Goal: Task Accomplishment & Management: Use online tool/utility

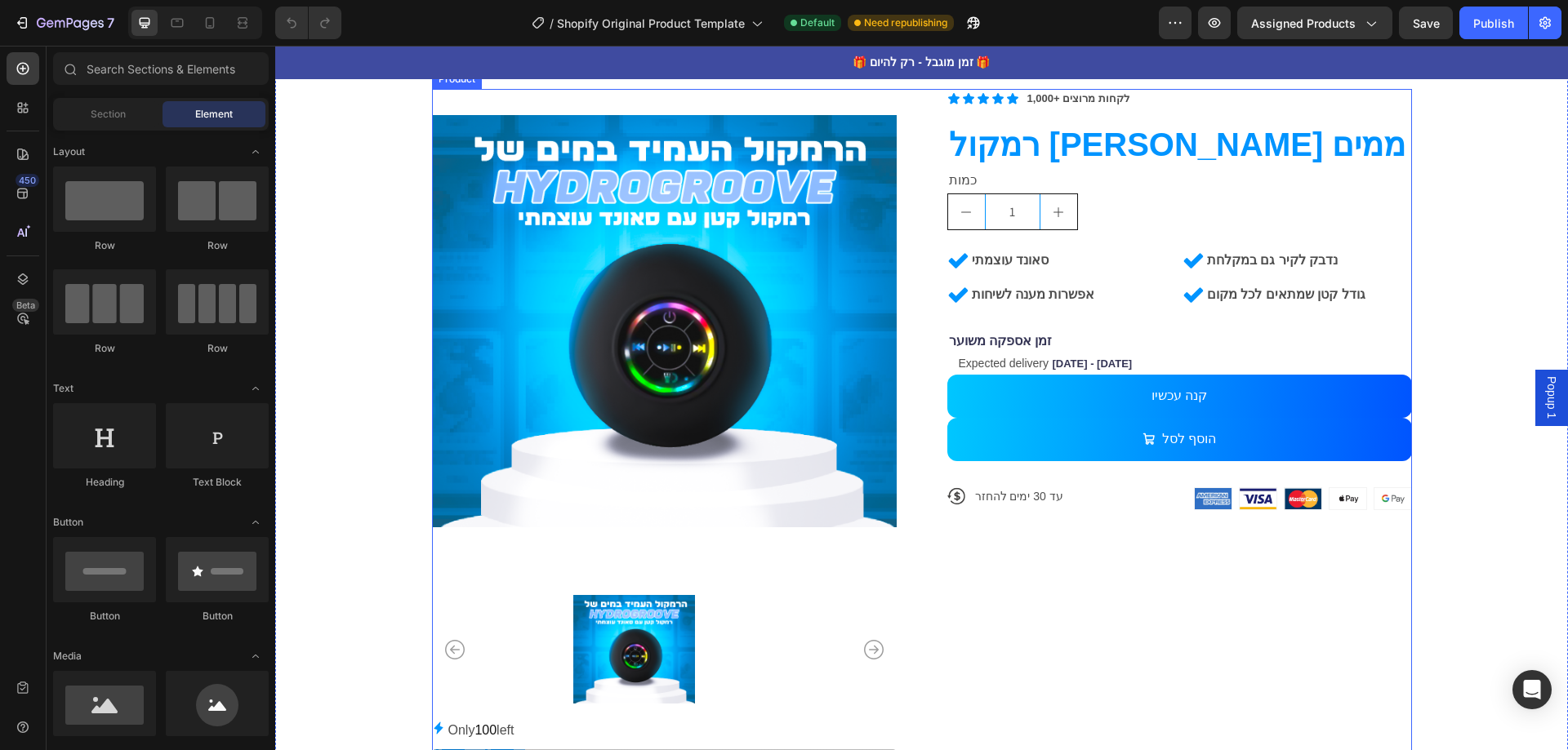
scroll to position [898, 0]
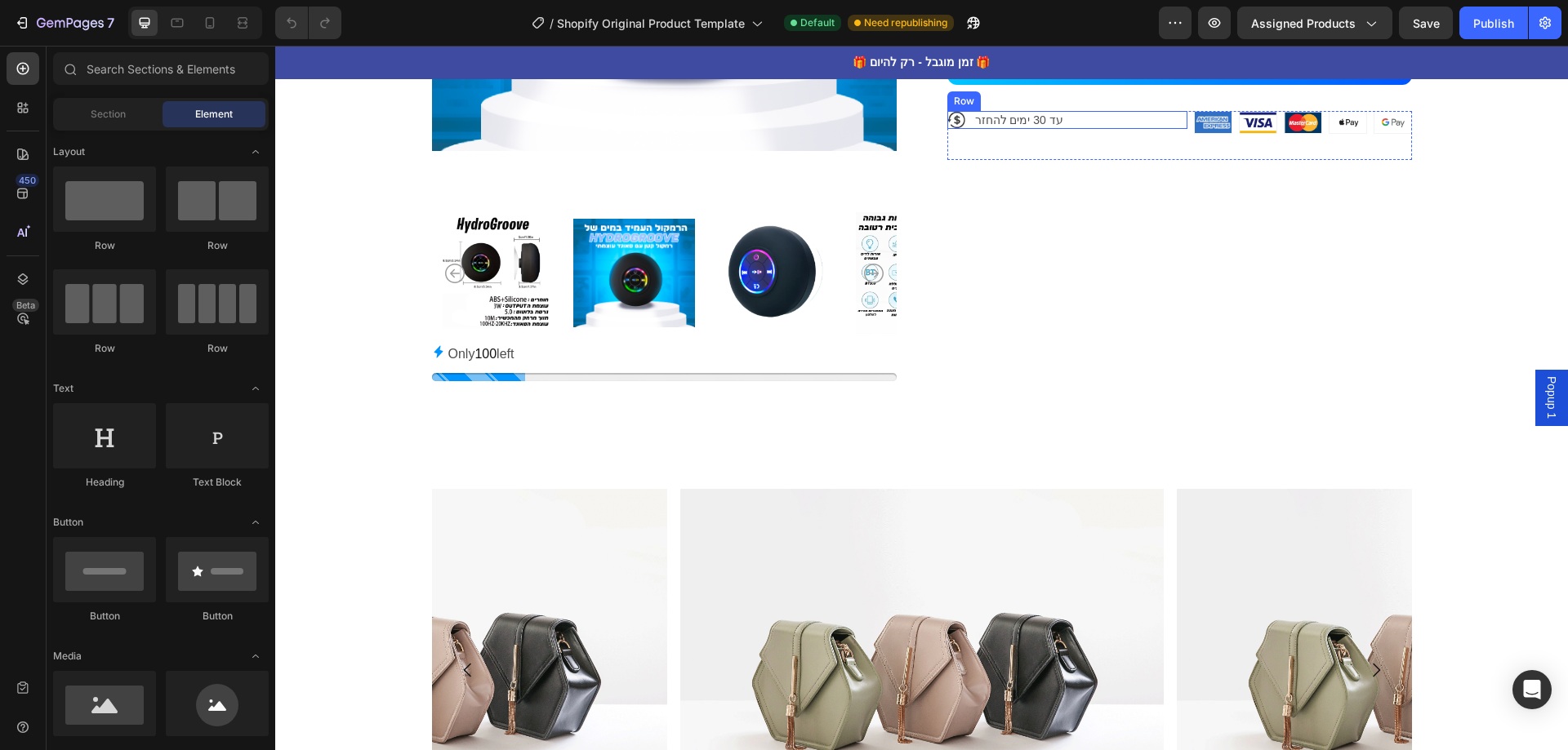
click at [1161, 135] on div "Icon עד 30 ימים להחזר Text Block Row" at bounding box center [1067, 135] width 240 height 49
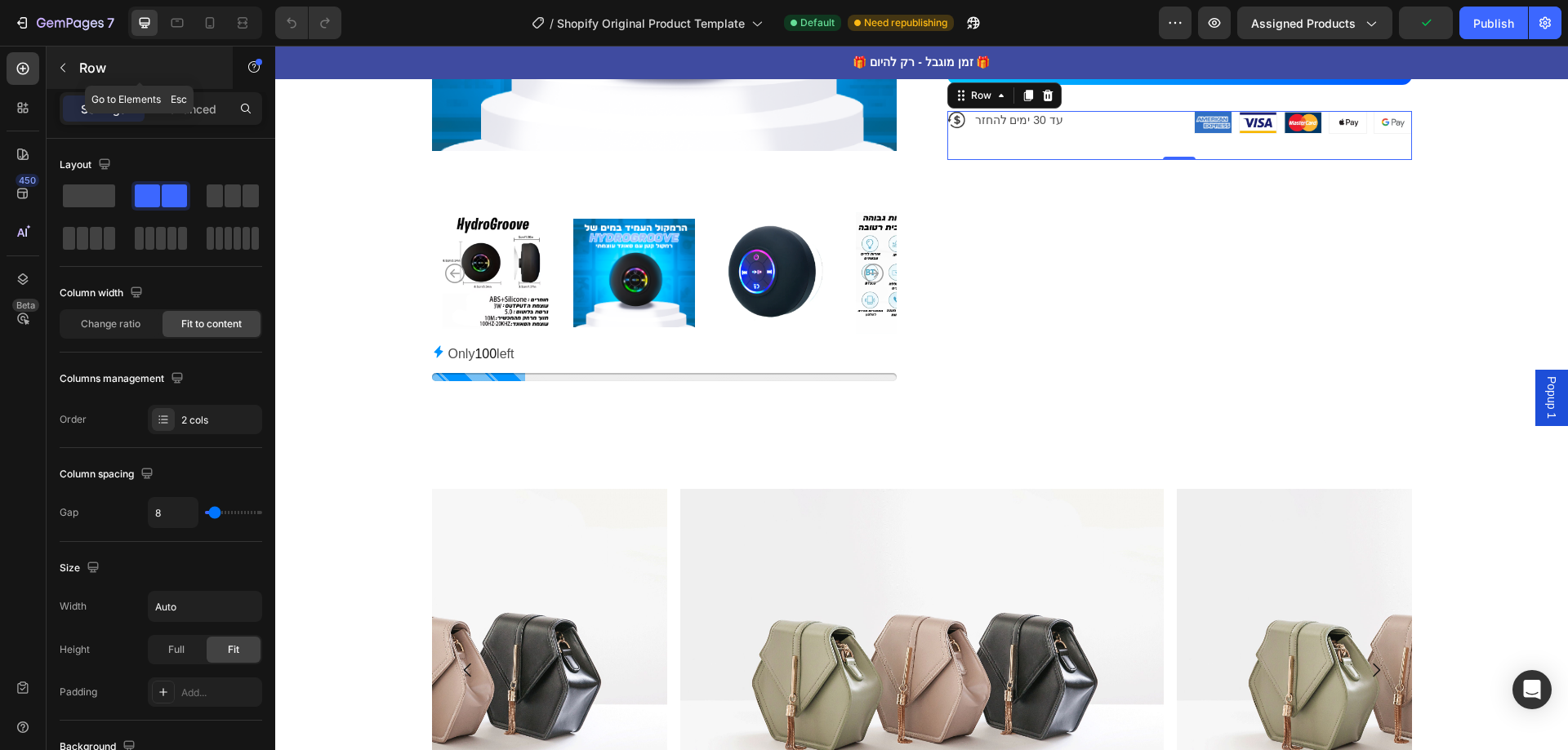
click at [87, 67] on p "Row" at bounding box center [148, 68] width 139 height 19
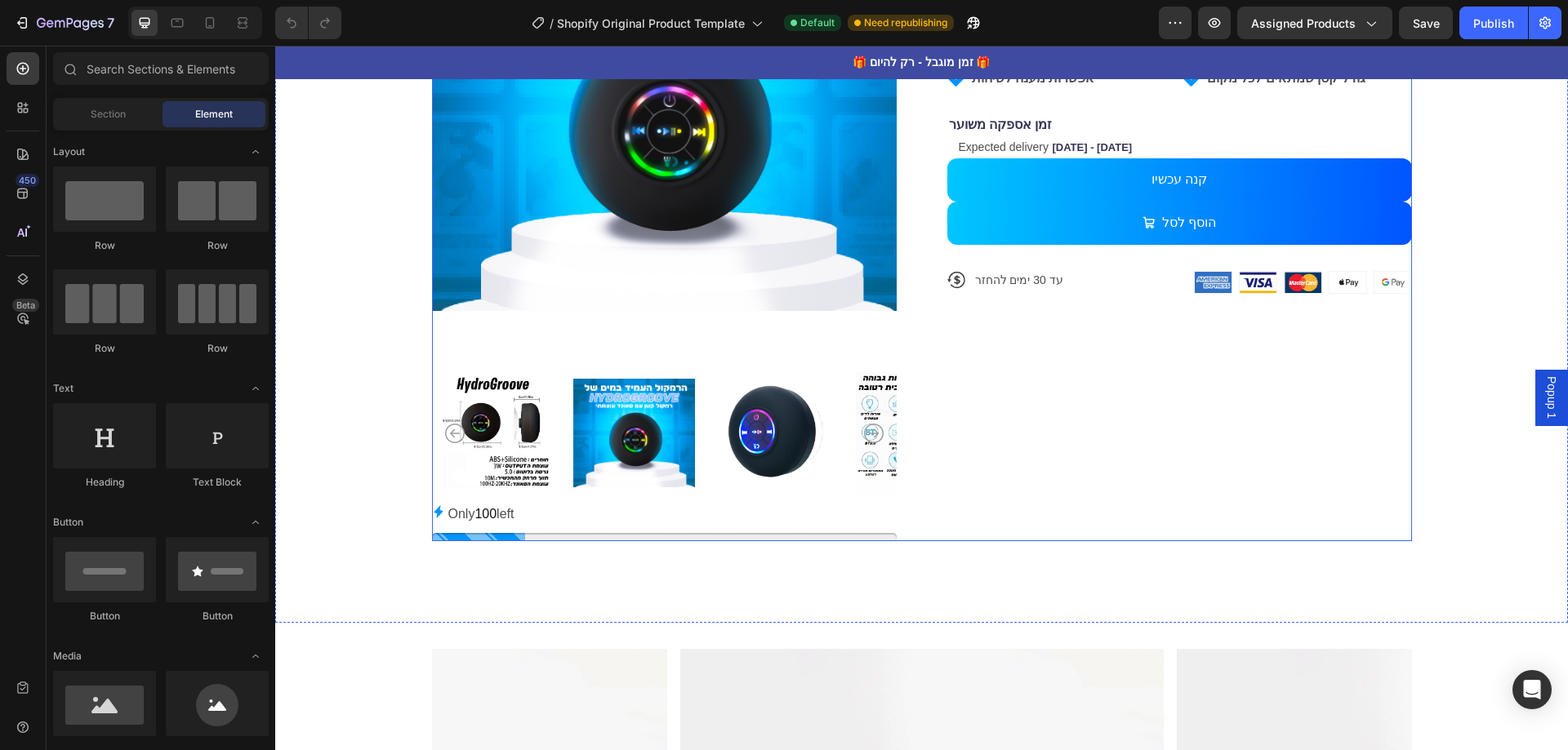
scroll to position [735, 0]
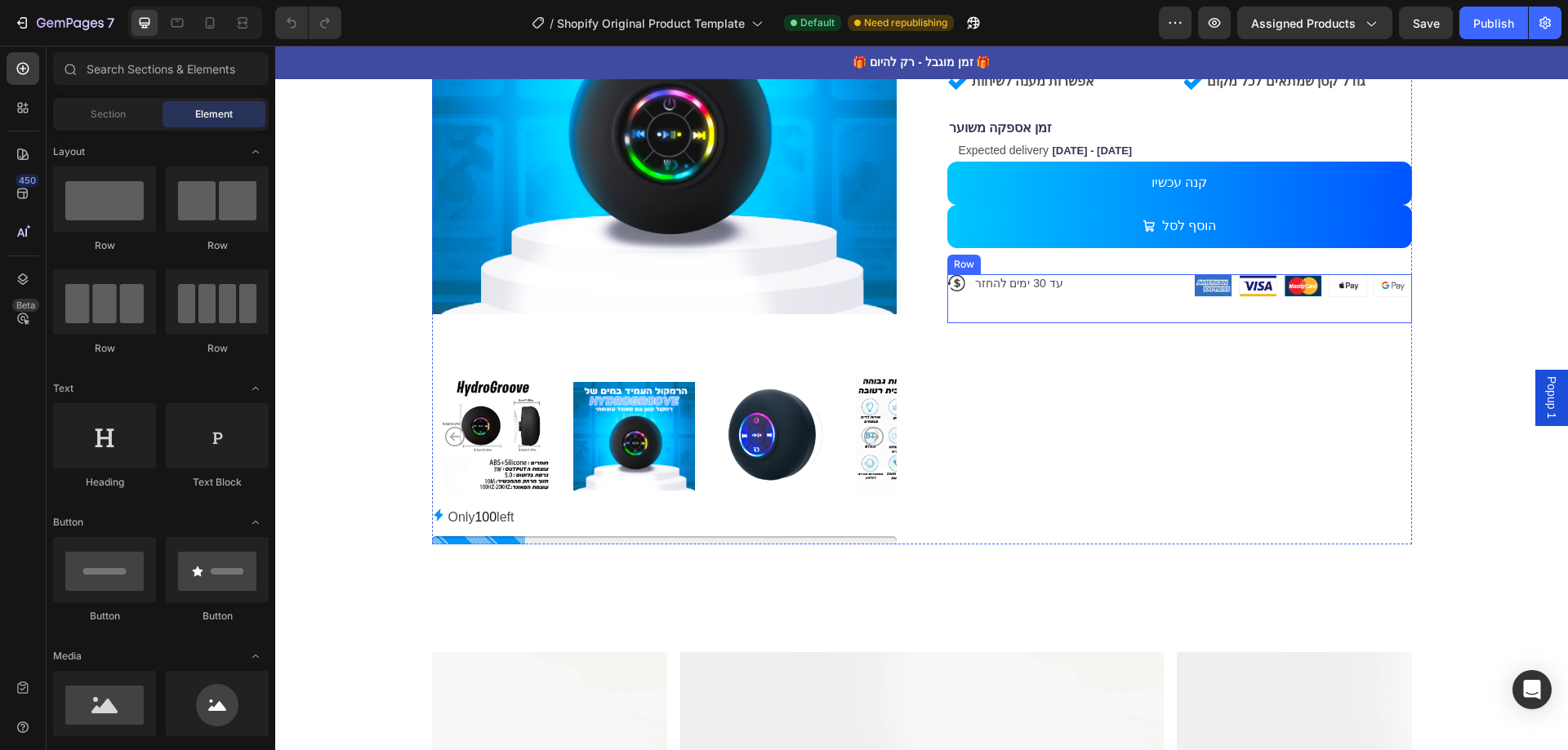
click at [1047, 303] on div "Icon עד 30 ימים להחזר Text Block Row" at bounding box center [1067, 299] width 240 height 49
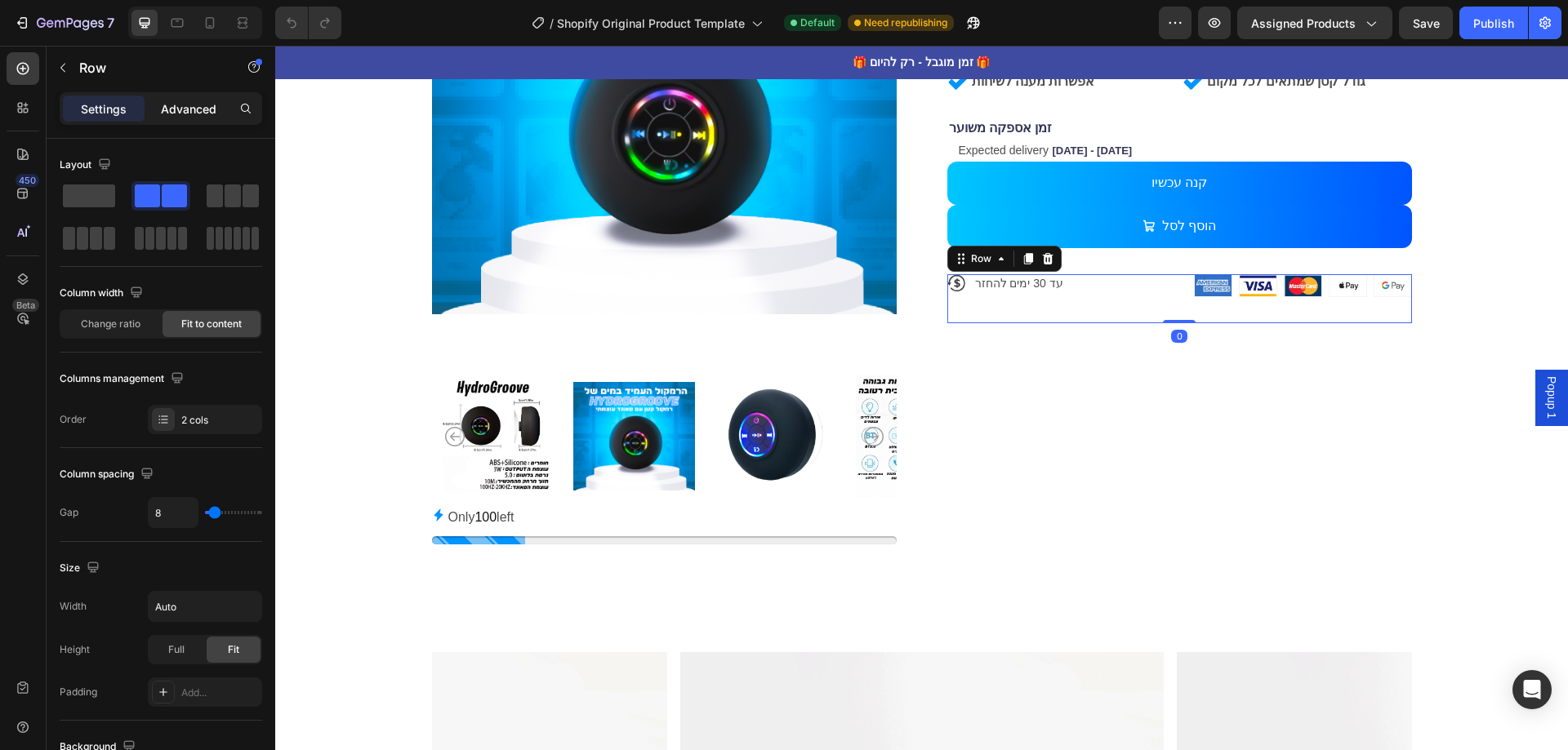
click at [203, 101] on p "Advanced" at bounding box center [188, 109] width 56 height 17
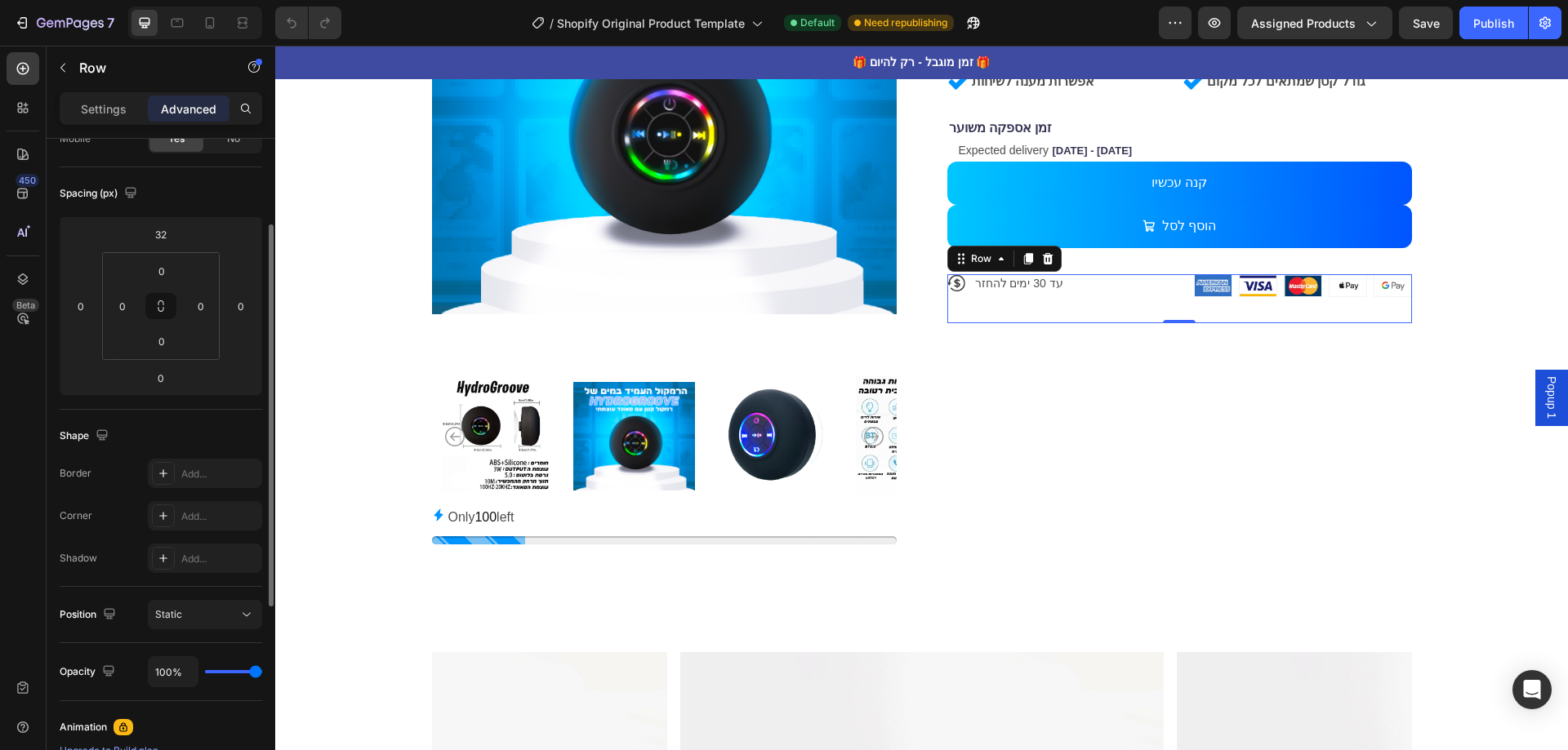
scroll to position [0, 0]
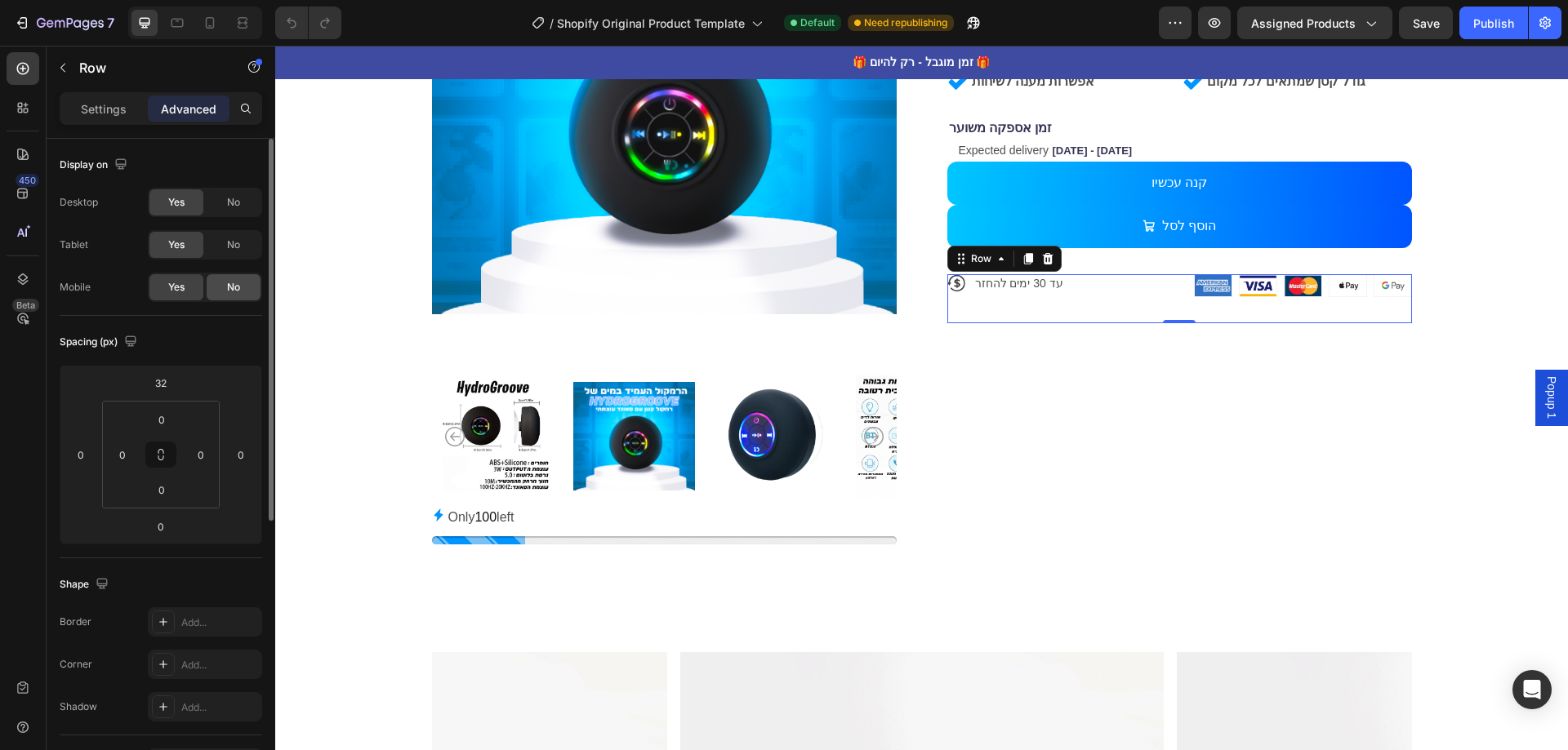
click at [238, 283] on span "No" at bounding box center [233, 287] width 13 height 15
click at [242, 195] on div "No" at bounding box center [233, 202] width 54 height 27
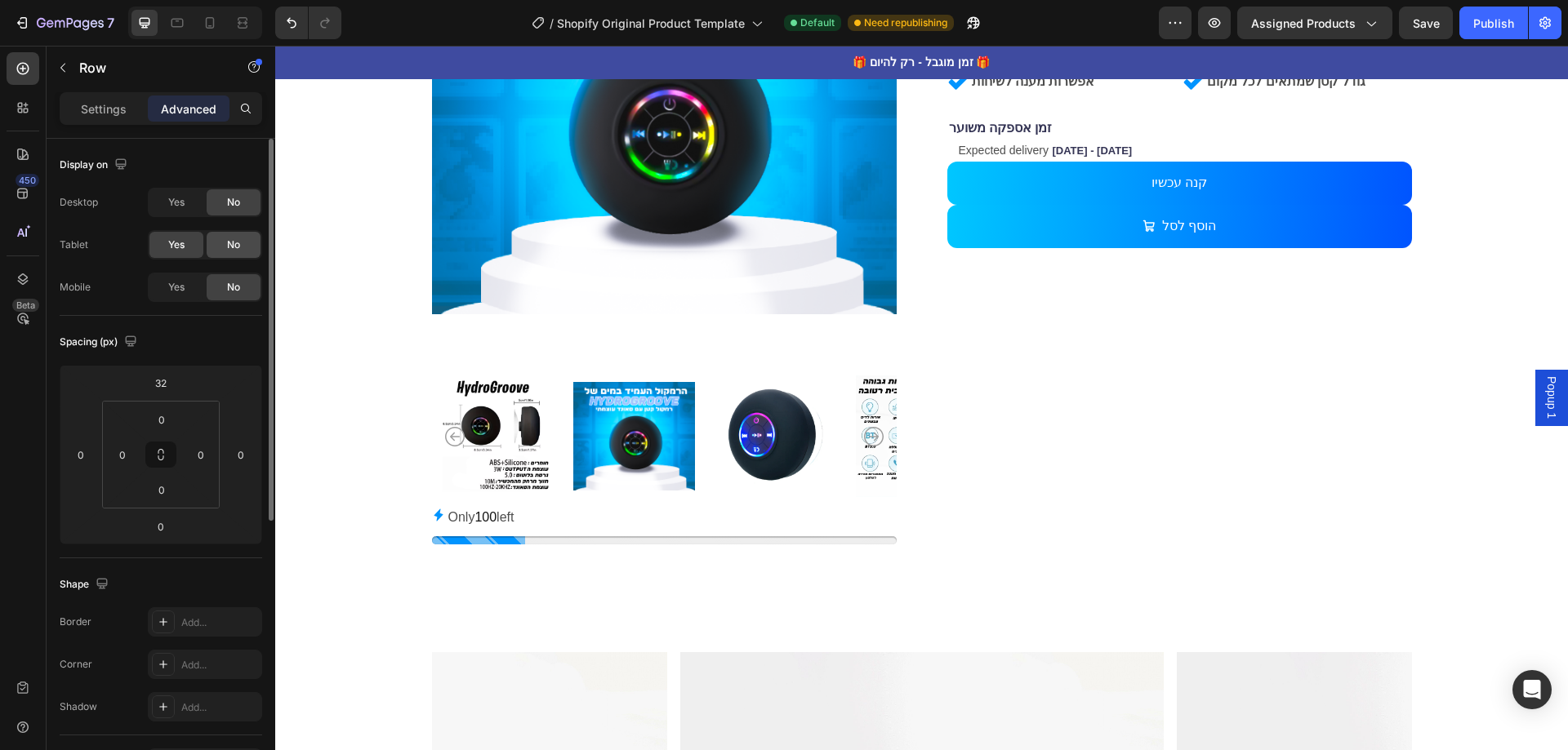
click at [234, 245] on span "No" at bounding box center [233, 245] width 13 height 15
drag, startPoint x: 216, startPoint y: 239, endPoint x: 348, endPoint y: 16, distance: 259.1
click at [216, 239] on div "No" at bounding box center [233, 245] width 54 height 27
click at [185, 199] on span "Yes" at bounding box center [176, 202] width 16 height 15
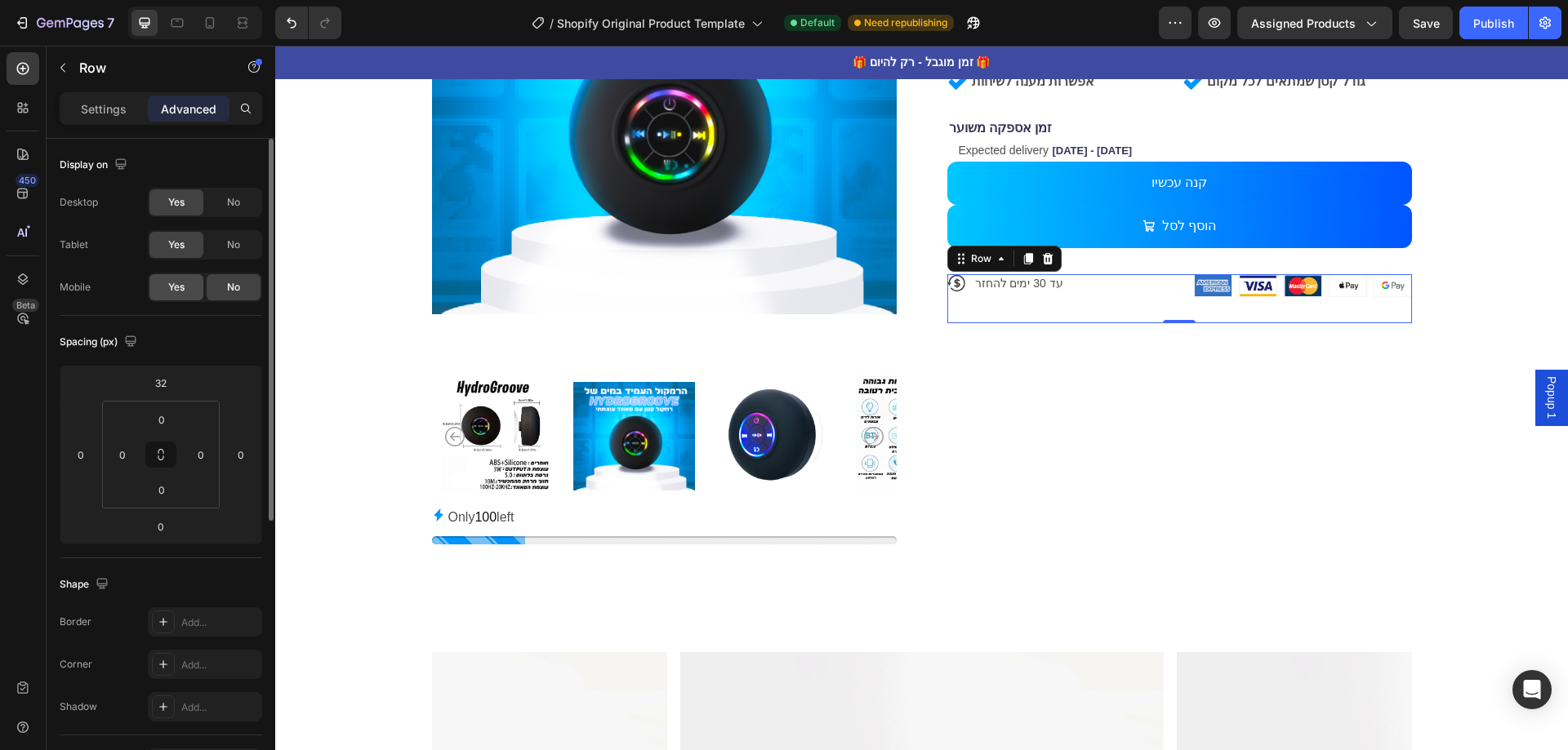
click at [200, 280] on div "Yes" at bounding box center [176, 288] width 54 height 27
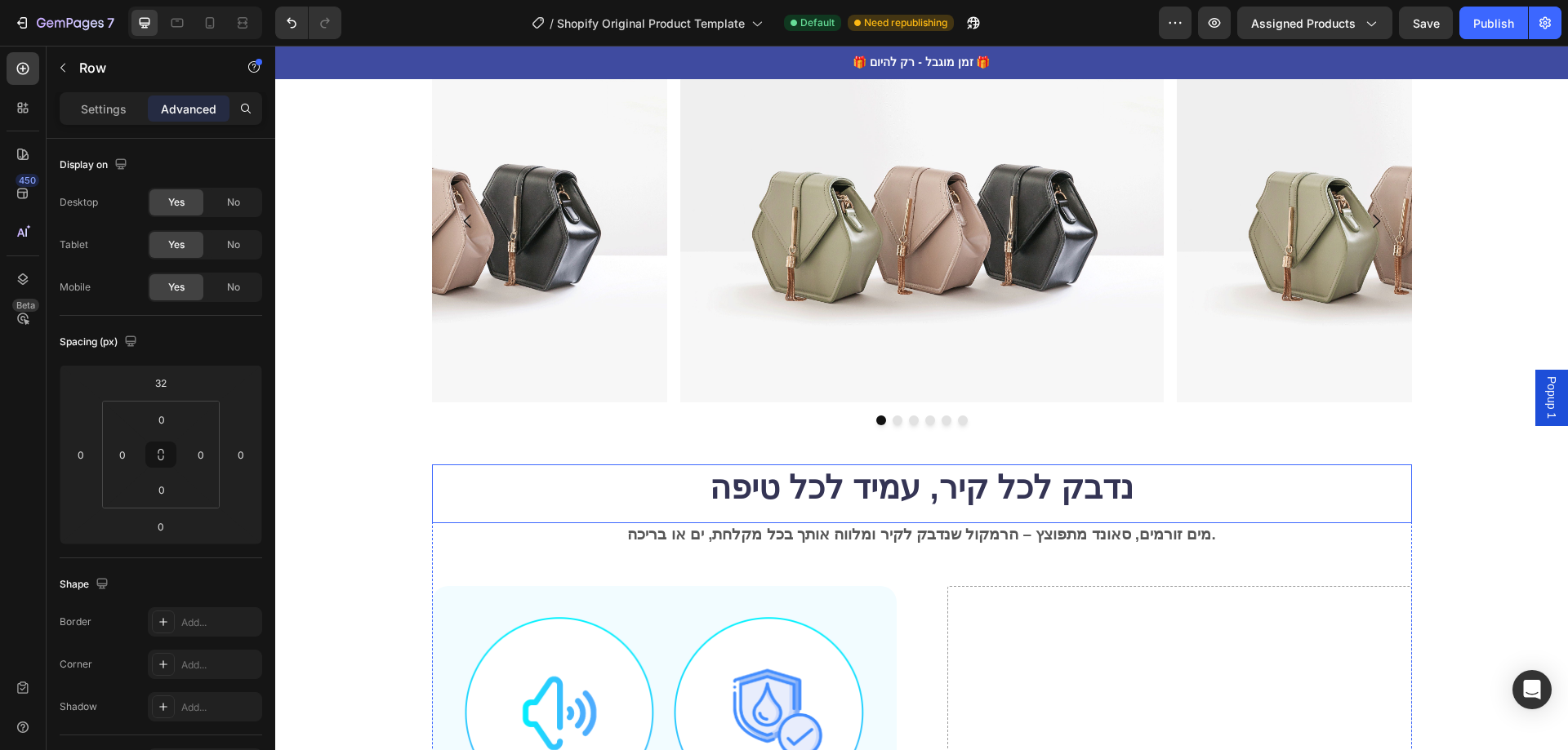
scroll to position [1143, 0]
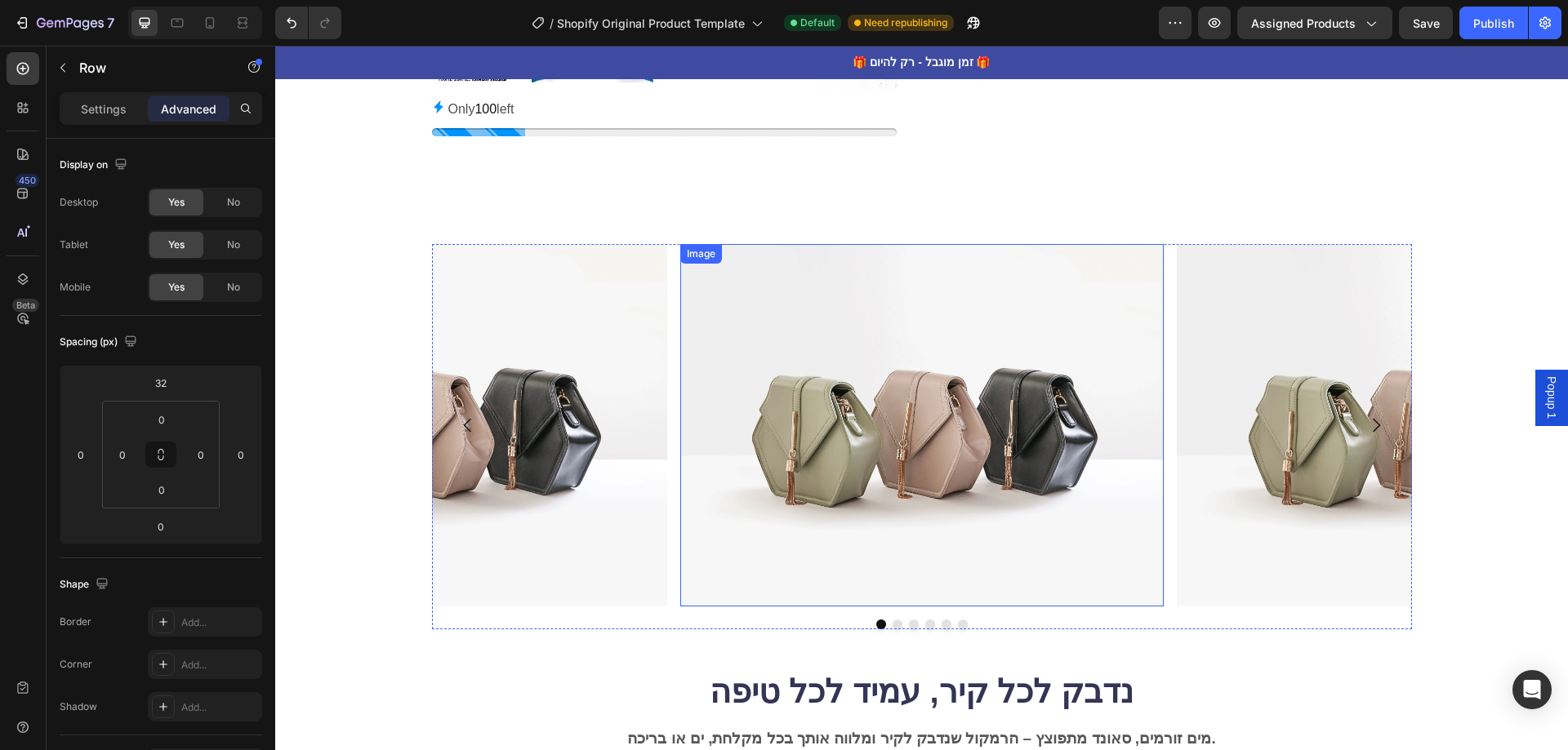
click at [975, 444] on img at bounding box center [921, 425] width 483 height 362
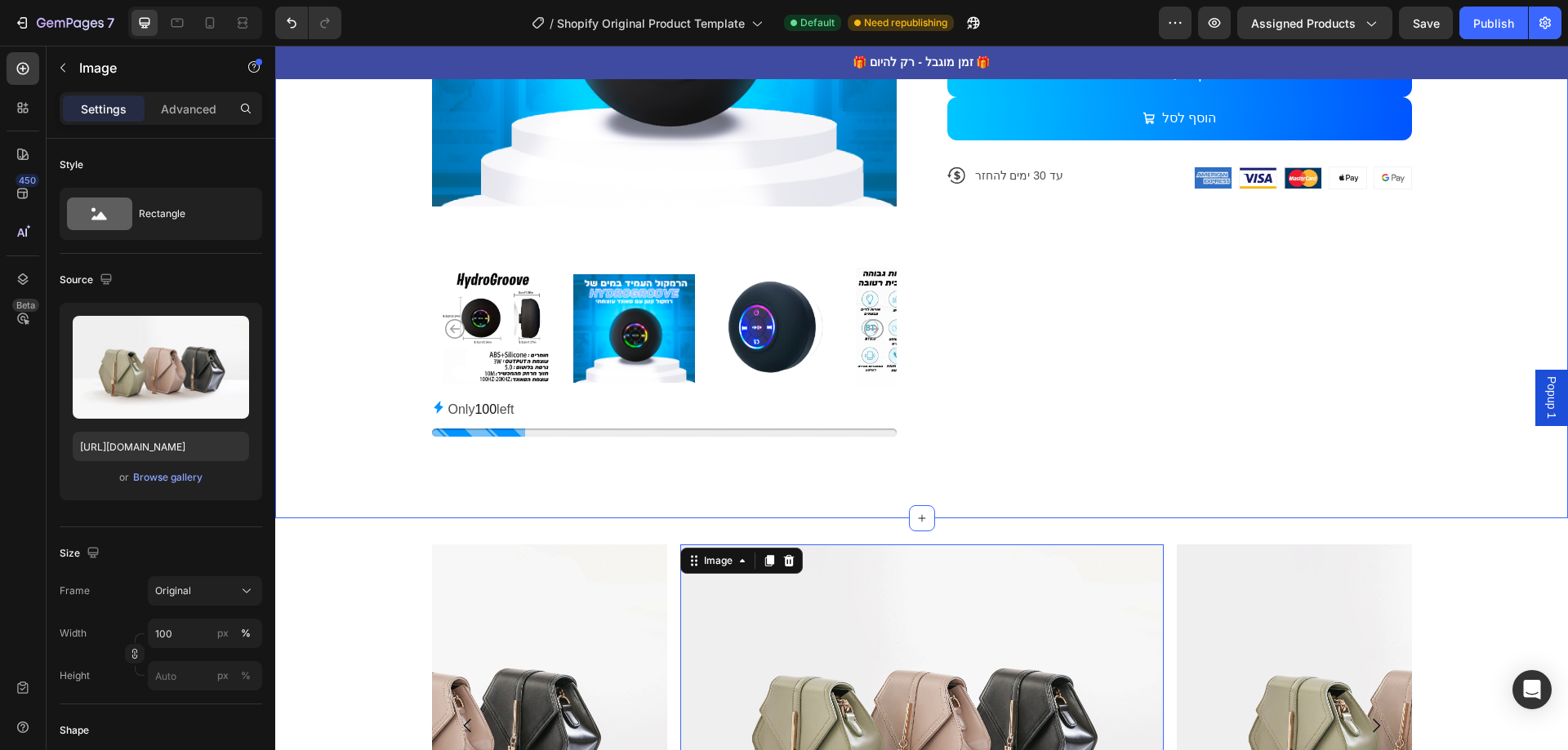
scroll to position [735, 0]
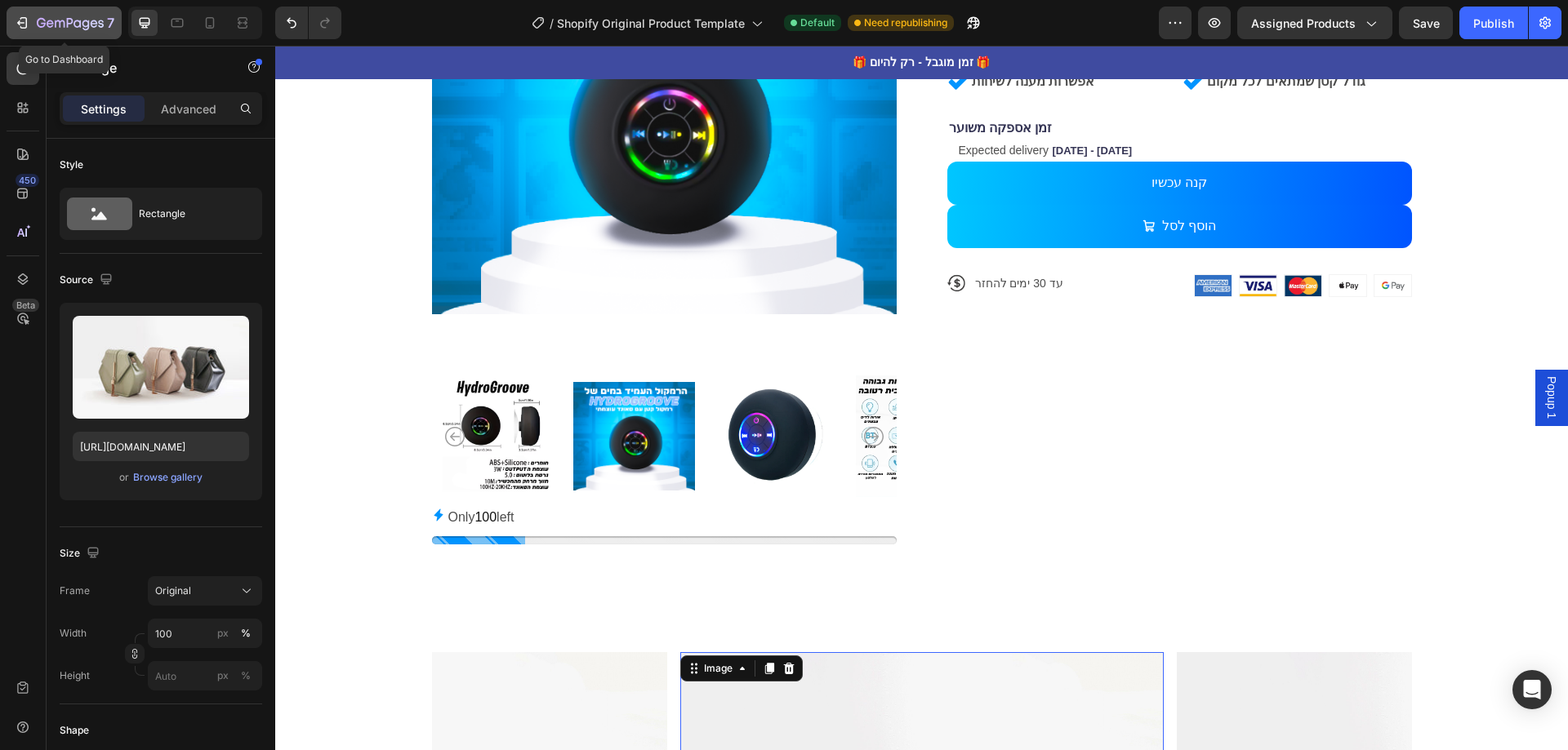
click at [47, 29] on icon "button" at bounding box center [71, 24] width 67 height 14
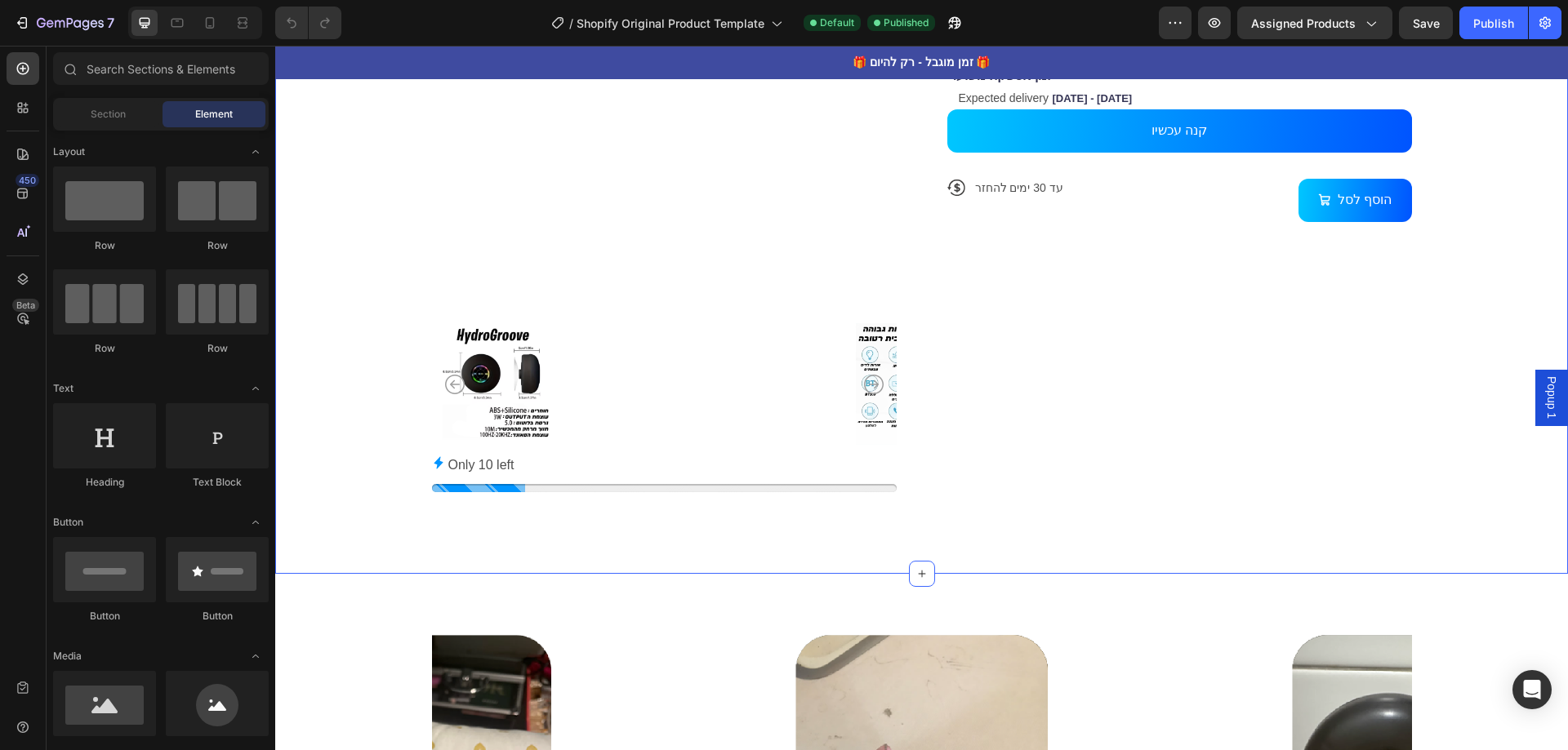
scroll to position [816, 0]
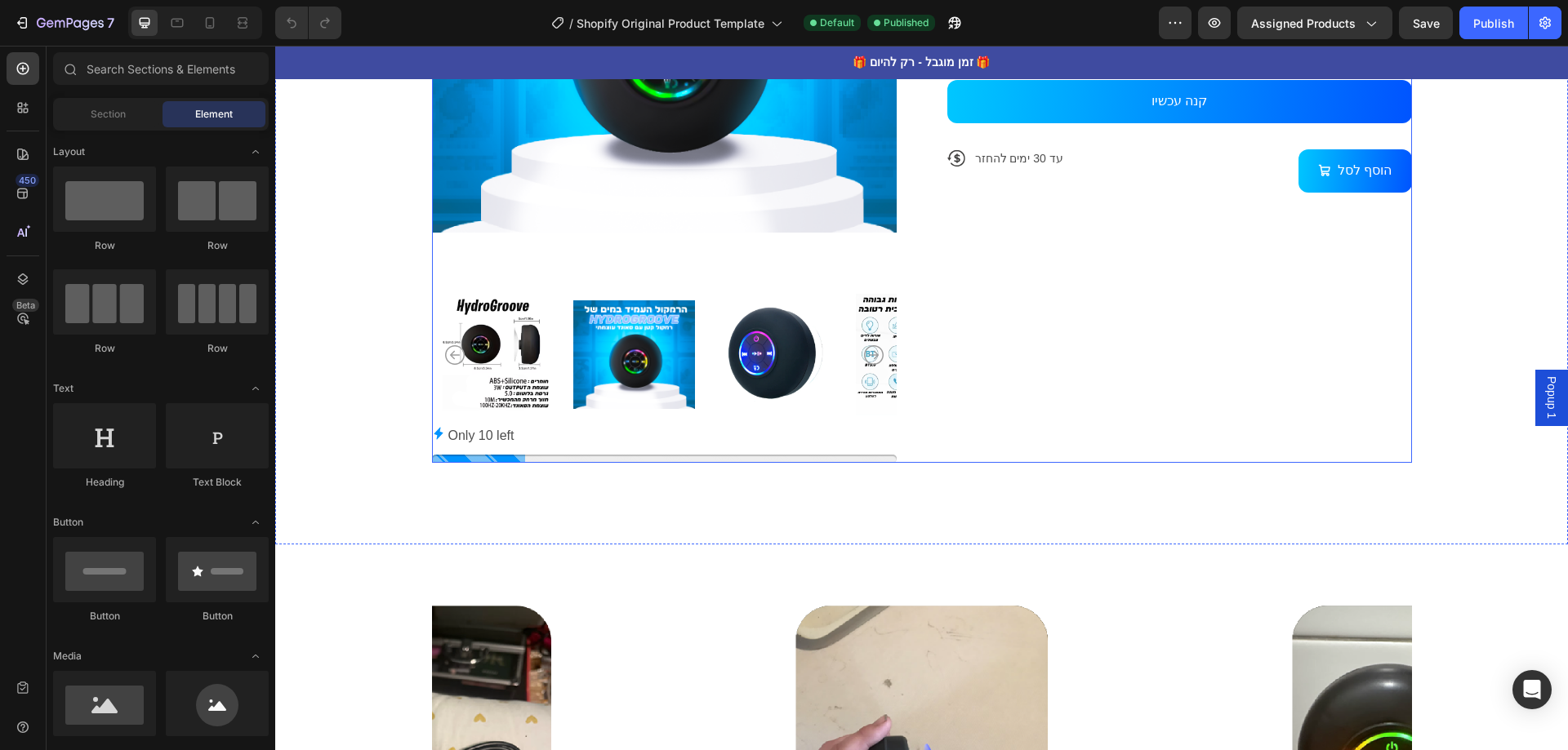
click at [1157, 319] on div "Icon Icon Icon Icon Icon Icon List 1,000+ לקחות מרוצים Text Block Row רמקול [PE…" at bounding box center [1179, 128] width 465 height 669
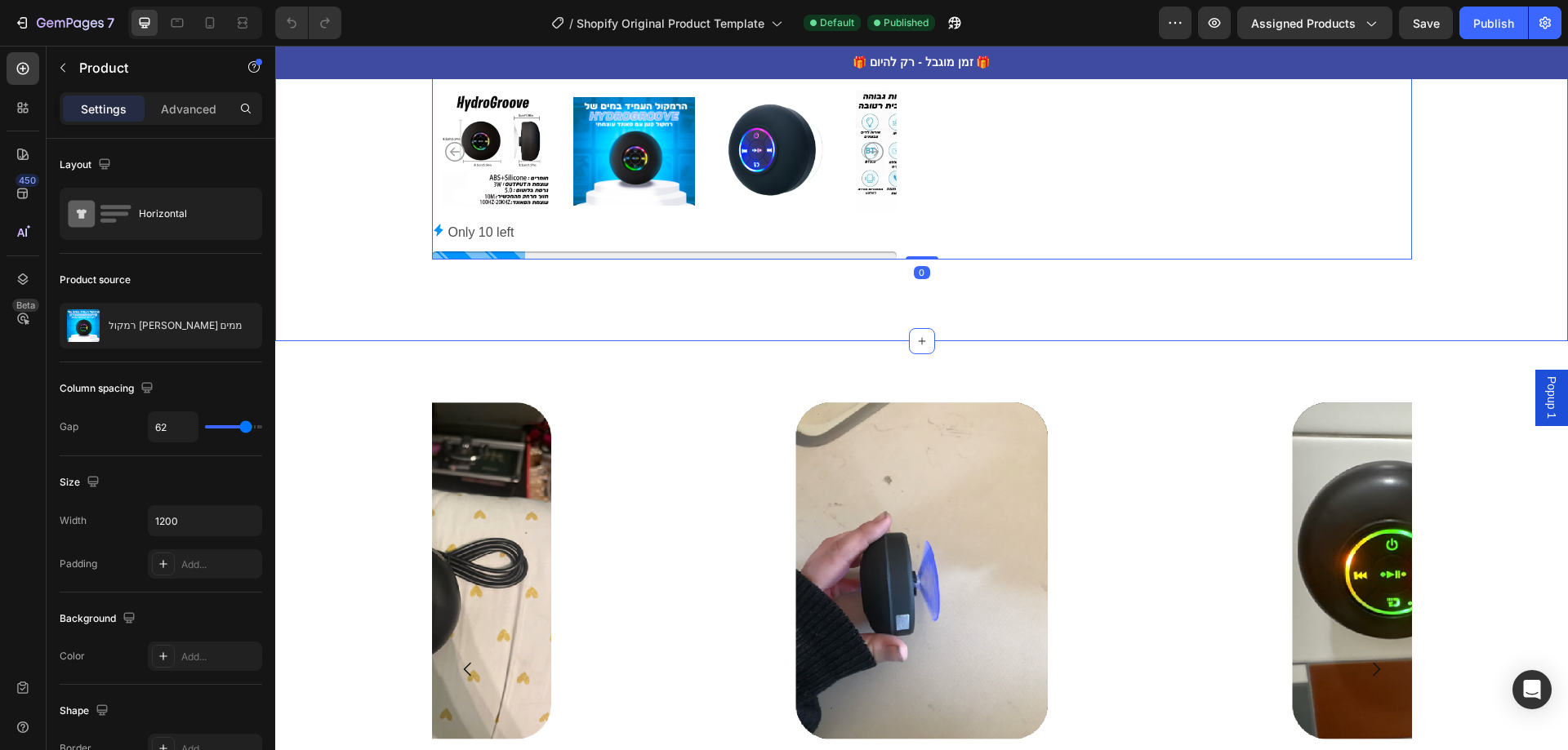
scroll to position [1062, 0]
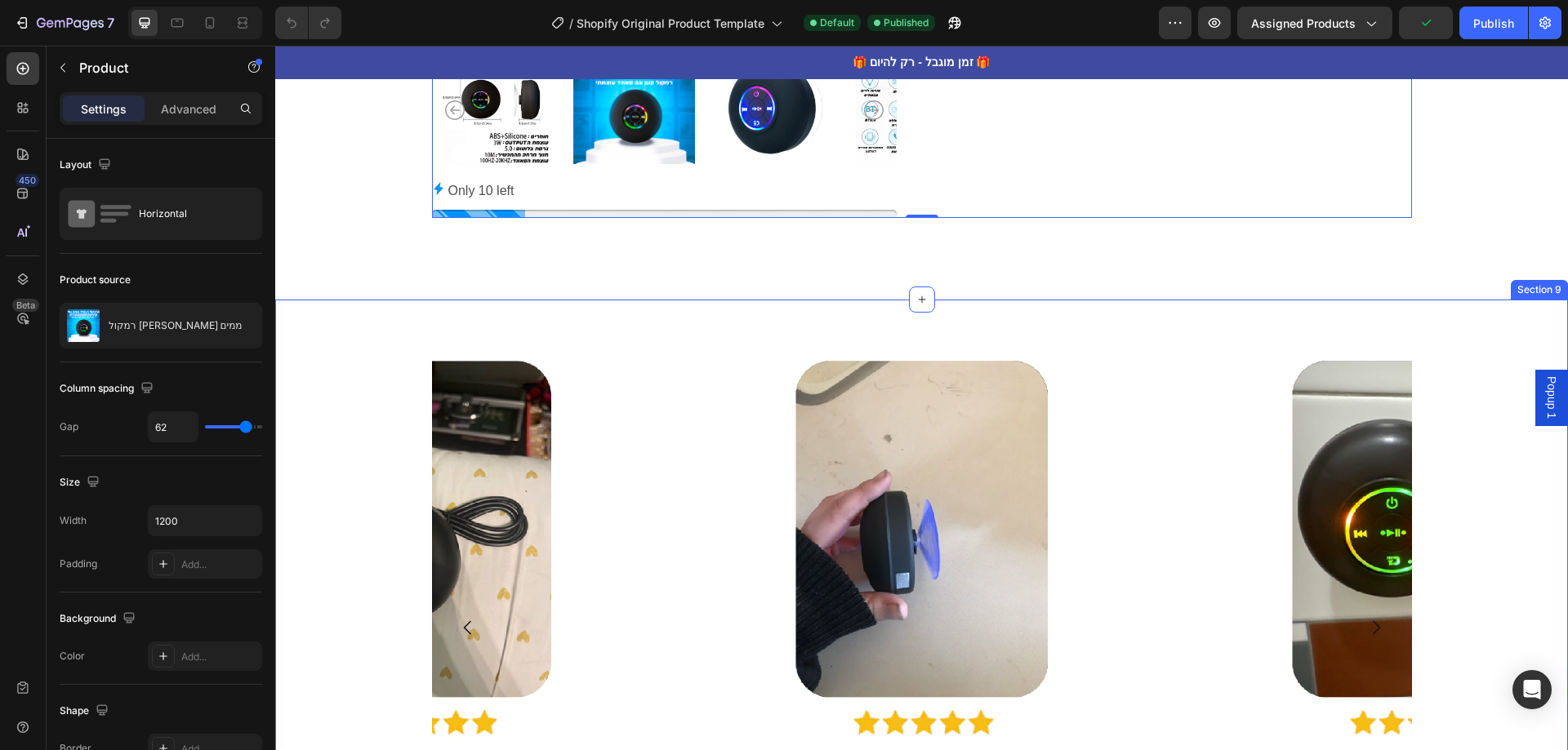
click at [866, 324] on div "Image Image Image Image Image Image Carousel Section 9" at bounding box center [920, 646] width 1292 height 693
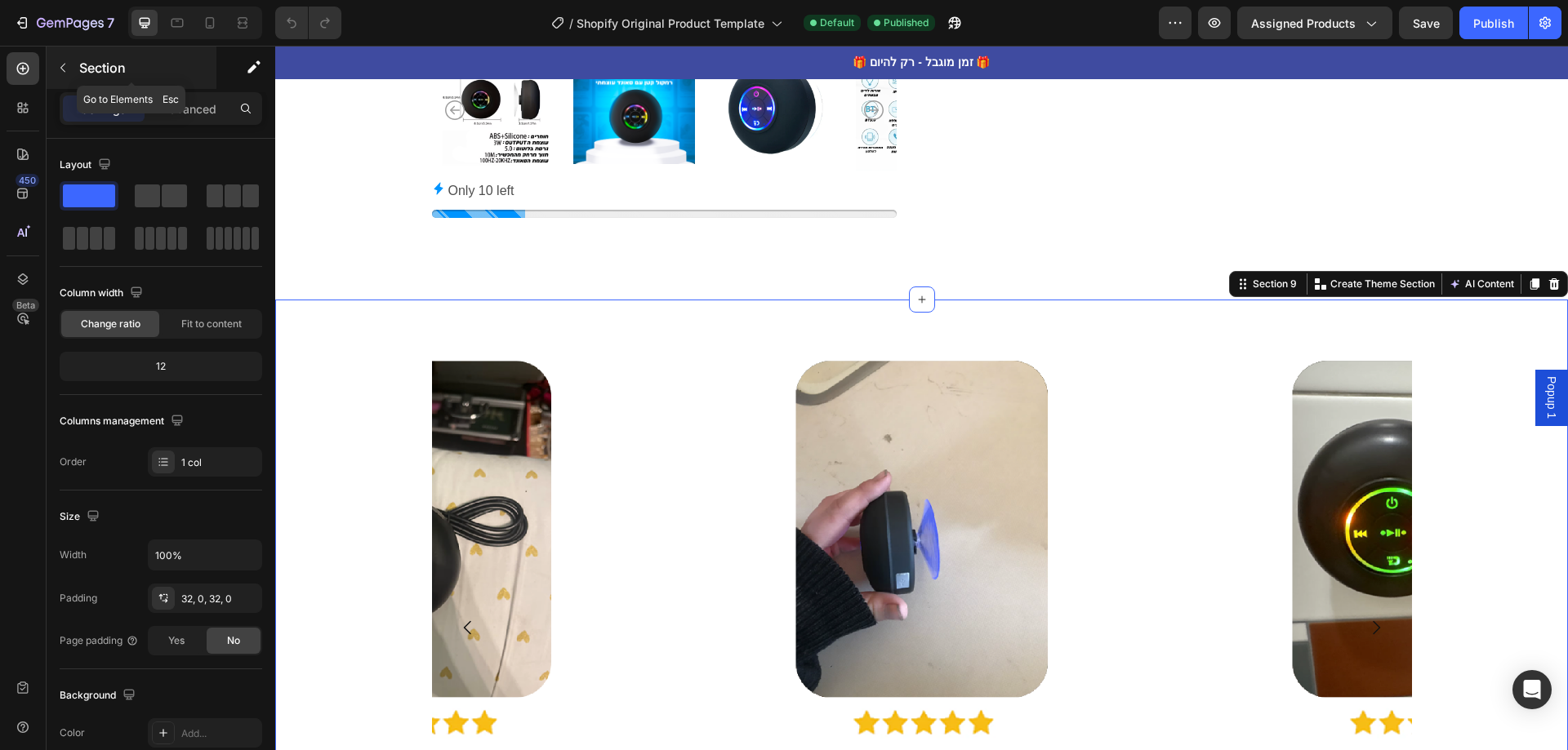
click at [61, 64] on icon "button" at bounding box center [63, 67] width 13 height 13
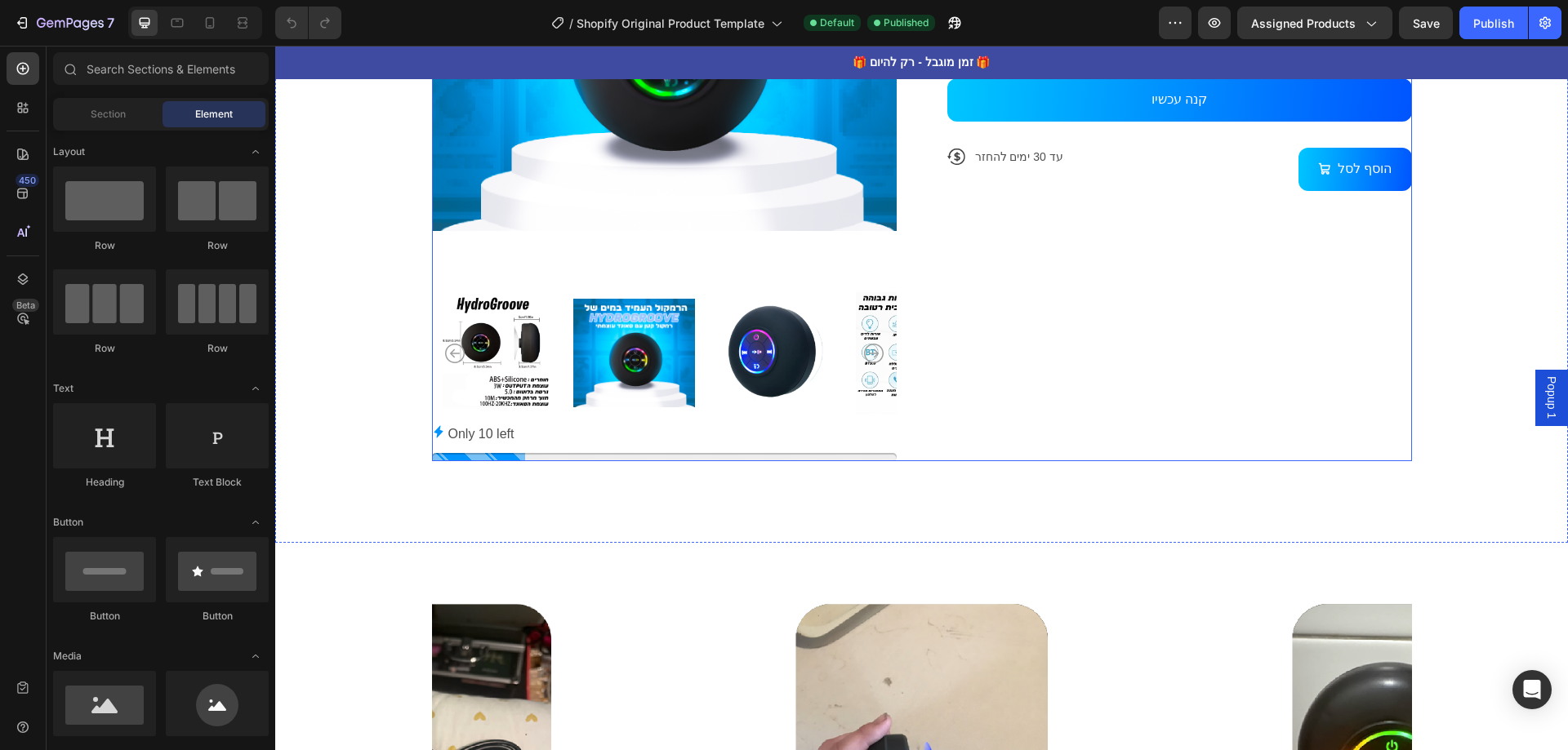
scroll to position [816, 0]
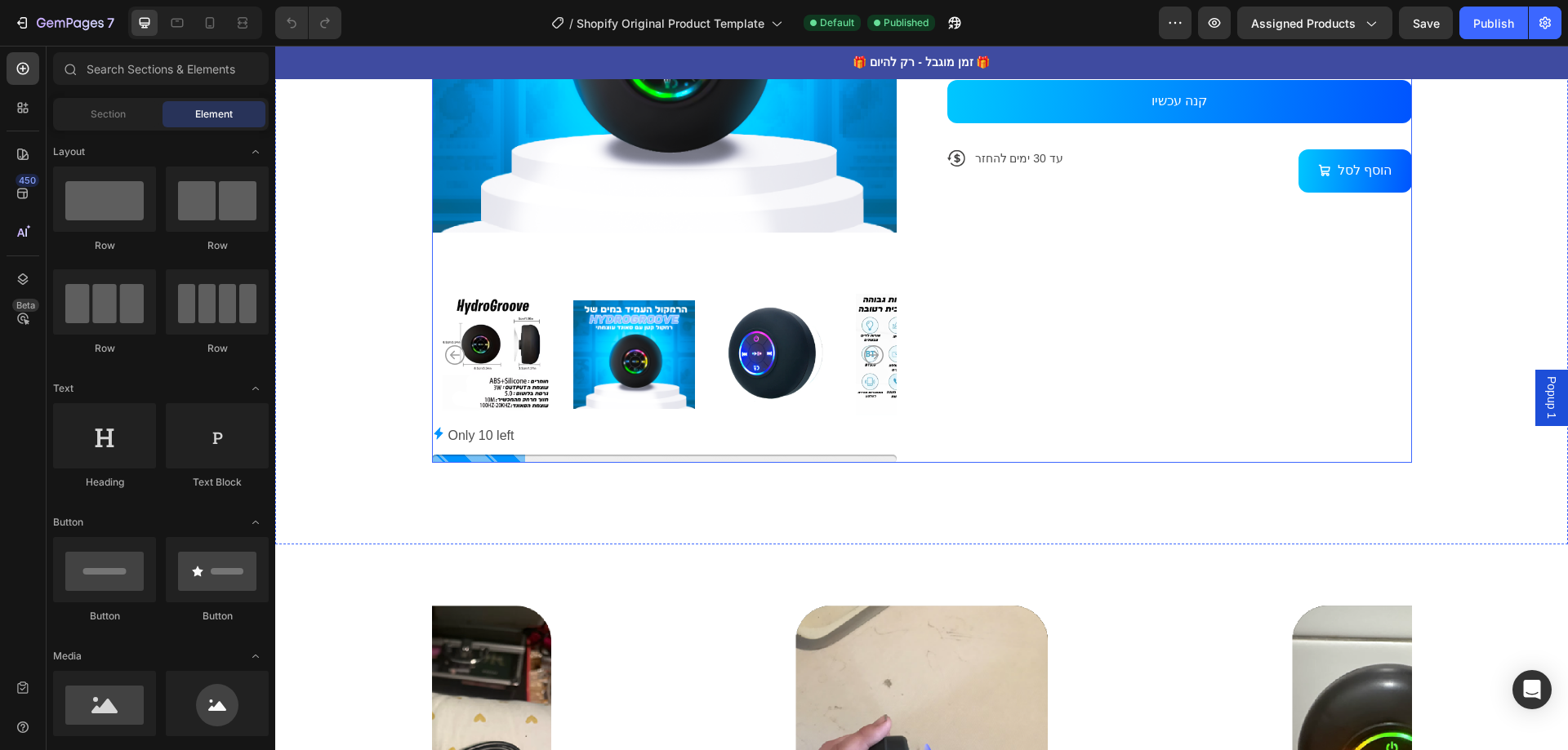
click at [1121, 421] on div "Icon Icon Icon Icon Icon Icon List 1,000+ לקחות מרוצים Text Block Row רמקול [PE…" at bounding box center [1179, 128] width 465 height 669
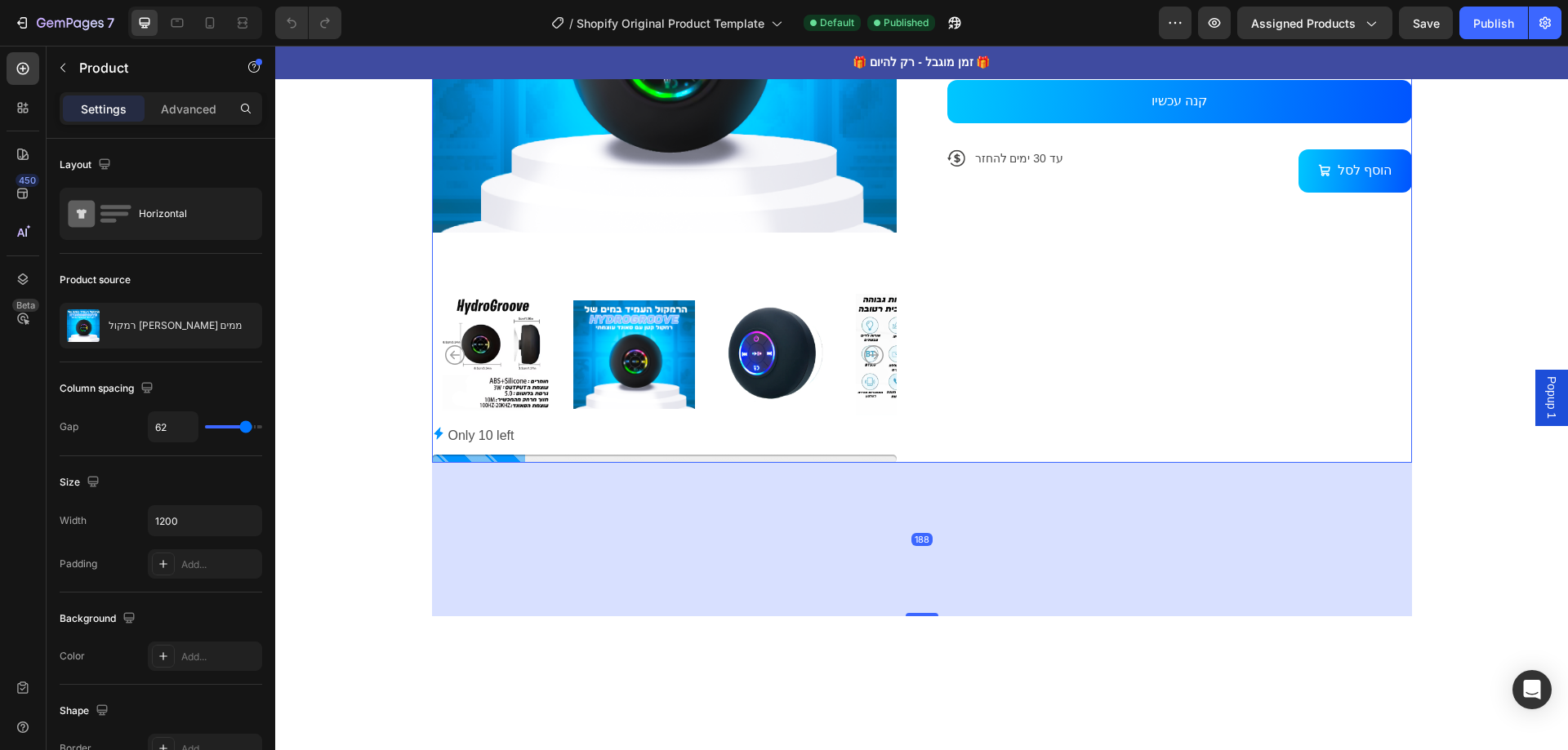
drag, startPoint x: 925, startPoint y: 462, endPoint x: 935, endPoint y: 616, distance: 154.3
click at [935, 463] on div "188" at bounding box center [921, 463] width 980 height 0
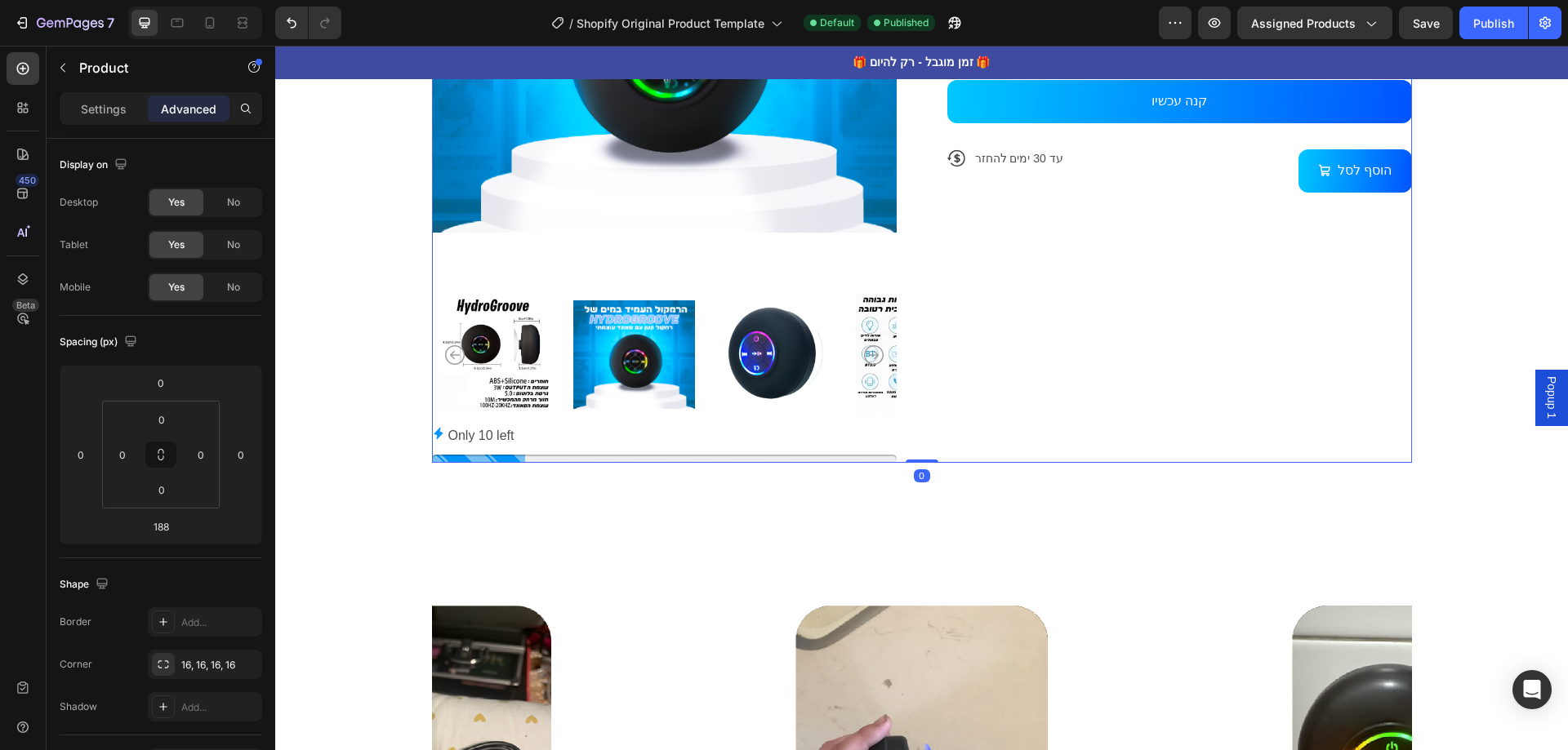
drag, startPoint x: 924, startPoint y: 611, endPoint x: 935, endPoint y: 441, distance: 170.4
click at [935, 441] on div "Product Images Only 10 left Stock Counter Icon Icon Icon Icon Icon Icon List 1,…" at bounding box center [921, 128] width 980 height 669
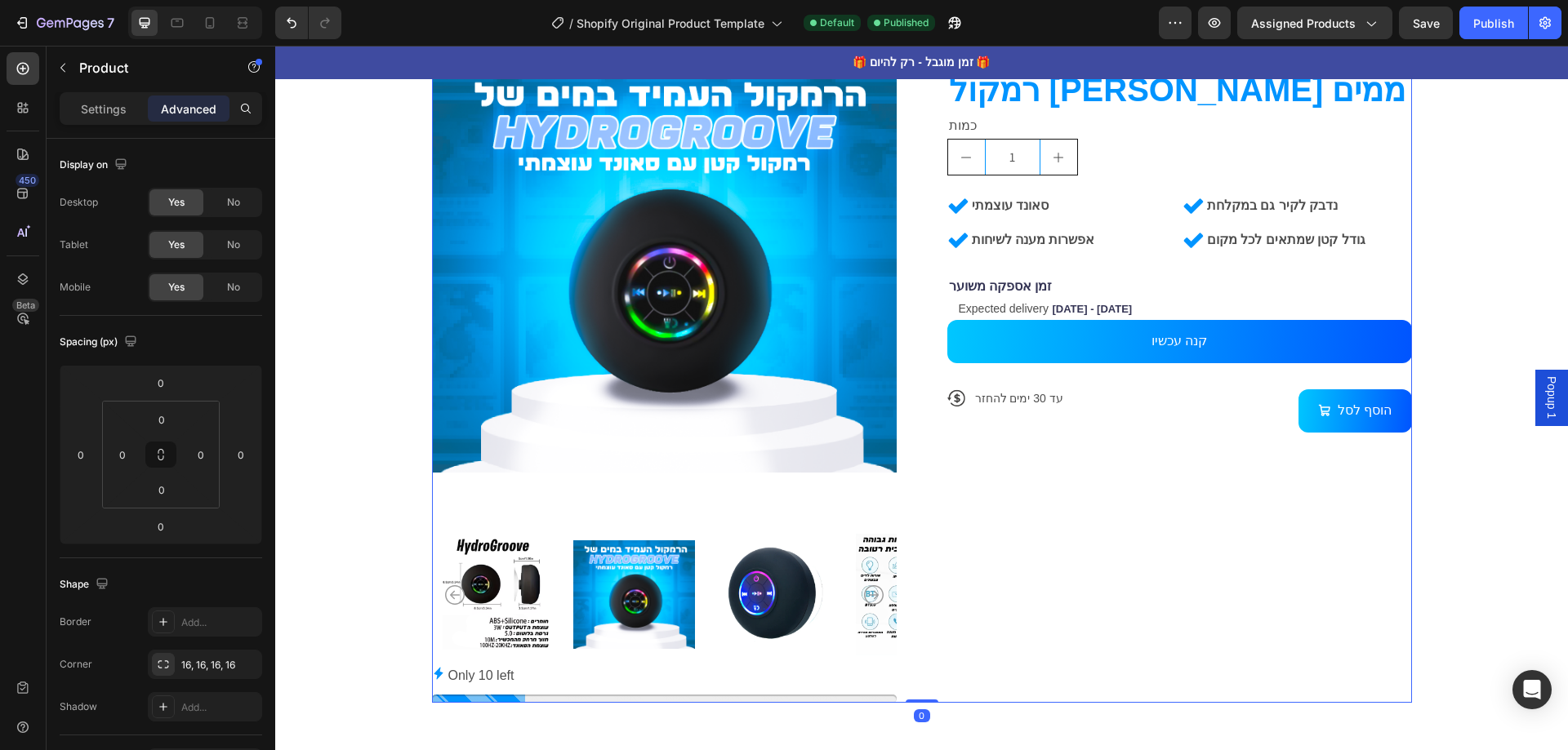
scroll to position [572, 0]
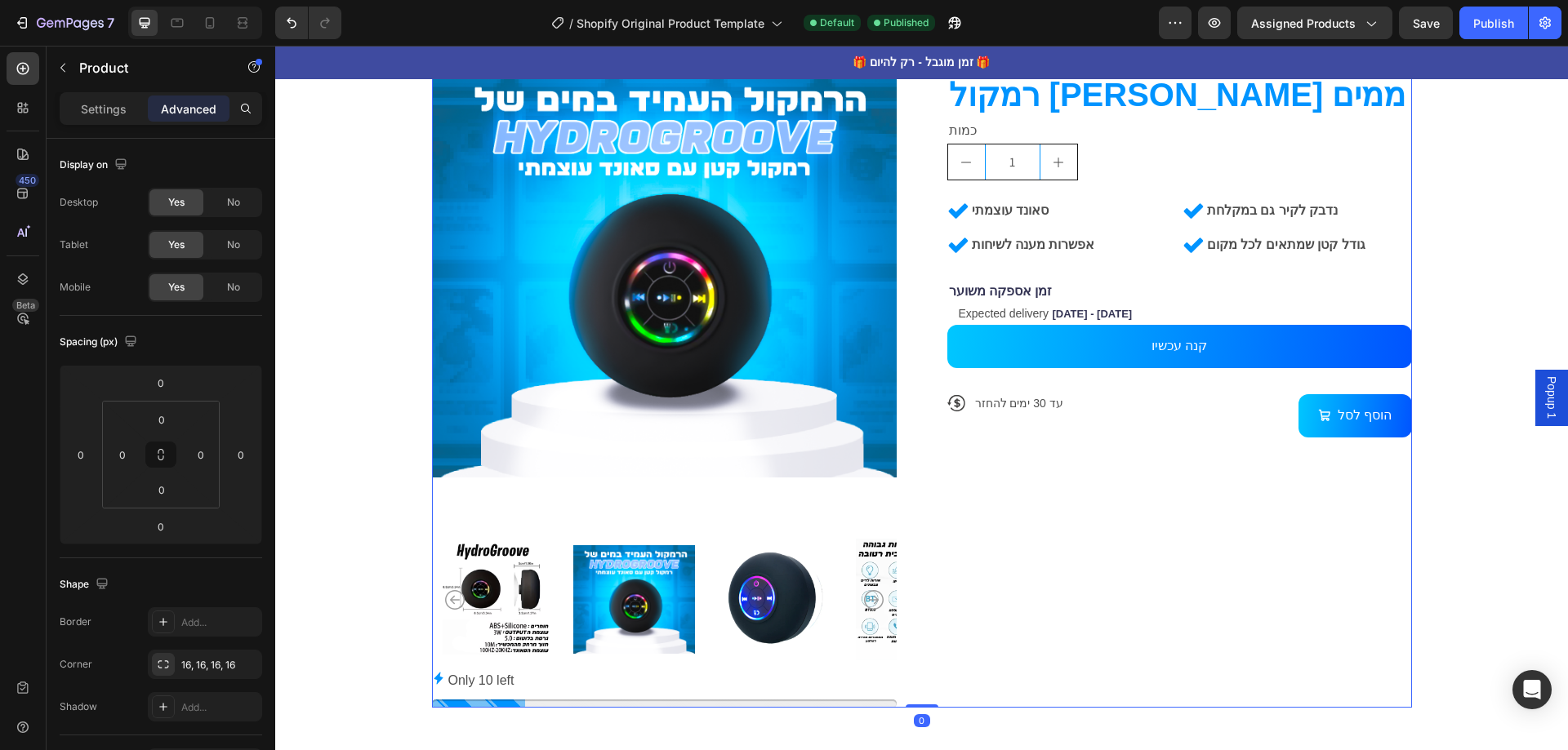
click at [1187, 459] on div "Icon Icon Icon Icon Icon Icon List 1,000+ לקחות מרוצים Text Block Row רמקול [PE…" at bounding box center [1179, 373] width 465 height 669
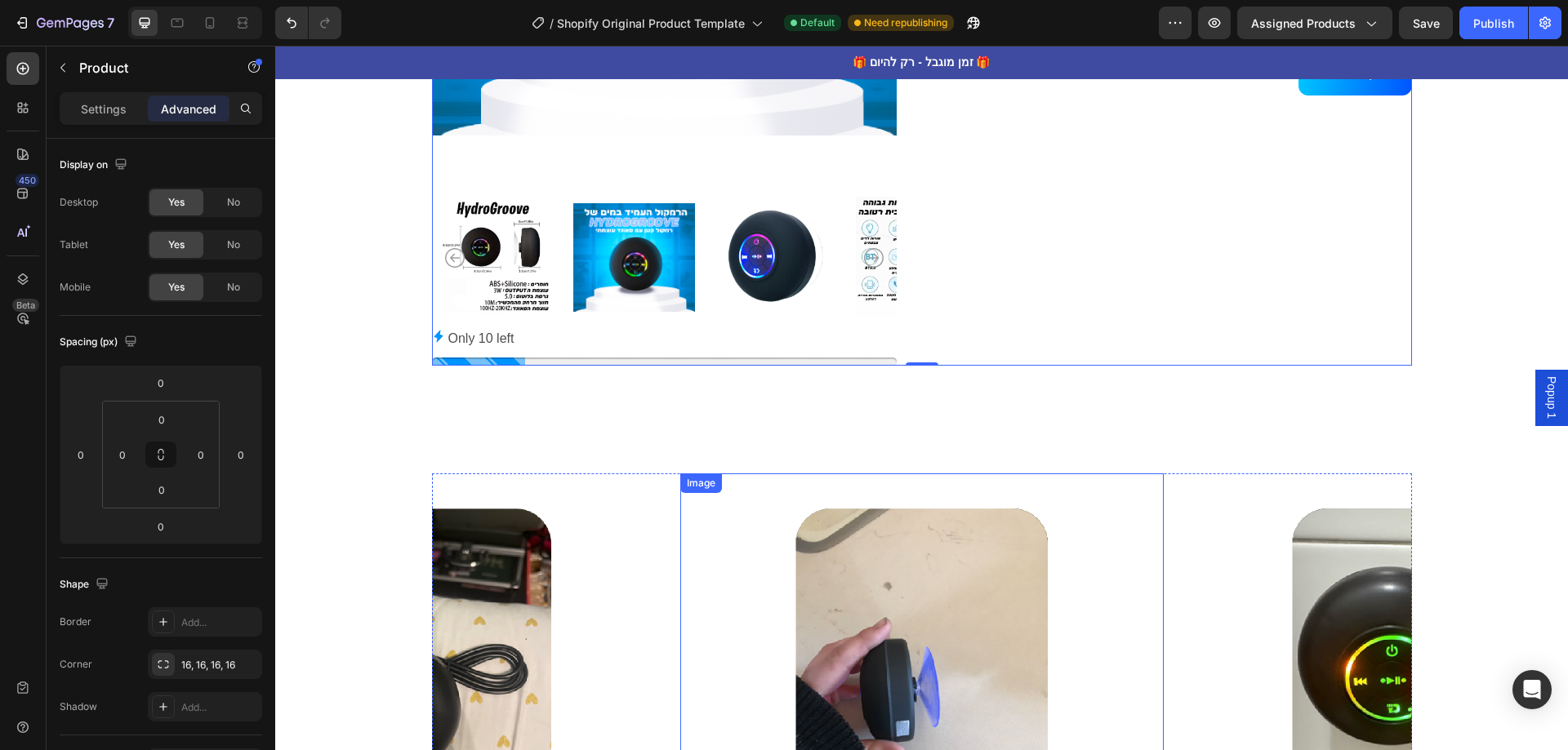
scroll to position [898, 0]
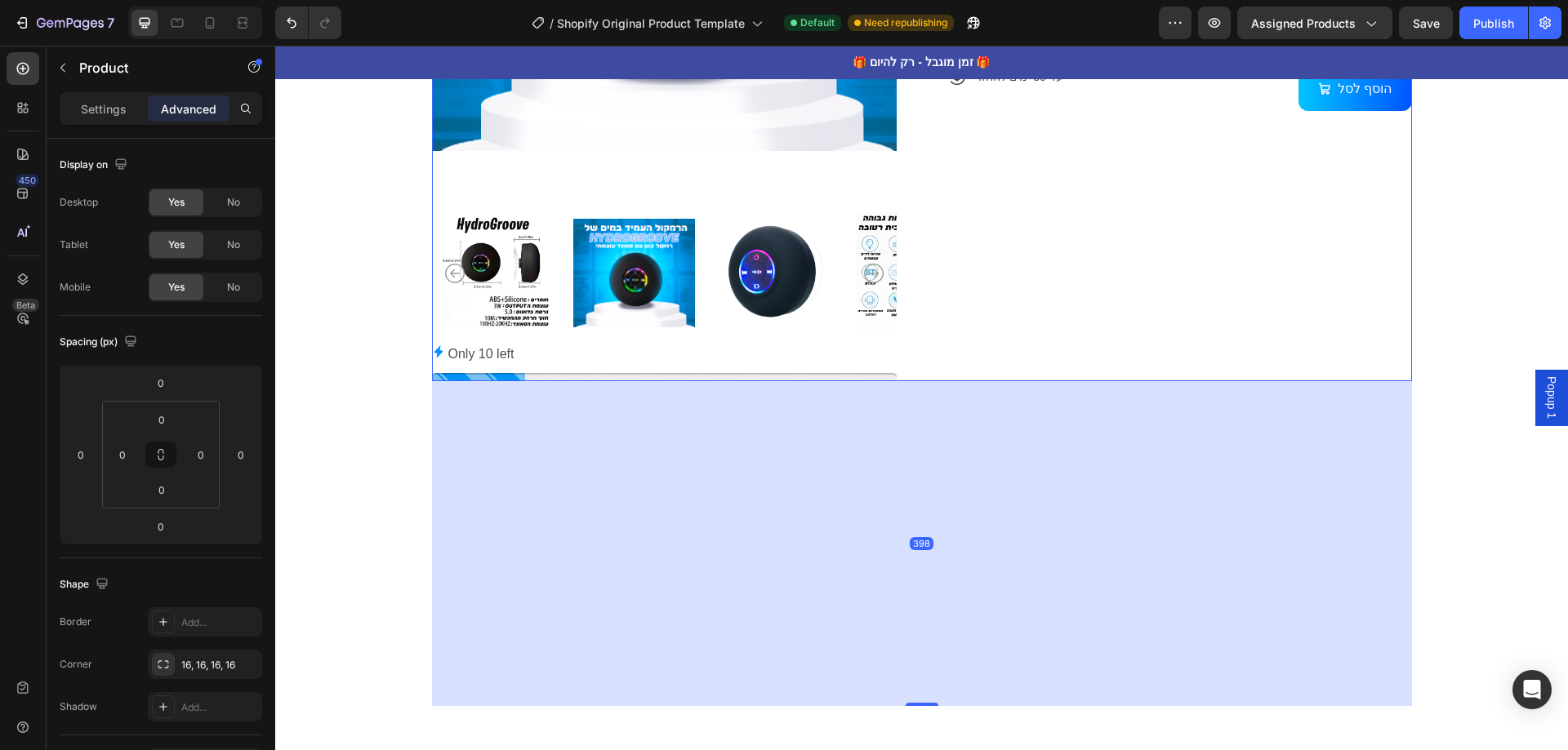
drag, startPoint x: 912, startPoint y: 378, endPoint x: 969, endPoint y: 703, distance: 330.0
click at [969, 382] on div "398" at bounding box center [921, 382] width 980 height 0
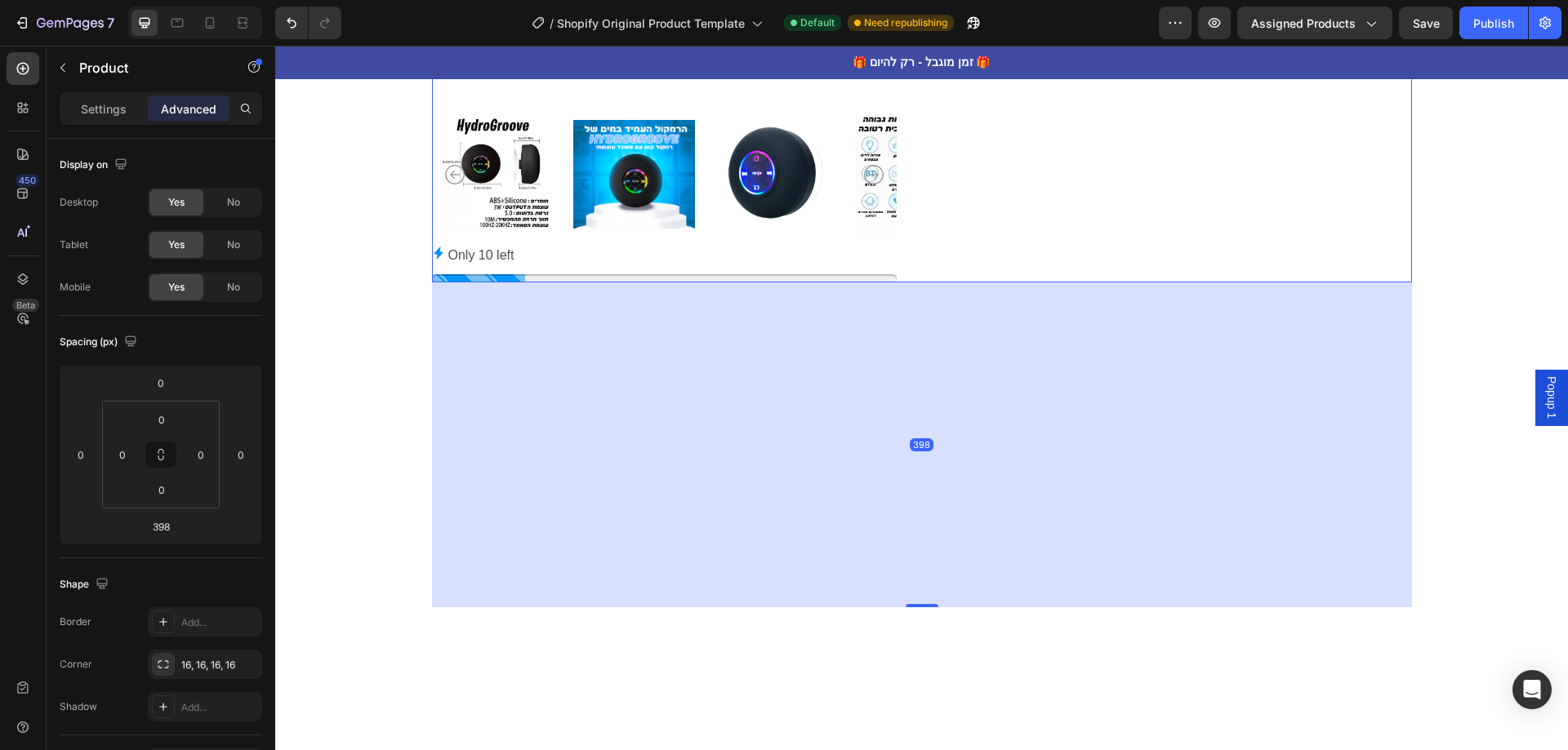
scroll to position [1062, 0]
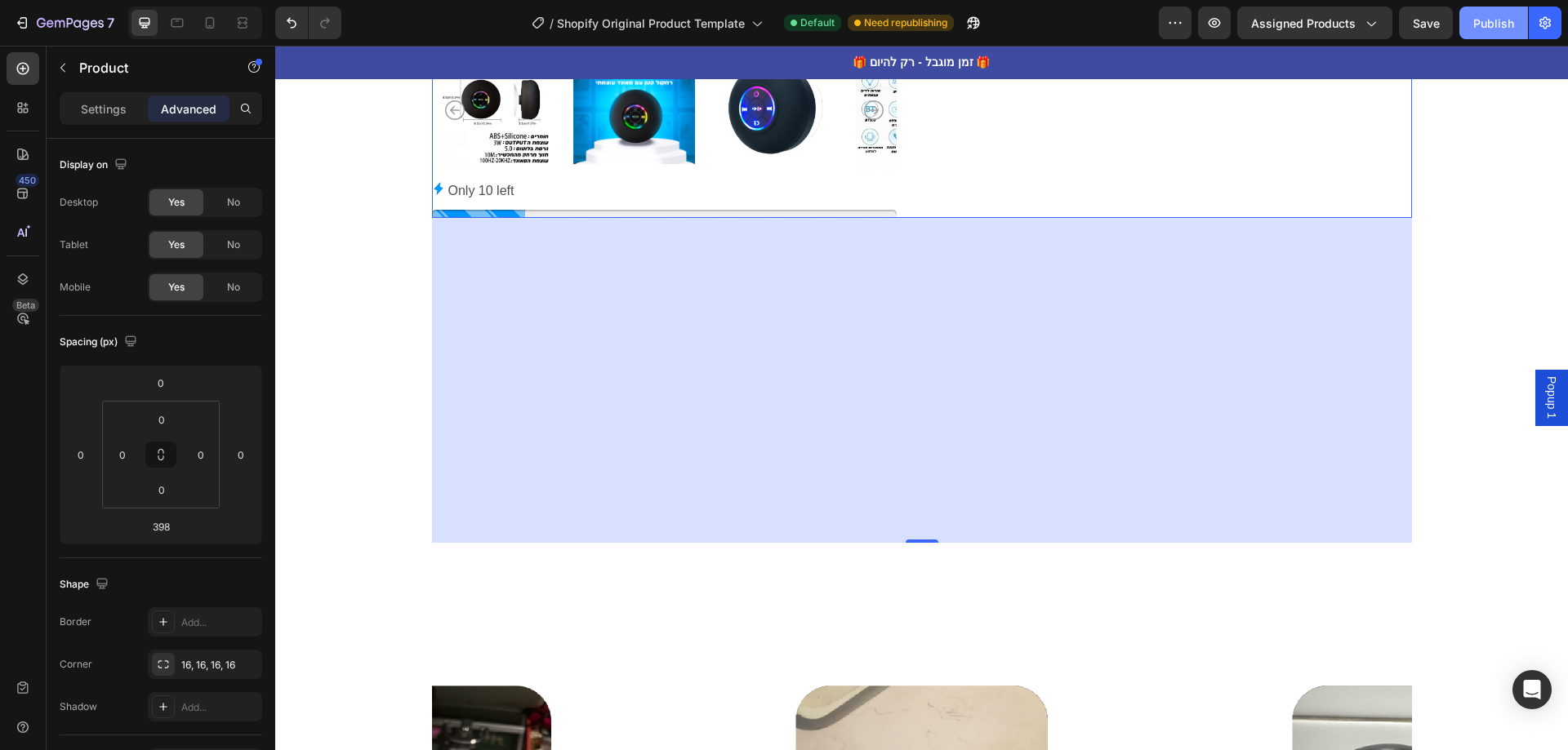
click at [1474, 30] on div "Publish" at bounding box center [1493, 23] width 41 height 17
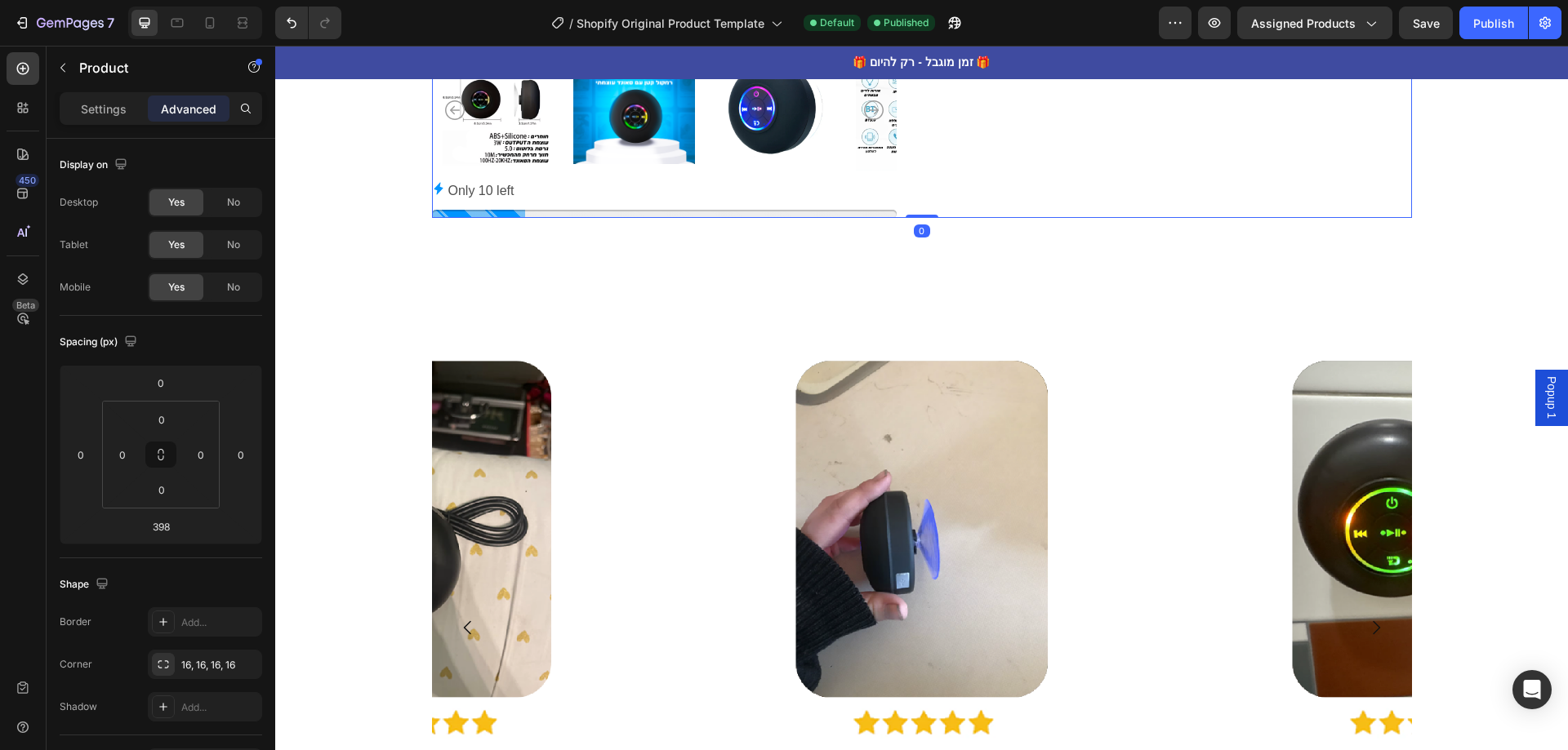
drag, startPoint x: 918, startPoint y: 542, endPoint x: 945, endPoint y: 207, distance: 336.1
type input "0"
click at [205, 29] on icon at bounding box center [209, 23] width 16 height 16
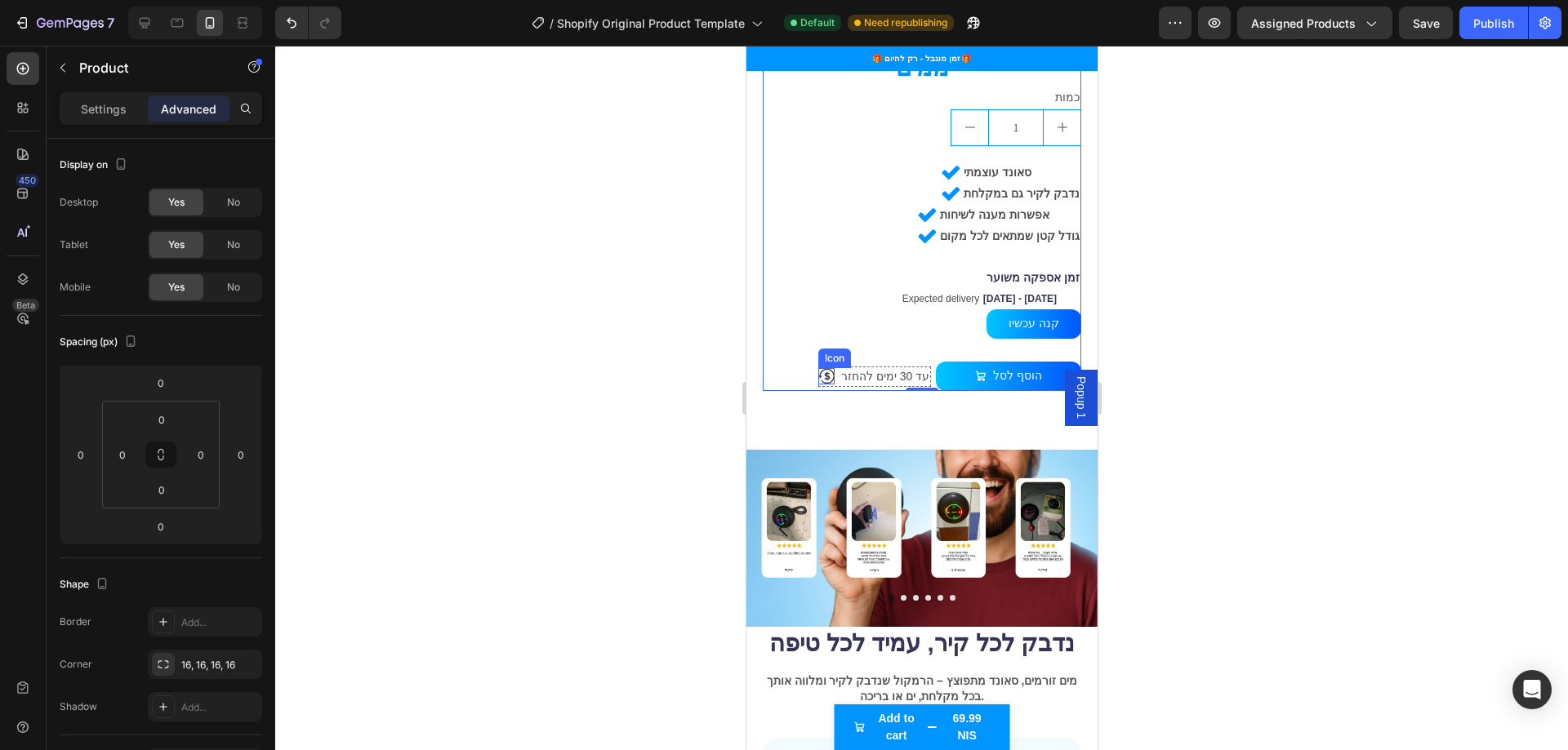
scroll to position [859, 0]
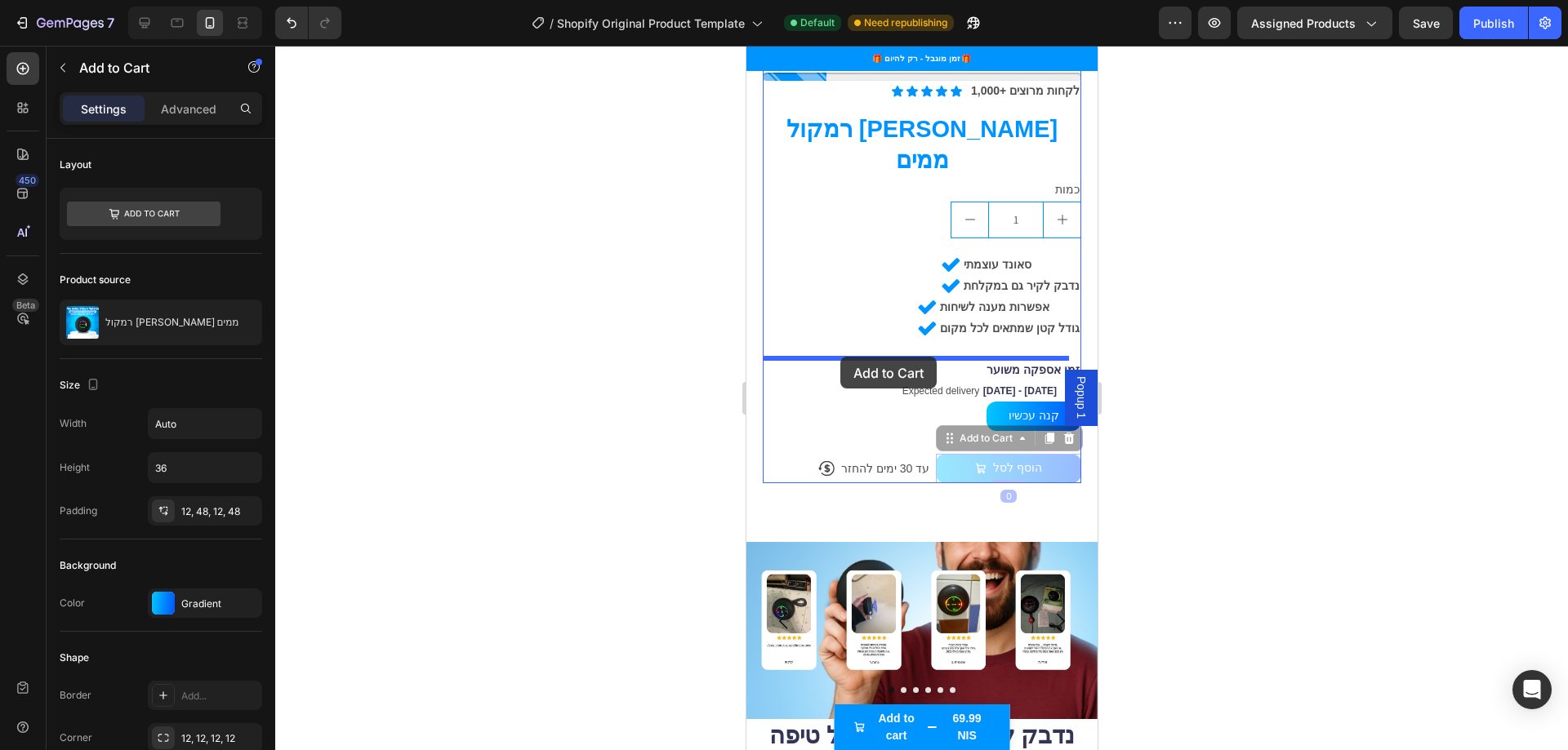
drag, startPoint x: 950, startPoint y: 404, endPoint x: 839, endPoint y: 357, distance: 120.5
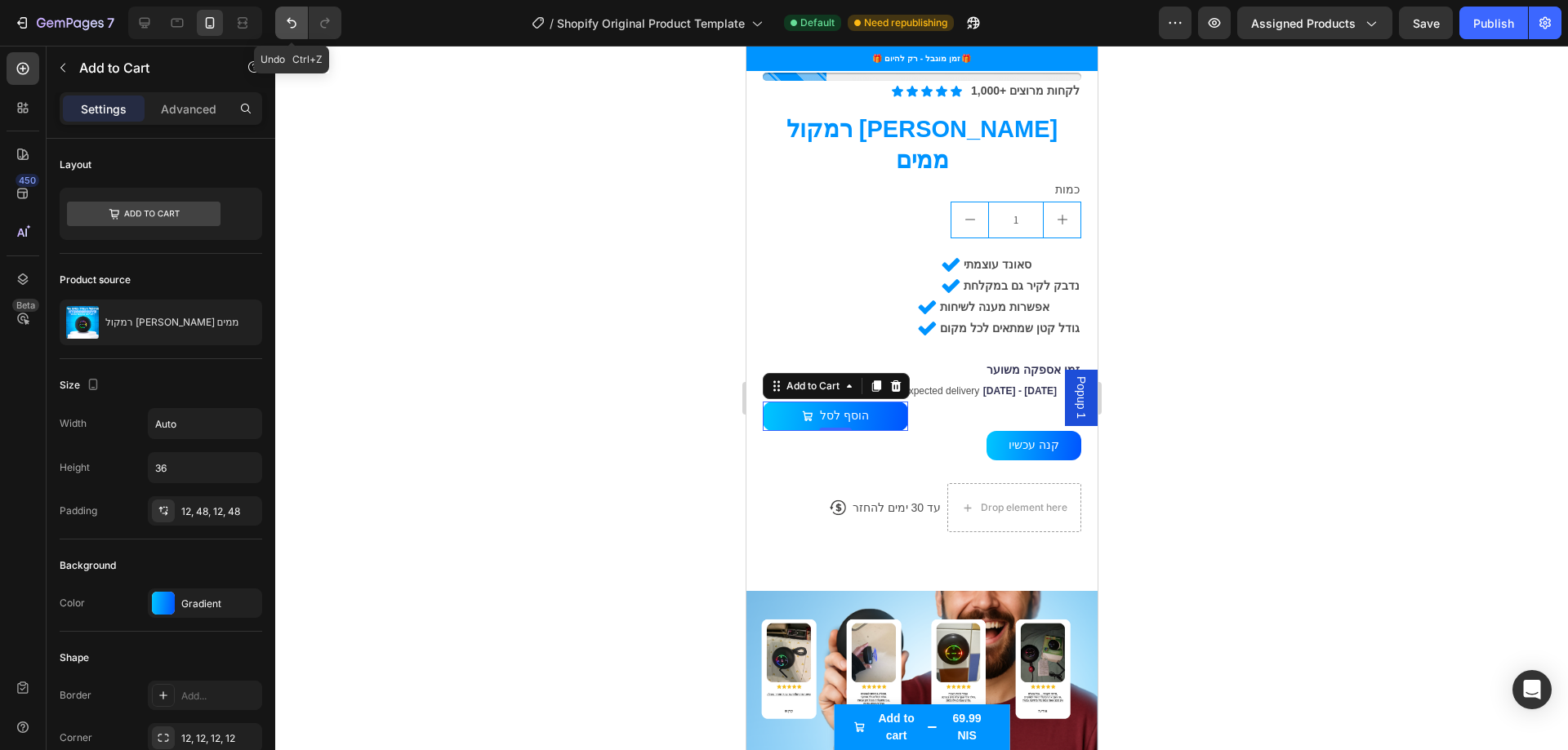
drag, startPoint x: 296, startPoint y: 21, endPoint x: 305, endPoint y: 27, distance: 10.8
click at [295, 22] on icon "Undo/Redo" at bounding box center [292, 23] width 16 height 16
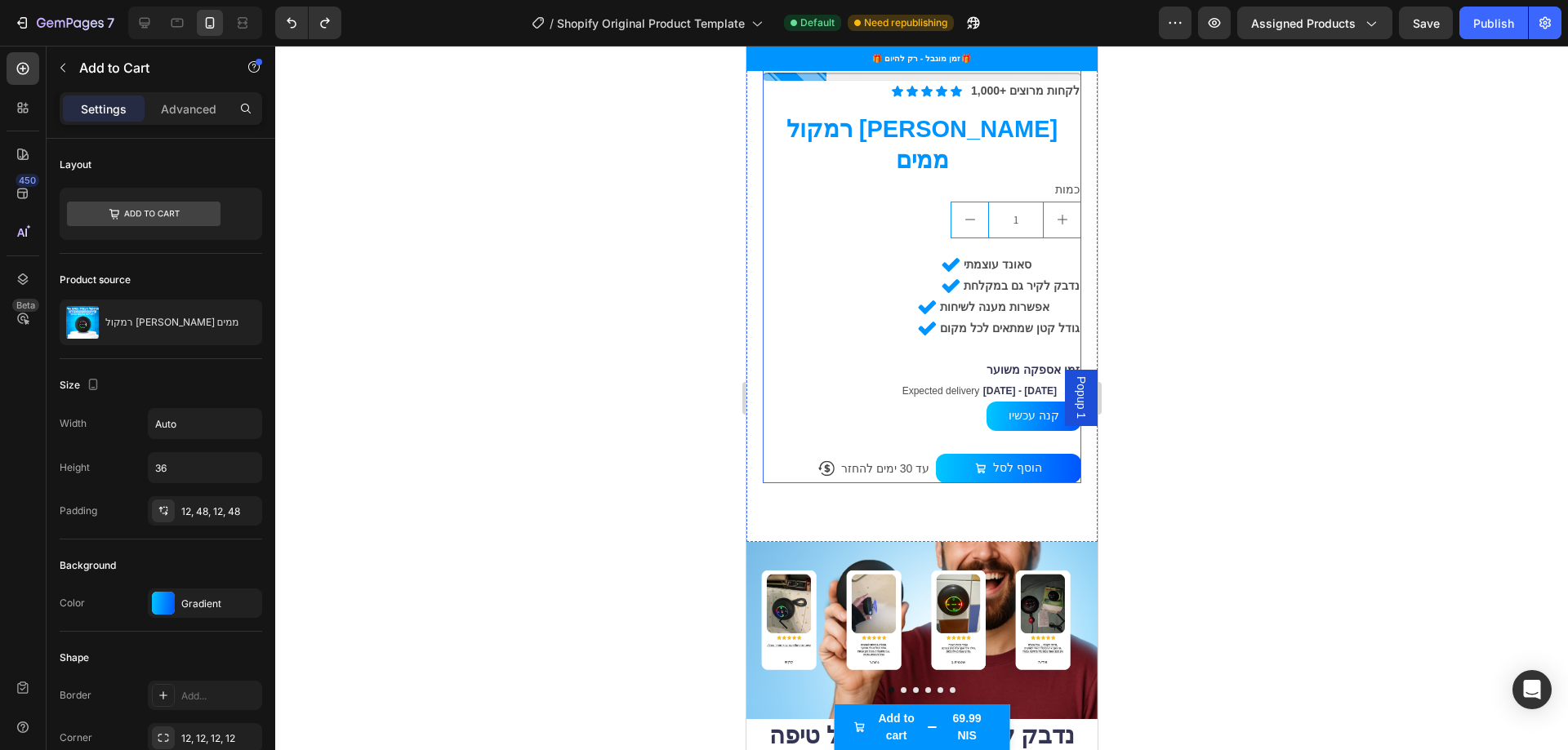
click at [916, 382] on div "Icon Icon Icon Icon Icon Icon List 1,000+ לקחות מרוצים Text Block Row רמקול [PE…" at bounding box center [920, 283] width 318 height 403
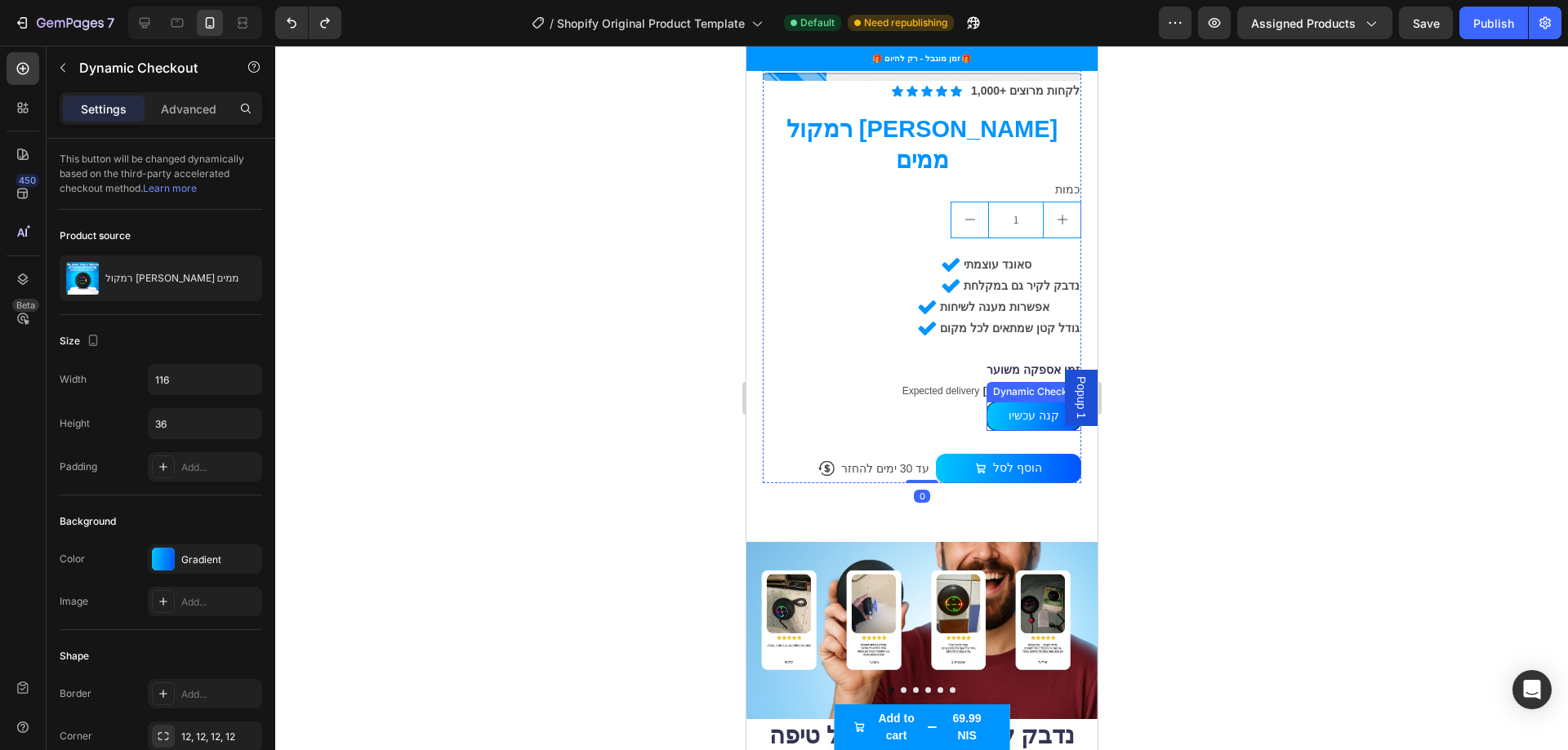
click at [991, 402] on button "קנה עכשיו" at bounding box center [1033, 416] width 95 height 29
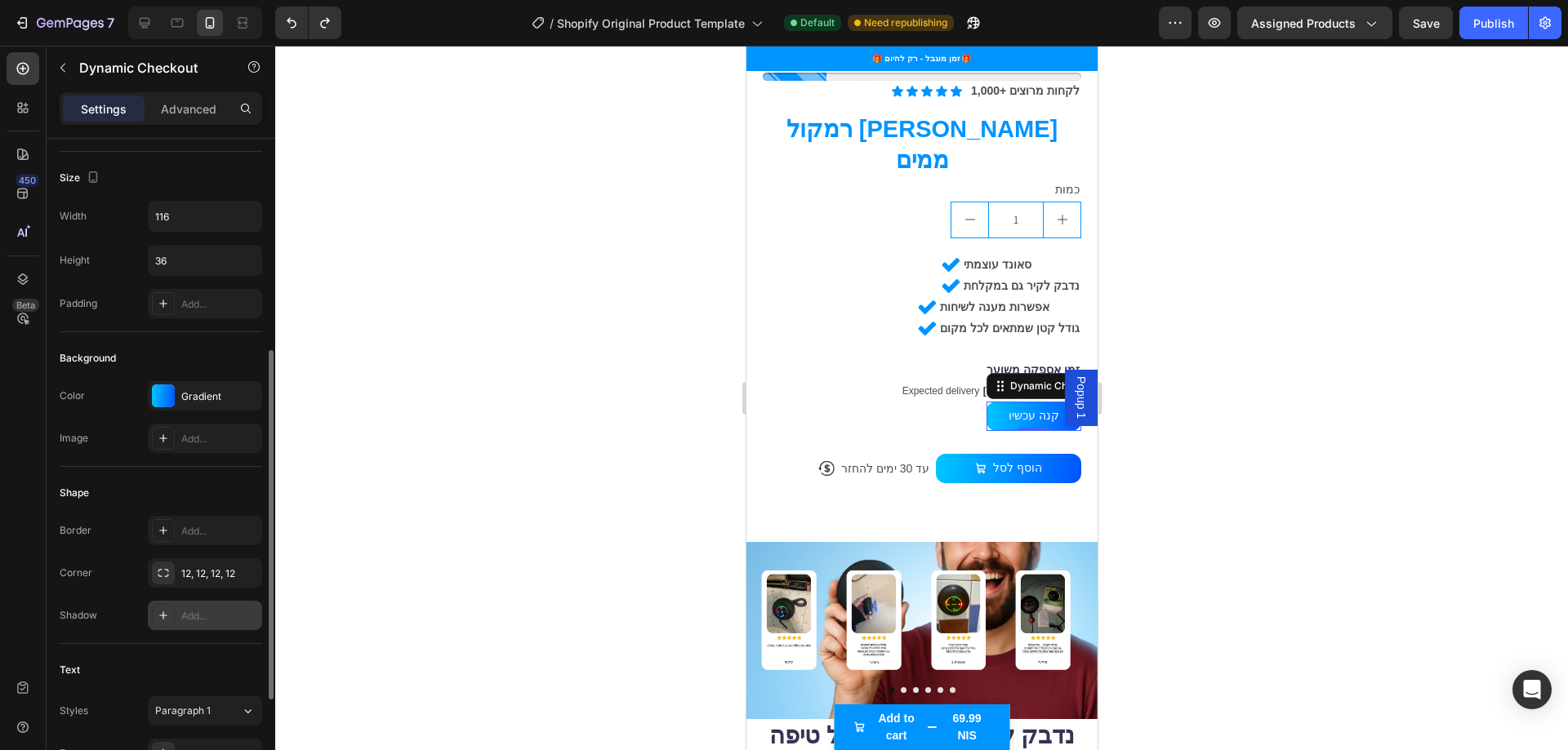
scroll to position [245, 0]
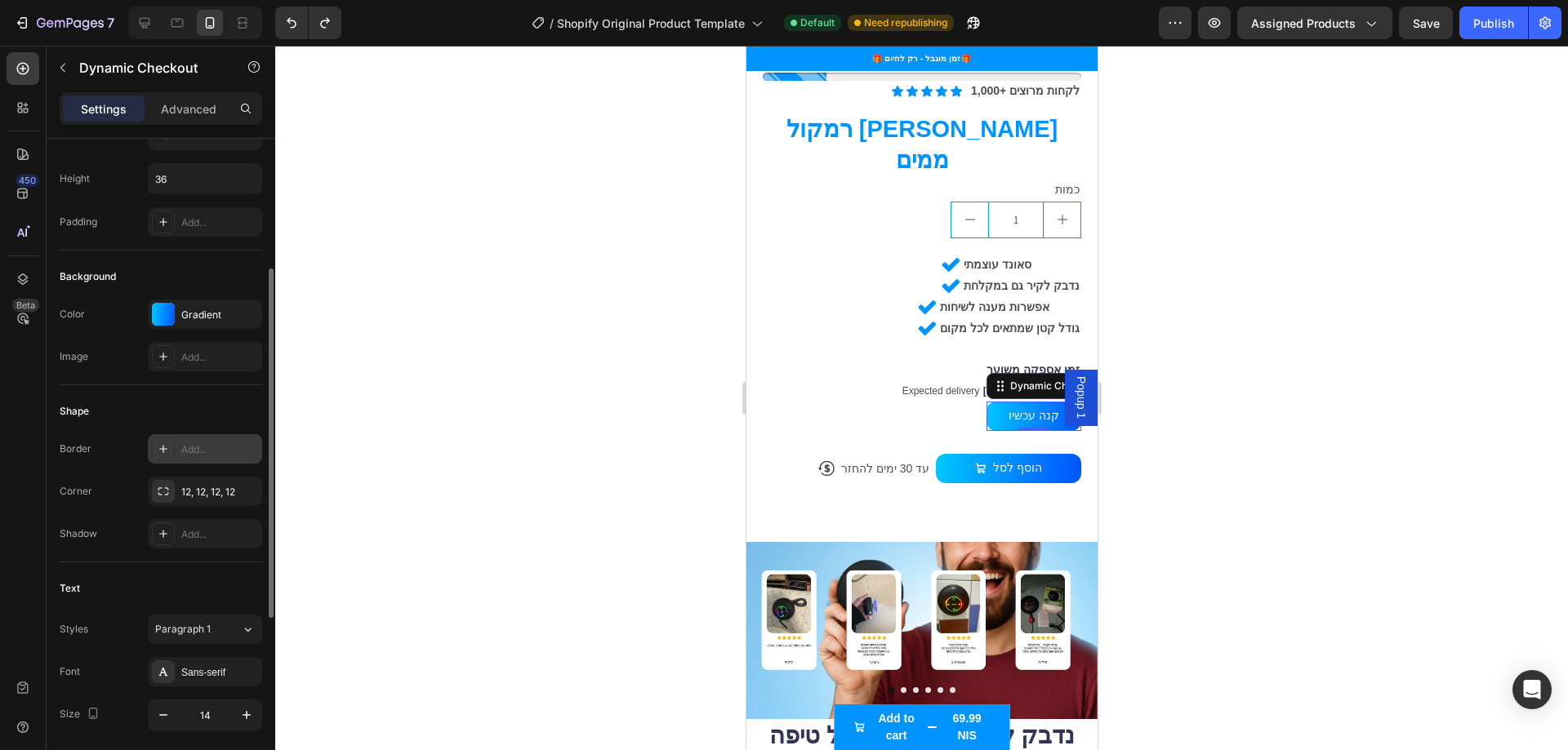
click at [202, 436] on div "Add..." at bounding box center [204, 449] width 114 height 29
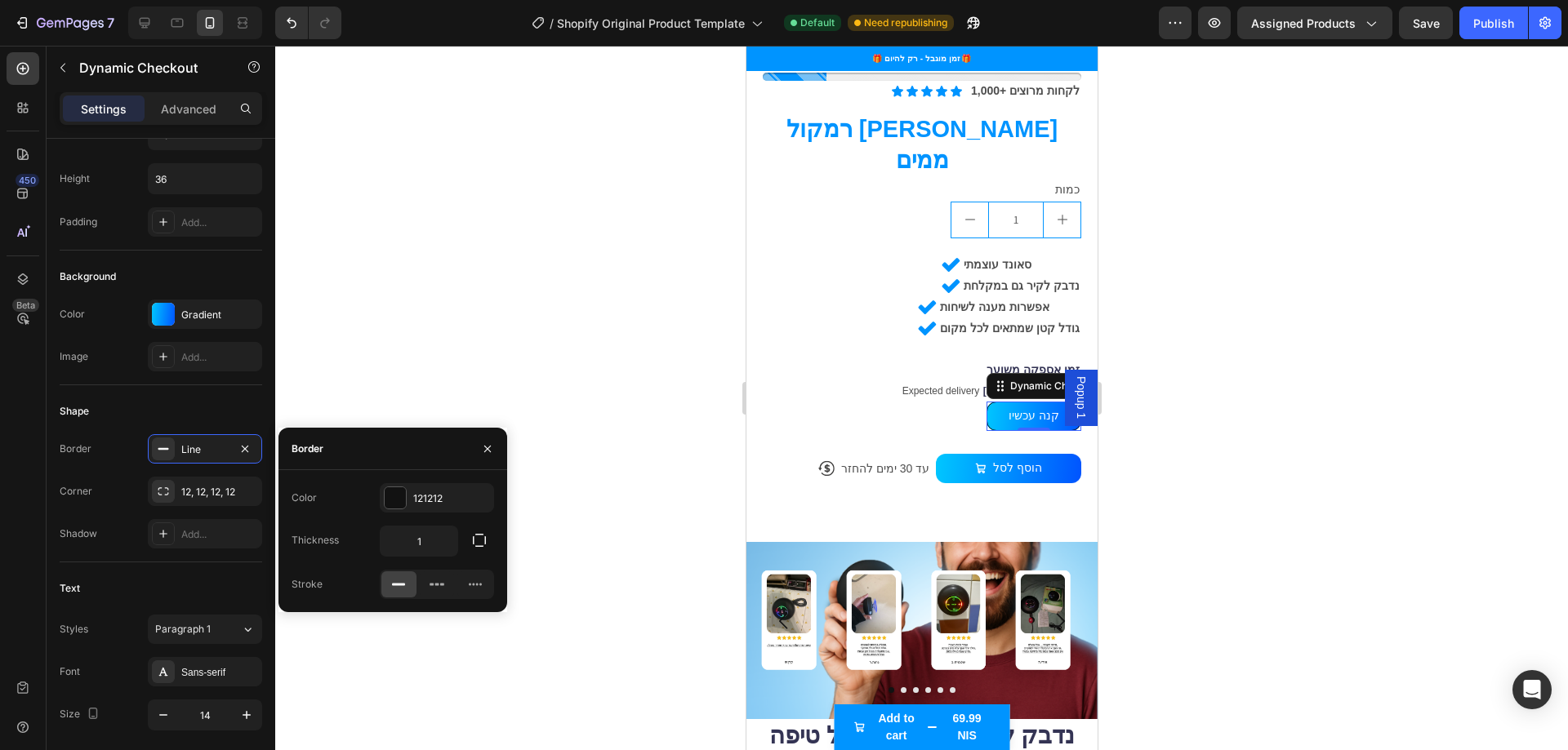
click at [389, 641] on div at bounding box center [920, 398] width 1292 height 705
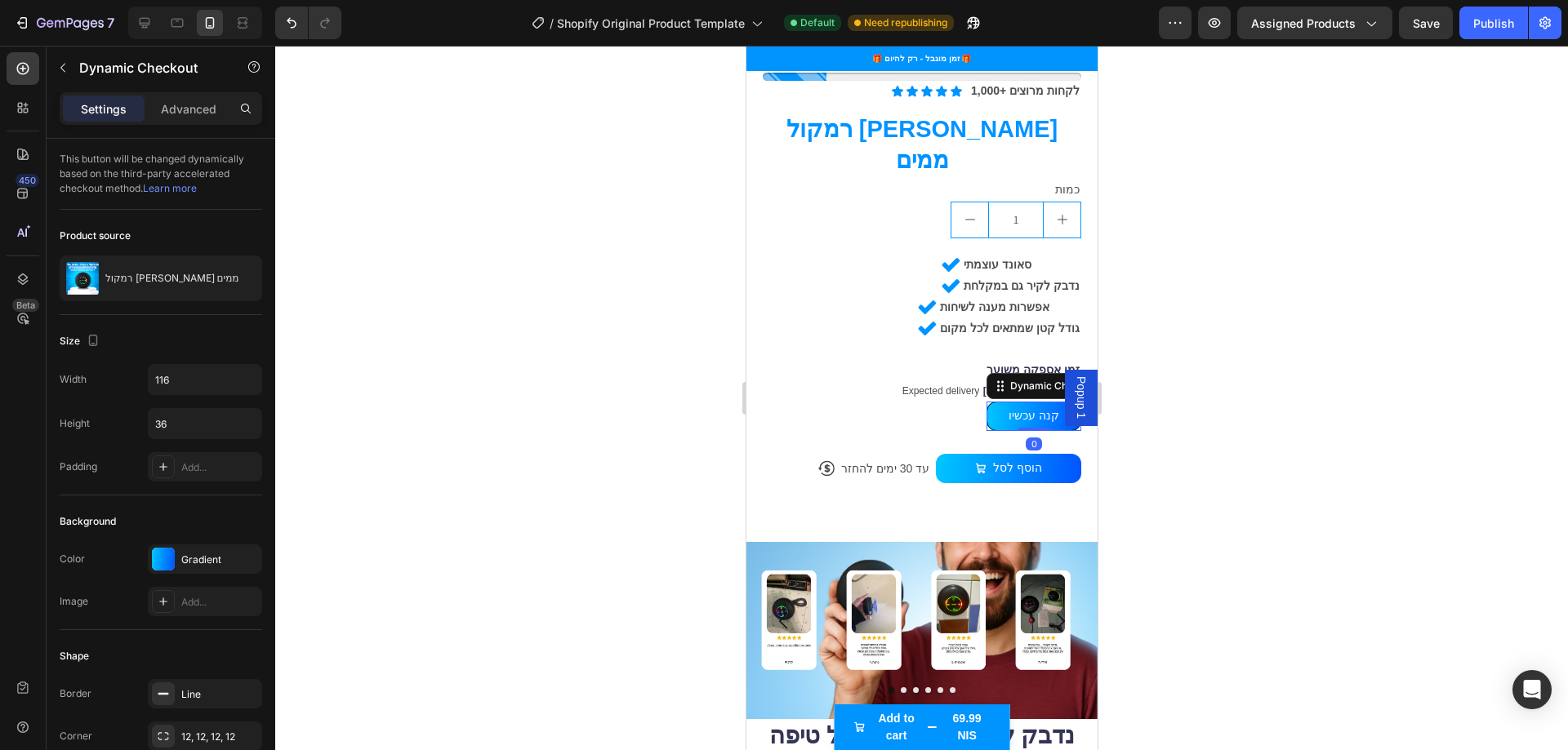
click at [986, 402] on button "קנה עכשיו" at bounding box center [1033, 416] width 95 height 29
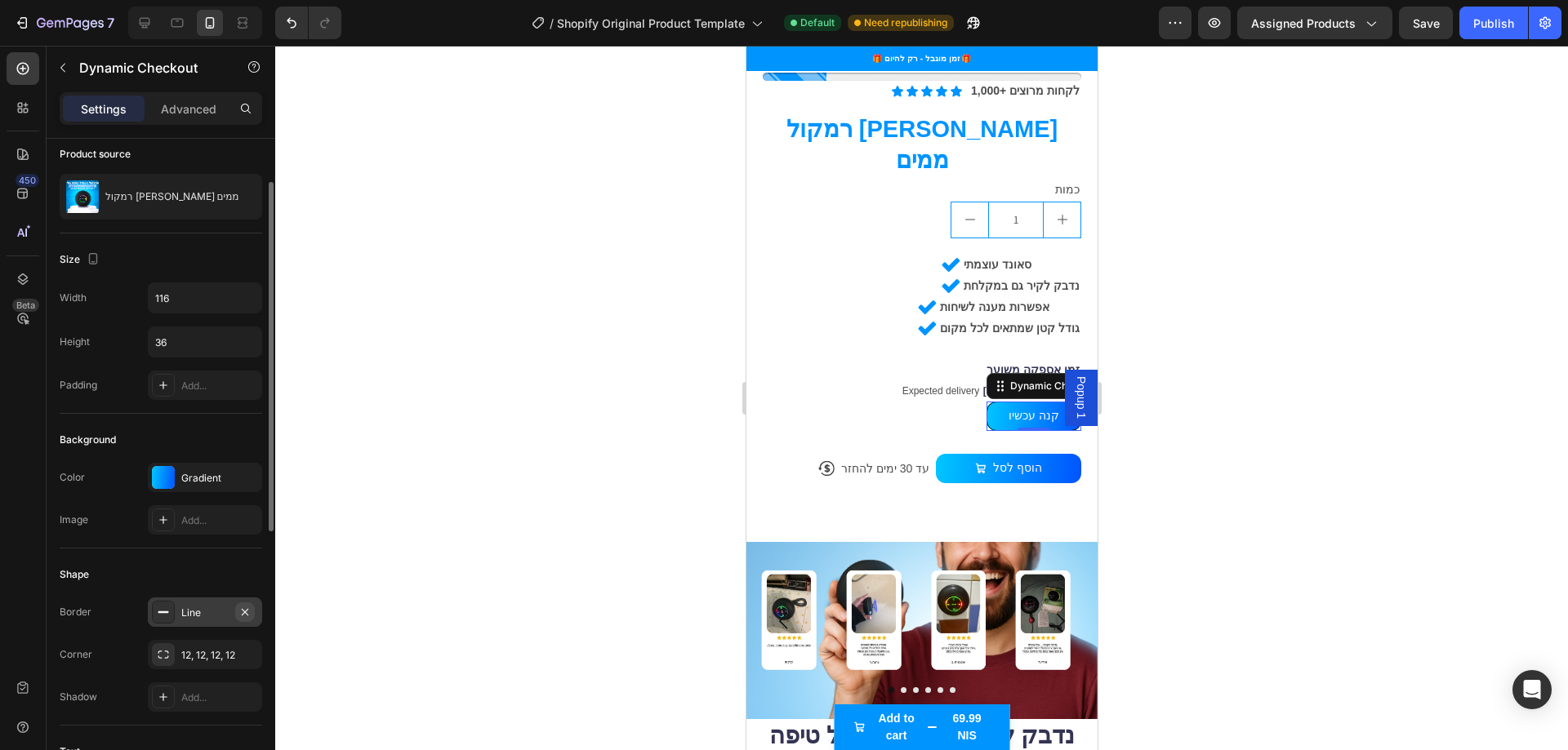
click at [246, 612] on icon "button" at bounding box center [245, 612] width 13 height 13
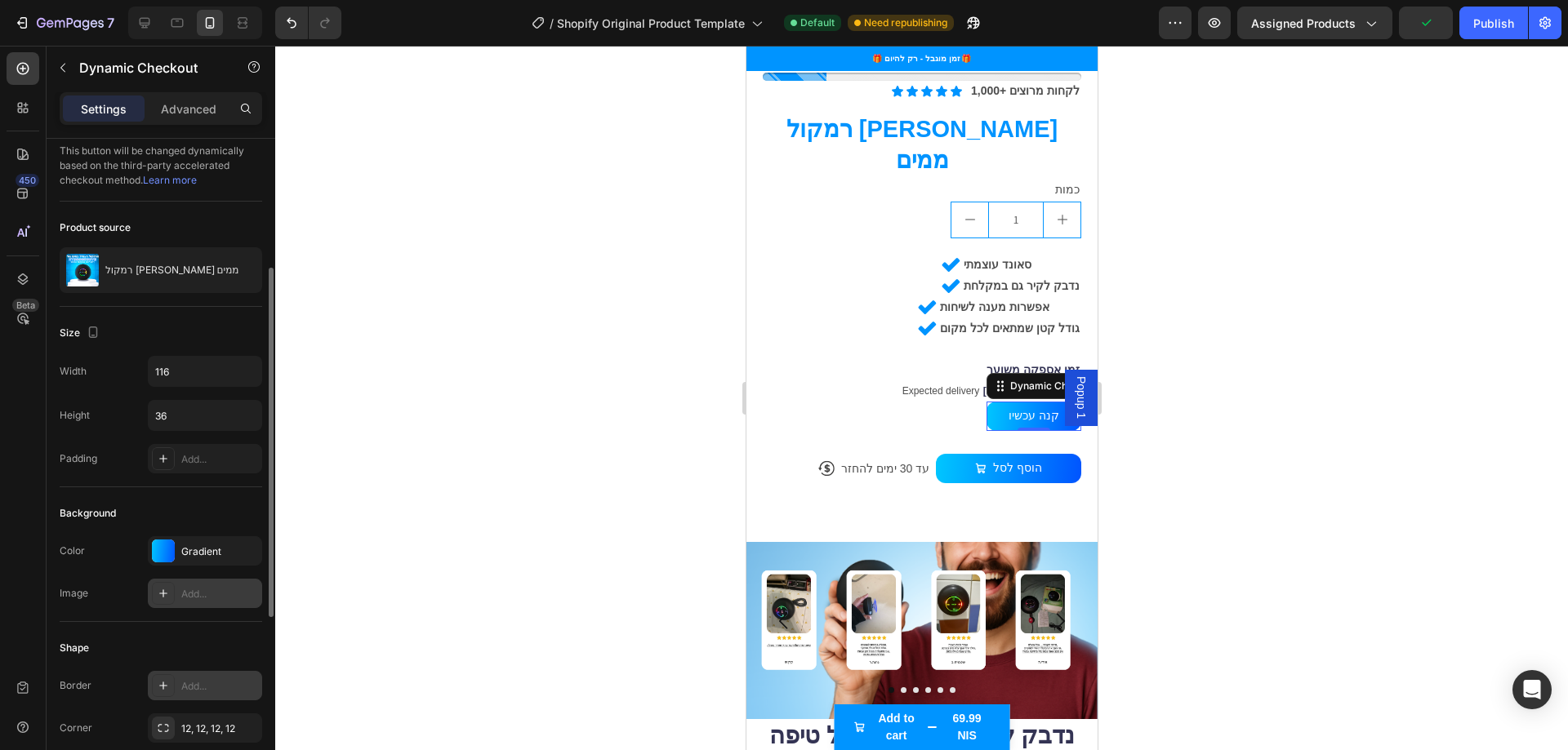
scroll to position [0, 0]
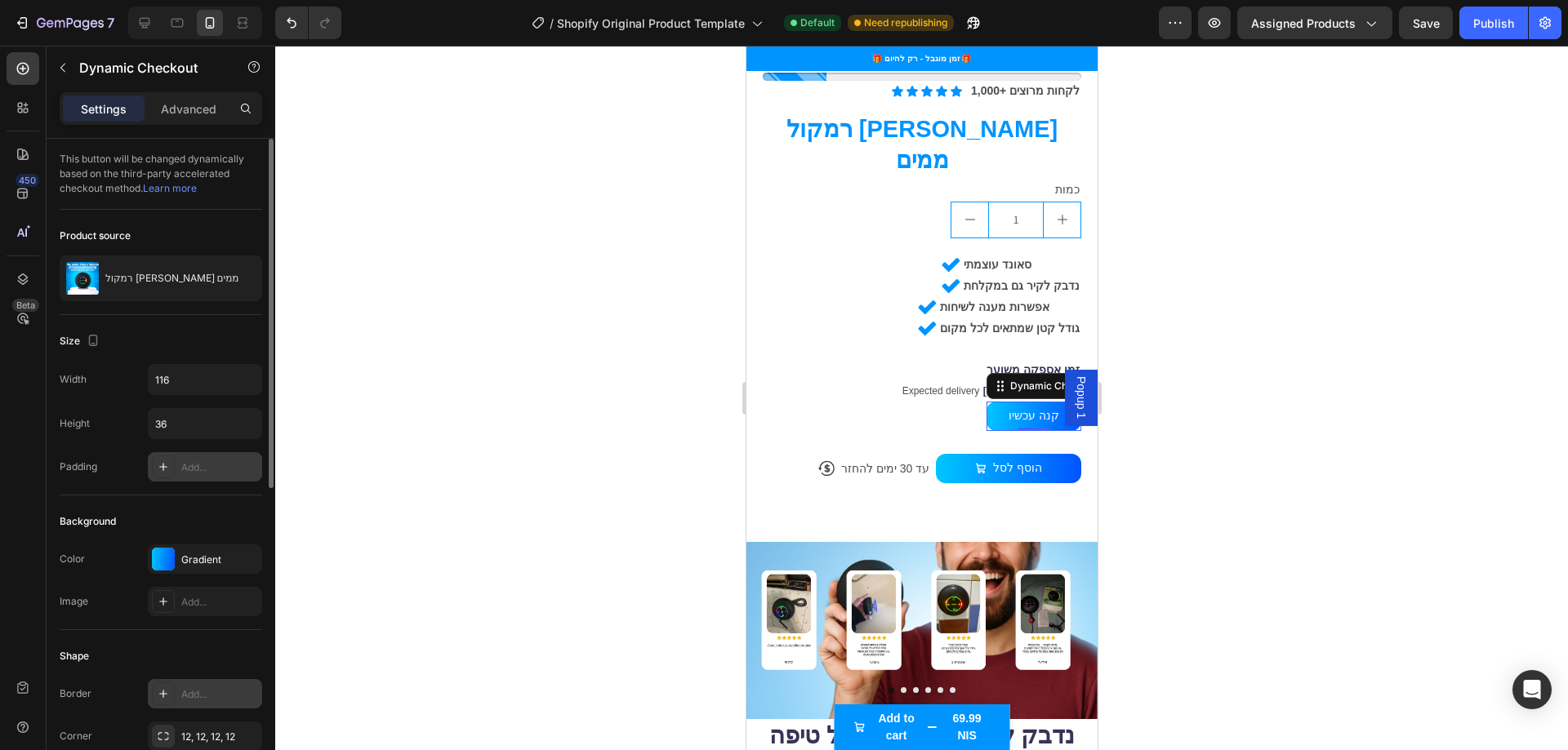
click at [206, 477] on div "Add..." at bounding box center [204, 466] width 114 height 29
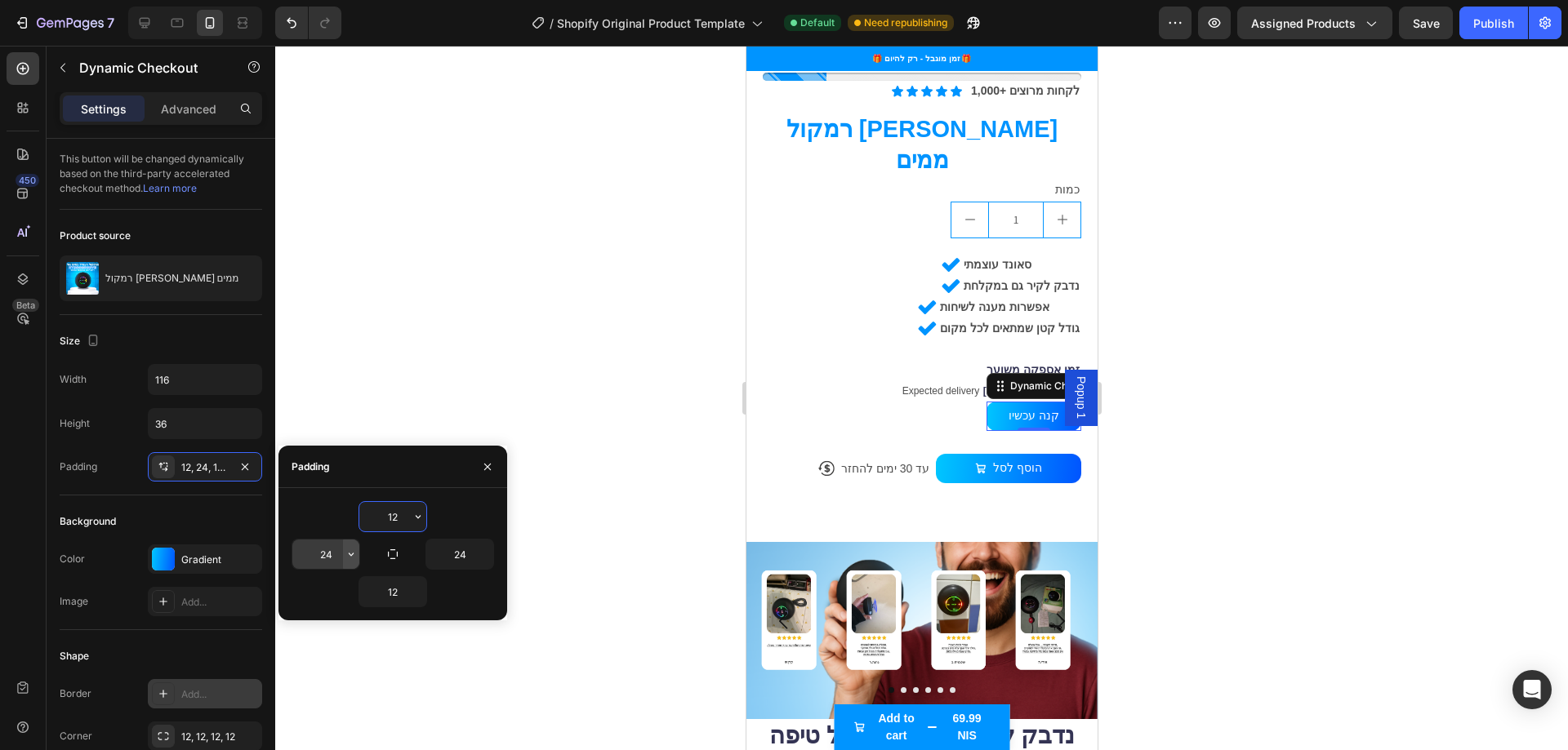
click at [356, 556] on icon "button" at bounding box center [351, 554] width 13 height 13
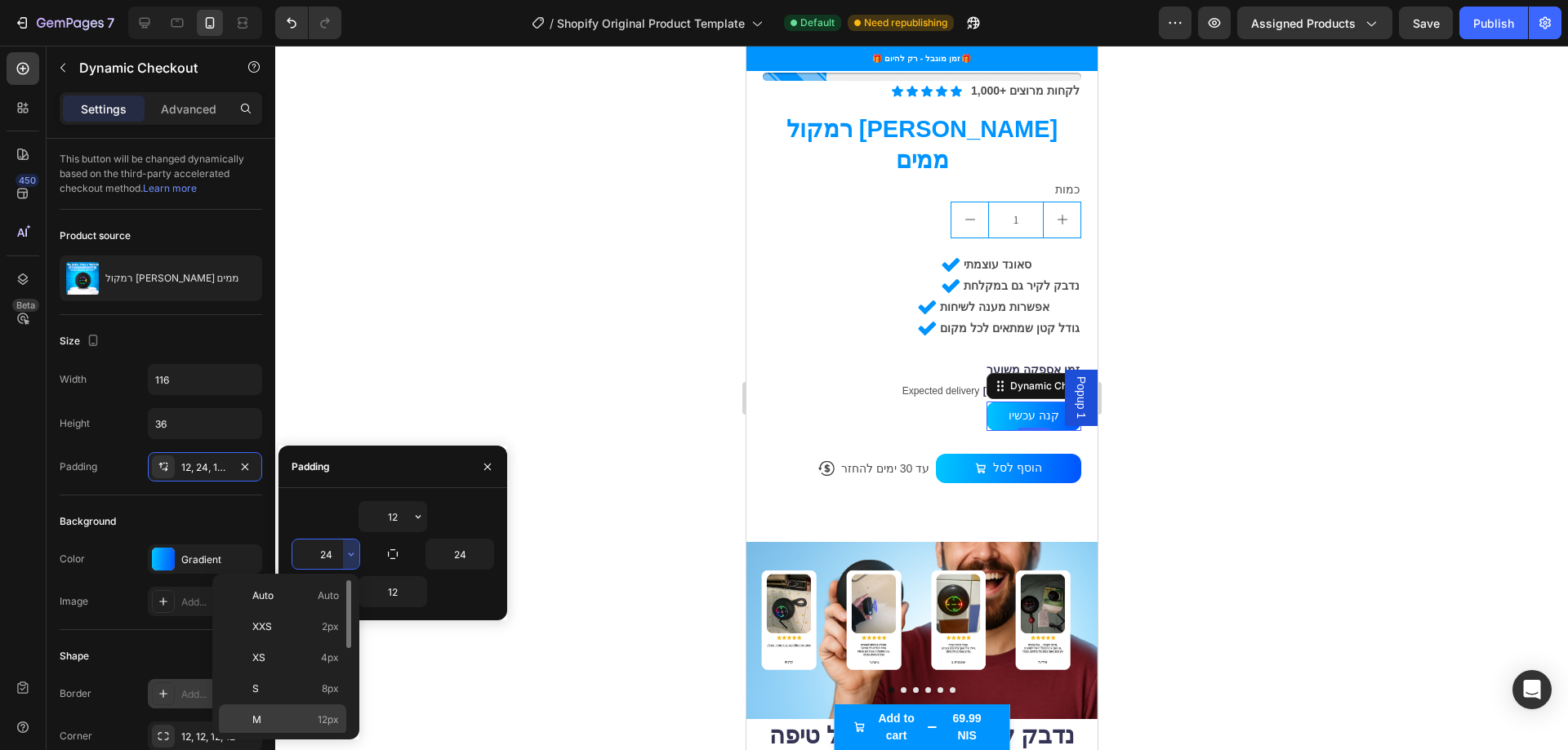
click at [324, 718] on span "12px" at bounding box center [329, 720] width 21 height 15
type input "12"
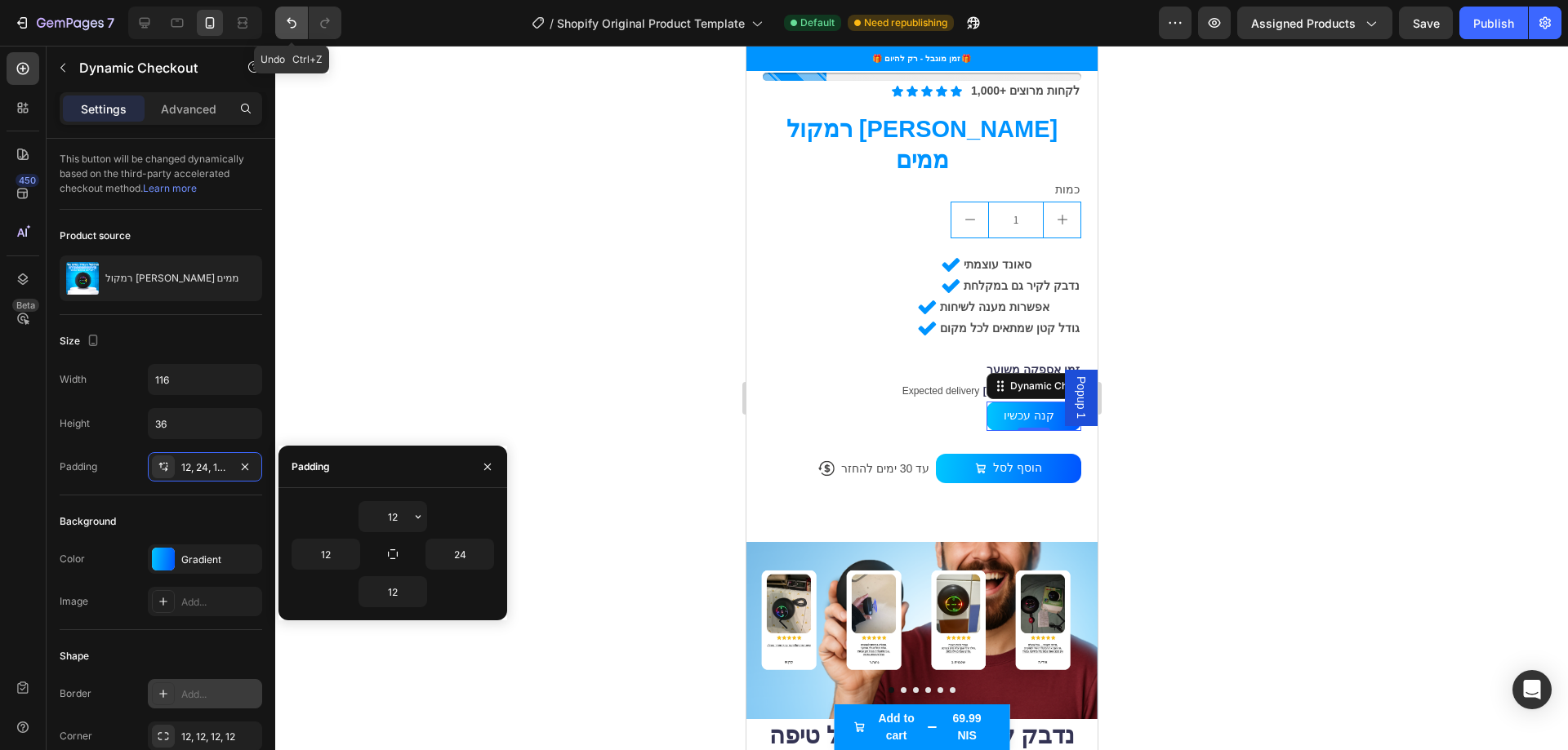
click at [297, 10] on button "Undo/Redo" at bounding box center [291, 22] width 33 height 33
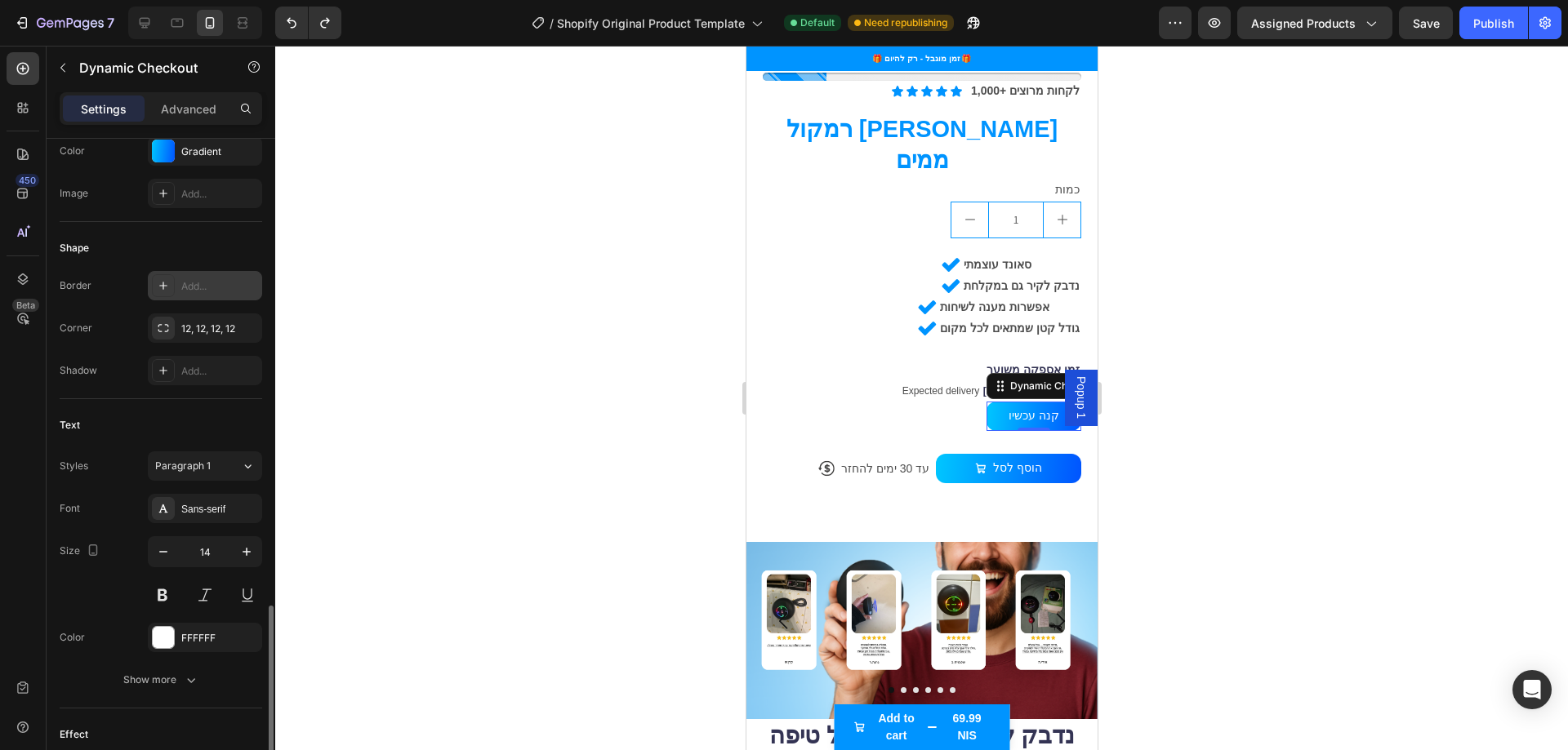
scroll to position [572, 0]
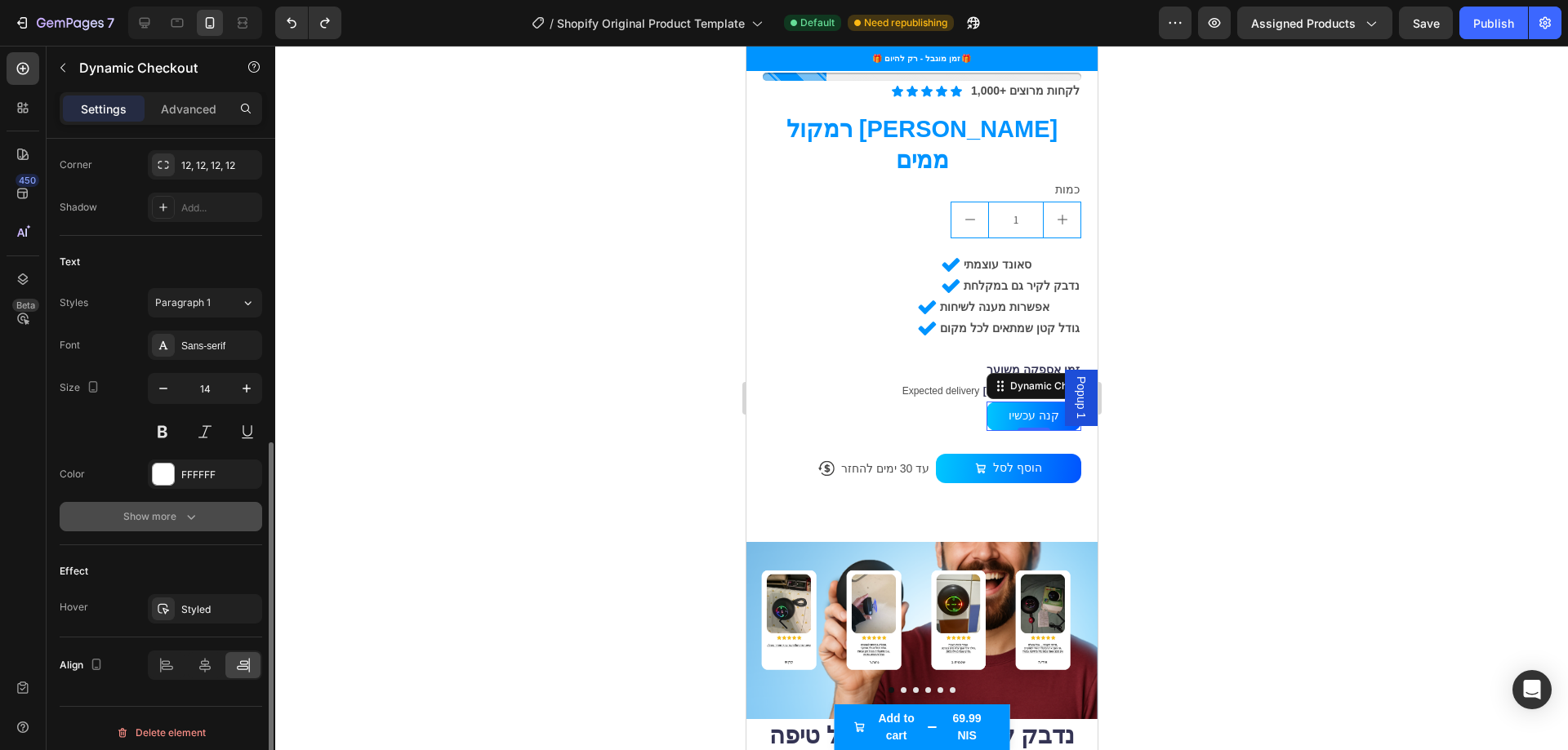
click at [165, 509] on div "Show more" at bounding box center [162, 517] width 76 height 16
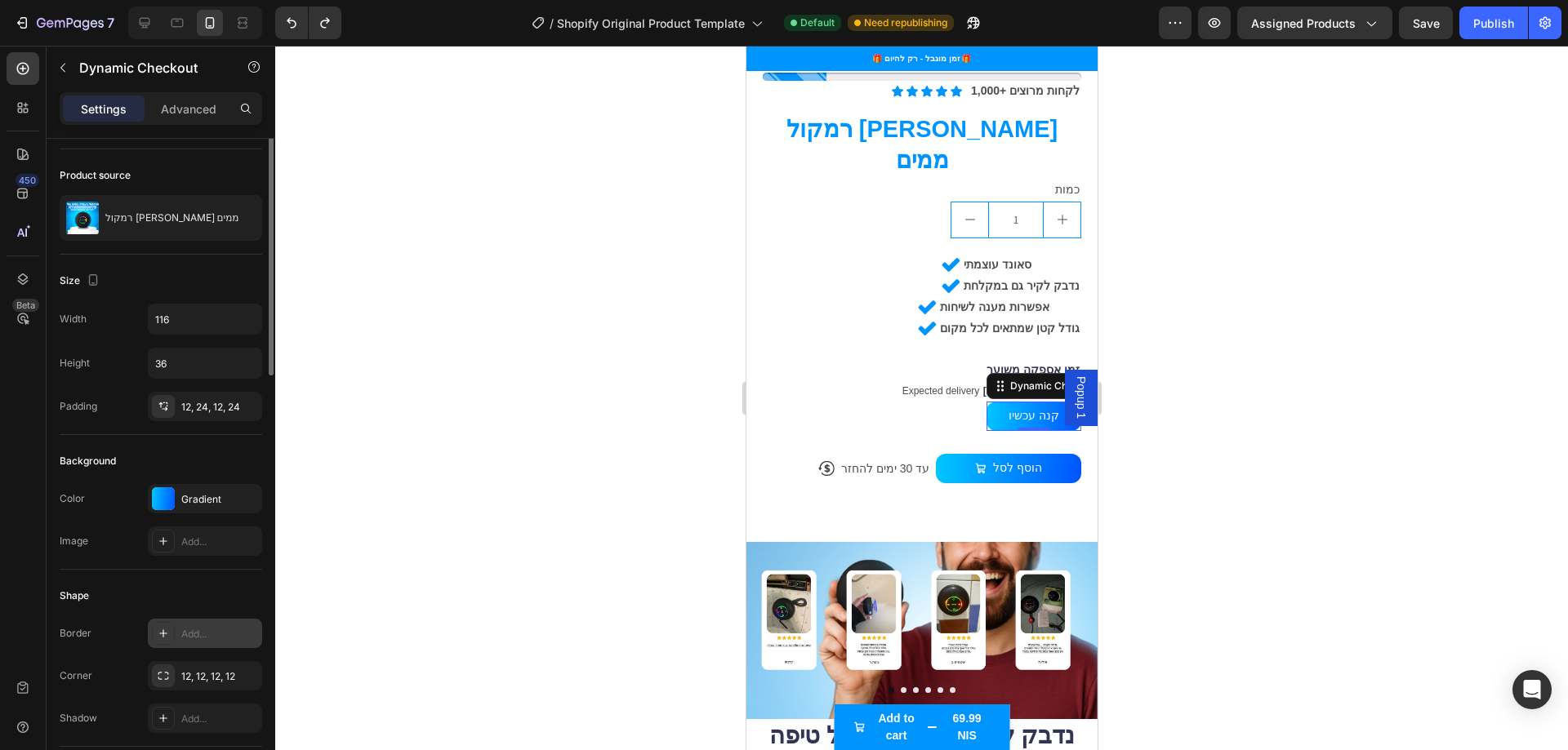
scroll to position [0, 0]
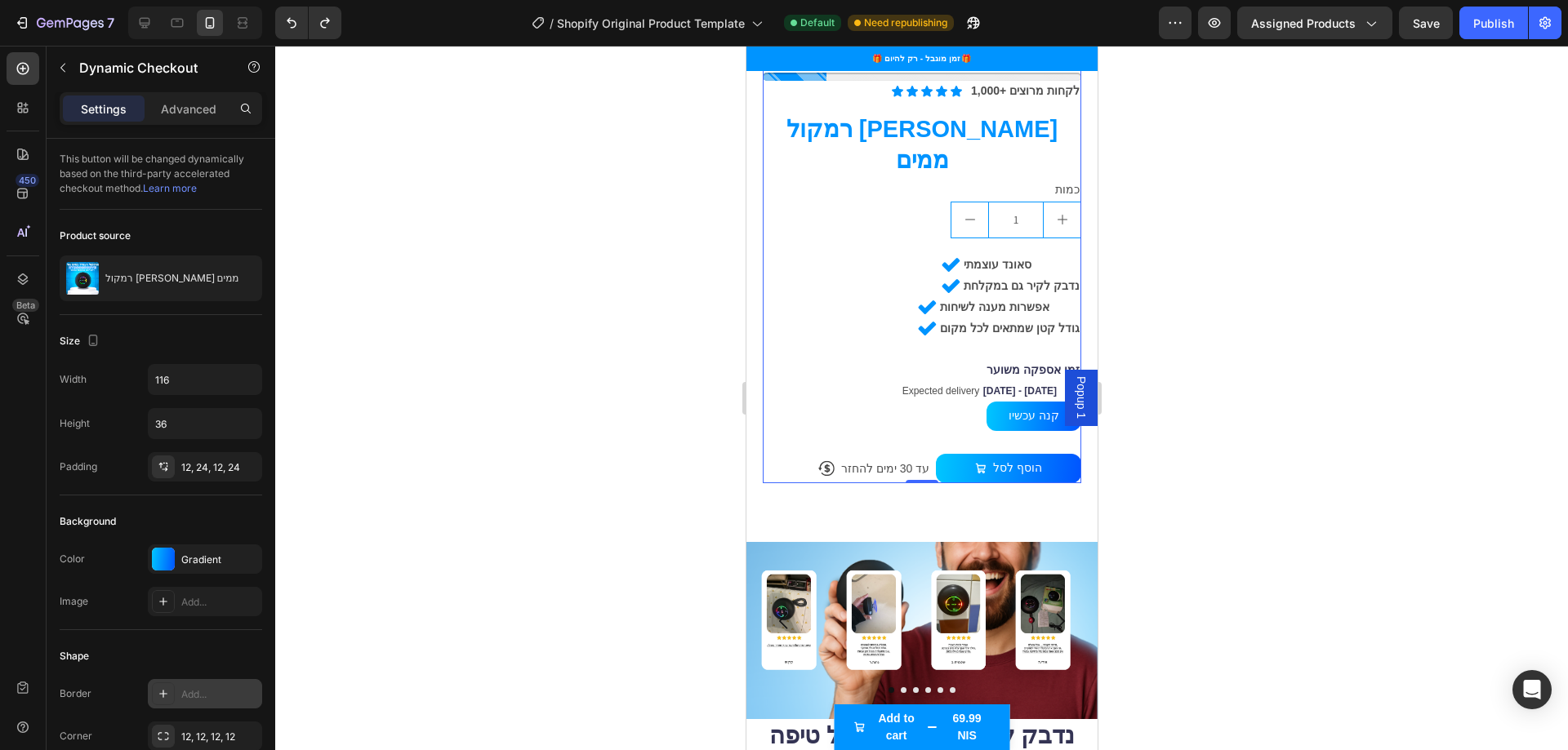
click at [1005, 310] on div "Icon Icon Icon Icon Icon Icon List 1,000+ לקחות מרוצים Text Block Row רמקול [PE…" at bounding box center [920, 283] width 318 height 403
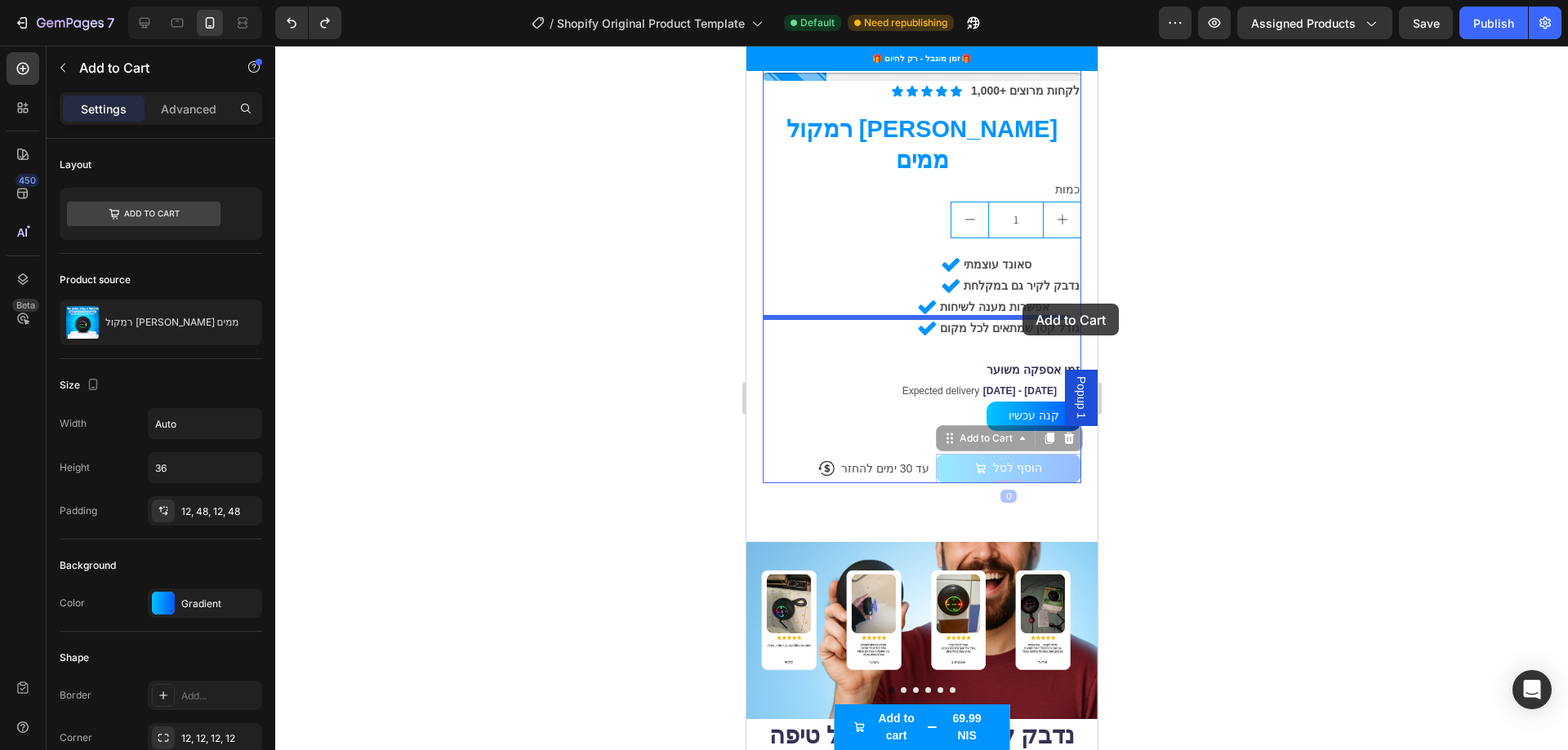
drag, startPoint x: 1036, startPoint y: 420, endPoint x: 1021, endPoint y: 304, distance: 117.0
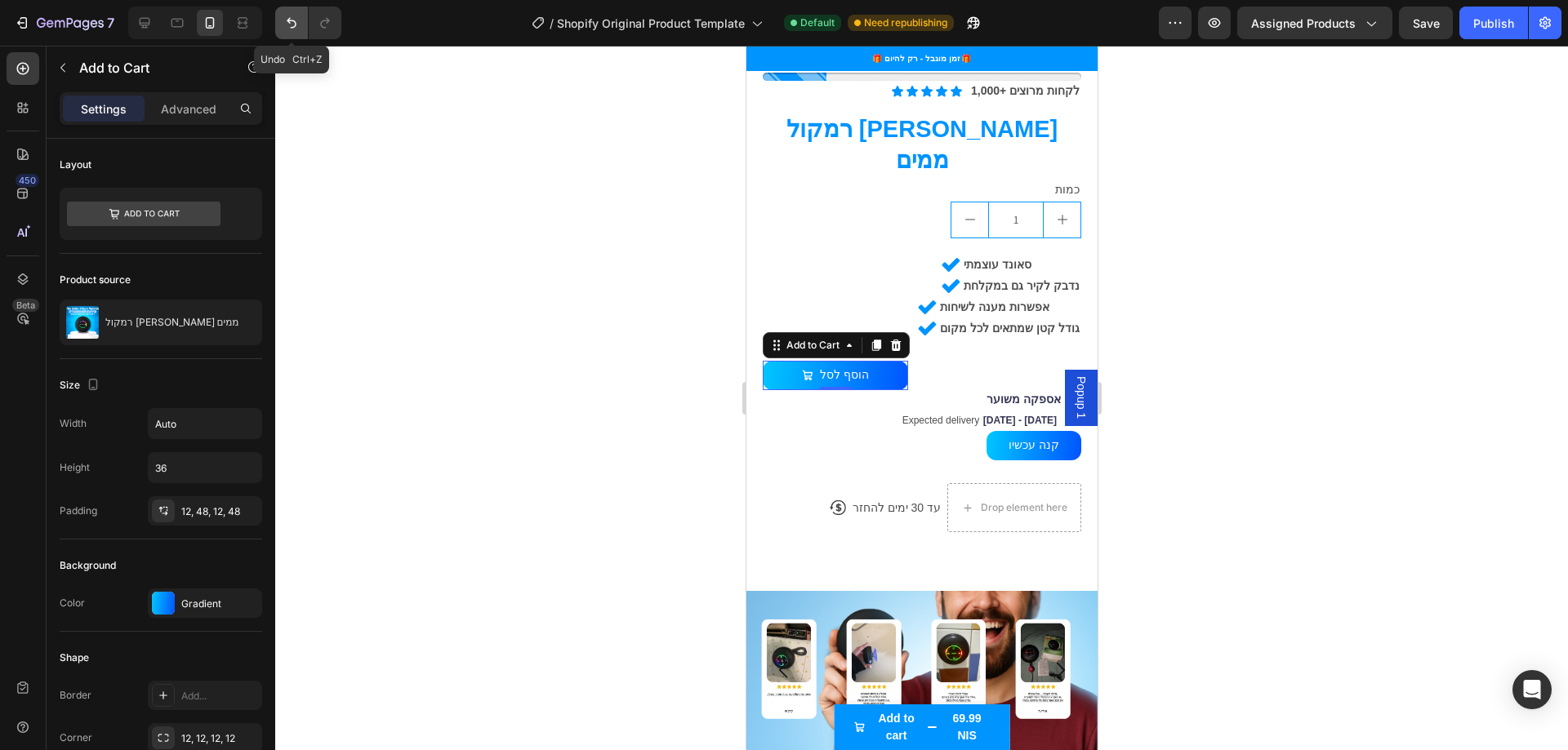
click at [294, 19] on icon "Undo/Redo" at bounding box center [292, 23] width 16 height 16
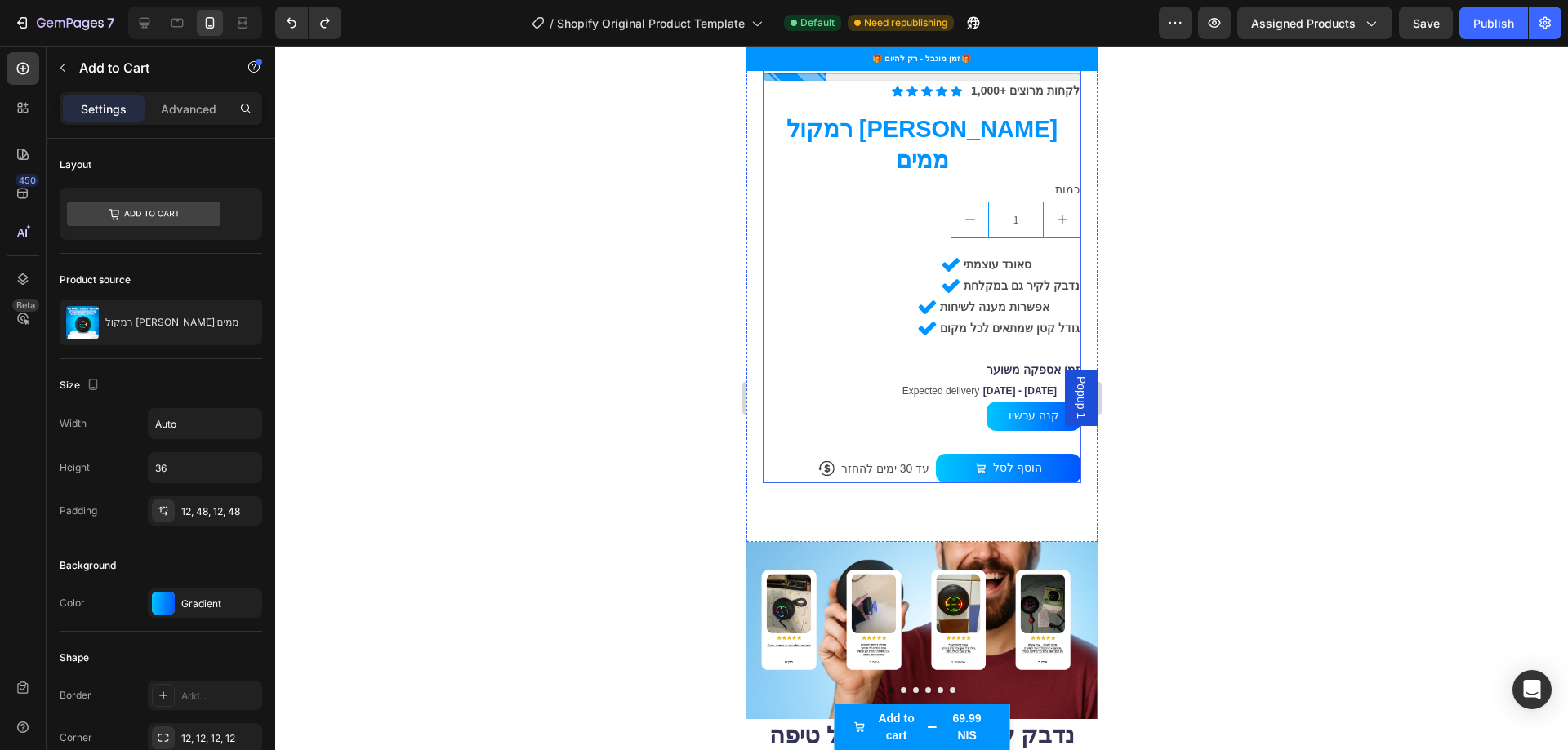
click at [945, 379] on div "Icon Icon Icon Icon Icon Icon List 1,000+ לקחות מרוצים Text Block Row רמקול [PE…" at bounding box center [920, 283] width 318 height 403
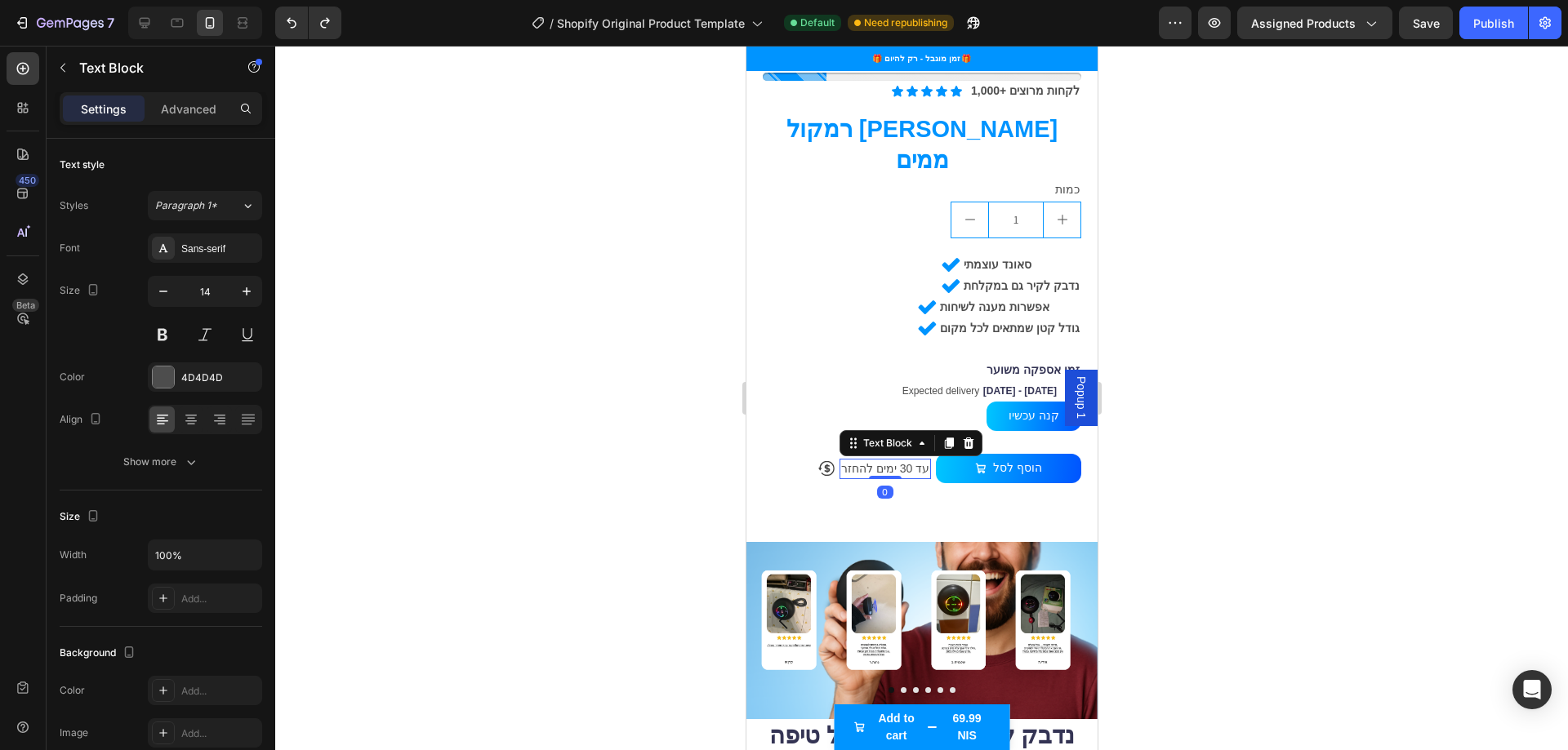
click at [857, 460] on p "עד 30 ימים להחזר" at bounding box center [884, 468] width 88 height 17
click at [836, 458] on div "Icon 0 עד 30 ימים להחזר Text Block Row" at bounding box center [874, 468] width 113 height 20
click at [860, 460] on p "עד 30 ימים להחזר" at bounding box center [884, 468] width 88 height 17
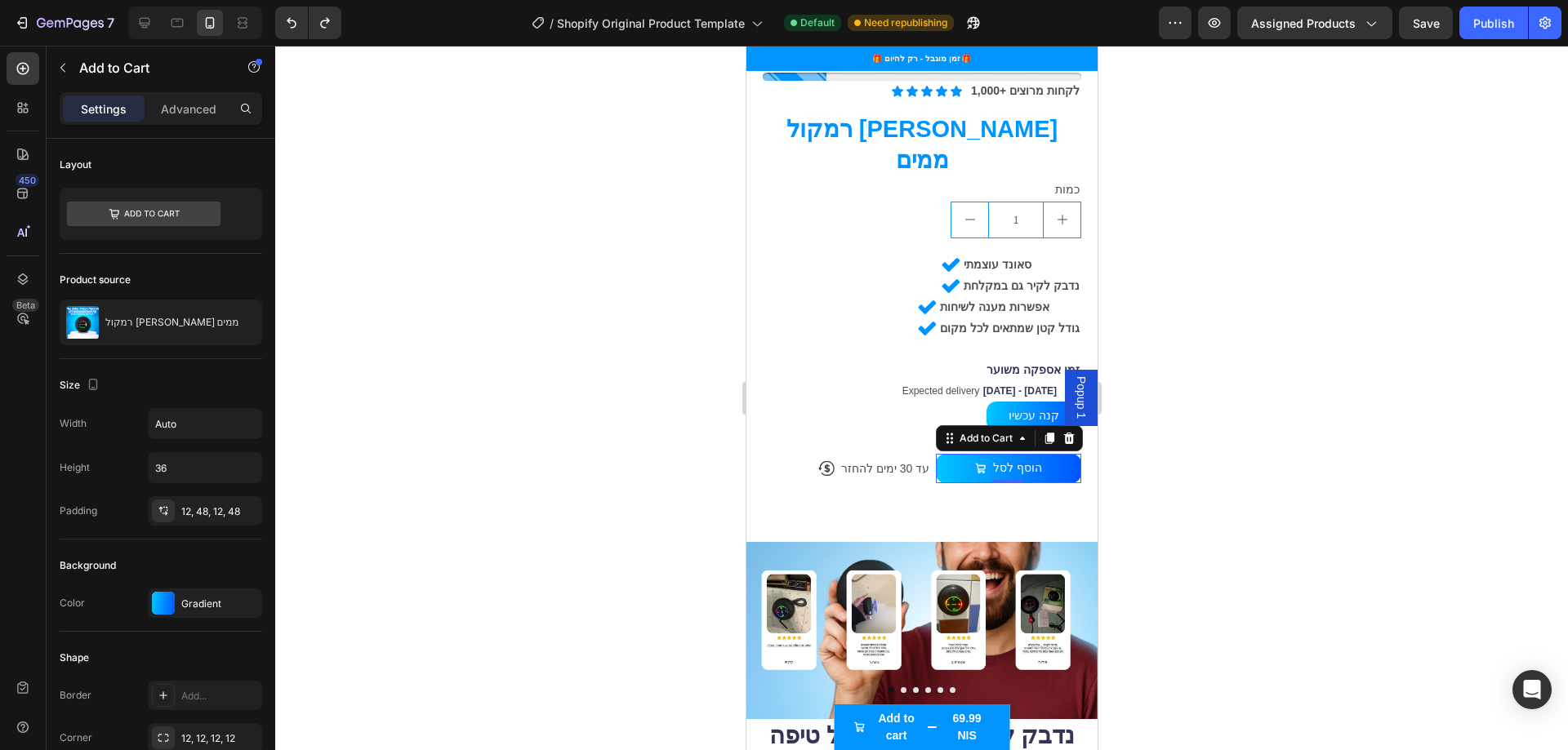
click at [935, 454] on div "הוסף לסל Add to Cart 0" at bounding box center [1007, 468] width 146 height 29
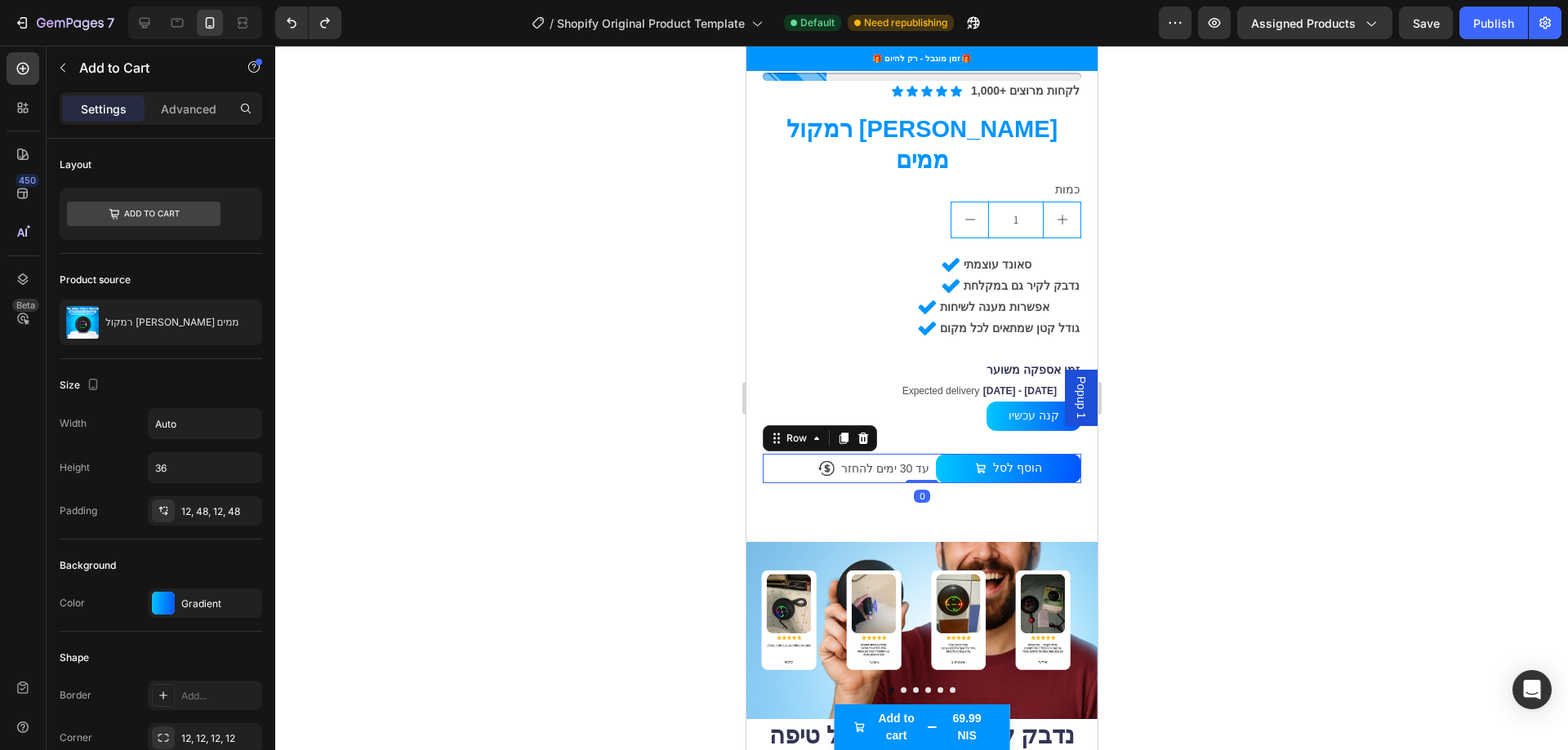
click at [918, 454] on div "Icon עד 30 ימים להחזר Text Block Row הוסף לסל Add to Cart Row 0" at bounding box center [920, 468] width 318 height 29
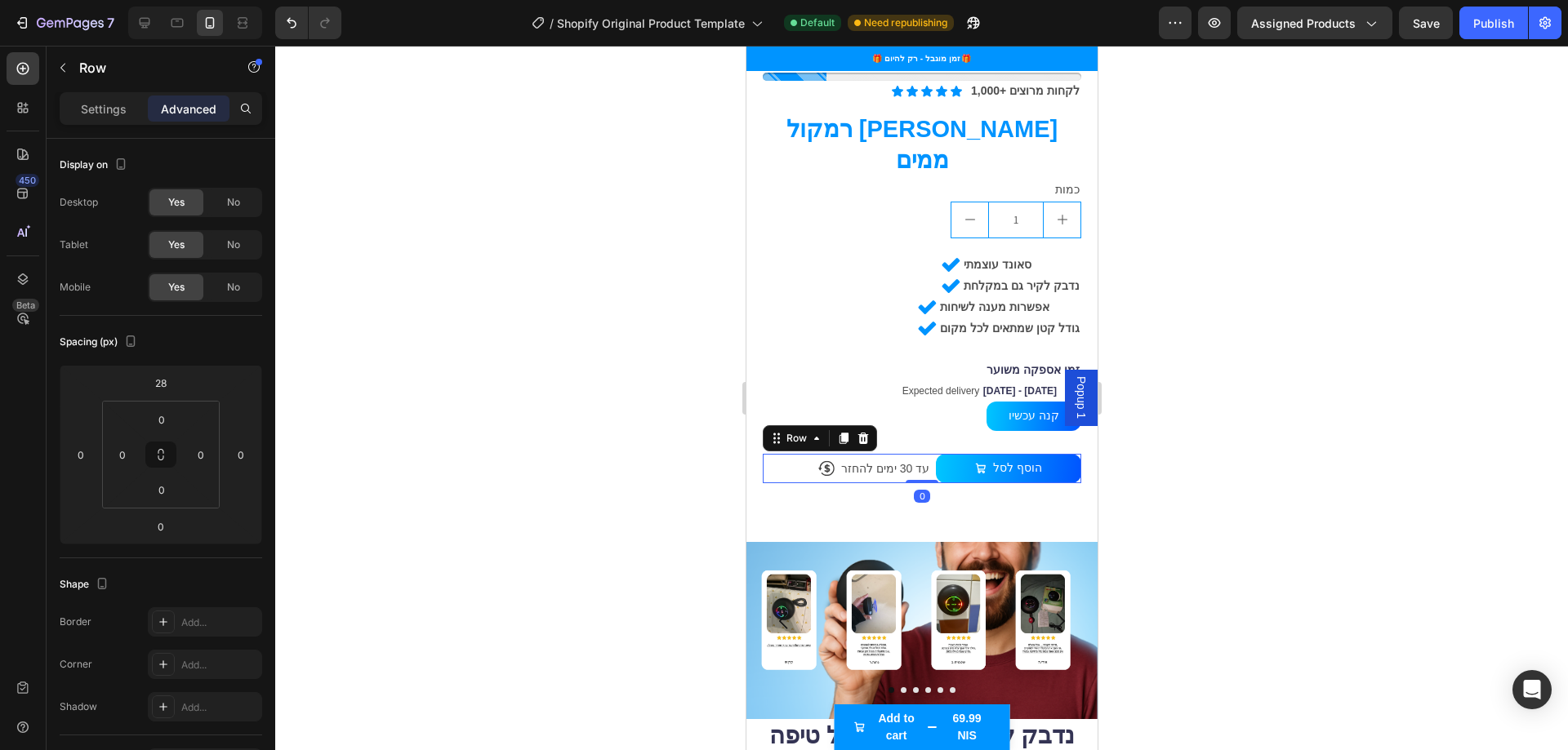
click at [793, 454] on div "Icon עד 30 ימים להחזר Text Block Row הוסף לסל Add to Cart Row 0" at bounding box center [920, 468] width 318 height 29
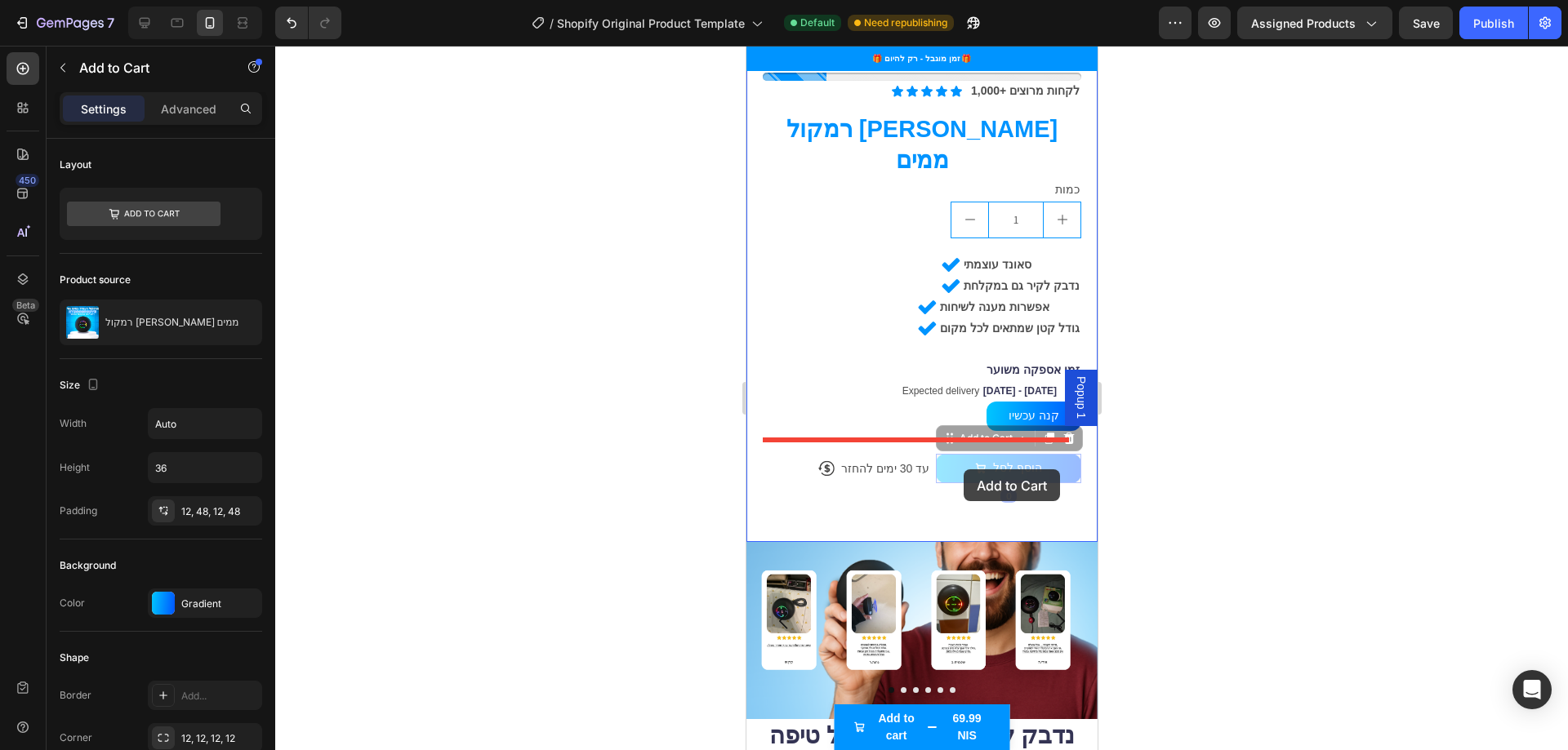
drag, startPoint x: 943, startPoint y: 418, endPoint x: 963, endPoint y: 469, distance: 54.8
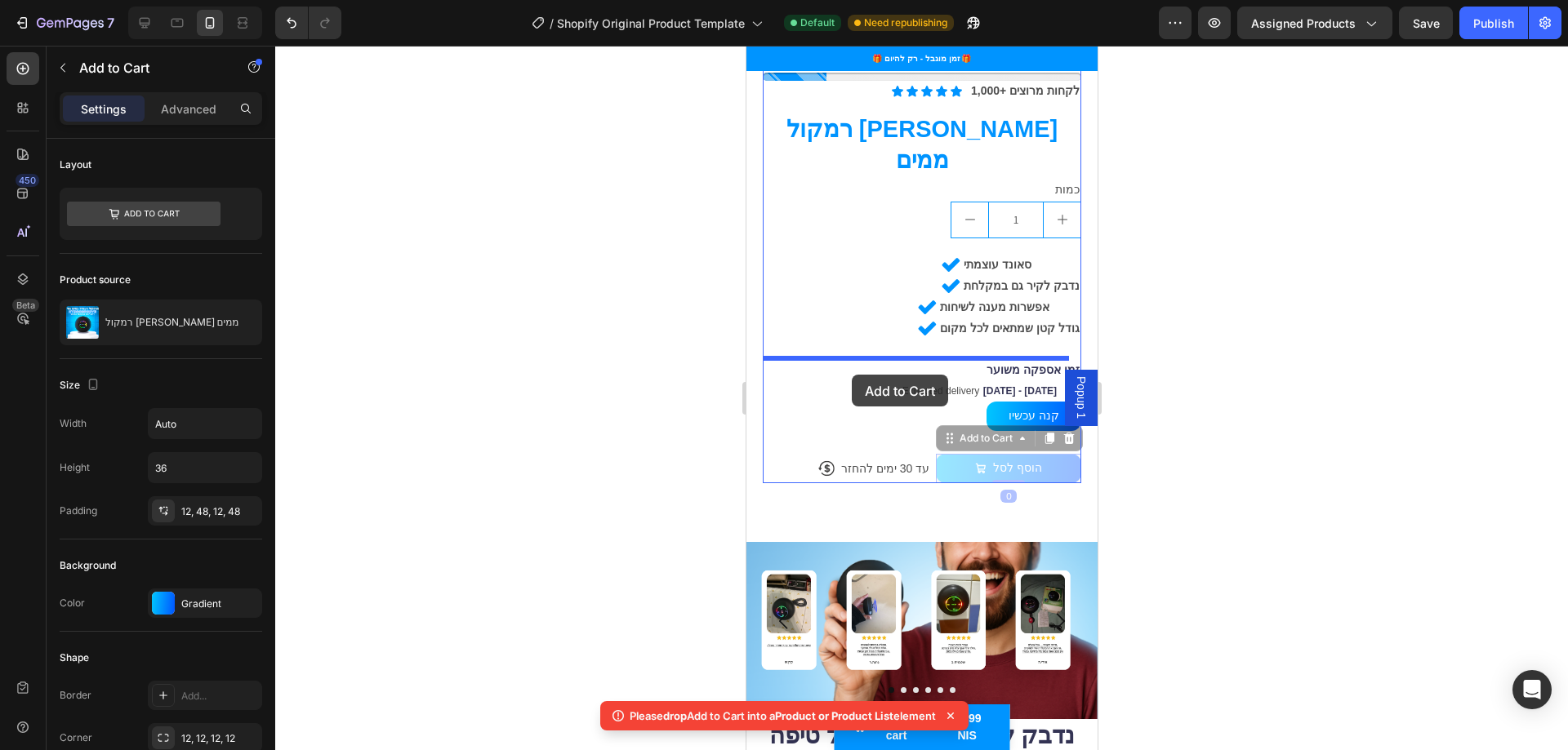
drag, startPoint x: 943, startPoint y: 417, endPoint x: 851, endPoint y: 375, distance: 101.1
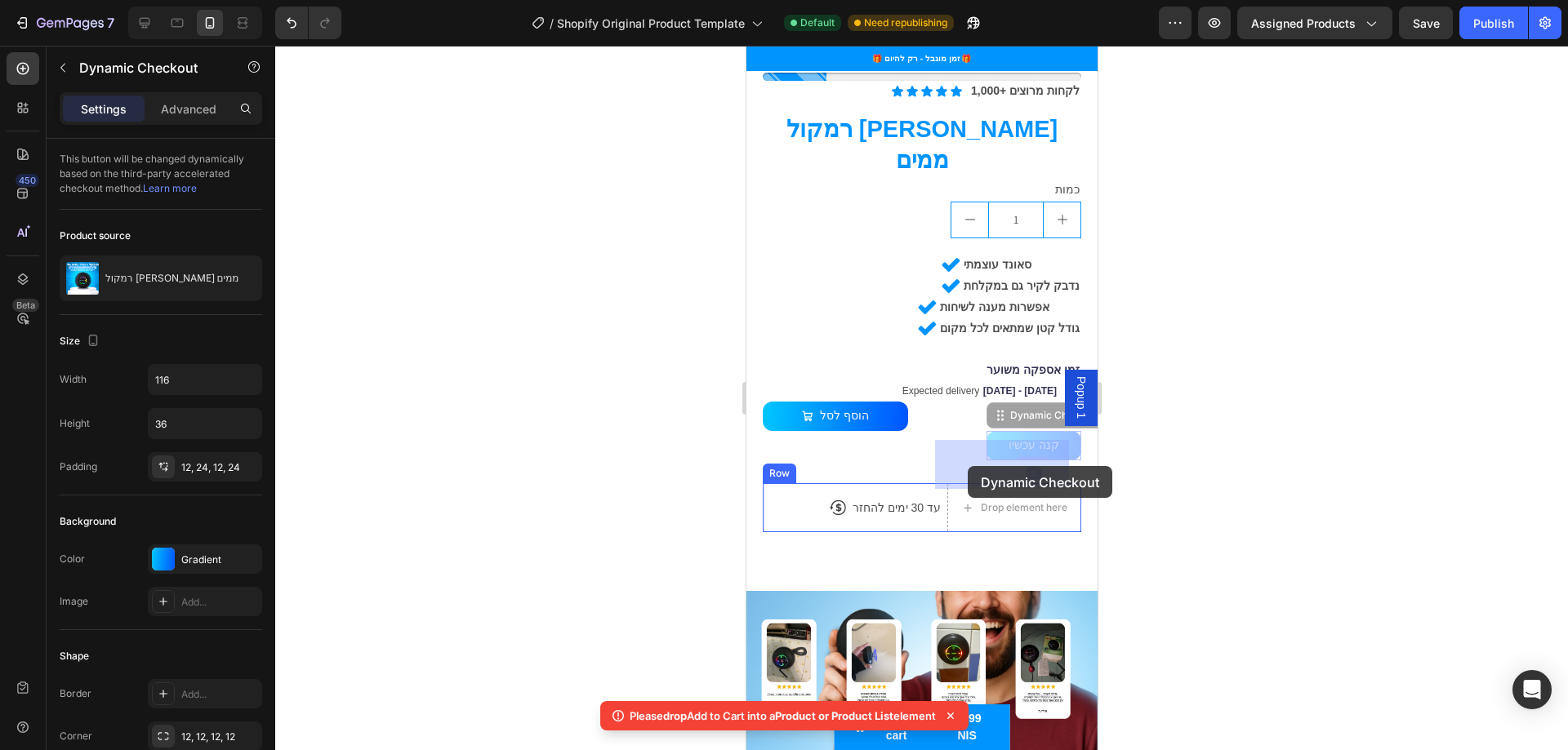
drag, startPoint x: 994, startPoint y: 394, endPoint x: 966, endPoint y: 466, distance: 77.3
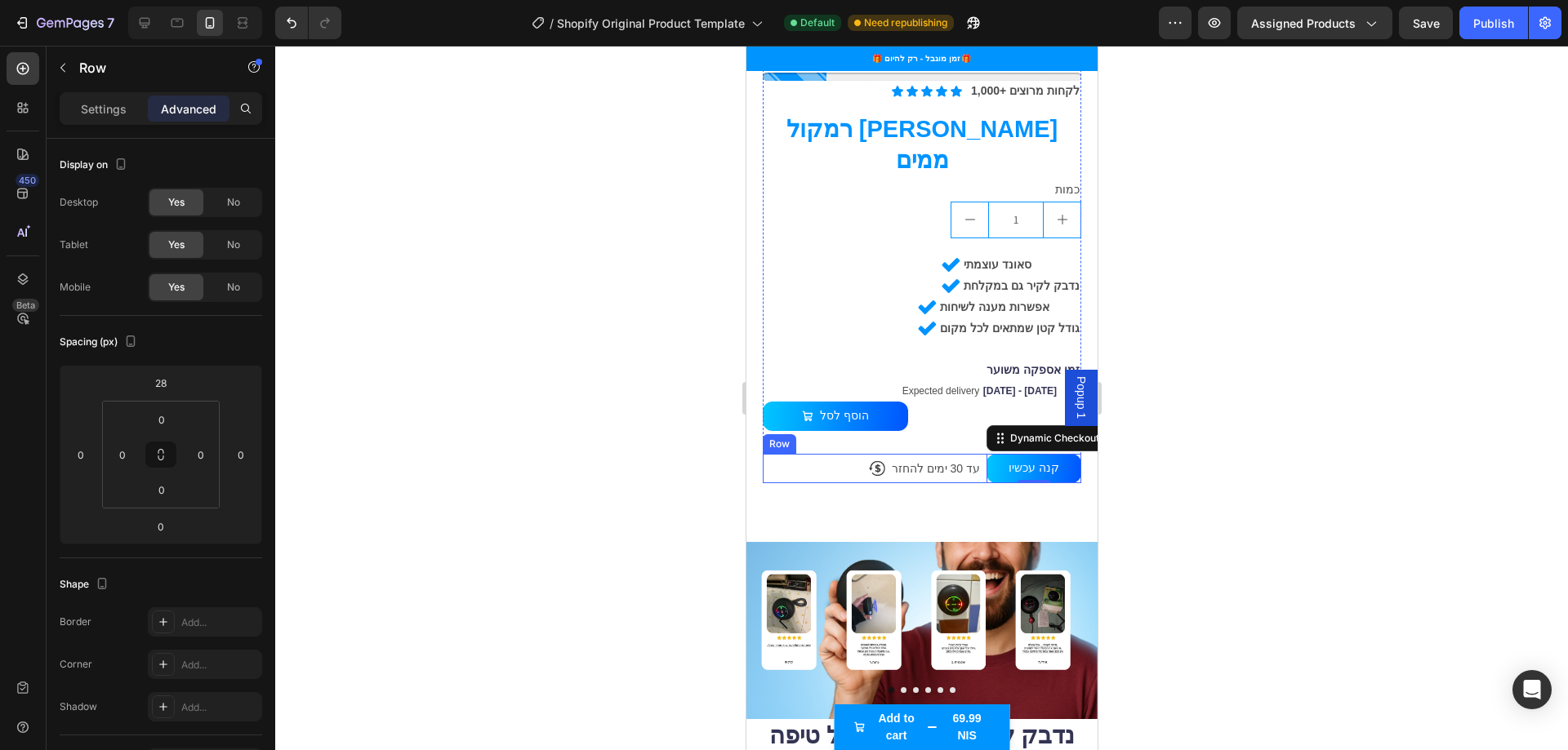
click at [966, 454] on div "Icon עד 30 ימים להחזר Text Block Row" at bounding box center [925, 468] width 113 height 29
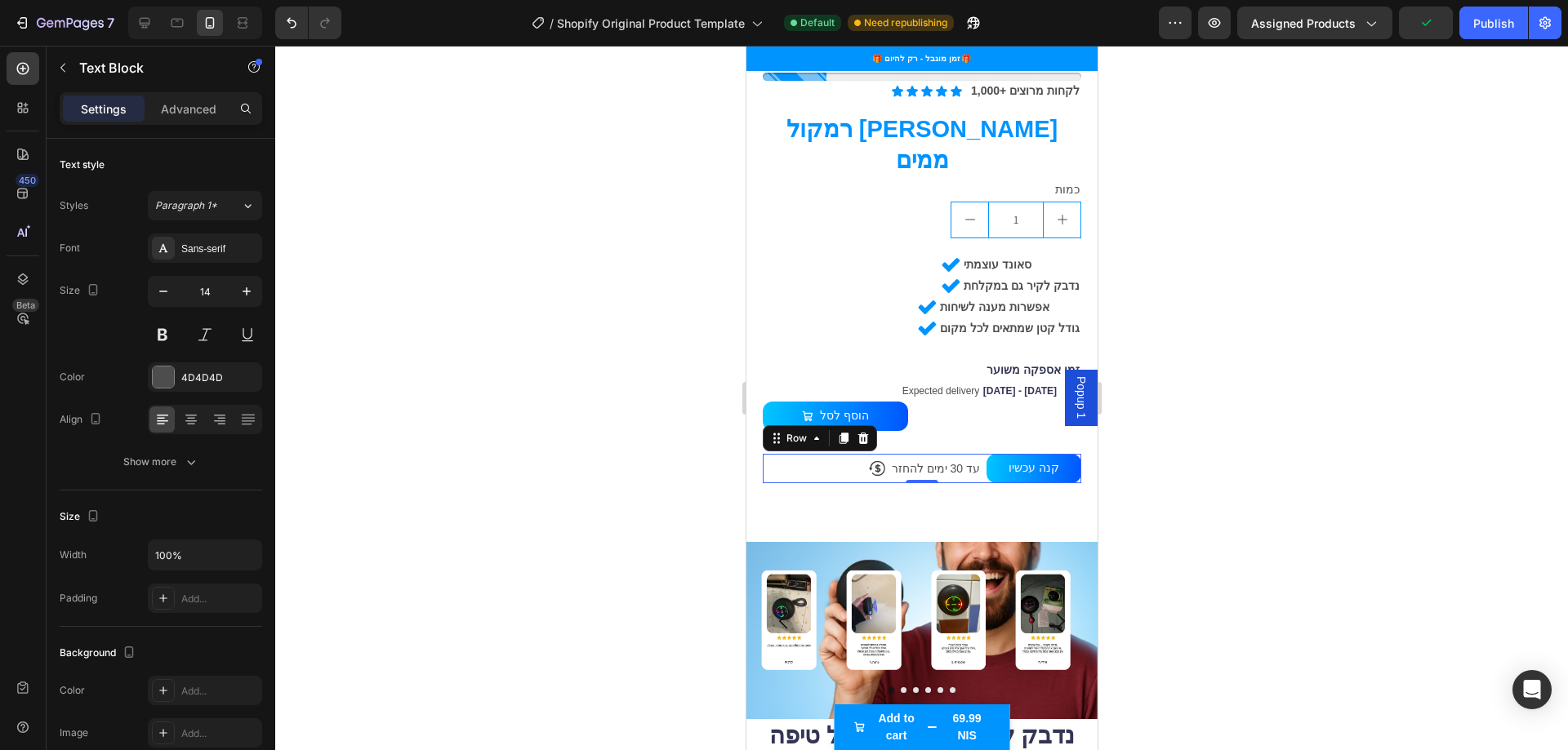
click at [964, 454] on div "Icon עד 30 ימים להחזר Text Block Row" at bounding box center [925, 468] width 113 height 29
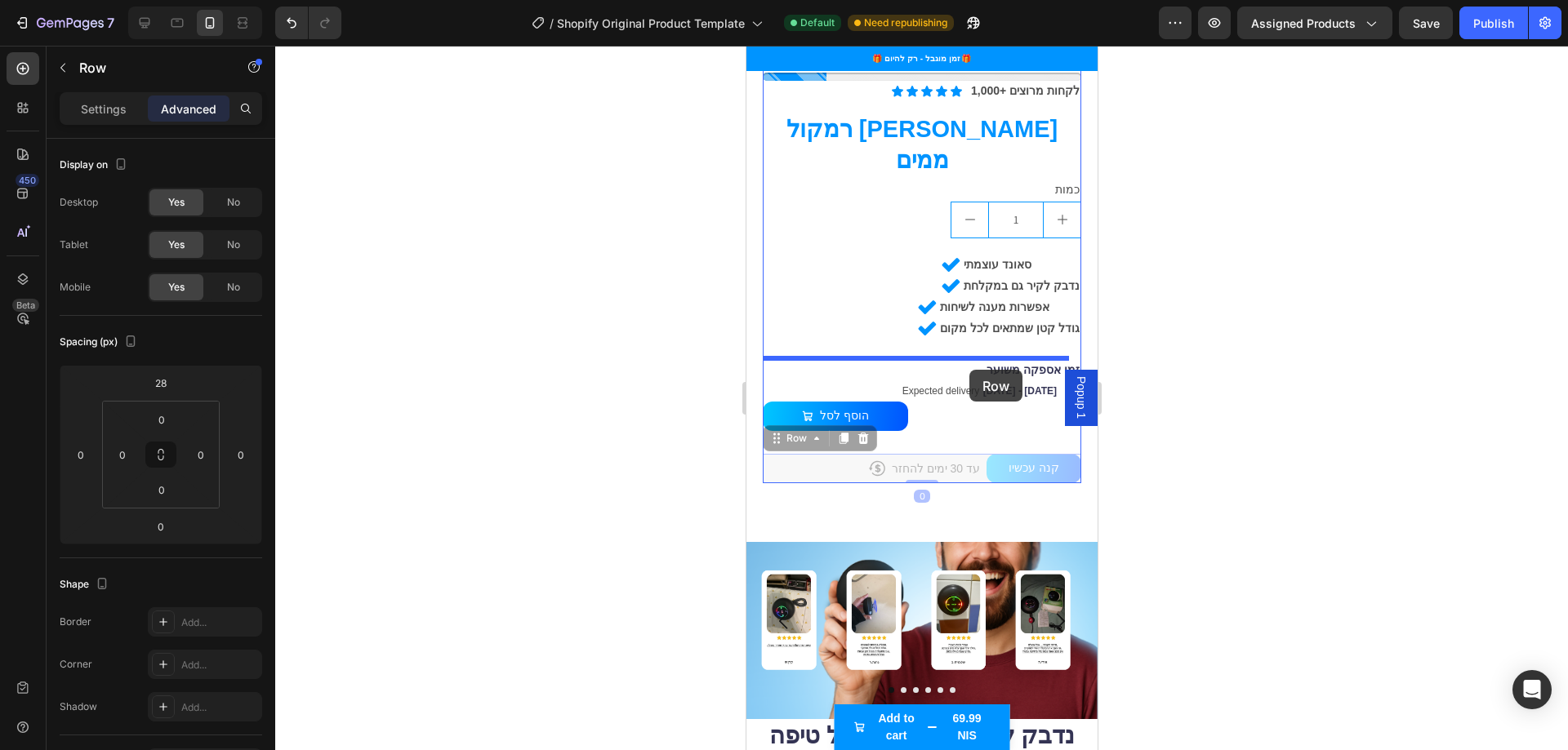
drag, startPoint x: 971, startPoint y: 413, endPoint x: 968, endPoint y: 370, distance: 43.1
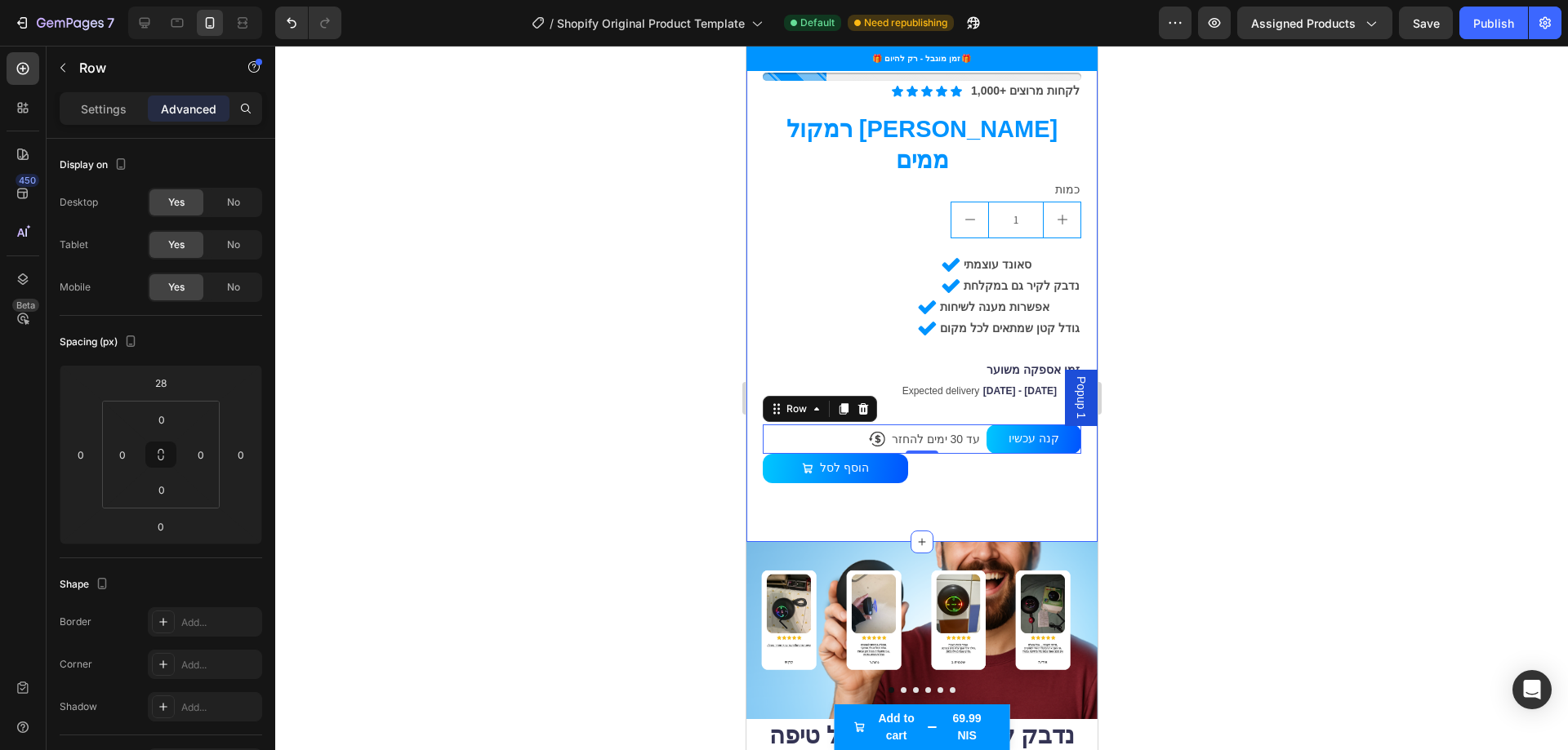
click at [923, 449] on div "Product Images Only 10 left Stock Counter Icon Icon Icon Icon Icon Icon List 1,…" at bounding box center [920, 110] width 351 height 864
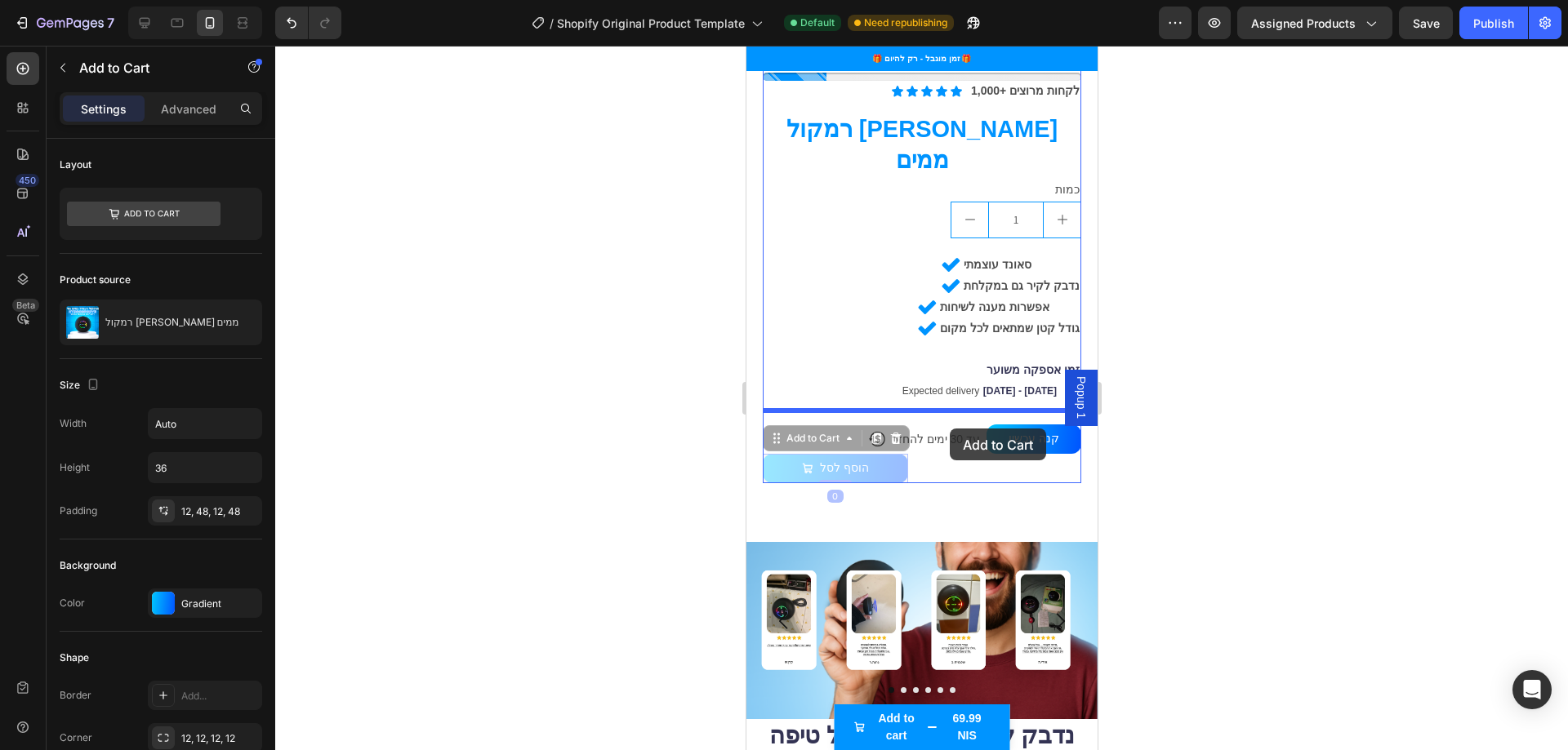
drag, startPoint x: 883, startPoint y: 415, endPoint x: 949, endPoint y: 428, distance: 67.3
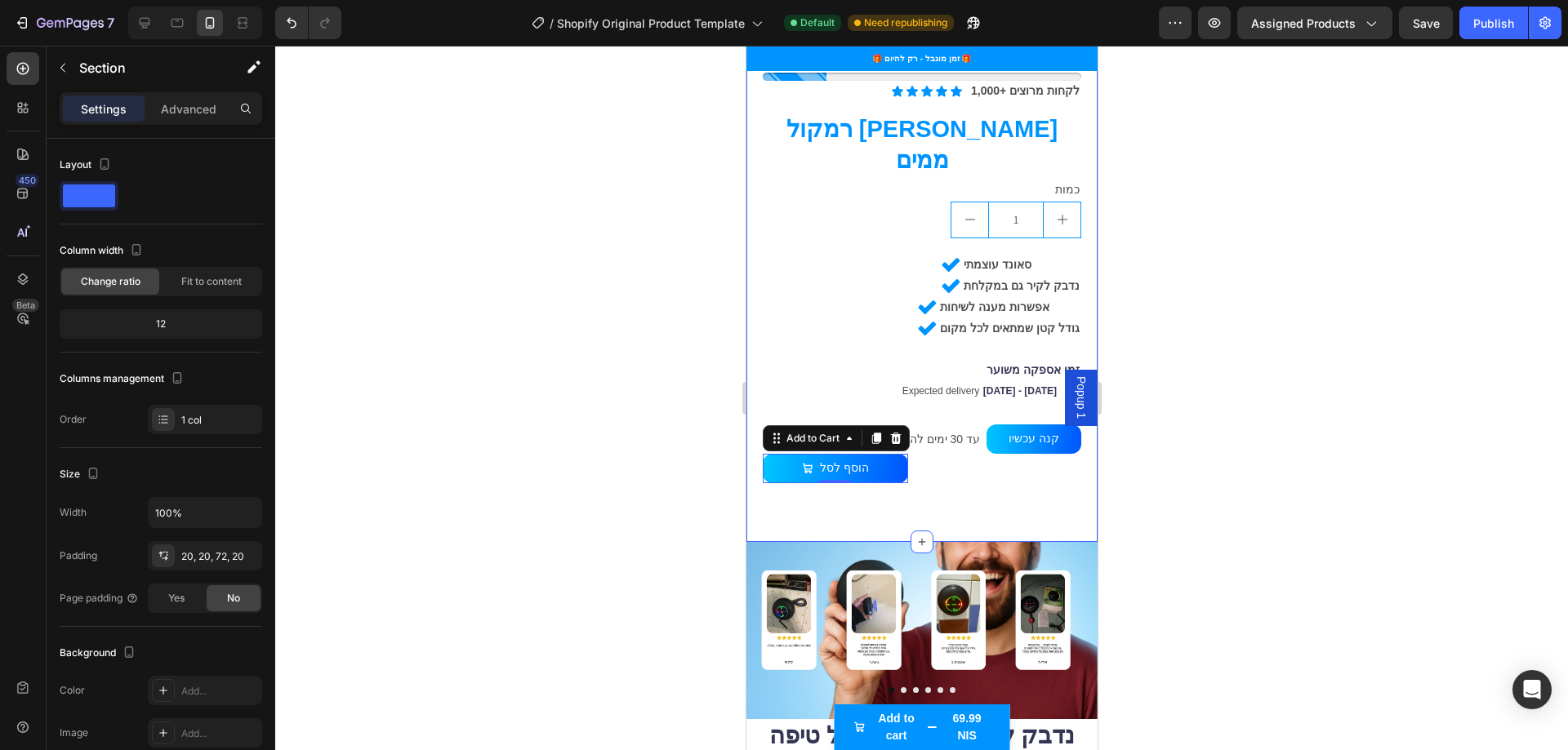
click at [935, 443] on div "Product Images Only 10 left Stock Counter Icon Icon Icon Icon Icon Icon List 1,…" at bounding box center [920, 110] width 351 height 864
click at [894, 454] on button "הוסף לסל" at bounding box center [834, 468] width 146 height 29
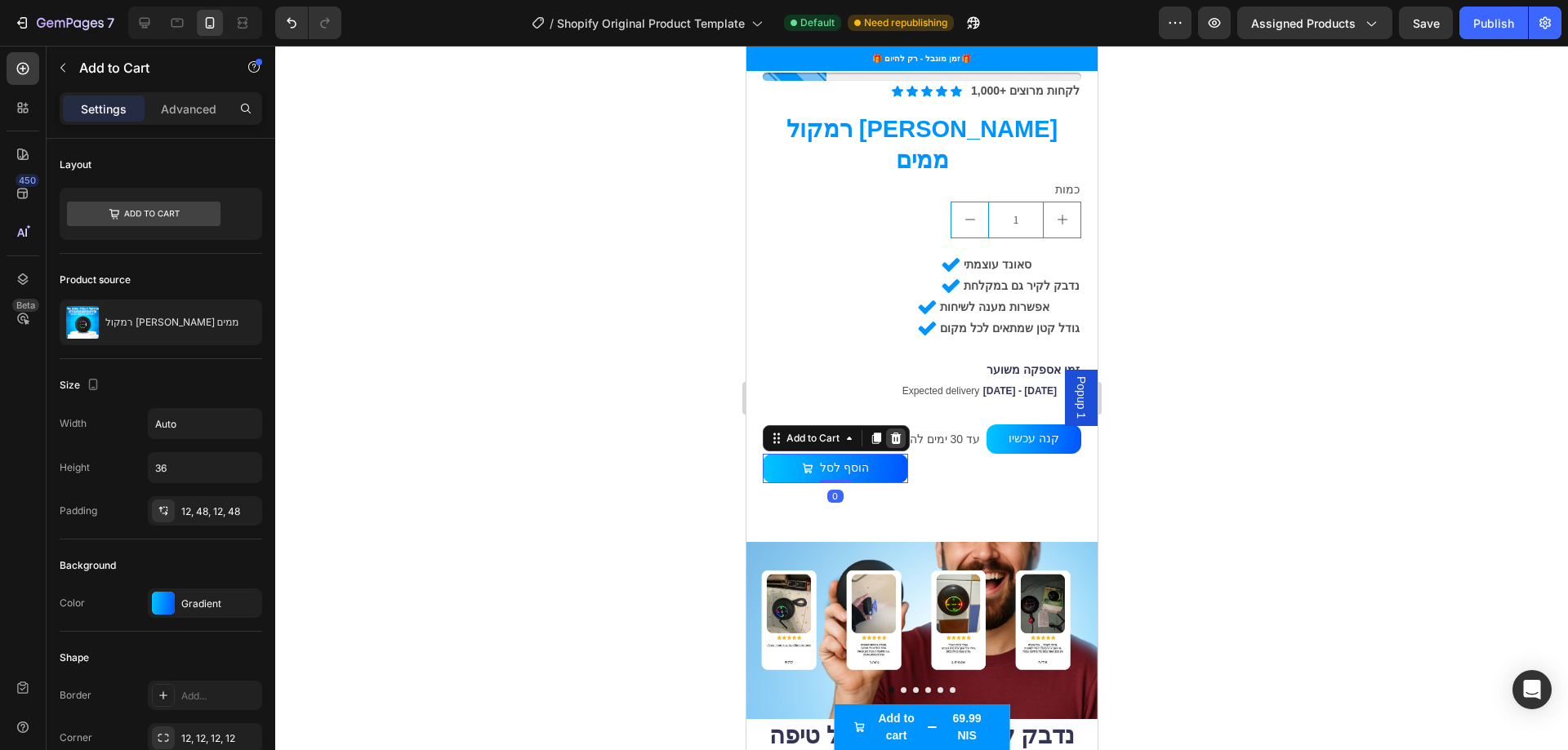
click at [900, 432] on icon at bounding box center [895, 438] width 13 height 13
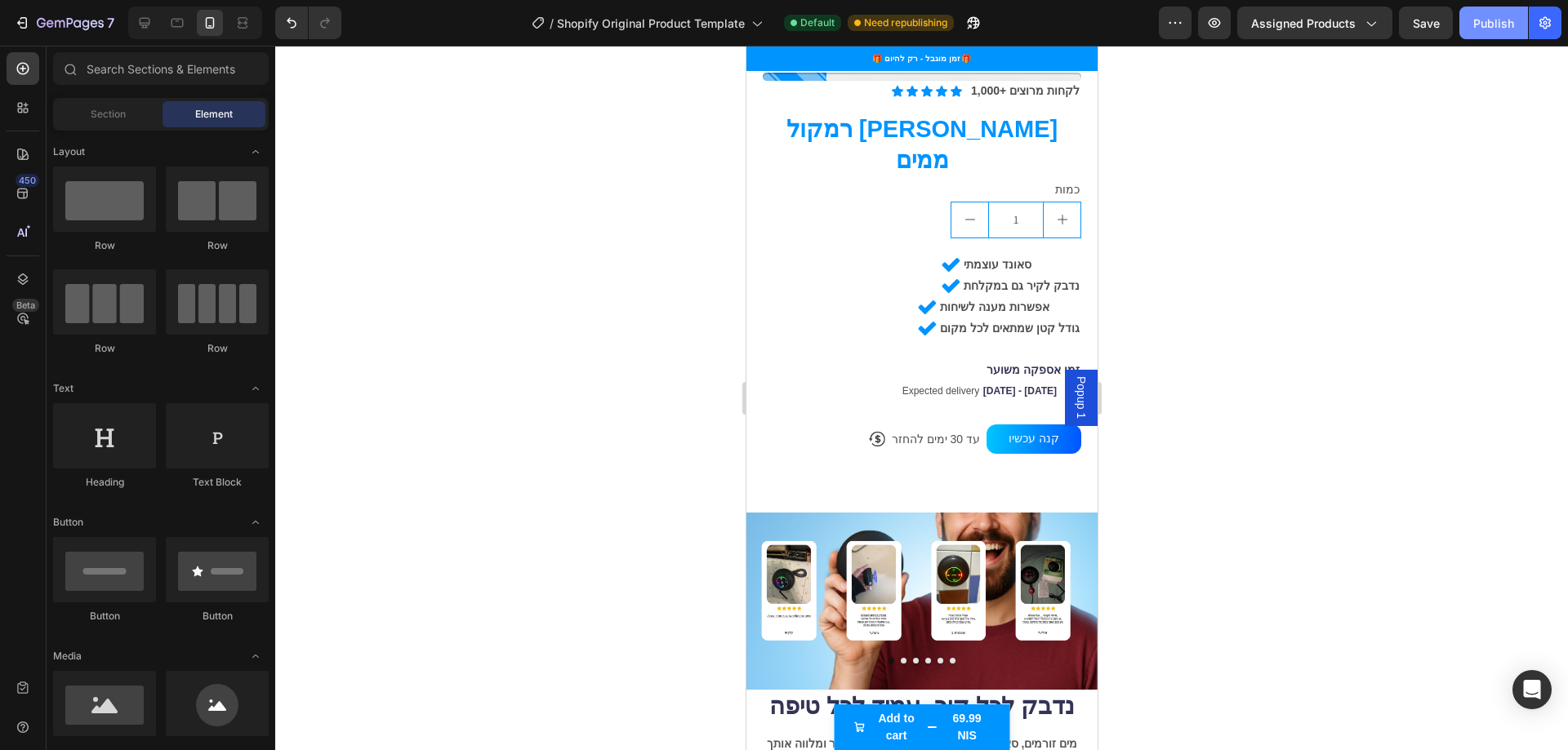
click at [1489, 26] on div "Publish" at bounding box center [1493, 23] width 41 height 17
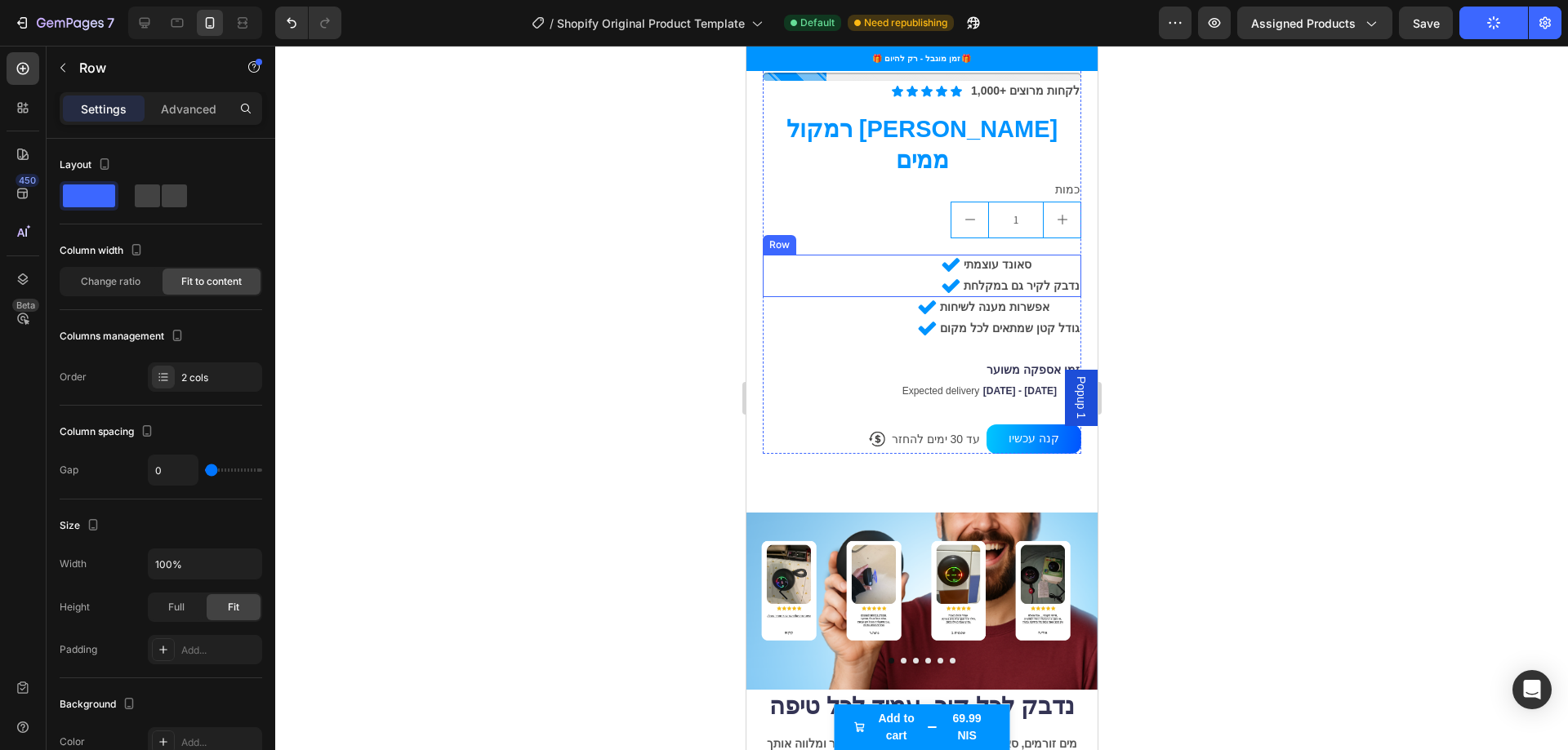
click at [823, 254] on div "Icon סאונד עוצמתי Text Block Row Icon נדבק לקיר גם במקלחת Text Block Row Row" at bounding box center [920, 276] width 318 height 42
click at [619, 256] on div at bounding box center [920, 398] width 1292 height 705
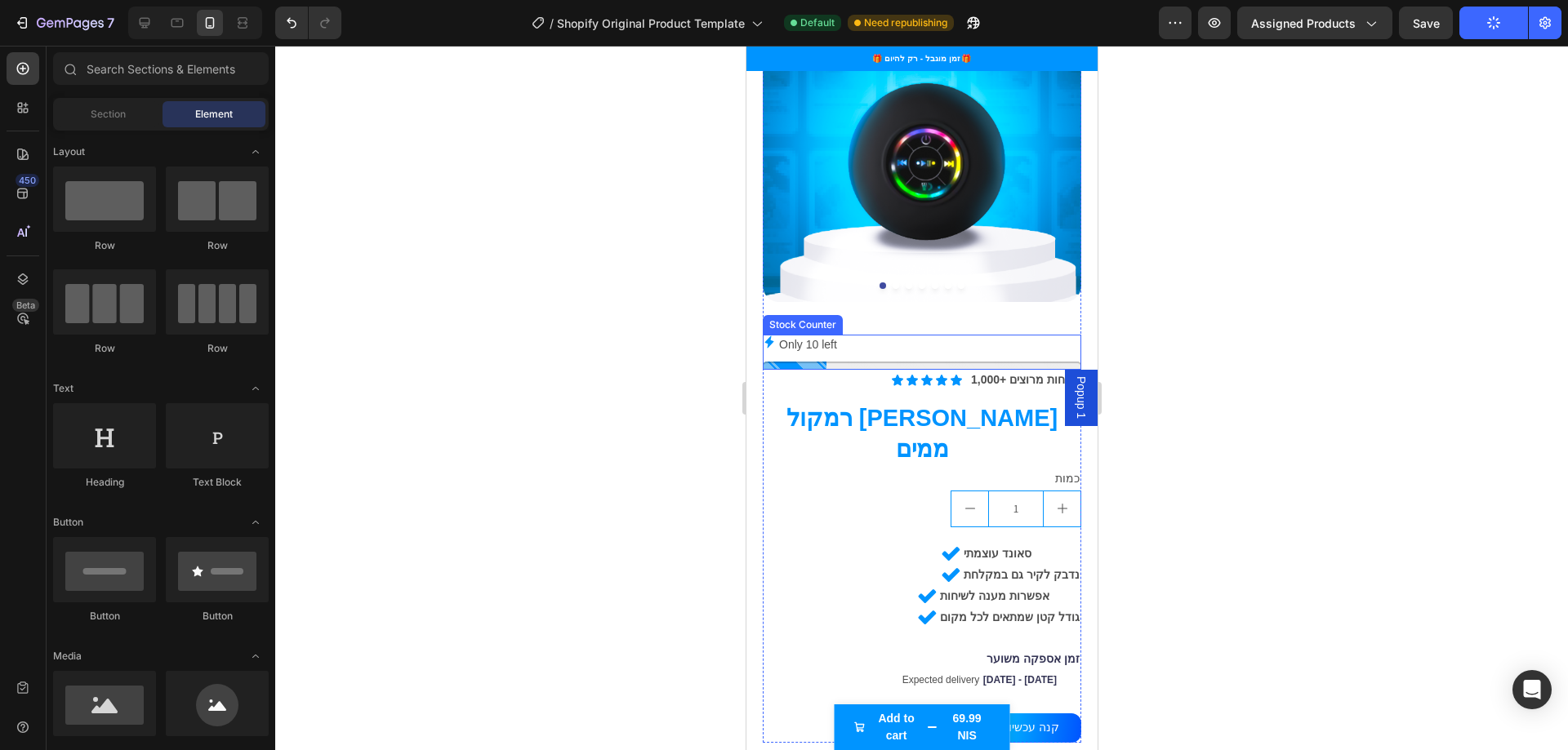
scroll to position [533, 0]
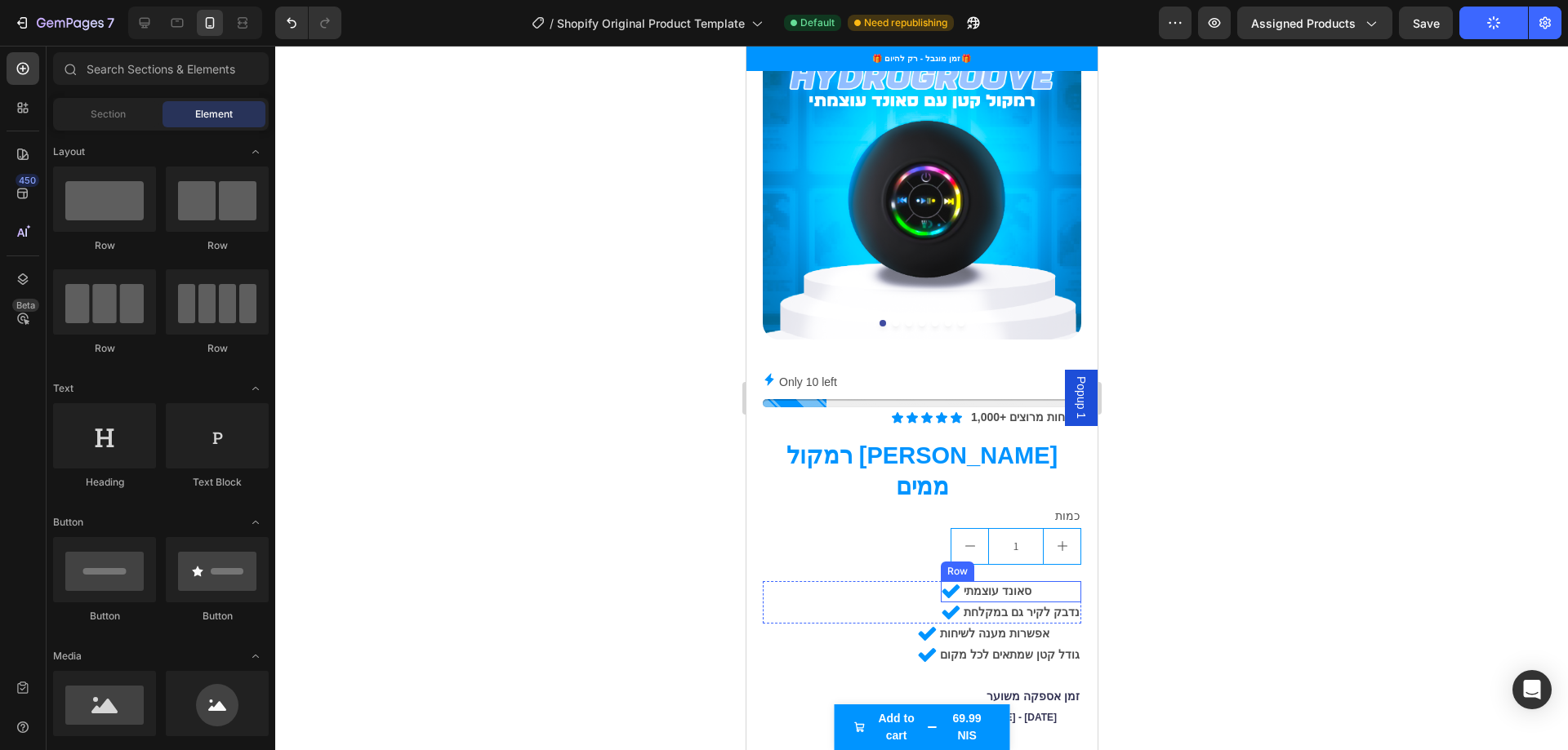
click at [1033, 581] on div "Icon סאונד עוצמתי Text Block Row" at bounding box center [1010, 592] width 140 height 21
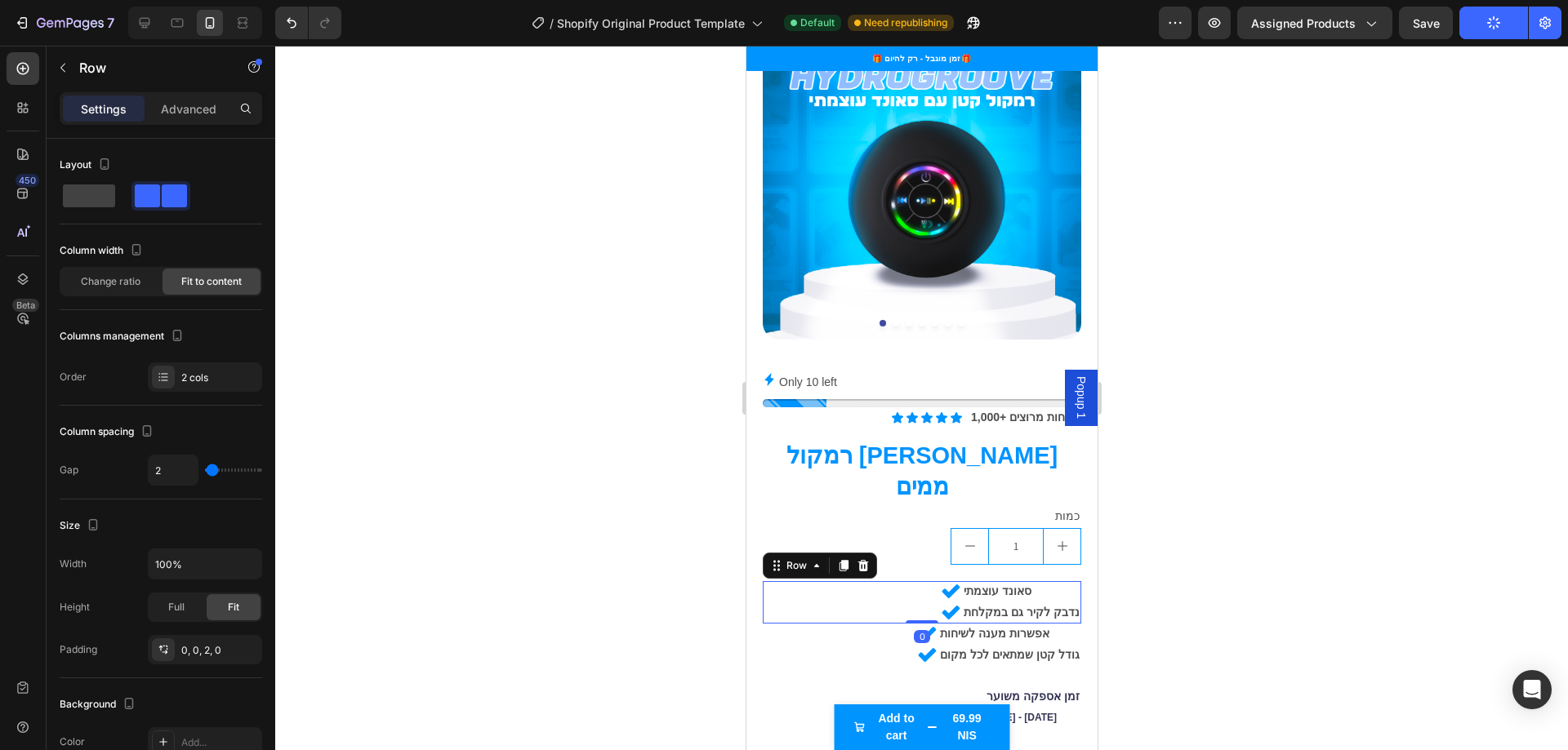
click at [909, 581] on div "Icon סאונד עוצמתי Text Block Row Icon נדבק לקיר גם במקלחת Text Block Row Row 0" at bounding box center [920, 602] width 318 height 42
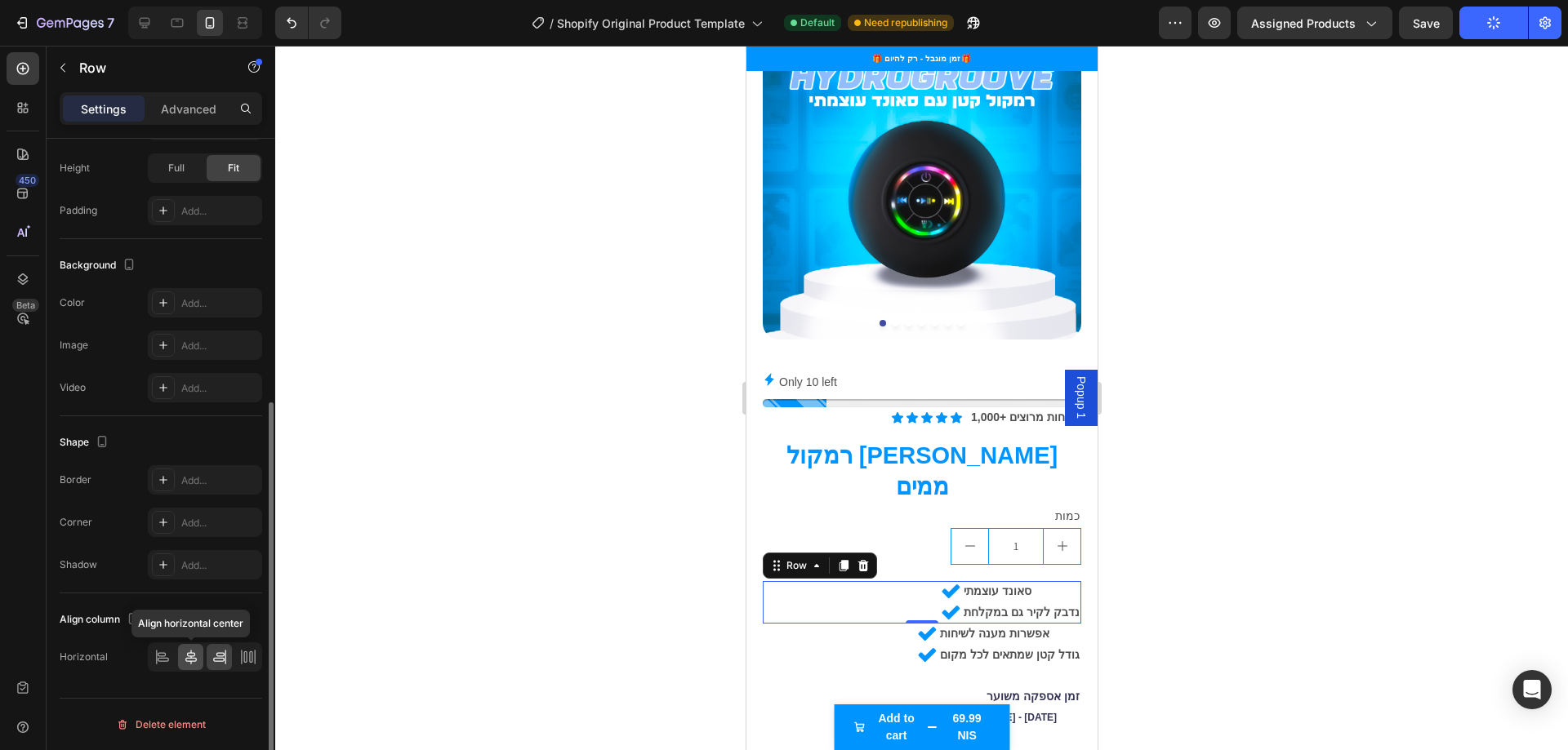
click at [187, 657] on icon at bounding box center [191, 657] width 16 height 16
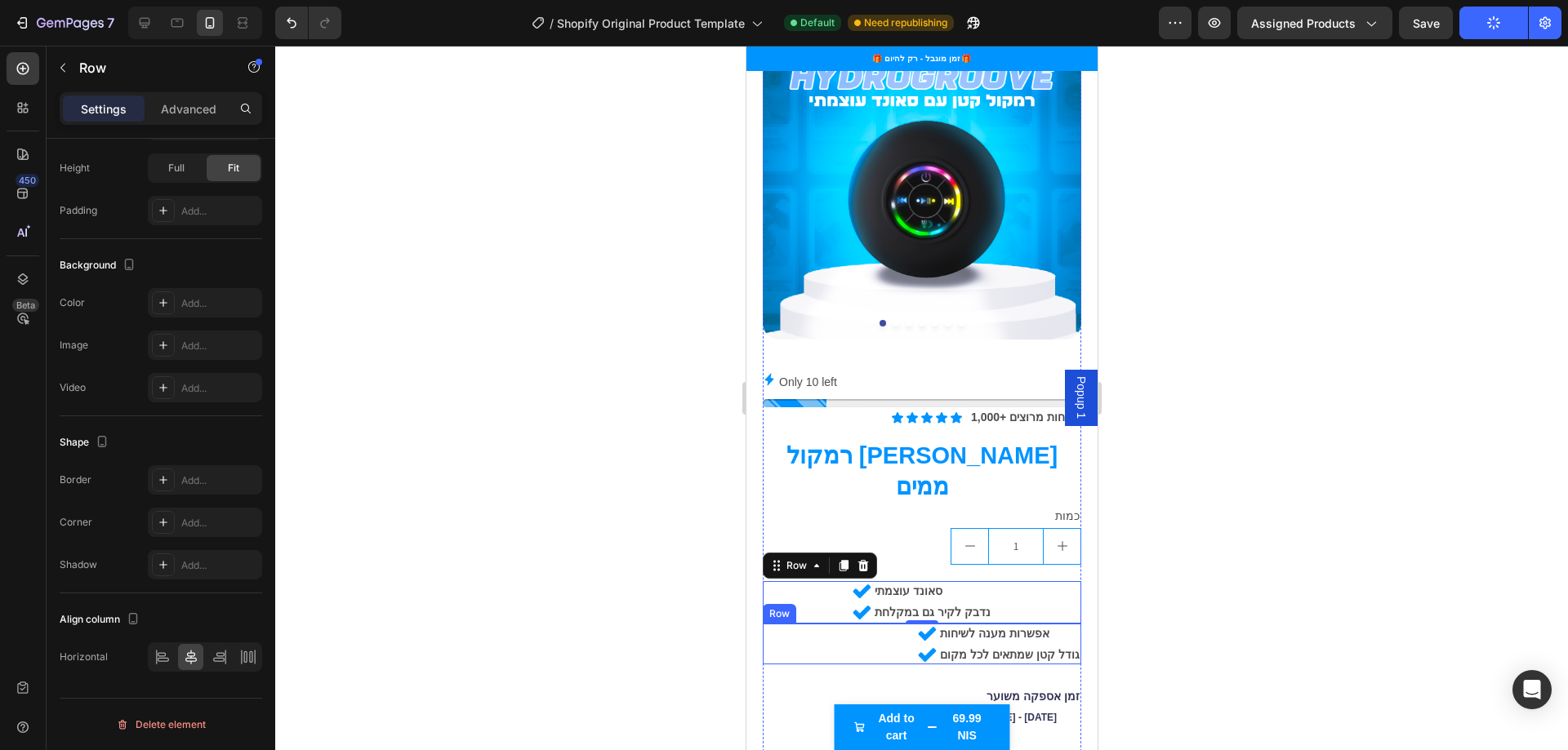
click at [831, 624] on div "Icon אפשרות מענה לשיחות Text Block Row Icon גודל קטן שמתאים לכל מקום Text Block…" at bounding box center [920, 644] width 318 height 41
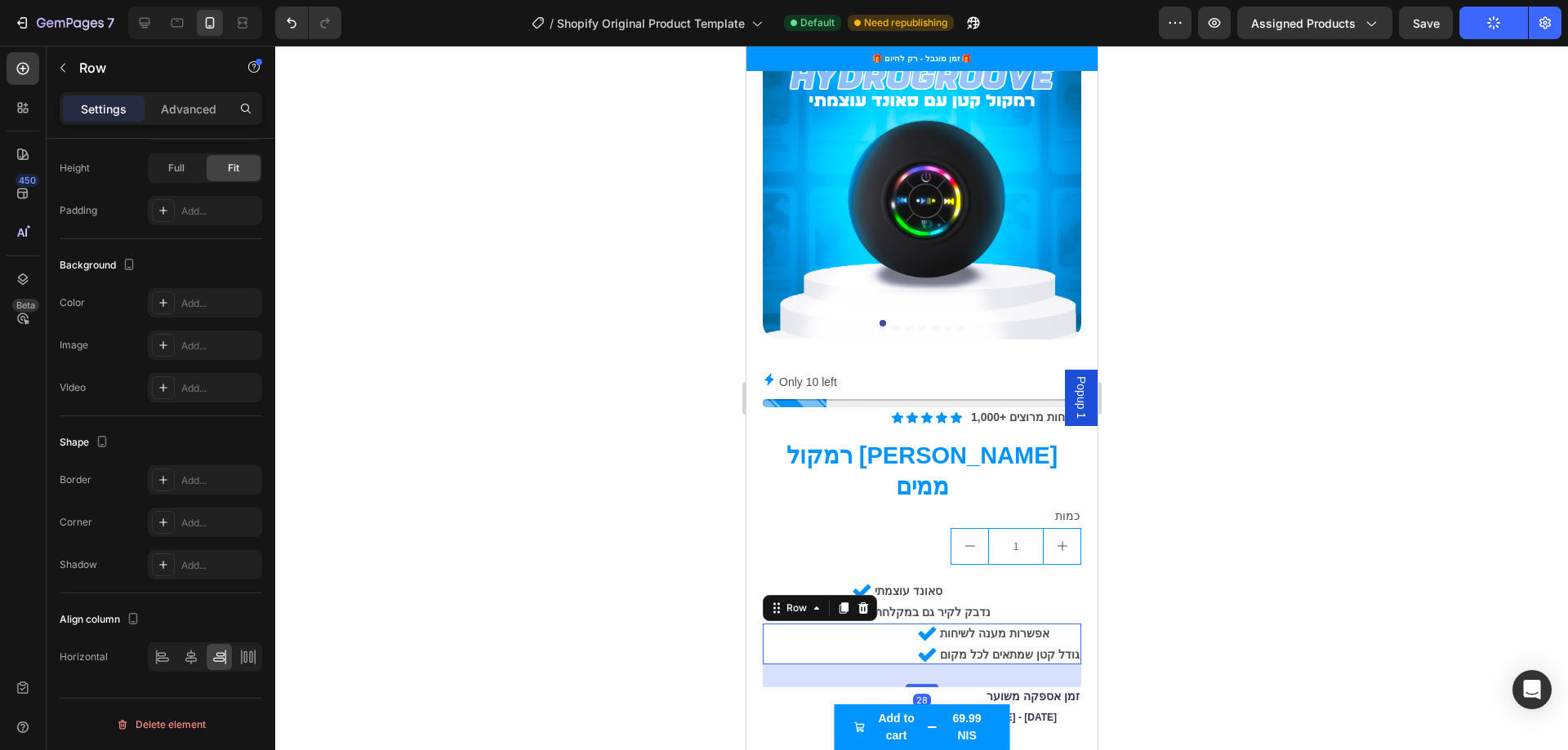
click at [849, 624] on div "Icon אפשרות מענה לשיחות Text Block Row Icon גודל קטן שמתאים לכל מקום Text Block…" at bounding box center [920, 644] width 318 height 41
click at [855, 624] on div "Icon אפשרות מענה לשיחות Text Block Row Icon גודל קטן שמתאים לכל מקום Text Block…" at bounding box center [920, 644] width 318 height 41
click at [191, 654] on icon at bounding box center [191, 657] width 16 height 16
click at [653, 580] on div at bounding box center [920, 398] width 1292 height 705
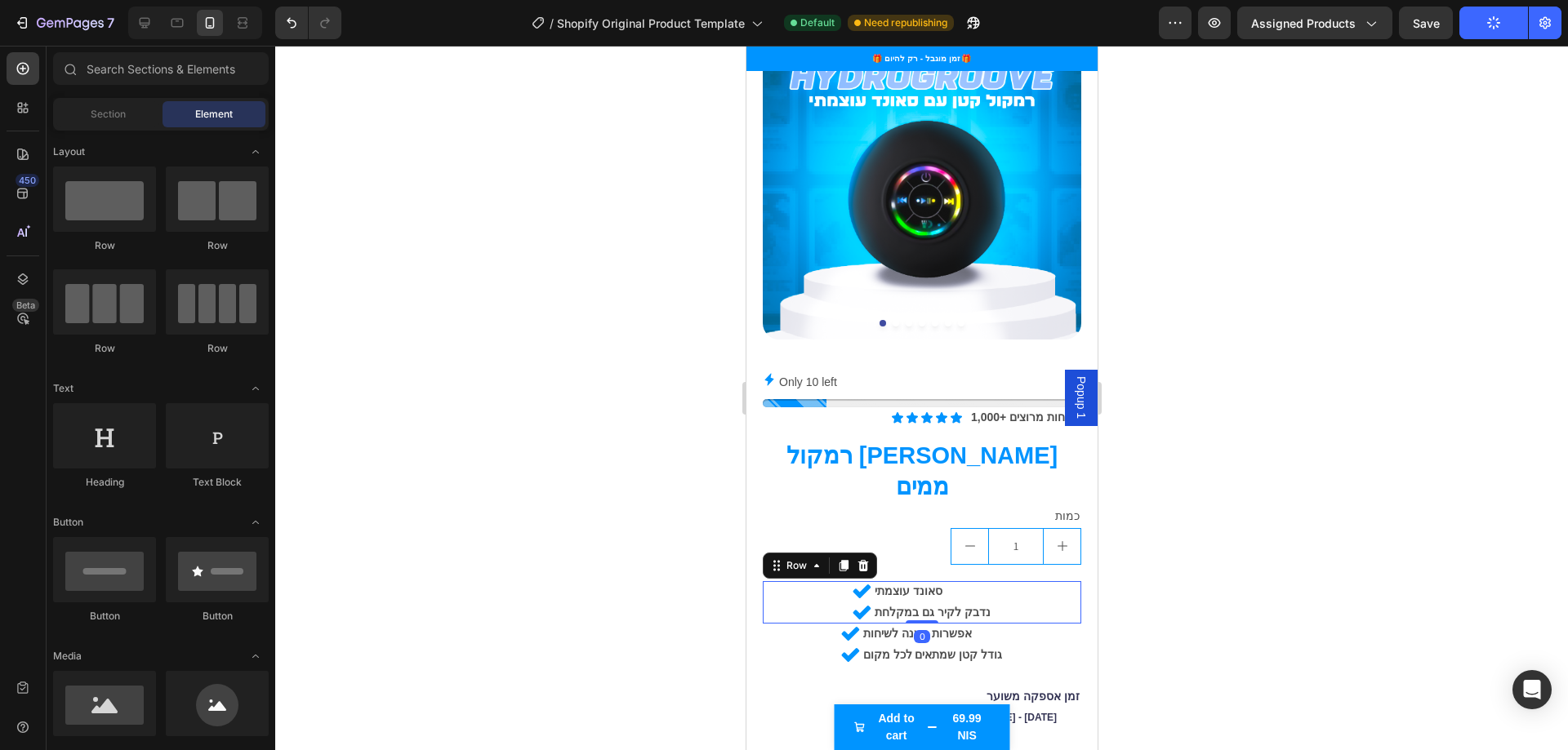
click at [997, 581] on div "Icon סאונד עוצמתי Text Block Row Icon נדבק לקיר גם במקלחת Text Block Row Row 0" at bounding box center [920, 602] width 318 height 42
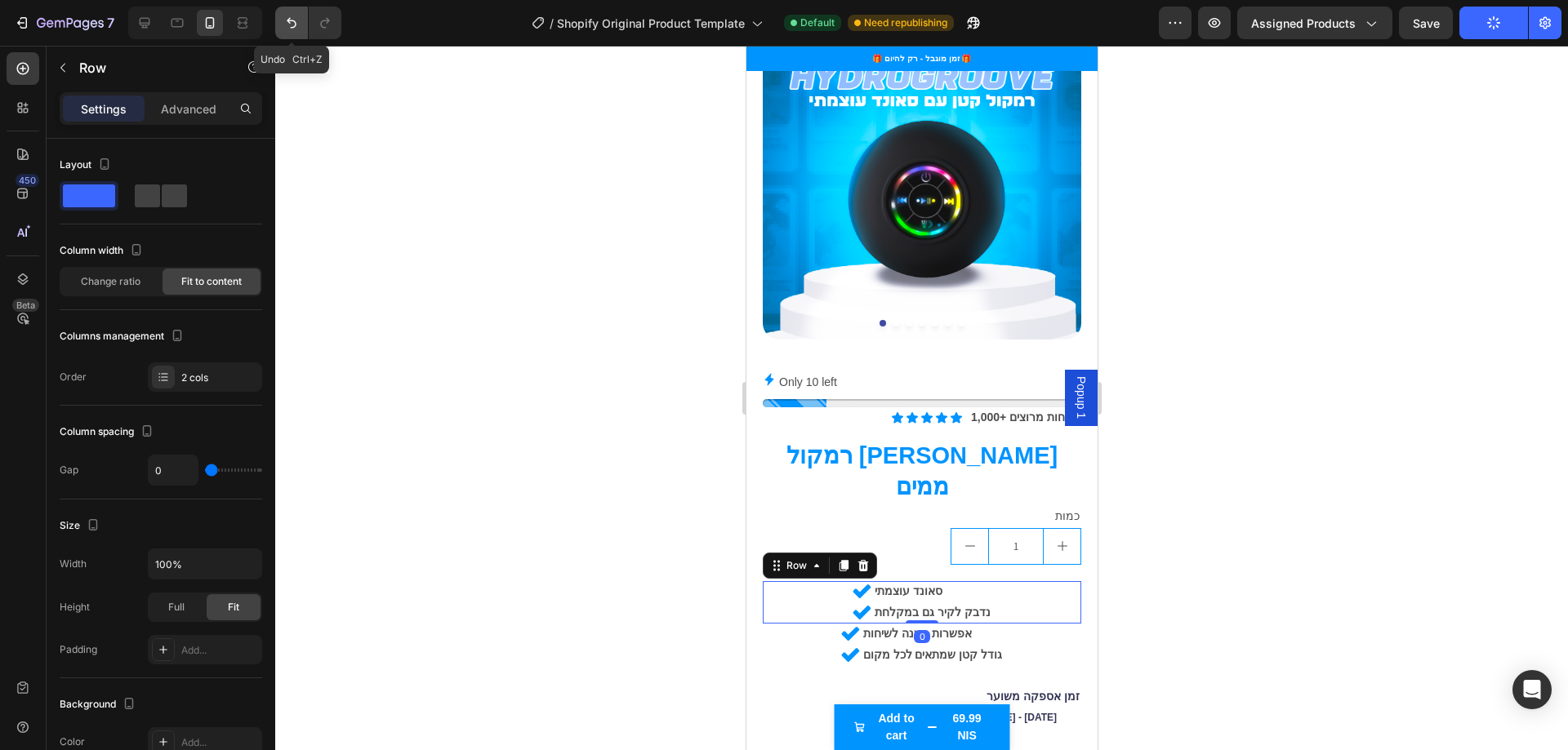
click at [291, 27] on icon "Undo/Redo" at bounding box center [292, 23] width 16 height 16
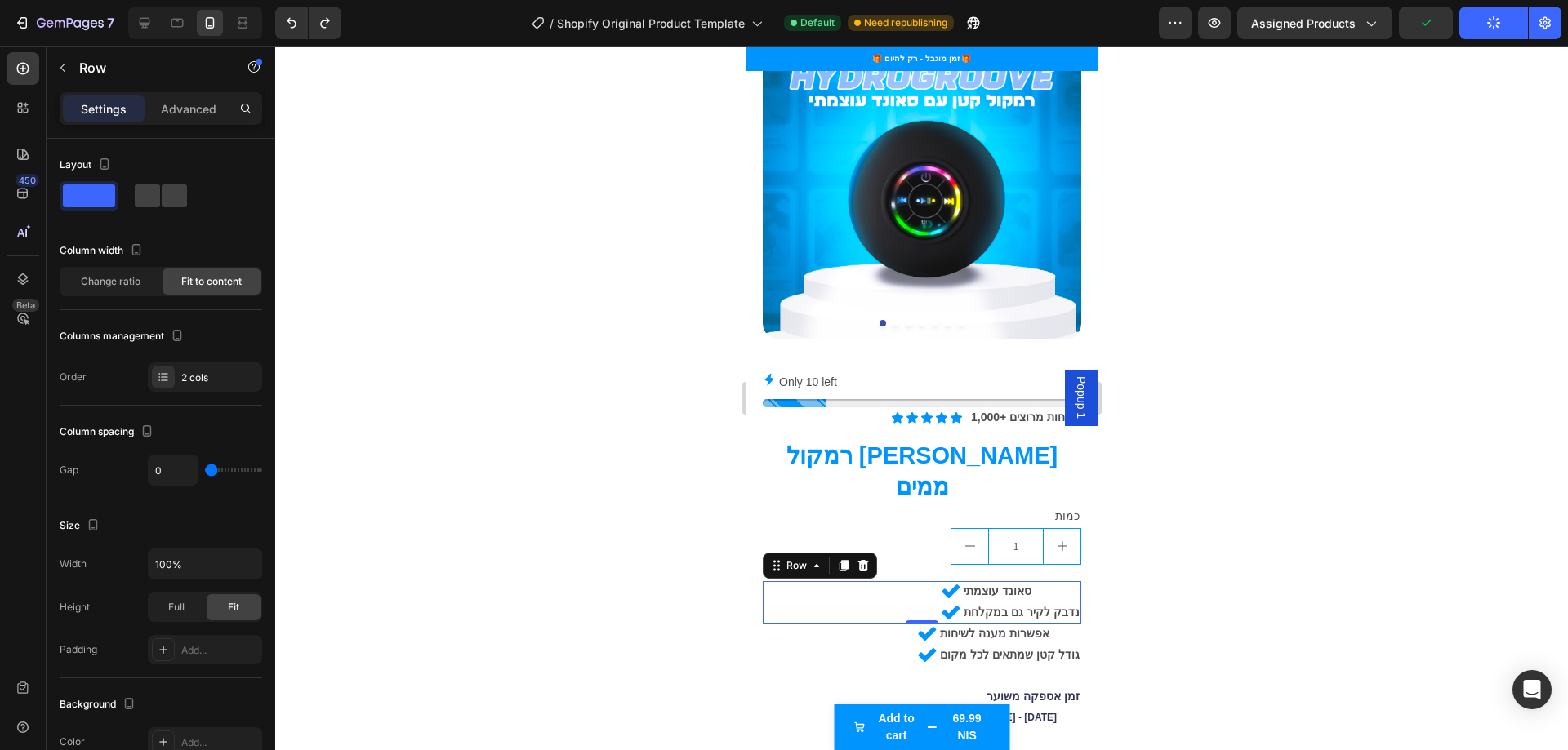
click at [471, 233] on div at bounding box center [920, 398] width 1292 height 705
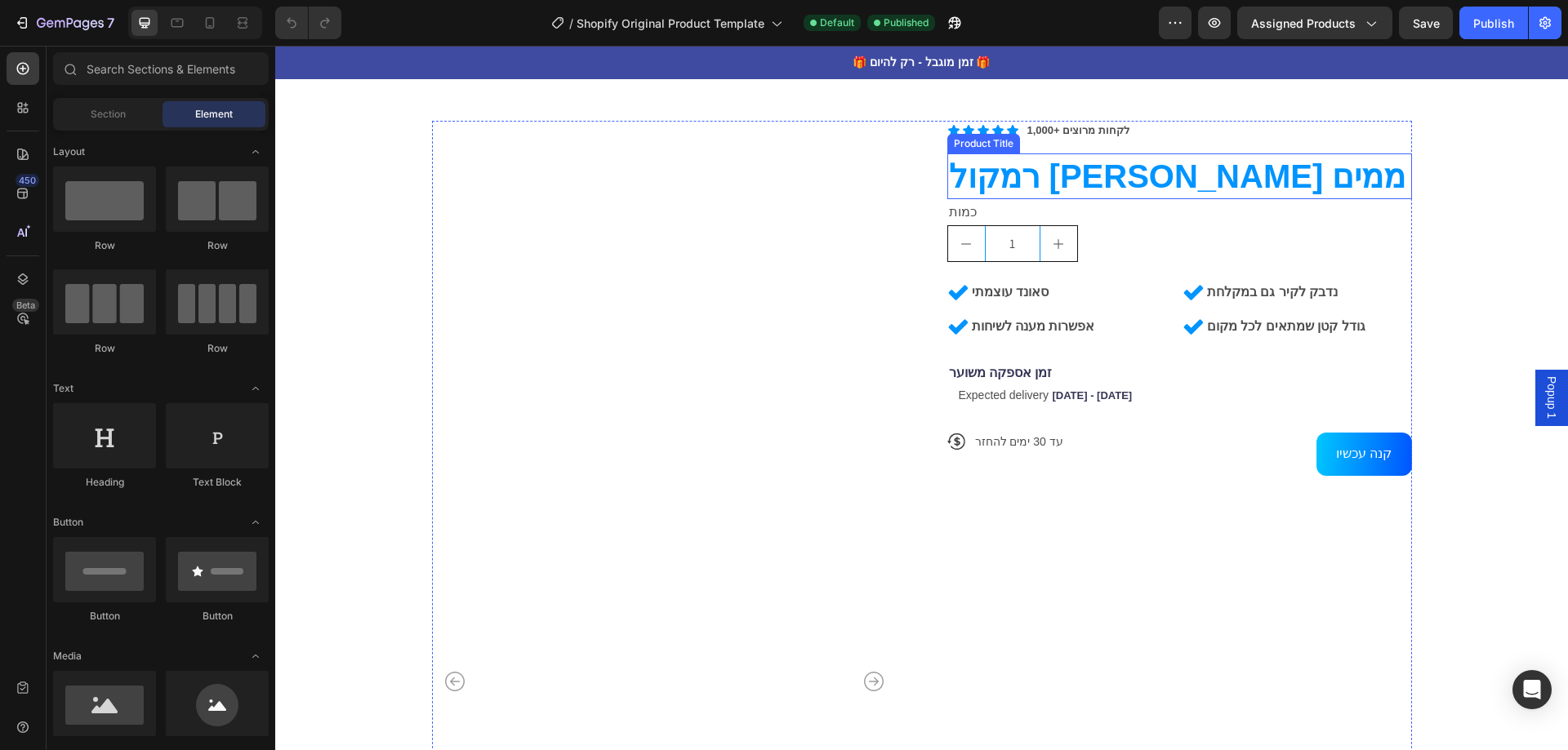
scroll to position [735, 0]
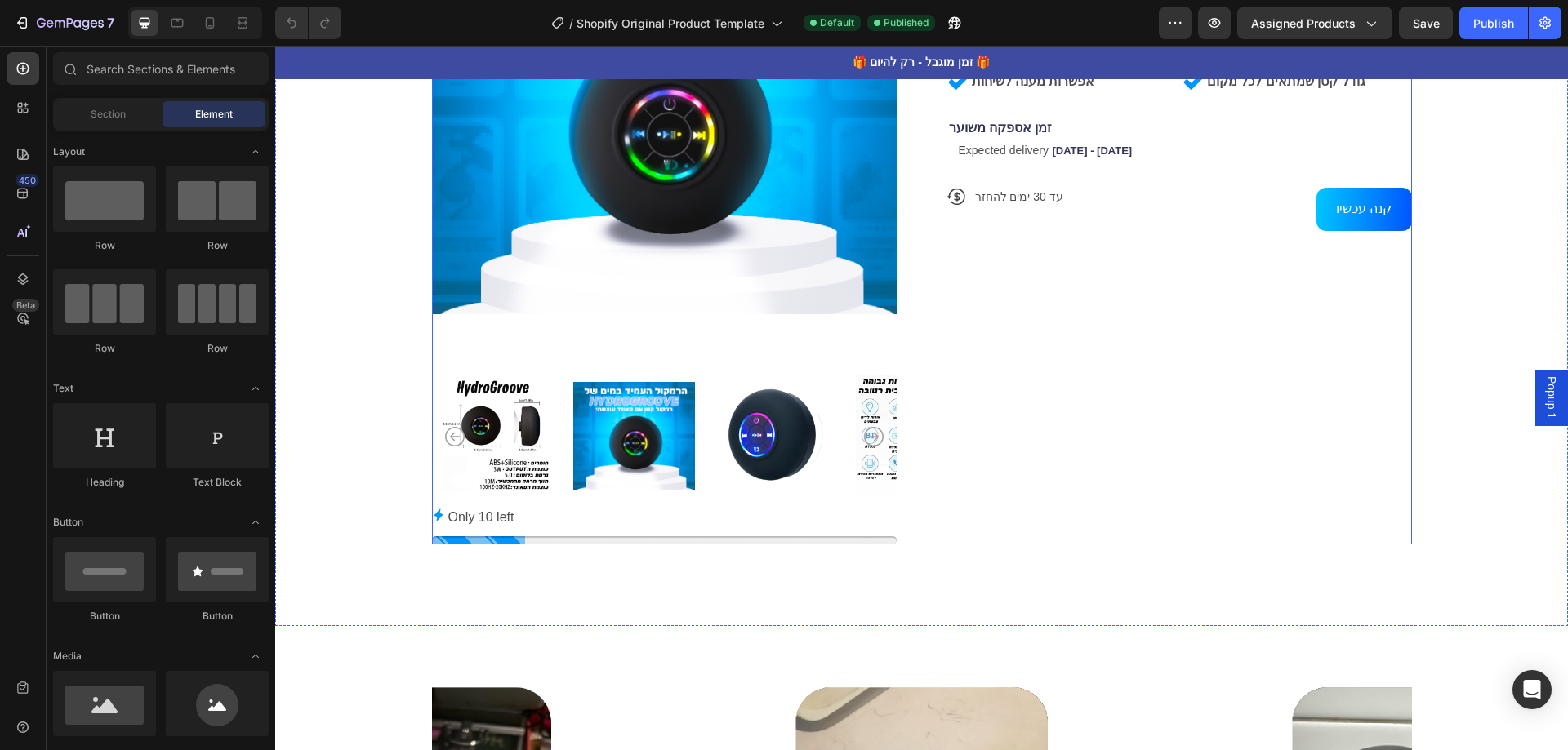
click at [1217, 508] on div "Icon Icon Icon Icon Icon Icon List 1,000+ לקחות מרוצים Text Block Row רמקול חסי…" at bounding box center [1179, 210] width 465 height 669
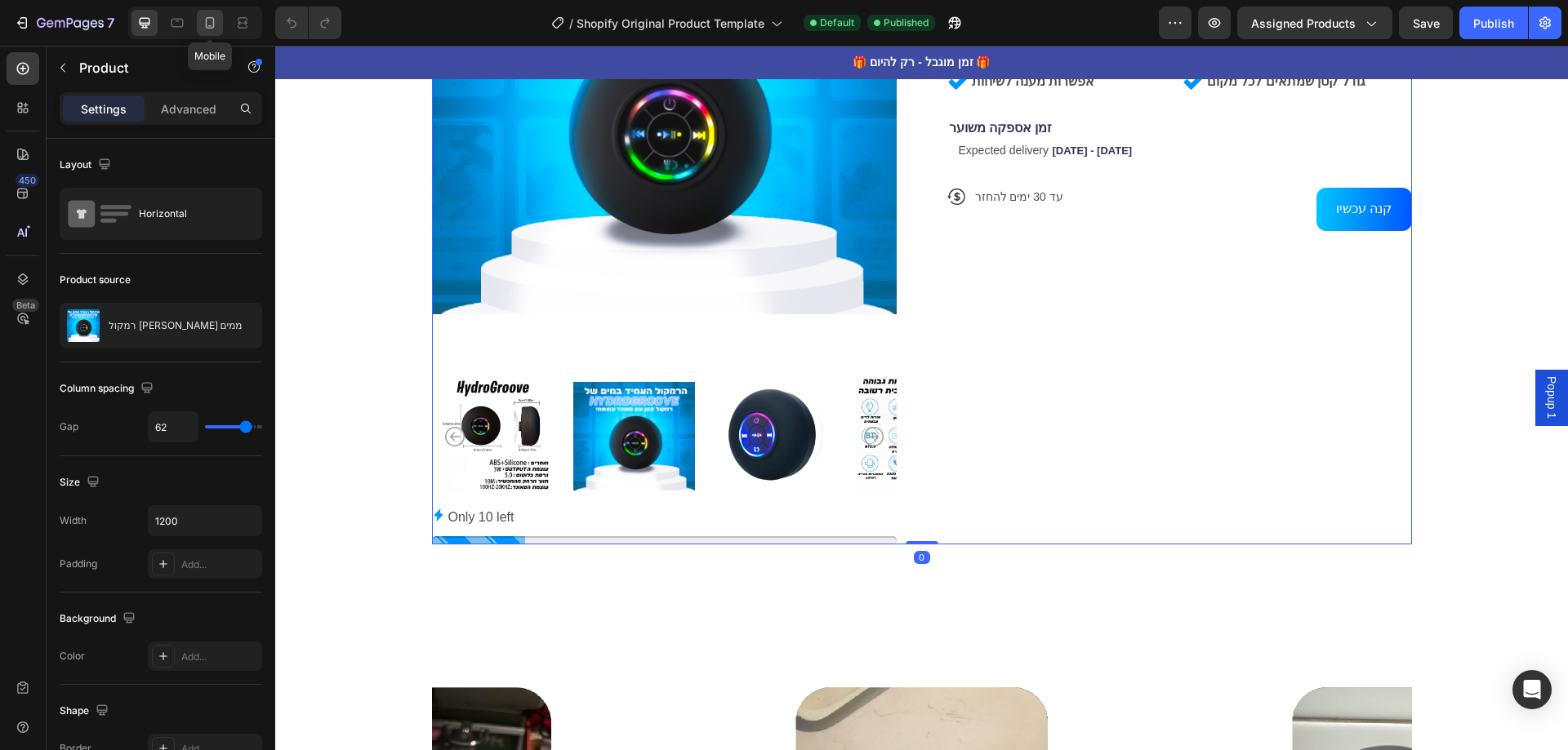
click at [209, 14] on div at bounding box center [210, 23] width 27 height 27
type input "0"
type input "100%"
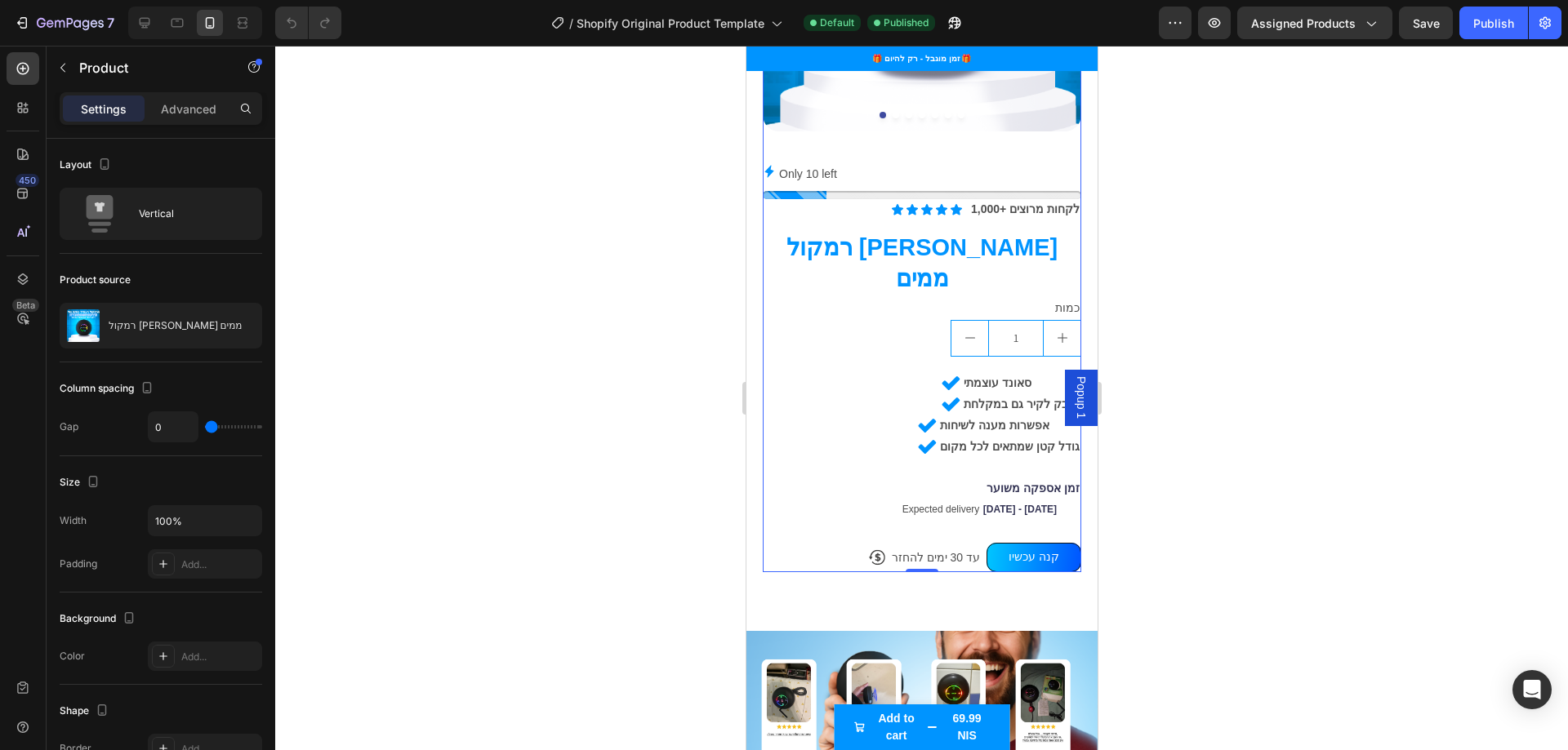
scroll to position [777, 0]
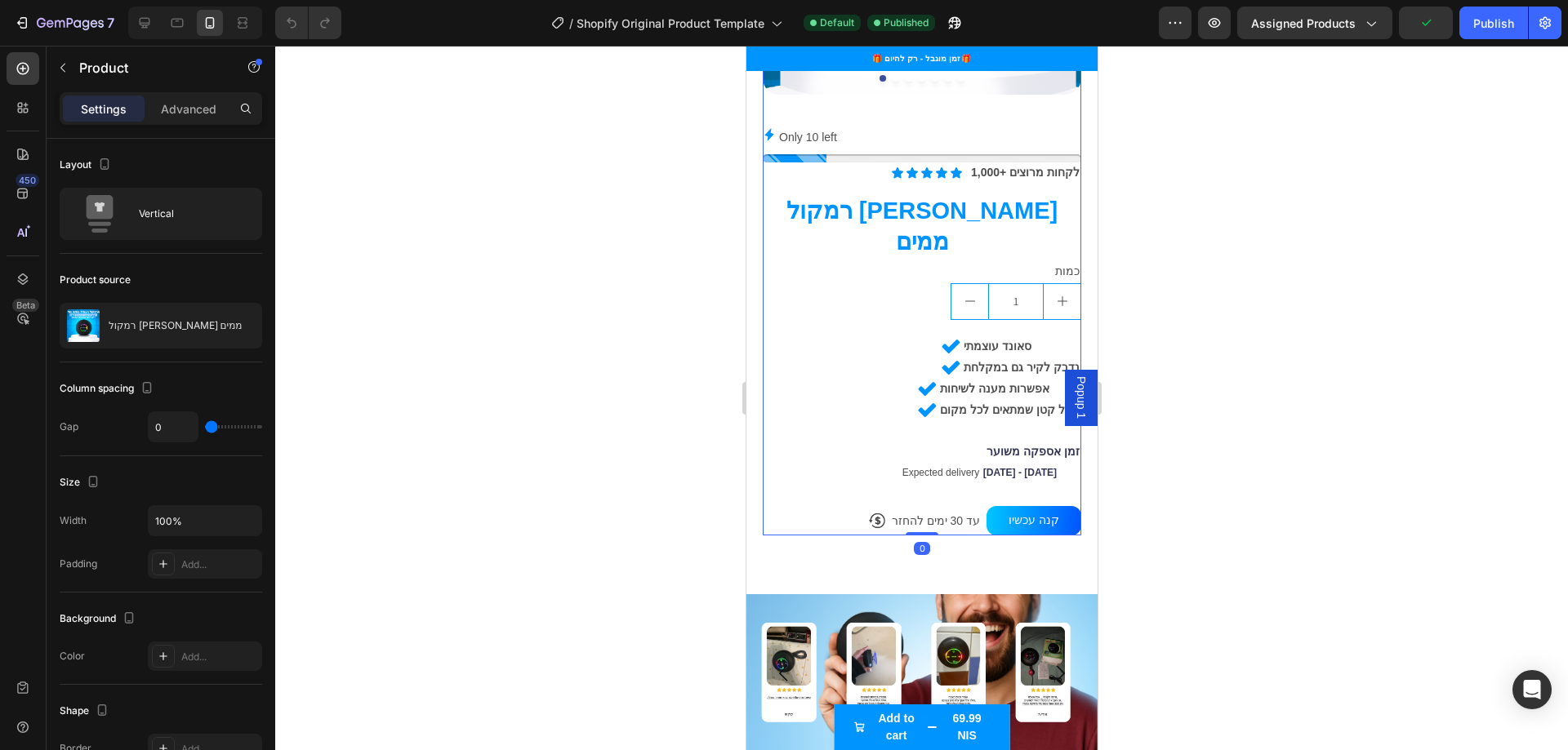
drag, startPoint x: 923, startPoint y: 492, endPoint x: 934, endPoint y: 410, distance: 82.7
click at [934, 410] on div "Product Images Only 10 left Stock Counter Icon Icon Icon Icon Icon Icon List 1,…" at bounding box center [920, 156] width 318 height 760
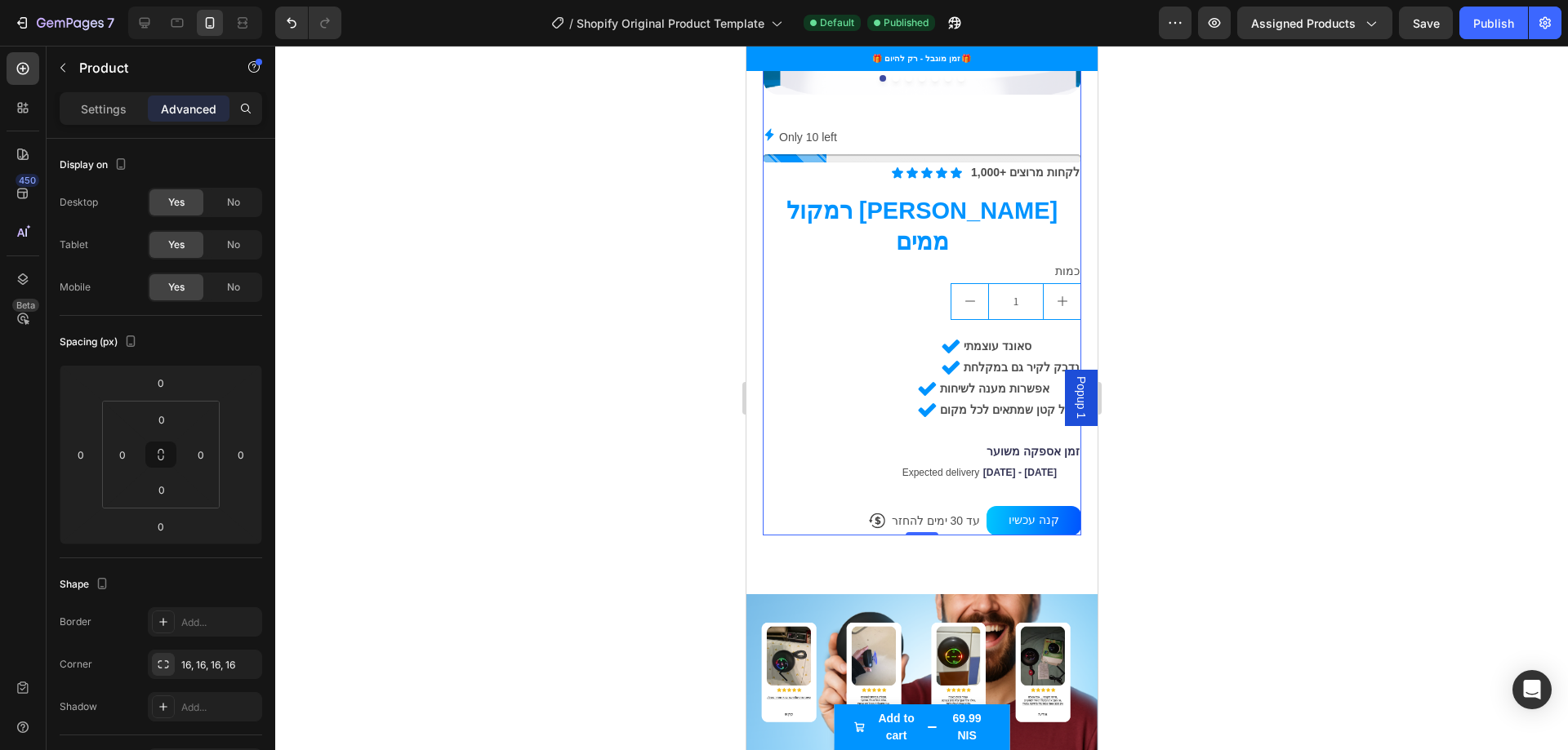
click at [795, 448] on div "Icon Icon Icon Icon Icon Icon List 1,000+ לקחות מרוצים Text Block Row רמקול חסי…" at bounding box center [920, 349] width 318 height 373
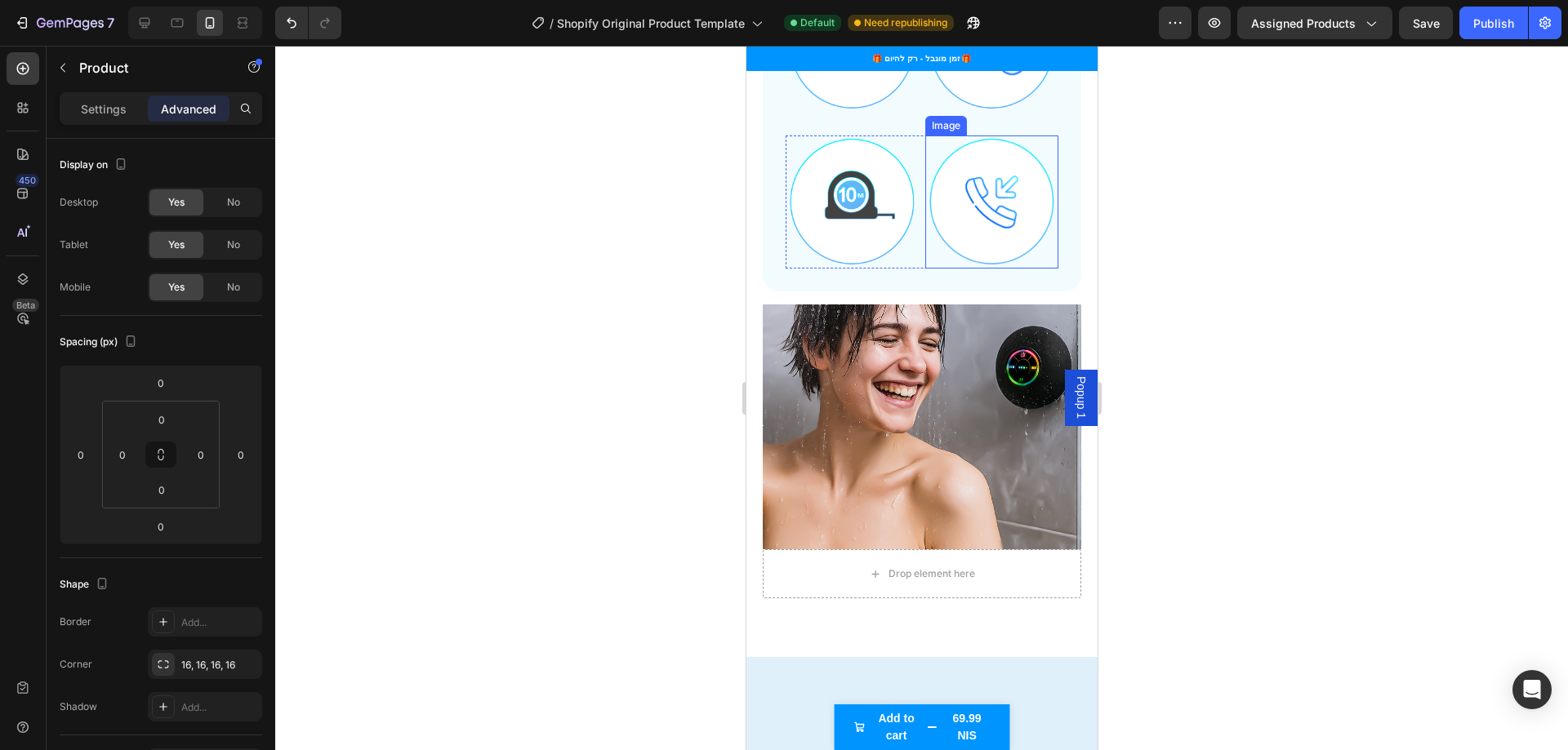
scroll to position [1757, 0]
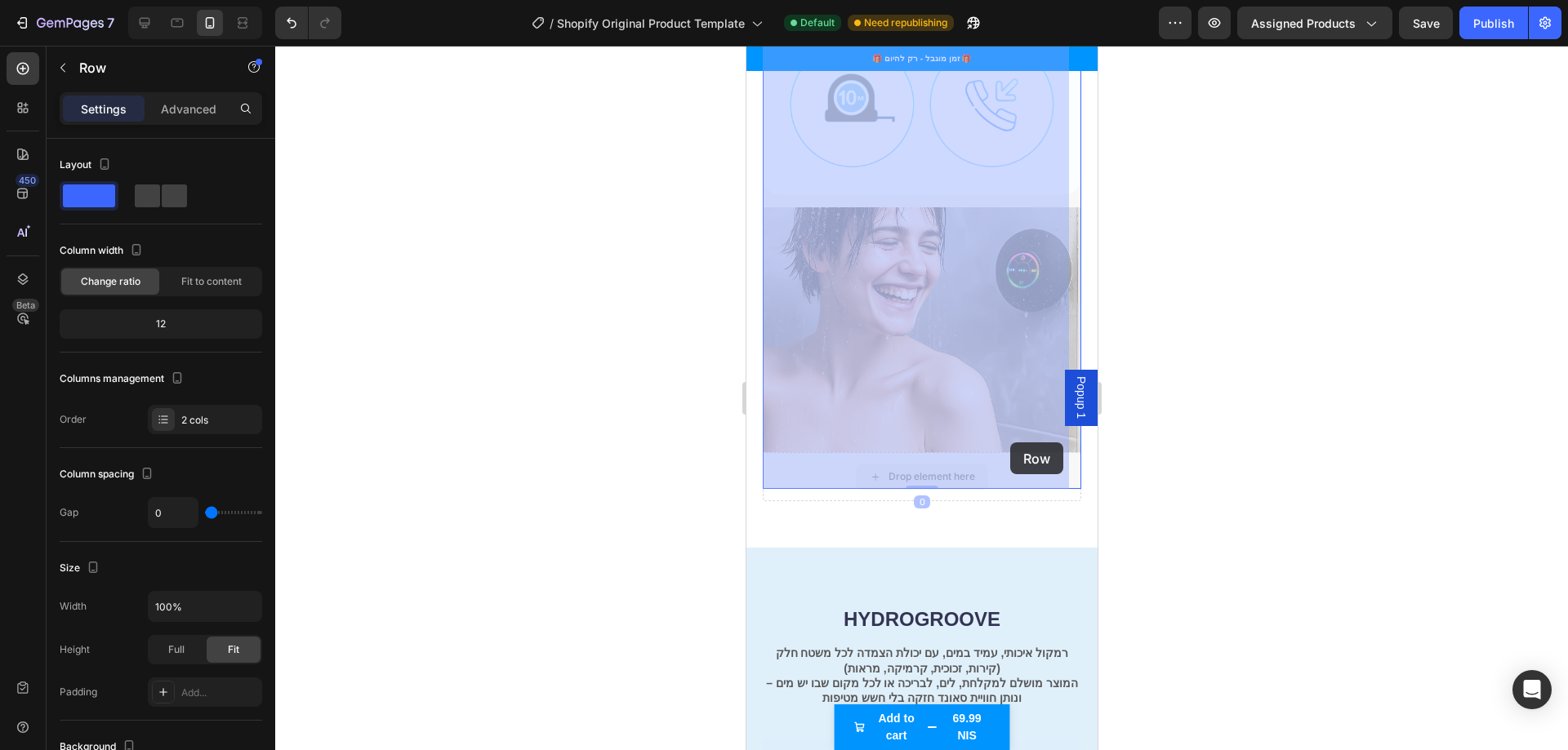
drag, startPoint x: 990, startPoint y: 456, endPoint x: 1005, endPoint y: 447, distance: 17.5
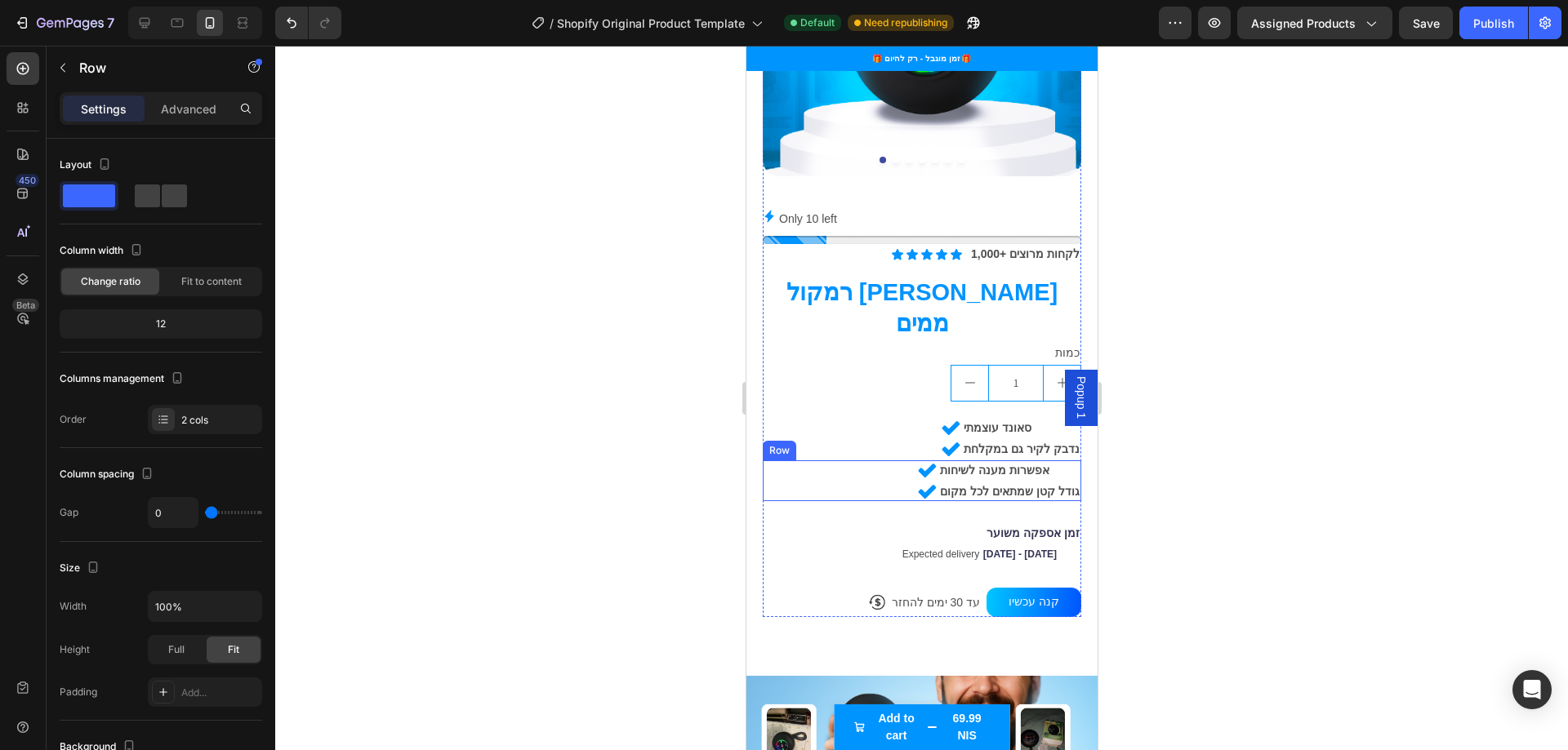
scroll to position [1022, 0]
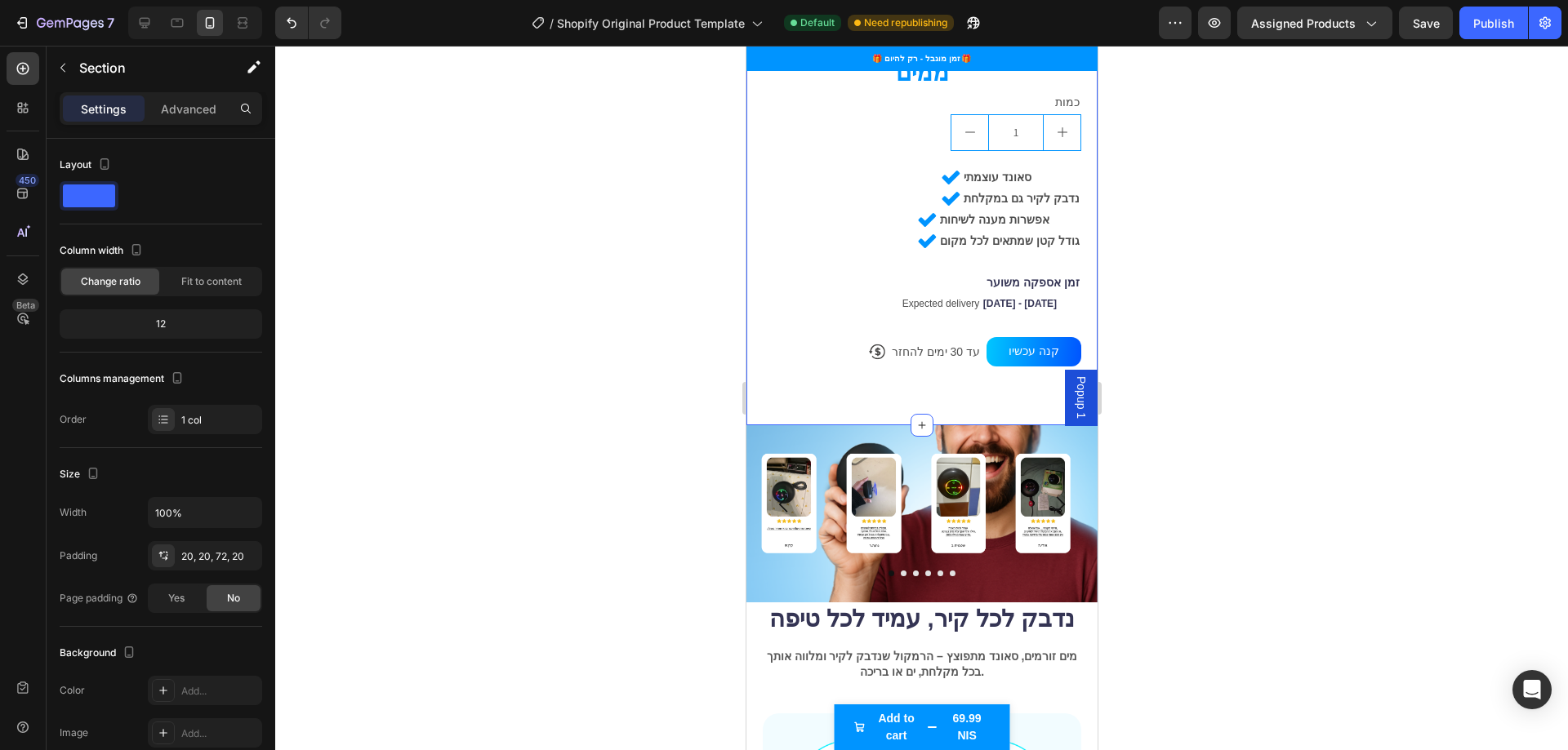
scroll to position [859, 0]
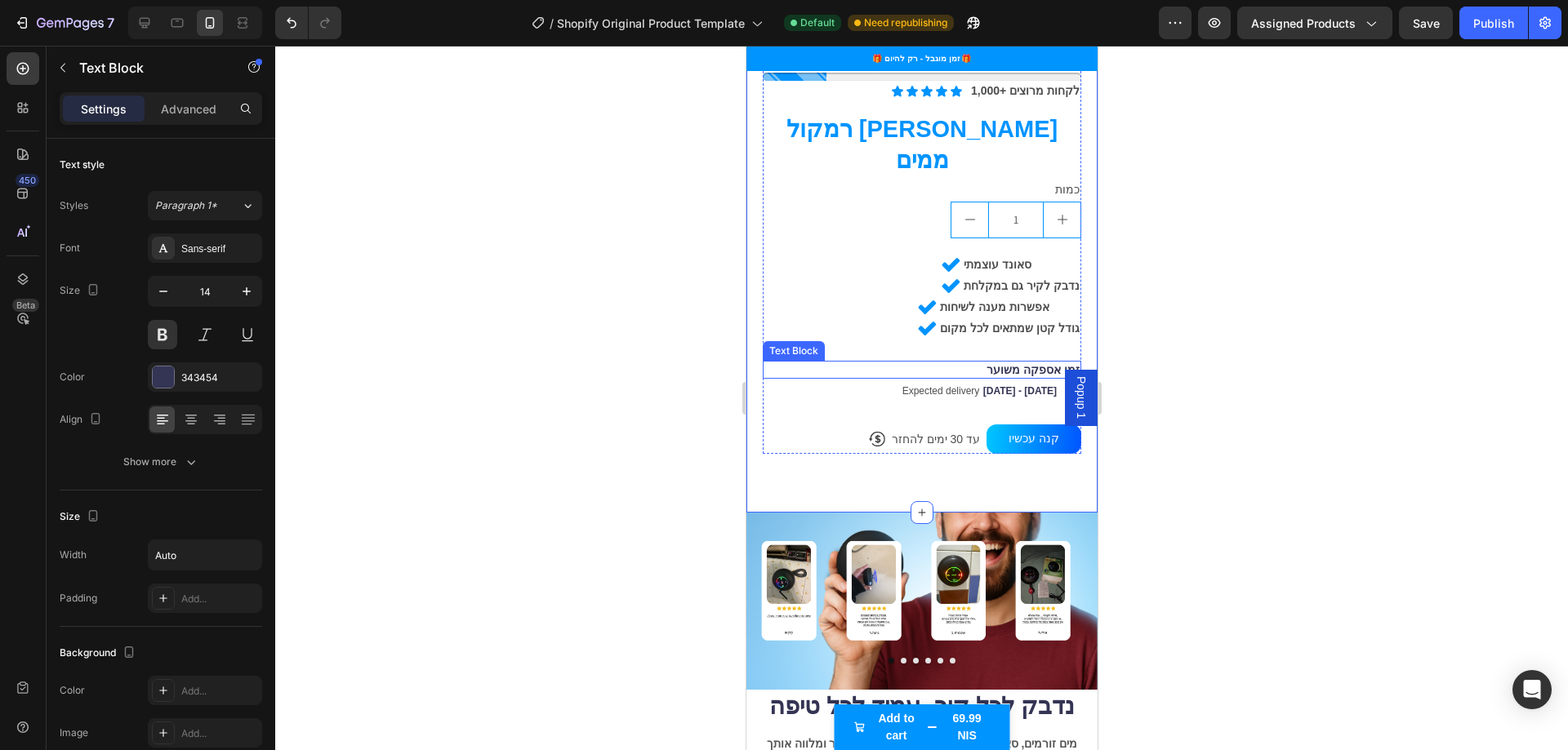
click at [842, 361] on div "זמן אספקה משוער" at bounding box center [920, 370] width 318 height 18
click at [819, 379] on div "Expected delivery Oct 03 - Oct 17" at bounding box center [913, 390] width 287 height 23
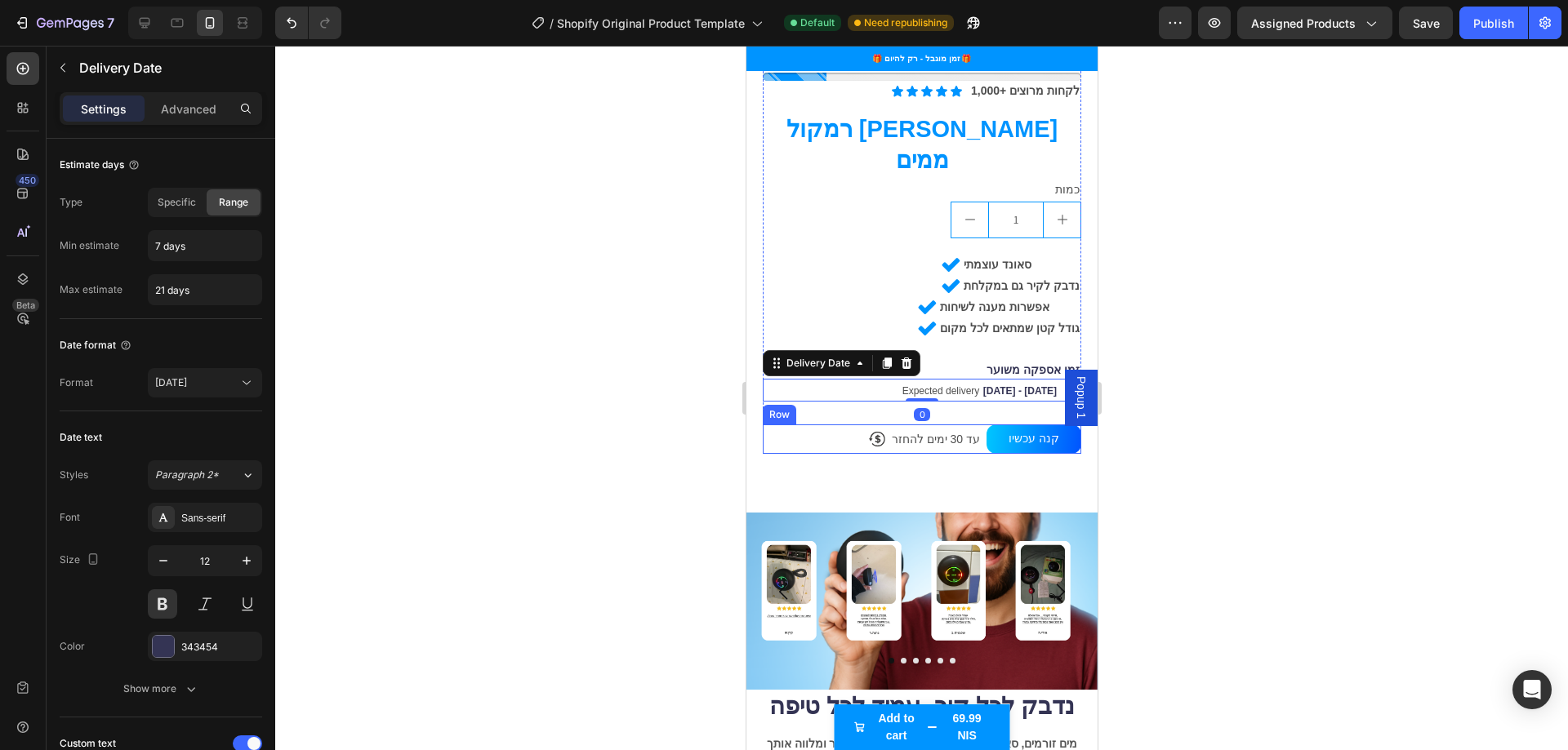
click at [809, 425] on div "Icon עד 30 ימים להחזר Text Block Row קנה עכשיו Dynamic Checkout Row" at bounding box center [920, 439] width 318 height 29
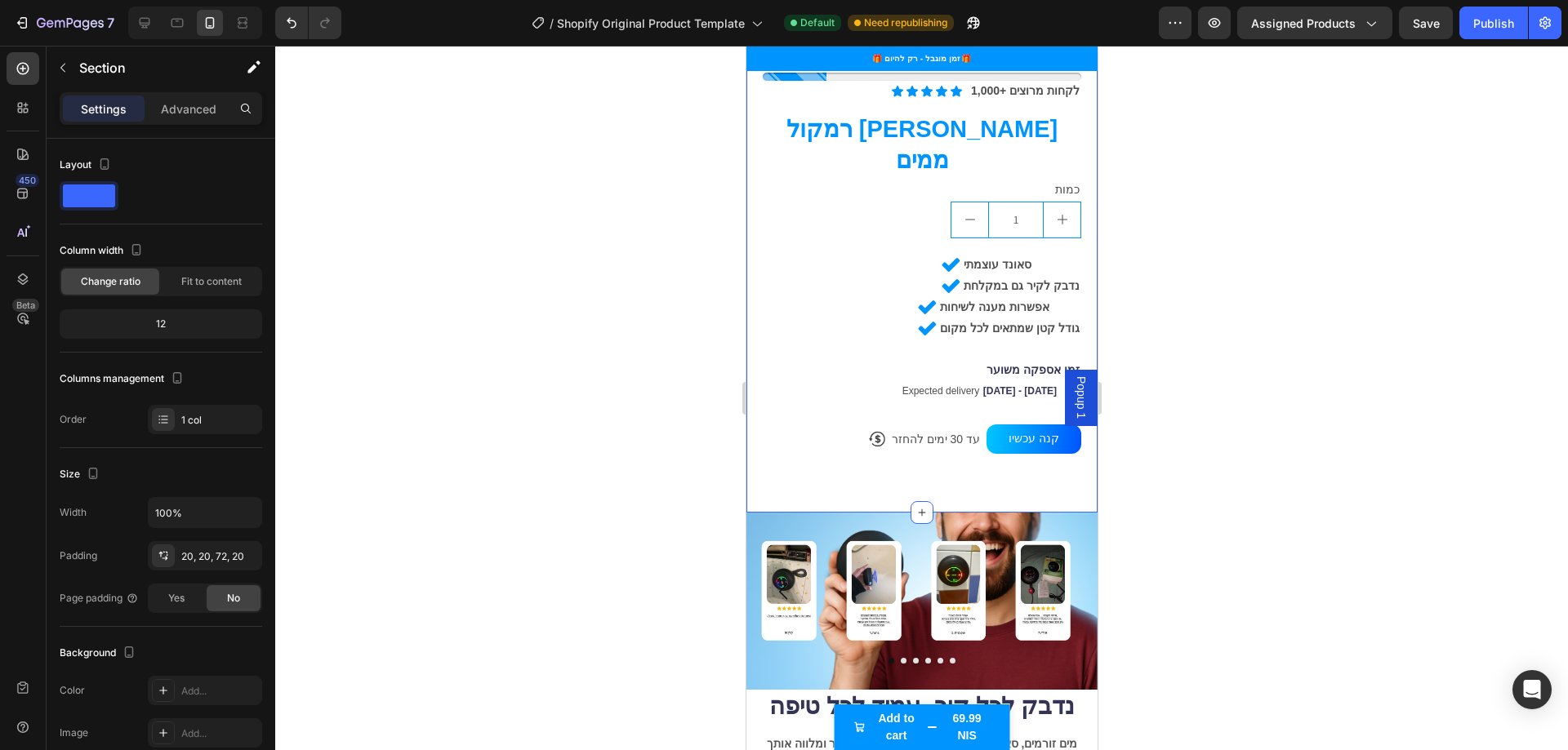
click at [799, 445] on div "Product Images Only 10 left Stock Counter Icon Icon Icon Icon Icon Icon List 1,…" at bounding box center [920, 95] width 351 height 835
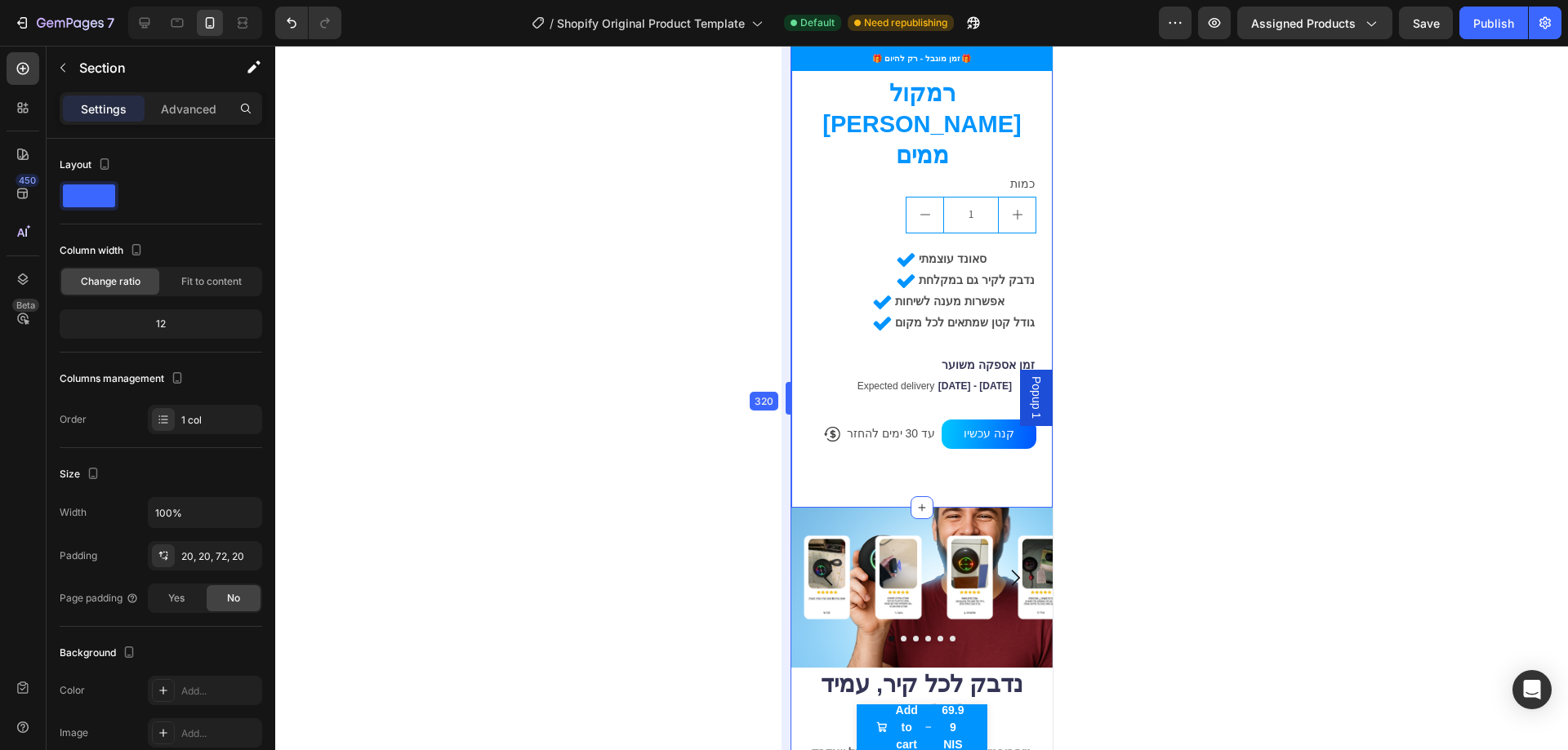
scroll to position [769, 0]
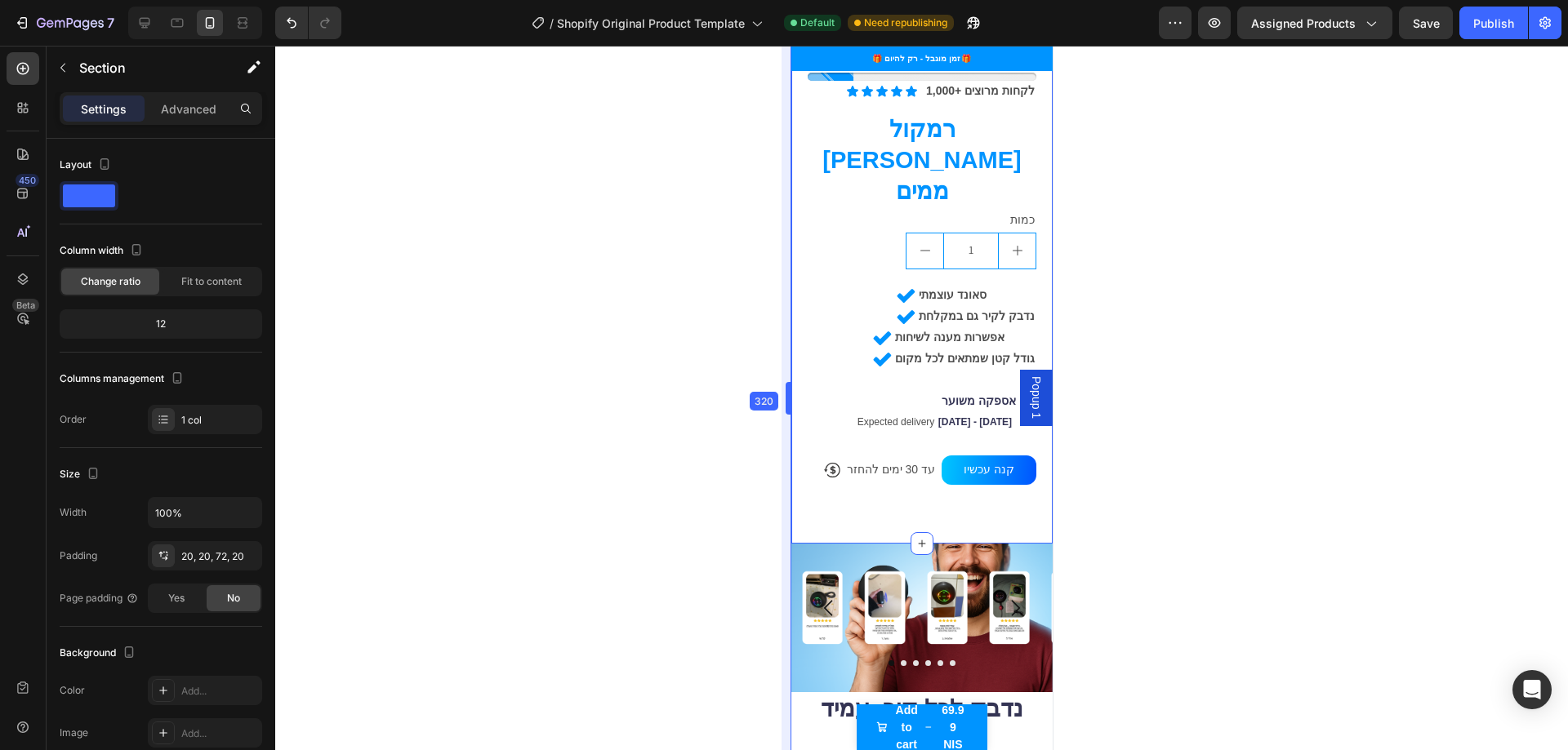
drag, startPoint x: 741, startPoint y: 398, endPoint x: 1097, endPoint y: 443, distance: 358.8
drag, startPoint x: 614, startPoint y: 389, endPoint x: 771, endPoint y: 400, distance: 157.4
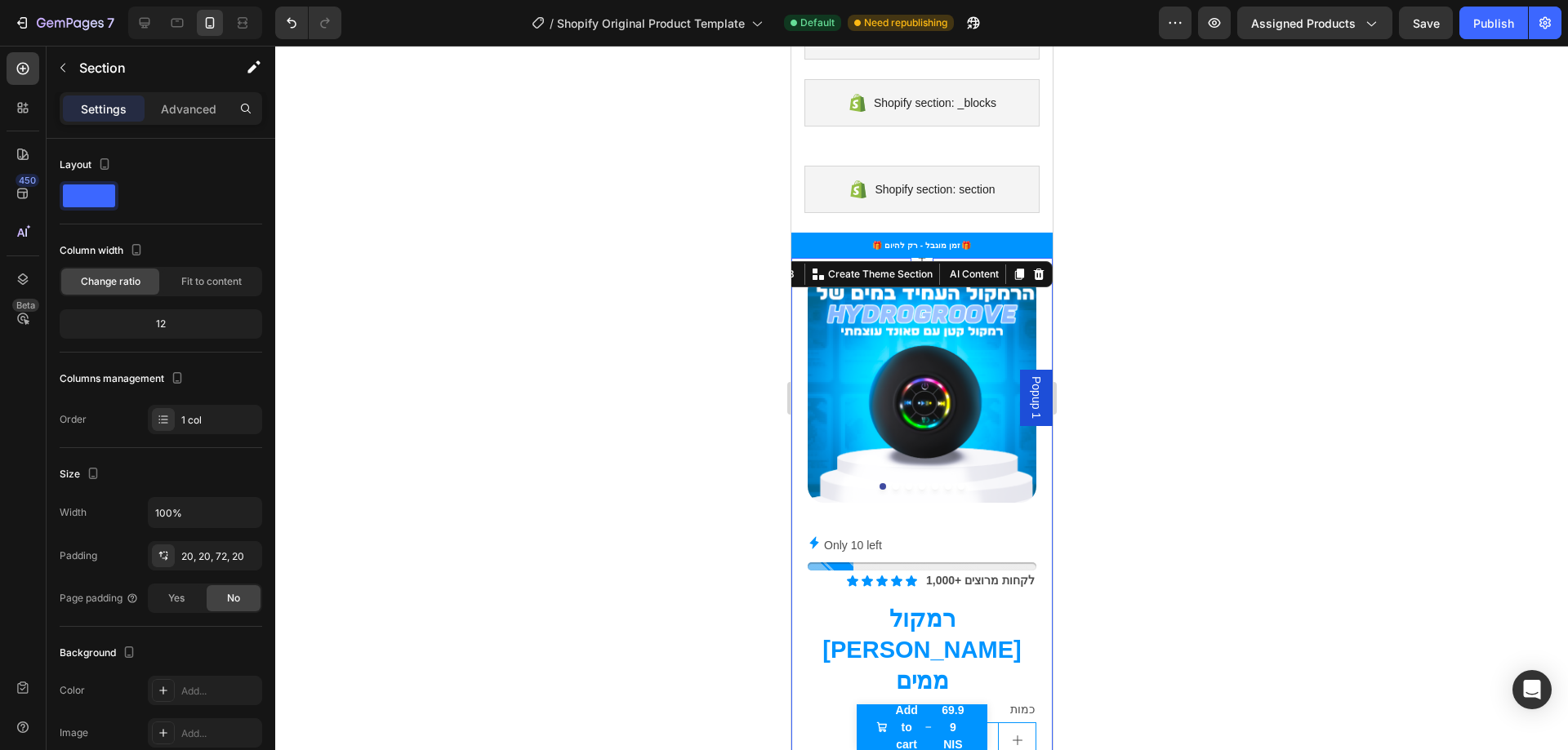
scroll to position [0, 0]
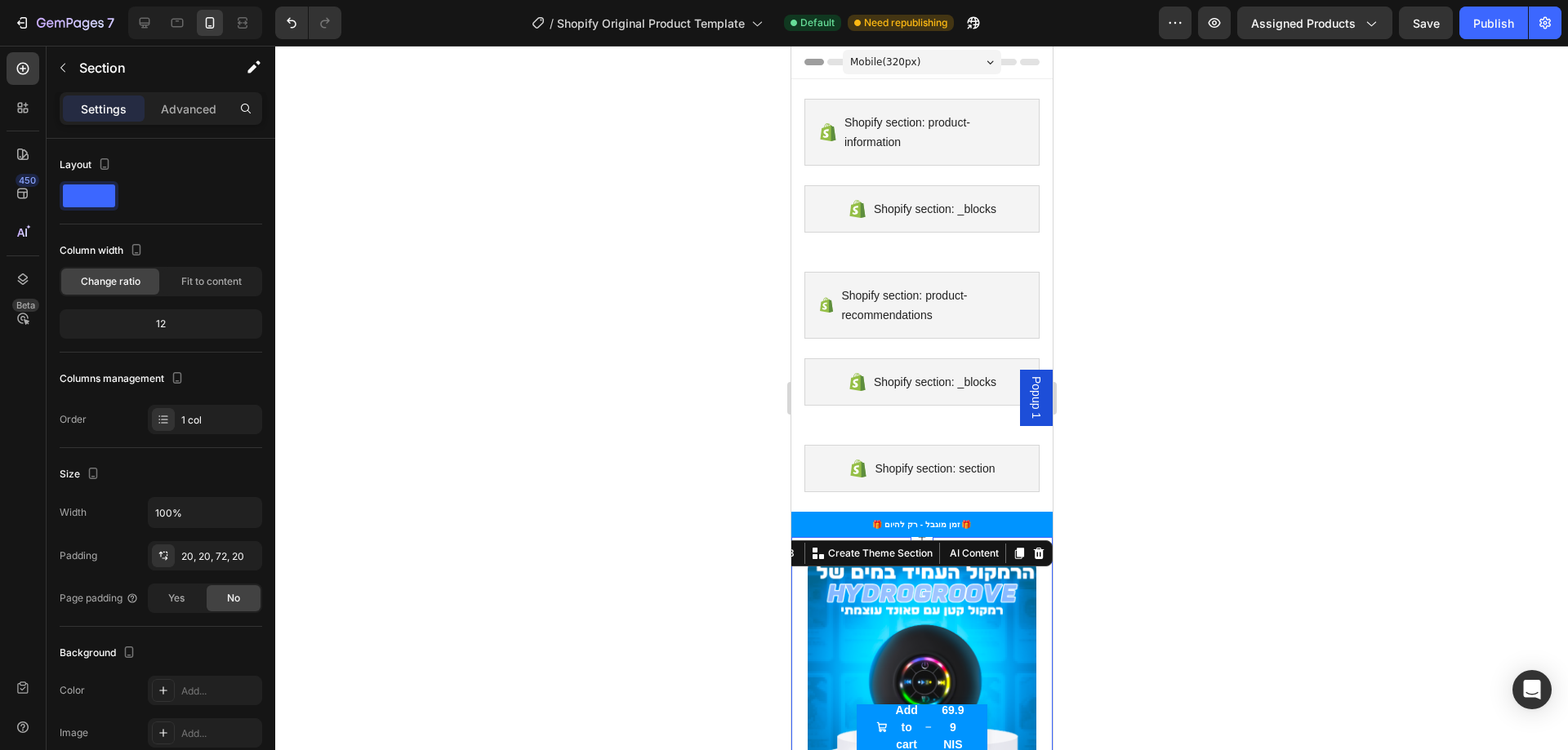
click at [906, 62] on span "Mobile ( 320 px)" at bounding box center [883, 62] width 70 height 16
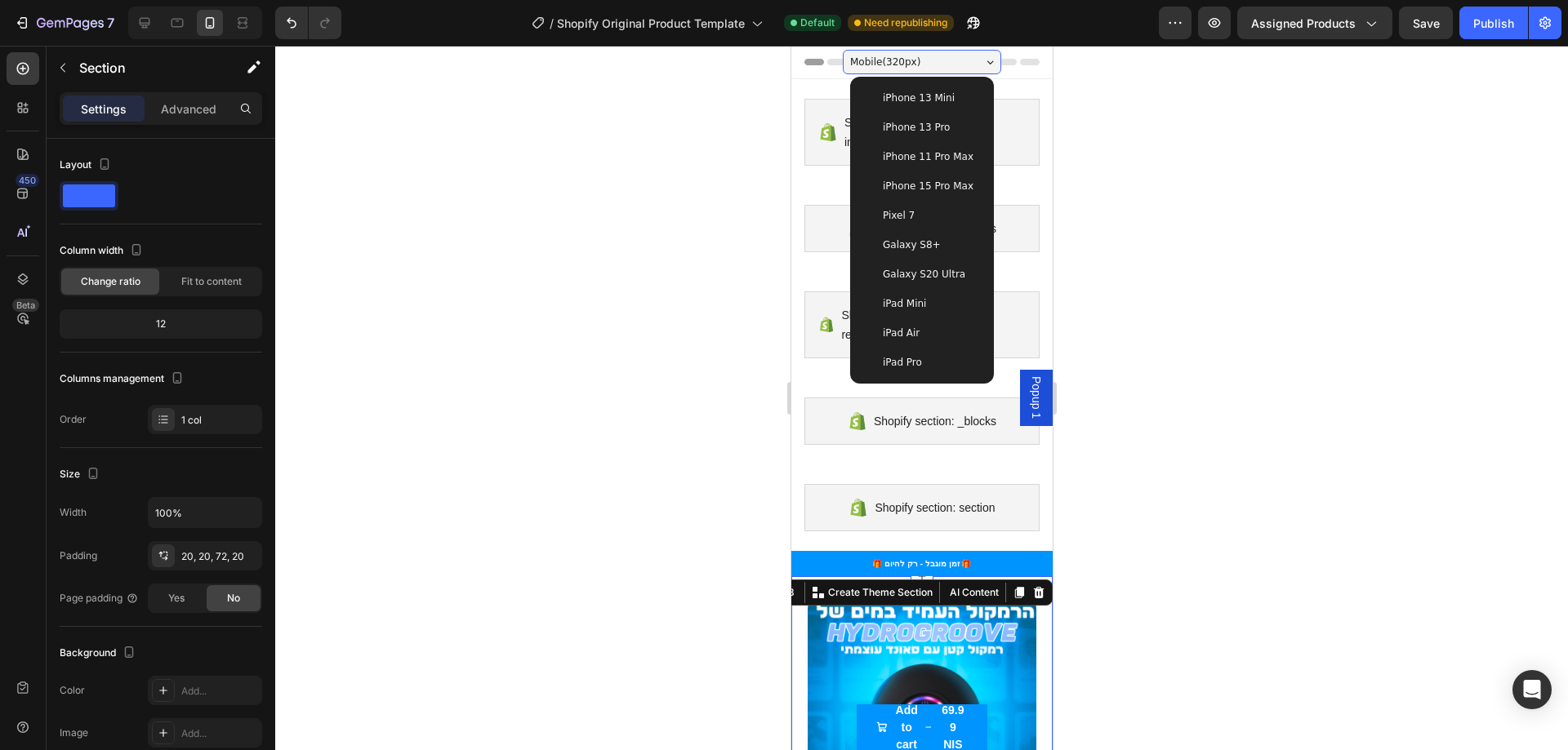
click at [898, 187] on span "iPhone 15 Pro Max" at bounding box center [927, 186] width 91 height 16
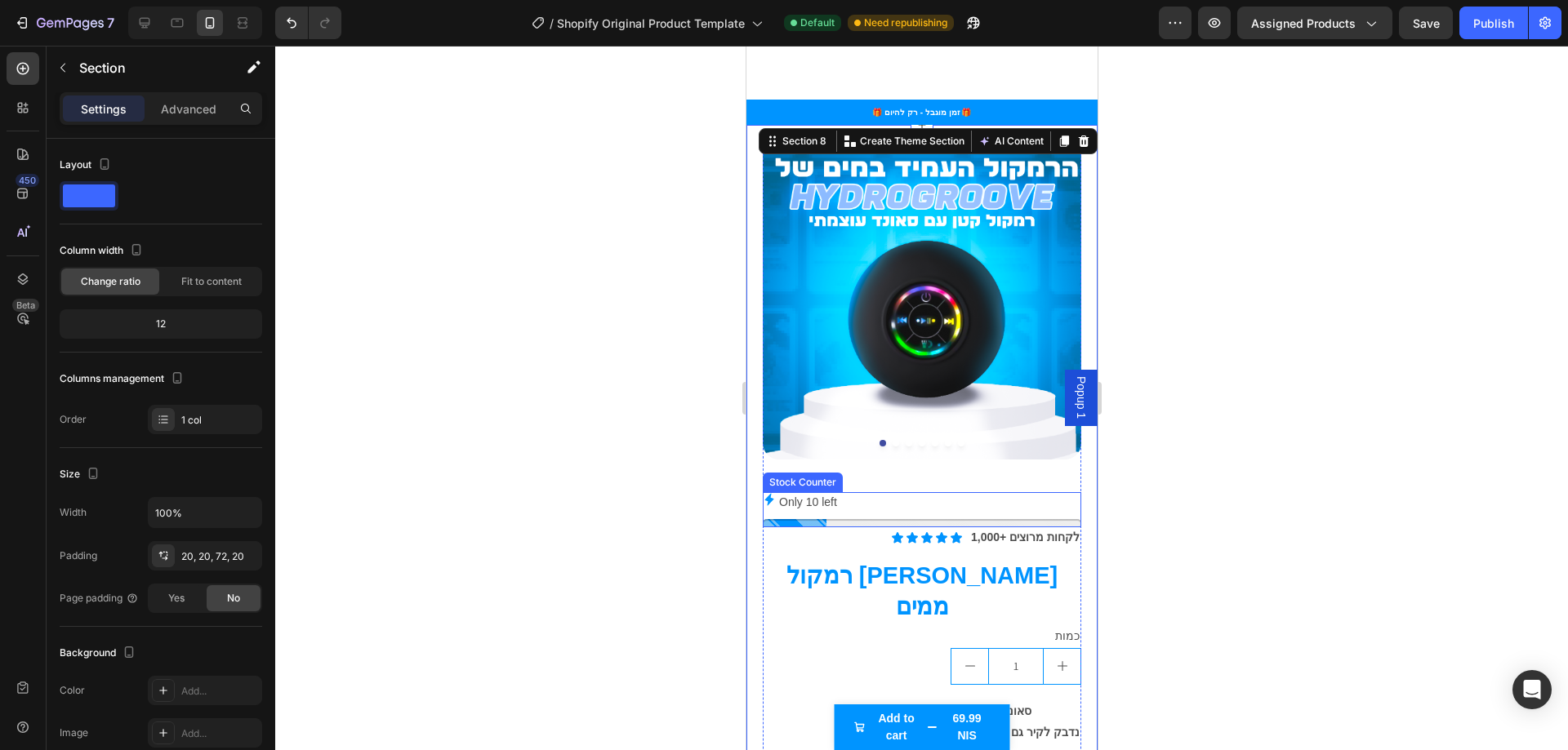
scroll to position [408, 0]
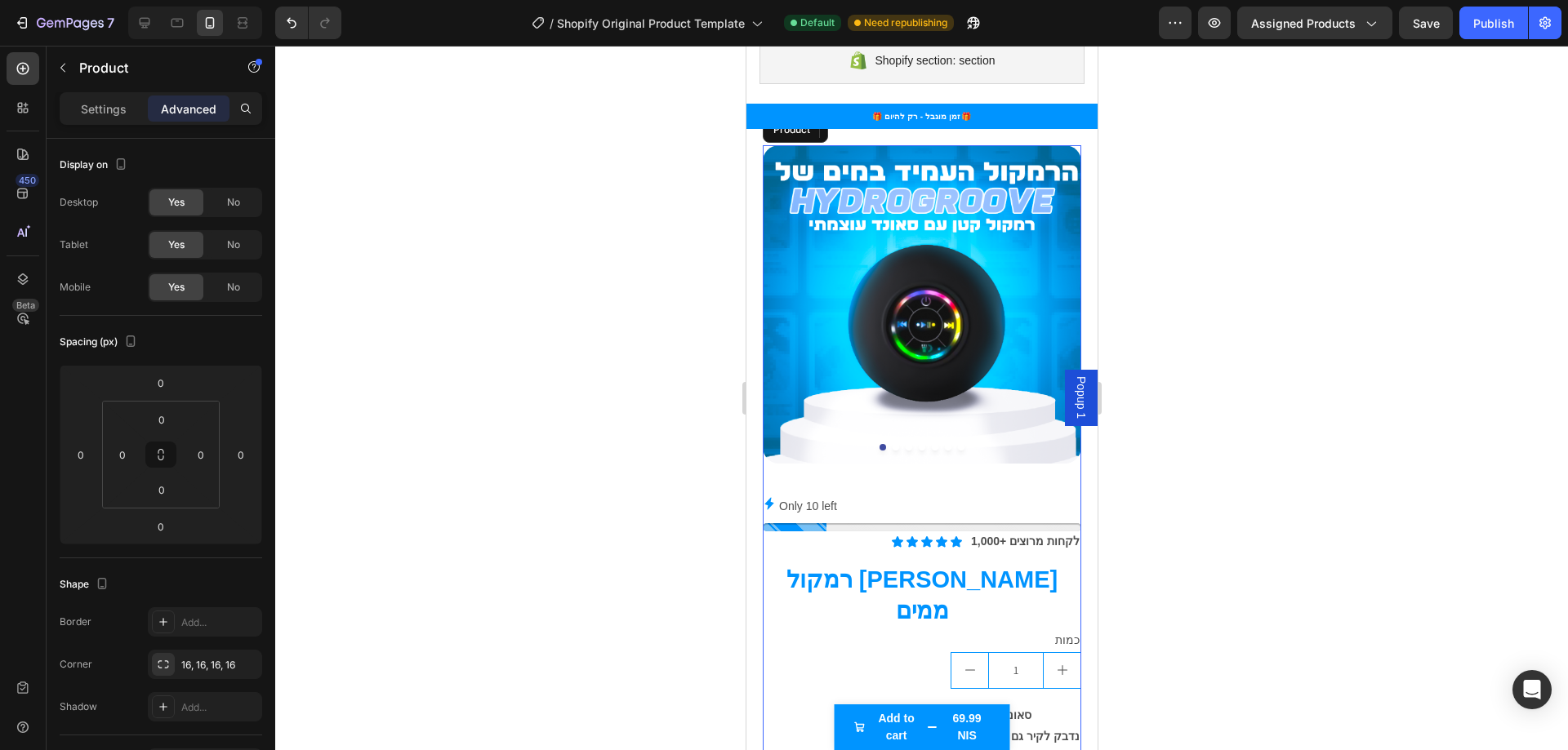
click at [773, 549] on div "Icon Icon Icon Icon Icon Icon List 1,000+ לקחות מרוצים Text Block Row רמקול חסי…" at bounding box center [920, 718] width 318 height 373
click at [751, 580] on div "Product Images Only 10 left Stock Counter Icon Icon Icon Icon Icon Icon List 1,…" at bounding box center [920, 546] width 351 height 835
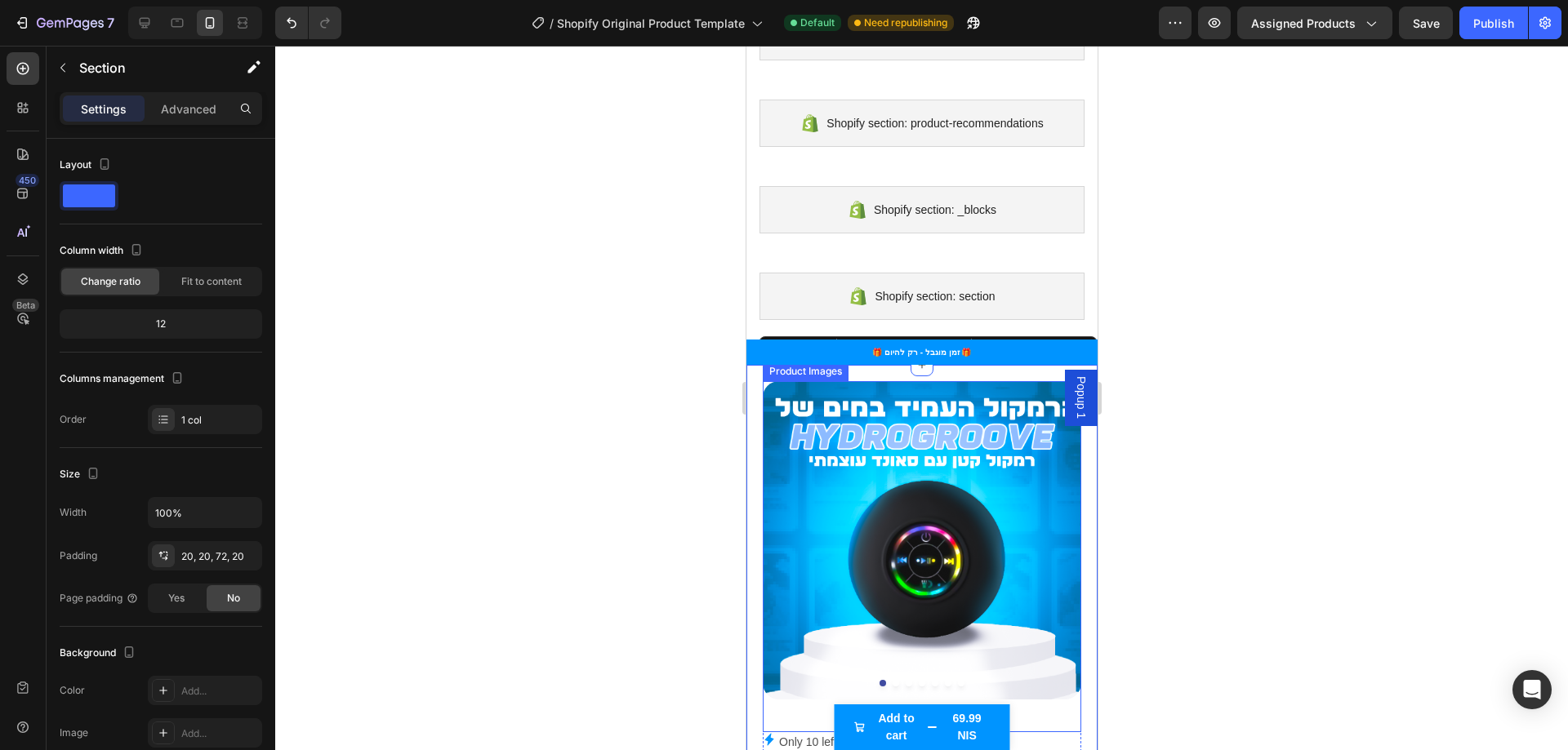
scroll to position [163, 0]
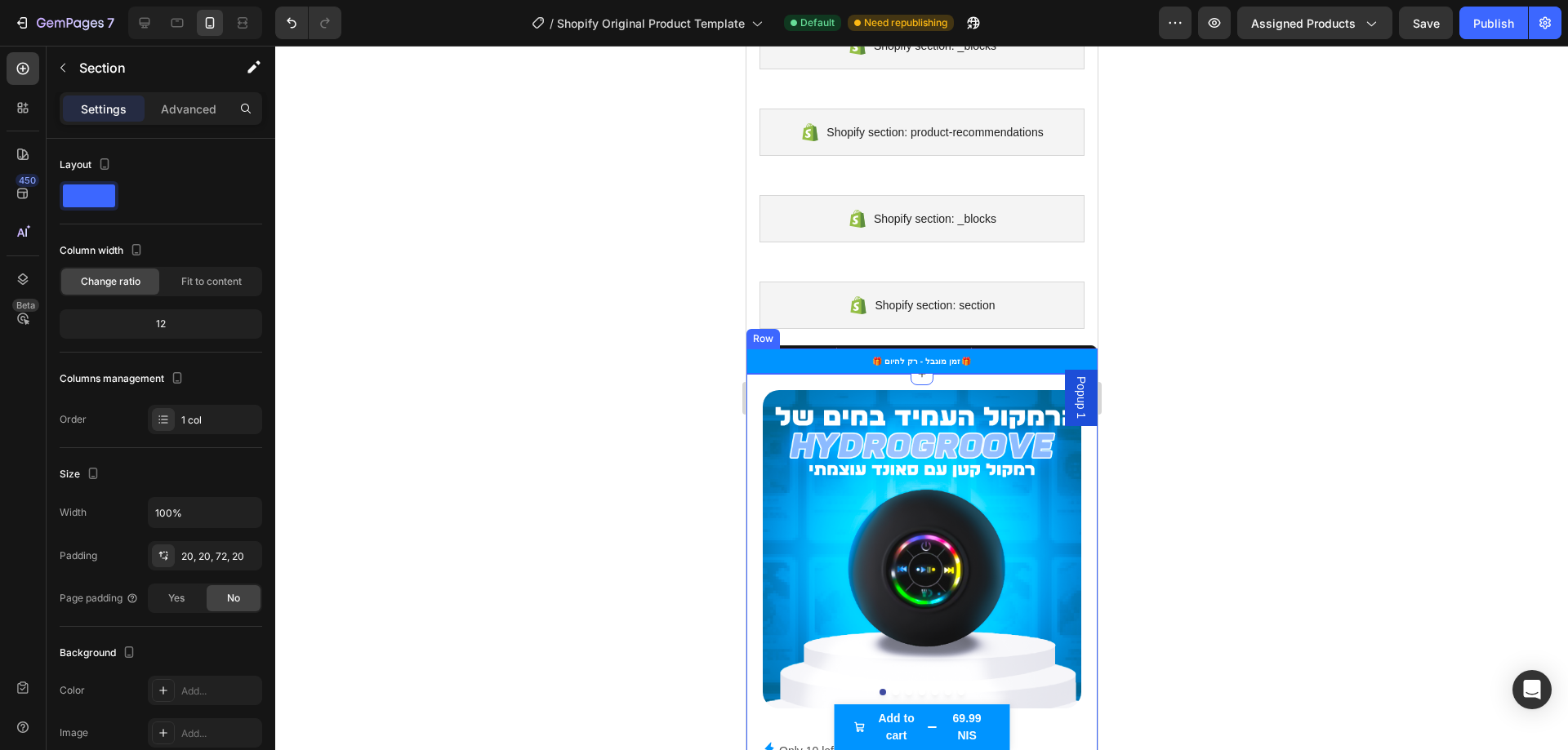
click at [980, 350] on div "🎁 זמן מוגבל - רק להיום 🎁 Text Block Row" at bounding box center [920, 361] width 351 height 26
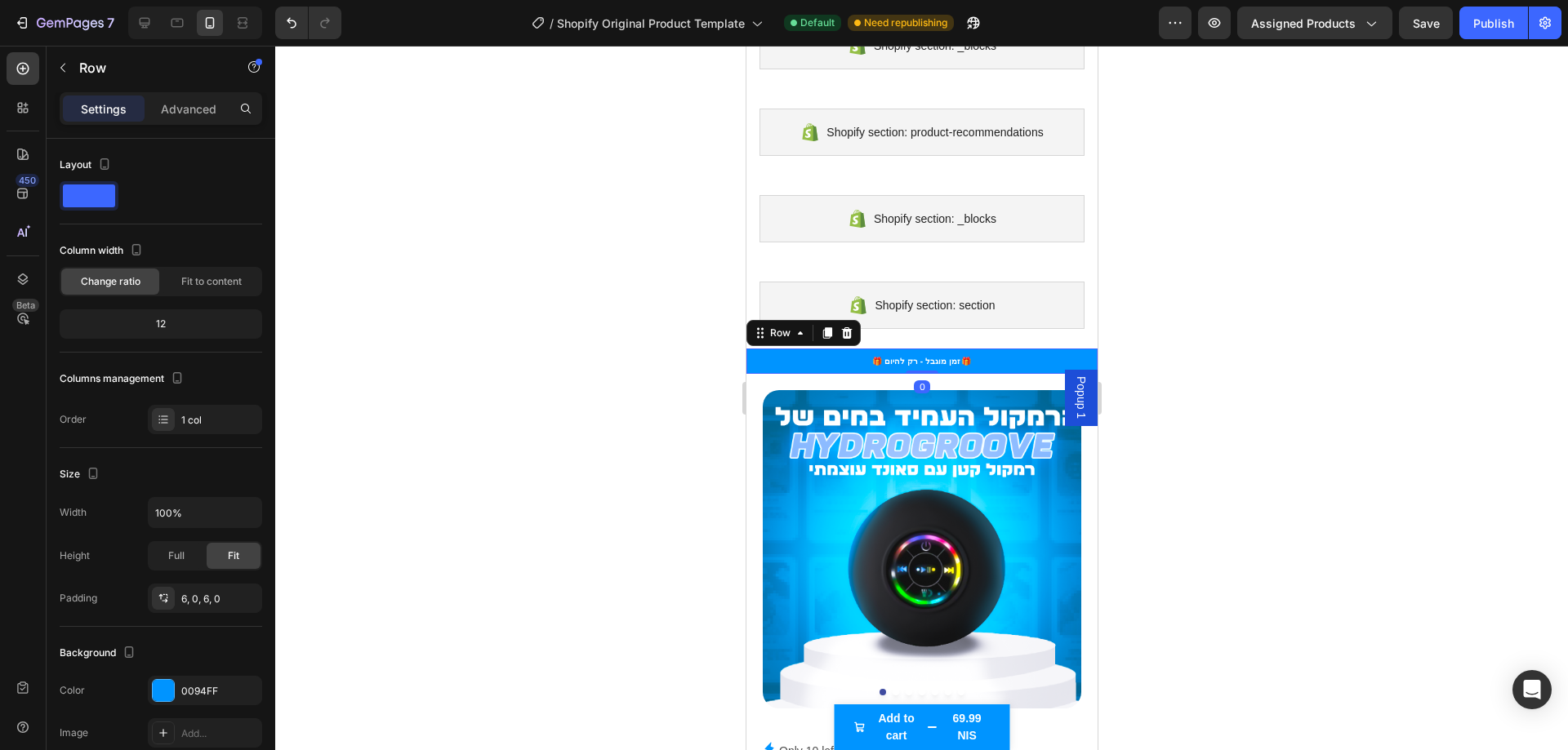
click at [1159, 489] on div at bounding box center [920, 398] width 1292 height 705
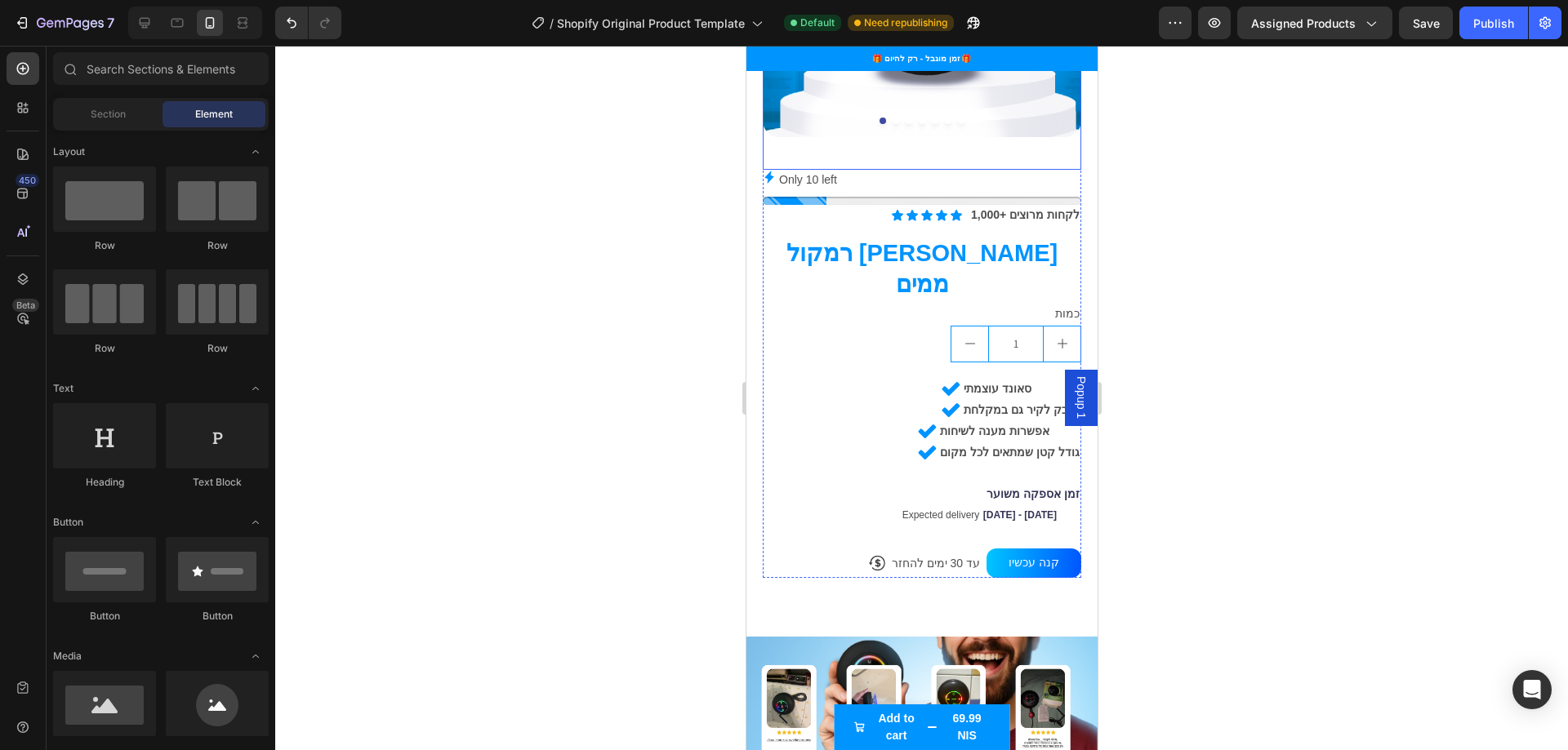
scroll to position [816, 0]
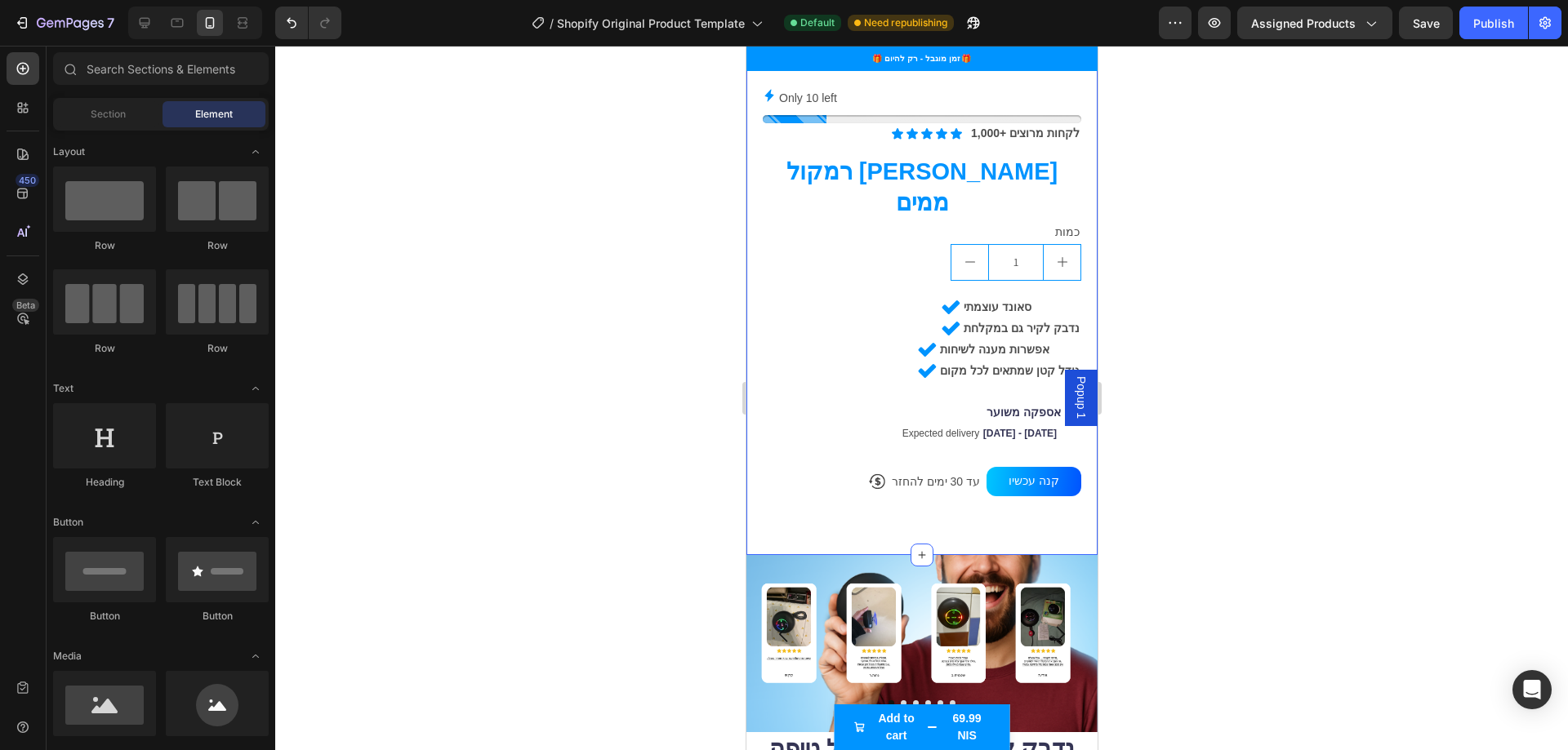
click at [958, 466] on div "Product Images Only 10 left Stock Counter Icon Icon Icon Icon Icon Icon List 1,…" at bounding box center [920, 138] width 351 height 835
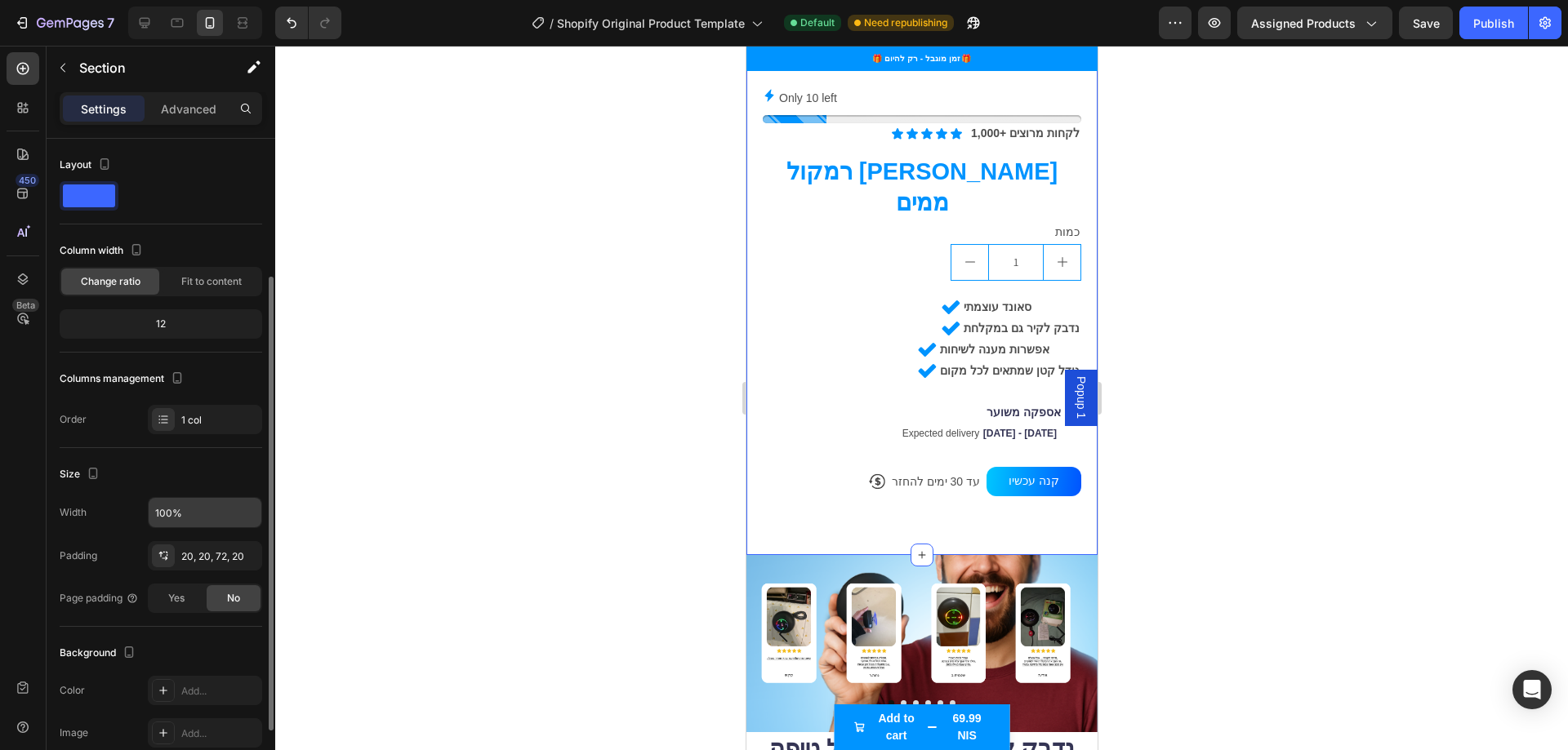
scroll to position [81, 0]
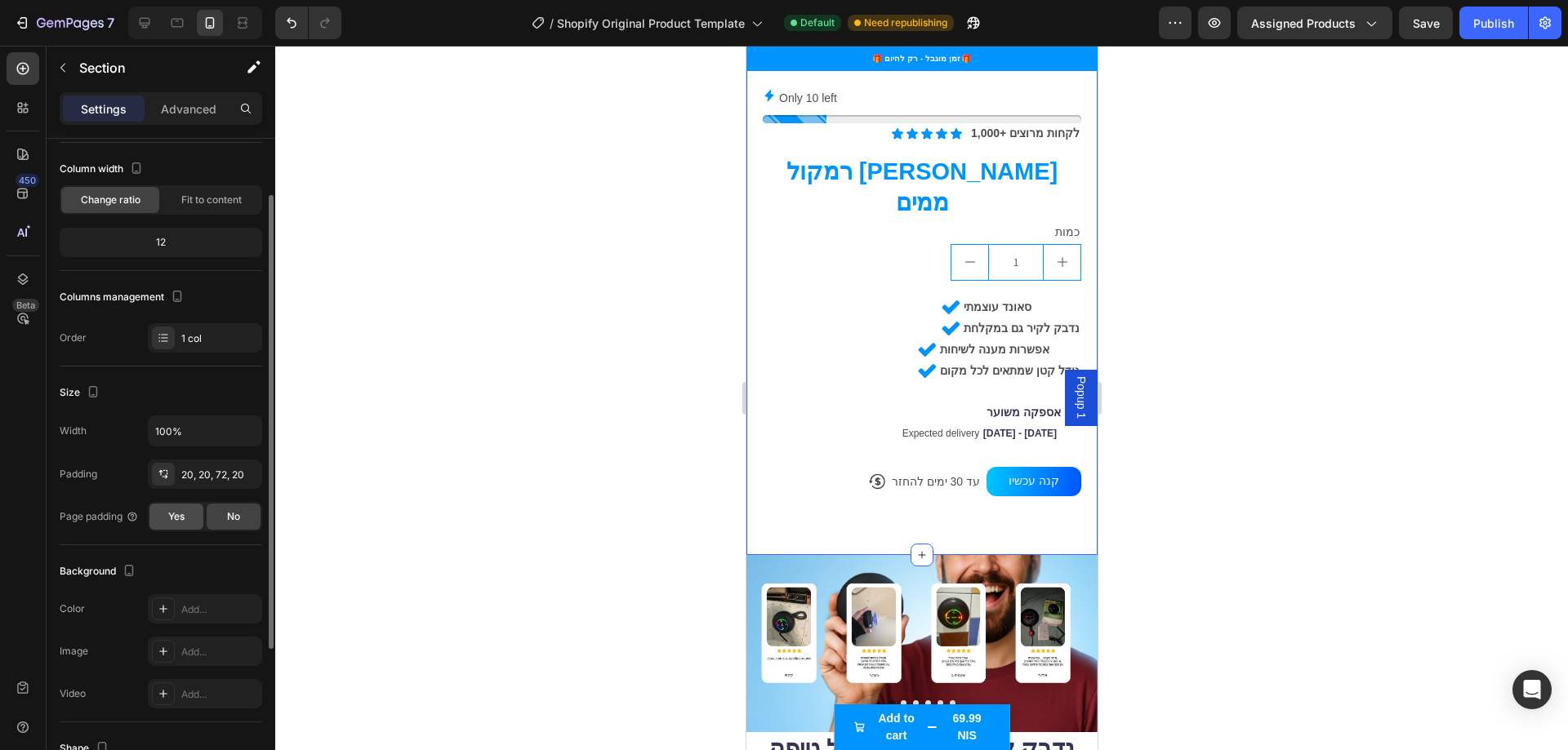
click at [186, 519] on div "Yes" at bounding box center [176, 517] width 54 height 27
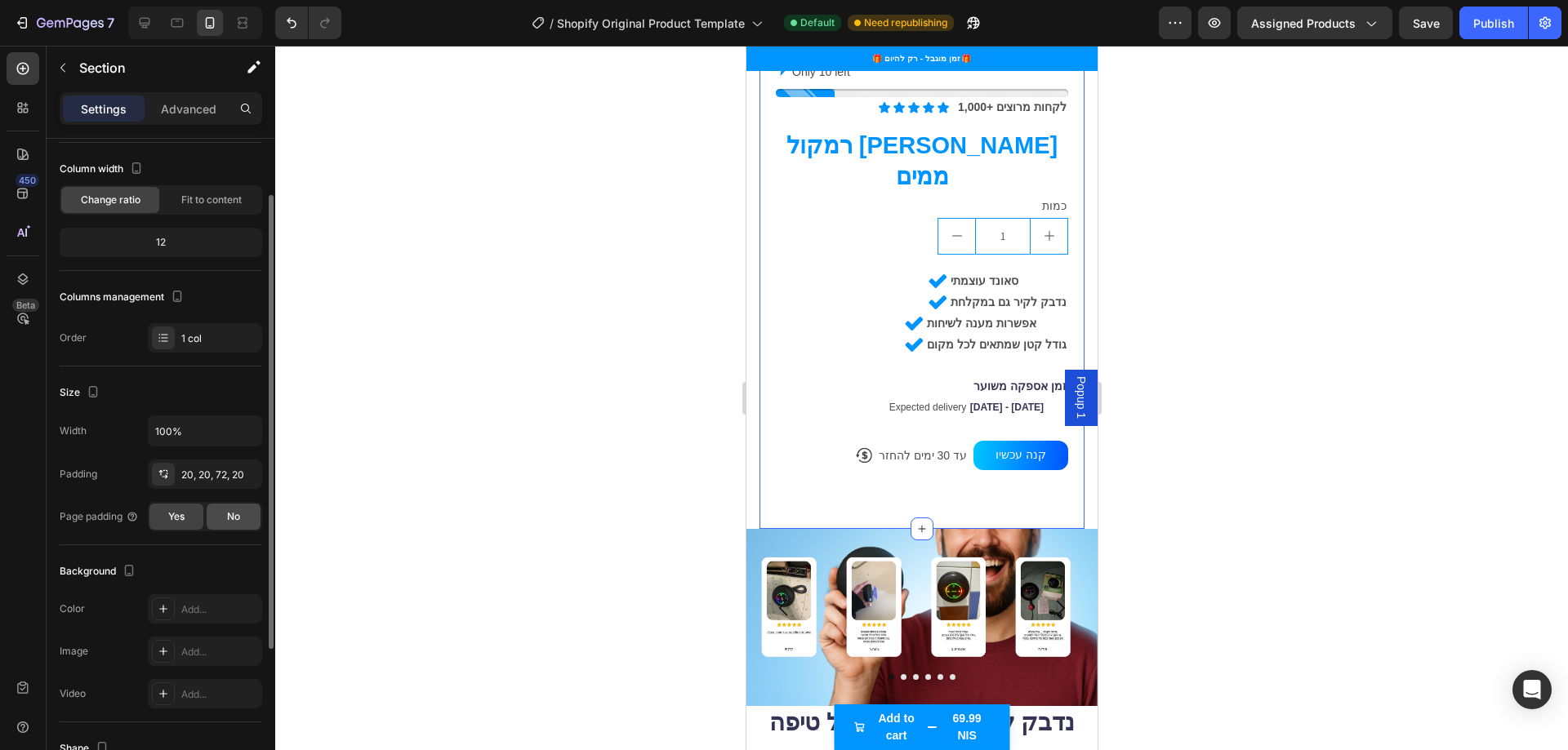
click at [213, 512] on div "No" at bounding box center [233, 517] width 54 height 27
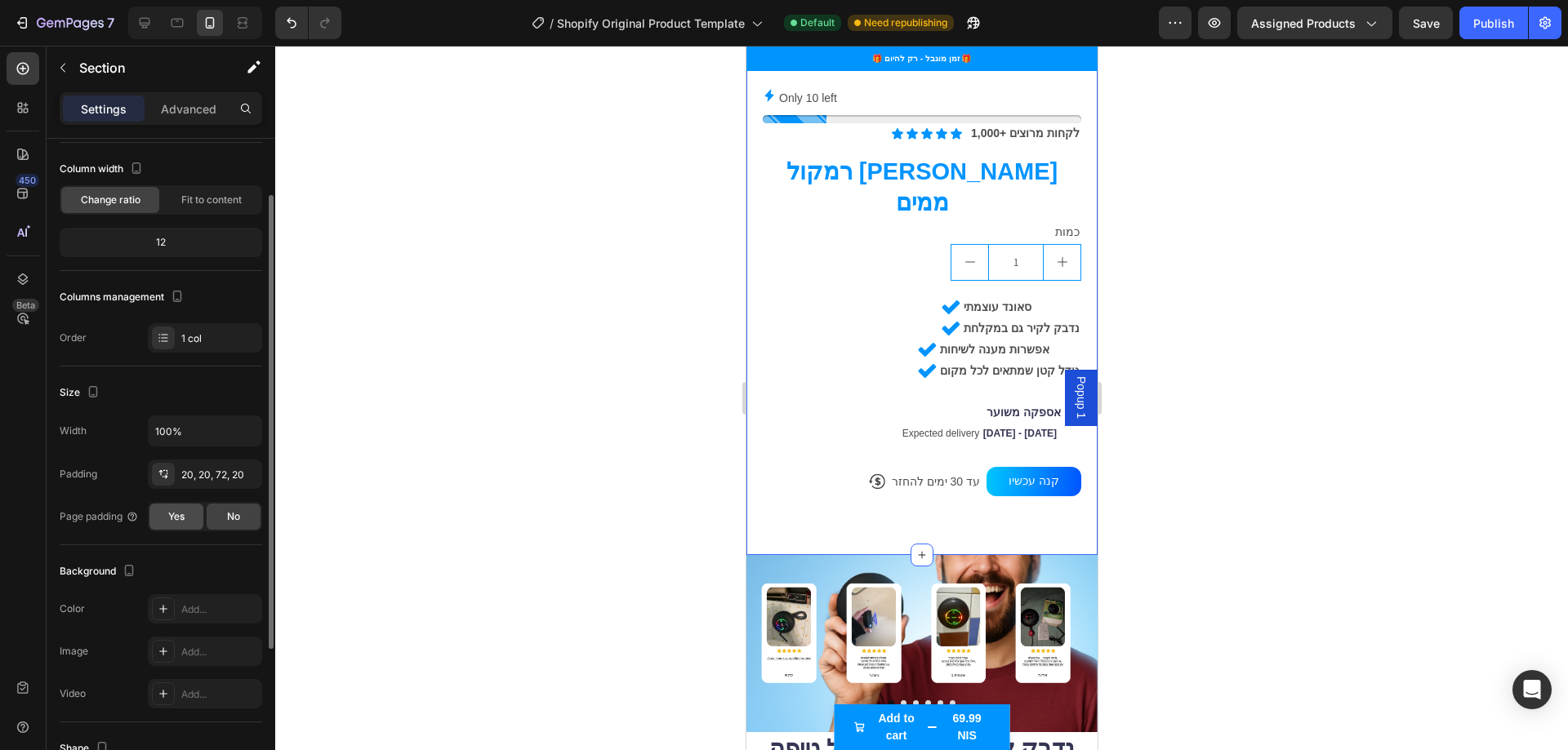
click at [186, 512] on div "Yes" at bounding box center [176, 517] width 54 height 27
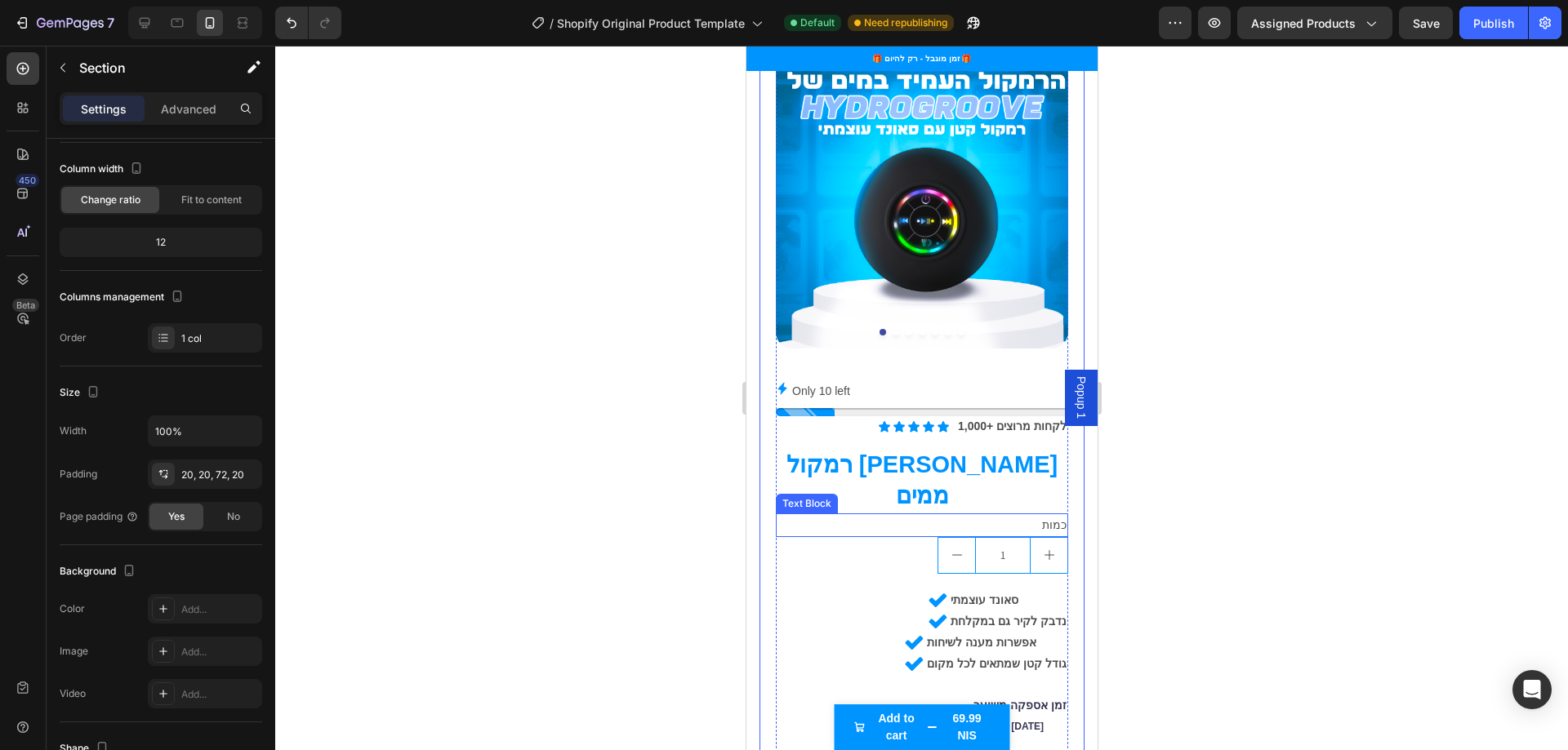
scroll to position [490, 0]
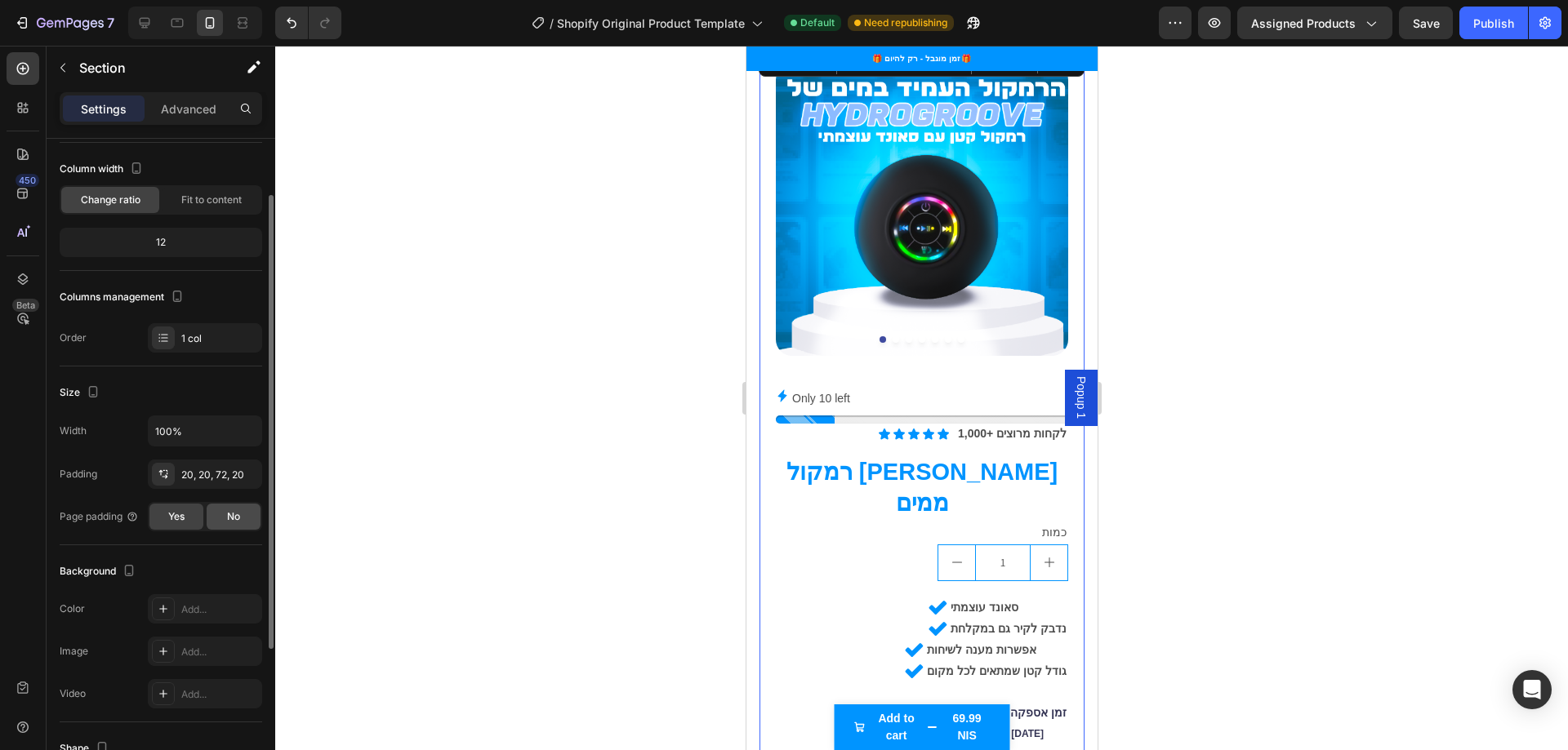
click at [237, 513] on span "No" at bounding box center [233, 517] width 13 height 15
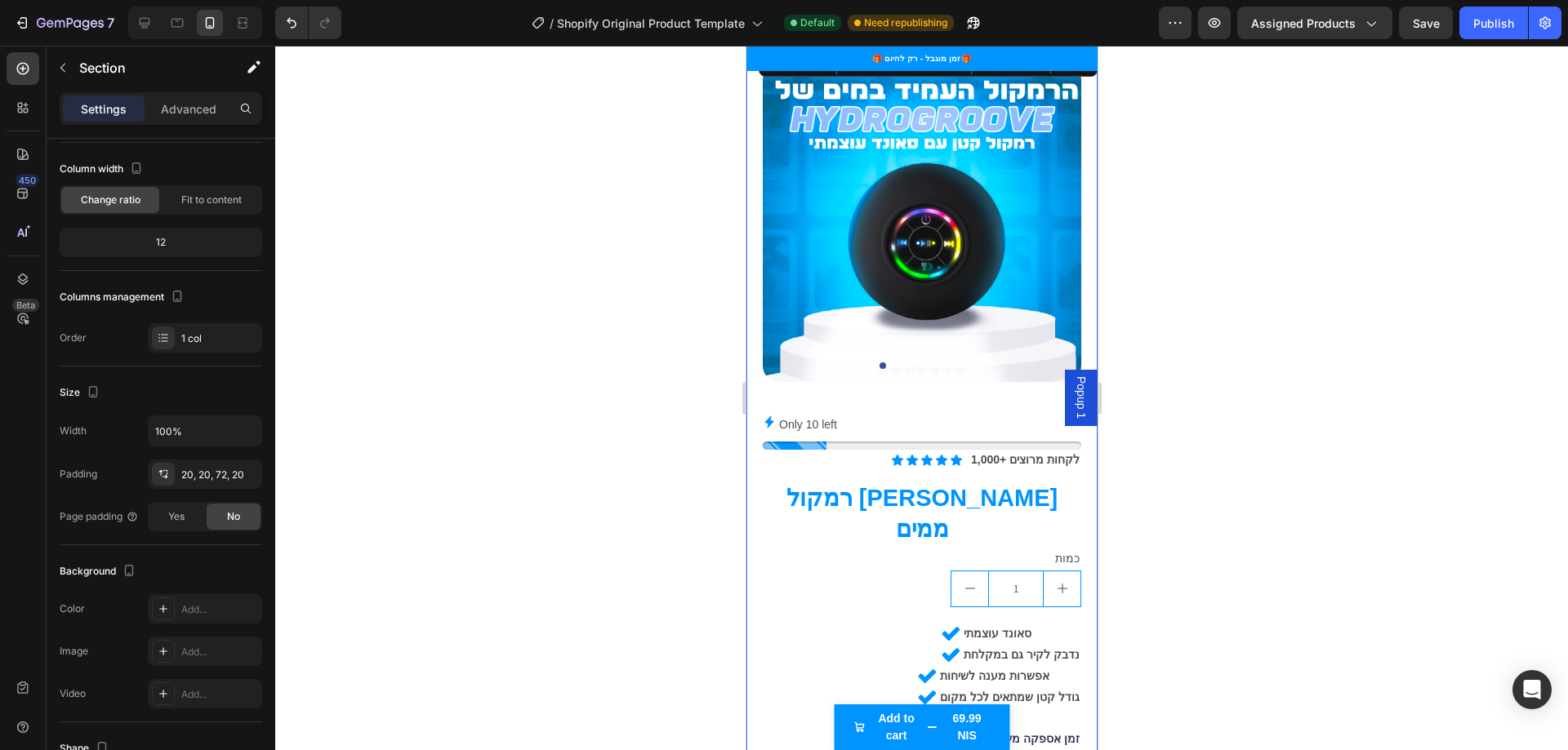
click at [417, 469] on div at bounding box center [920, 398] width 1292 height 705
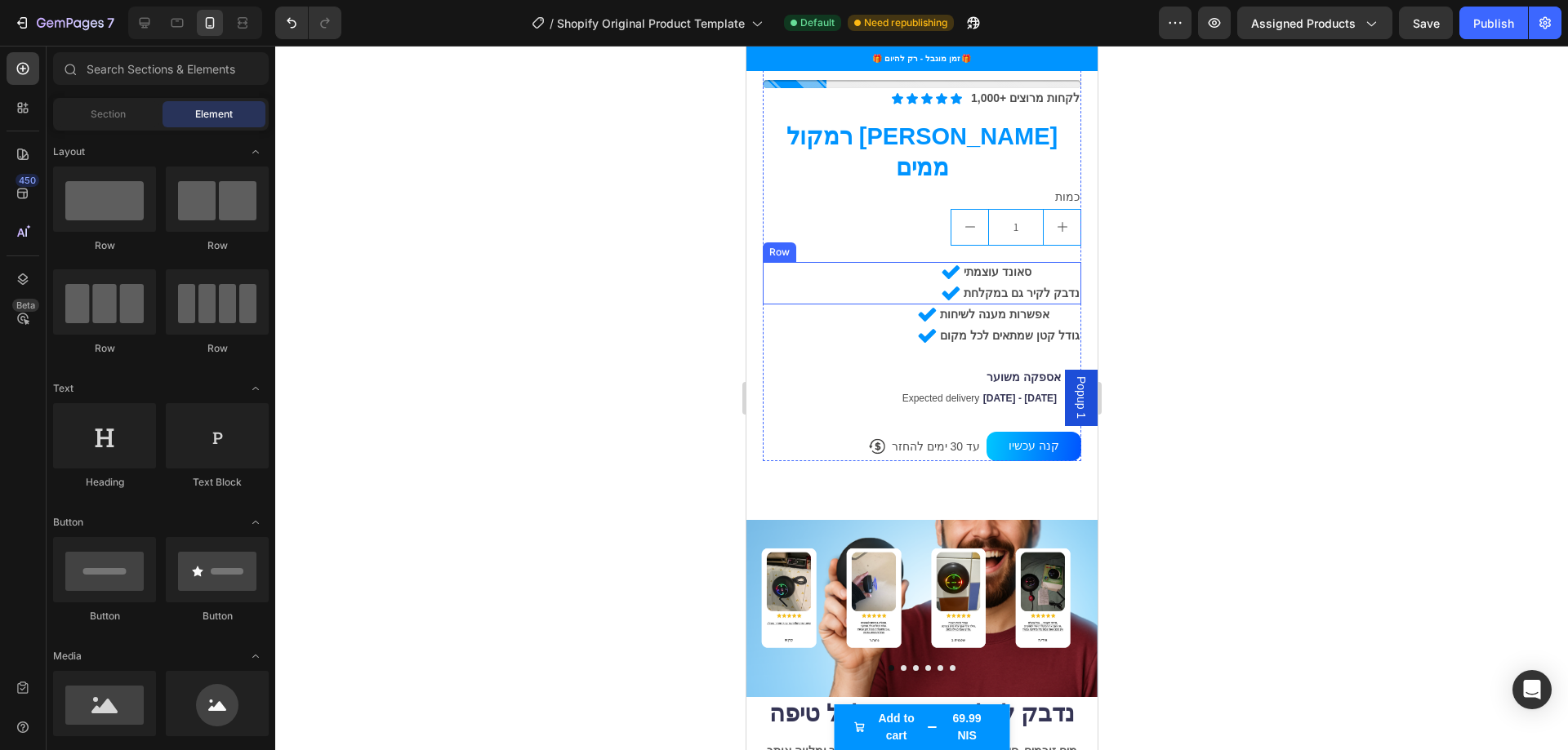
scroll to position [898, 0]
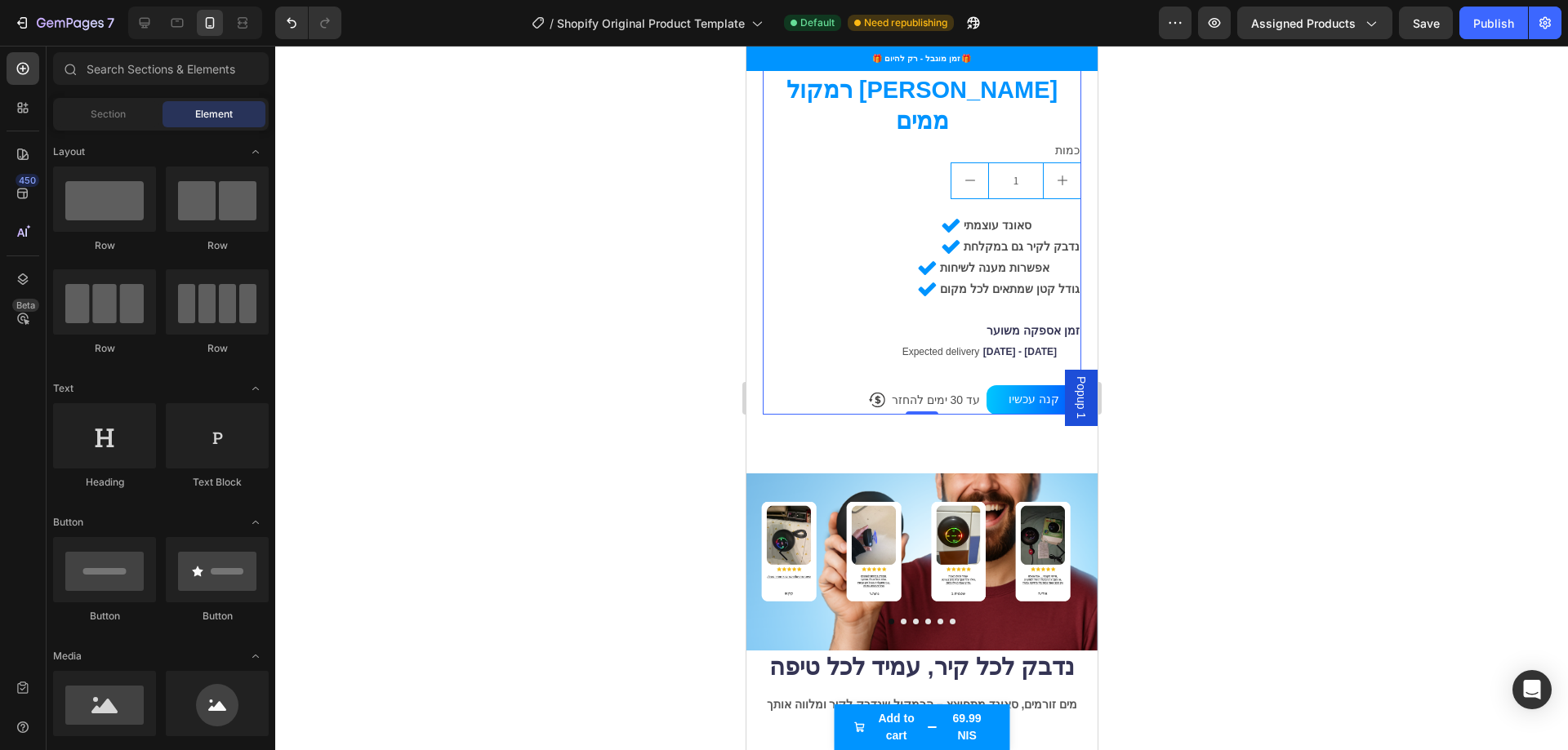
click at [784, 321] on div "Icon Icon Icon Icon Icon Icon List 1,000+ לקחות מרוצים Text Block Row רמקול חסי…" at bounding box center [920, 228] width 318 height 373
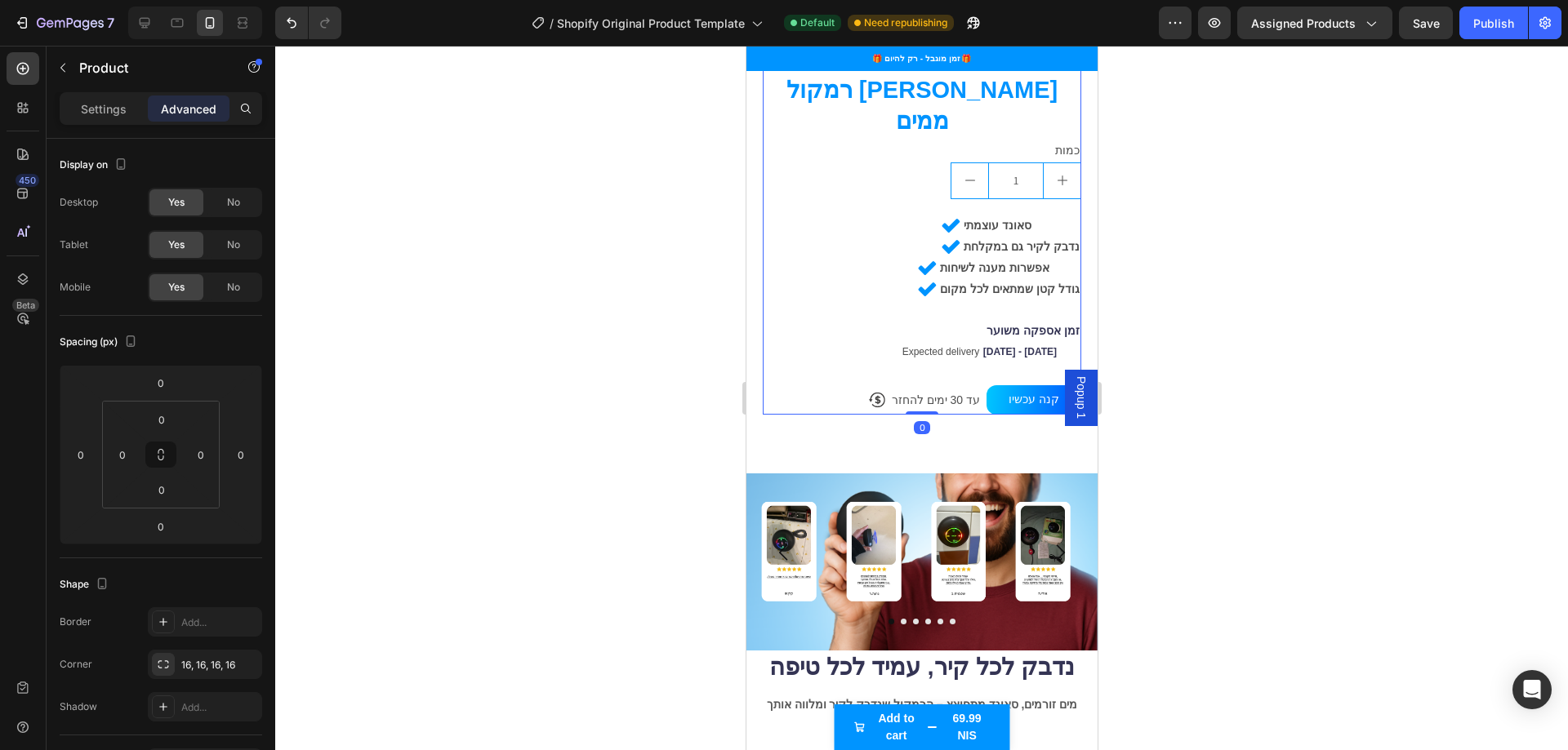
drag, startPoint x: 920, startPoint y: 372, endPoint x: 947, endPoint y: 337, distance: 44.2
click at [947, 337] on div "Product Images Only 10 left Stock Counter Icon Icon Icon Icon Icon Icon List 1,…" at bounding box center [920, 35] width 318 height 760
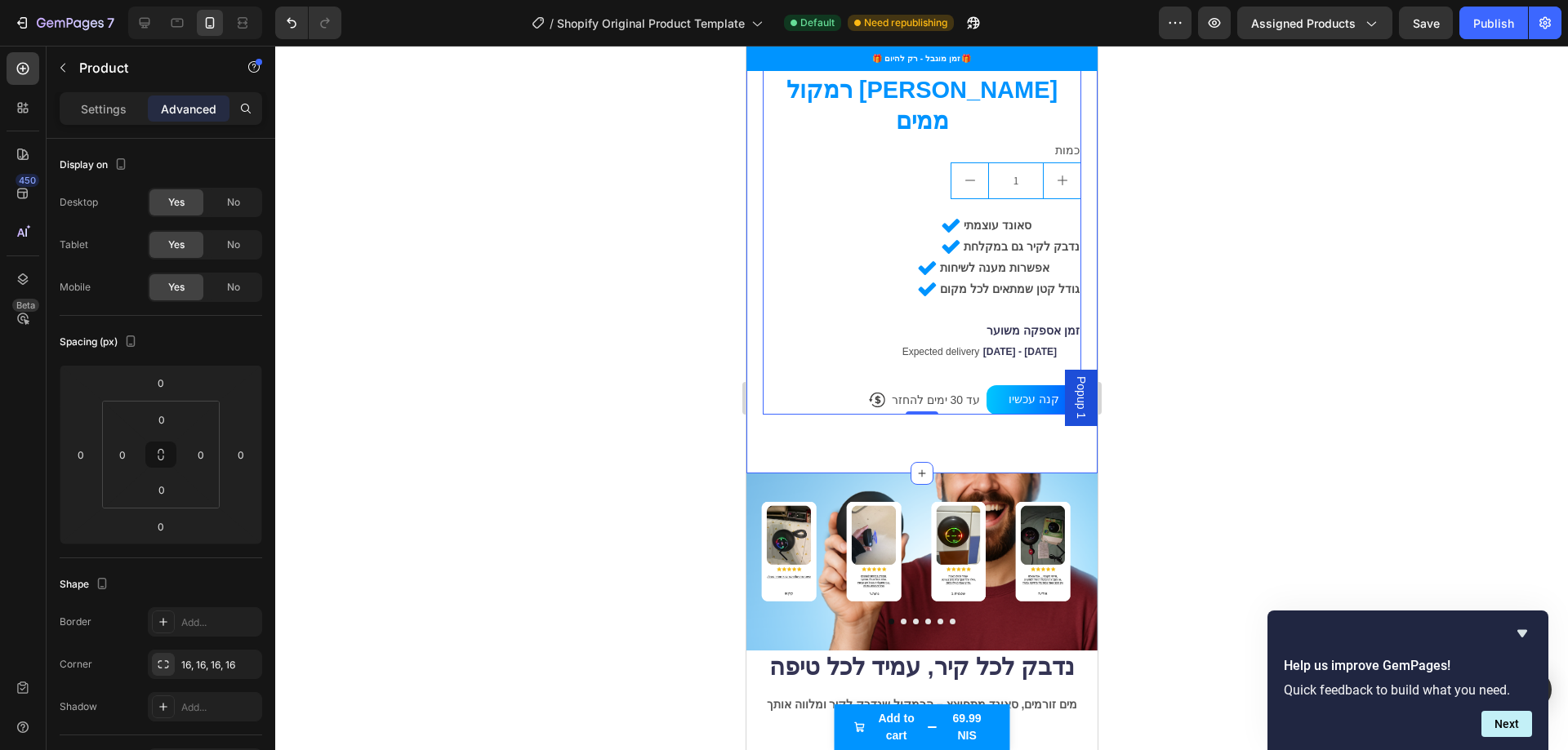
click at [927, 390] on div "Product Images Only 10 left Stock Counter Icon Icon Icon Icon Icon Icon List 1,…" at bounding box center [920, 56] width 351 height 835
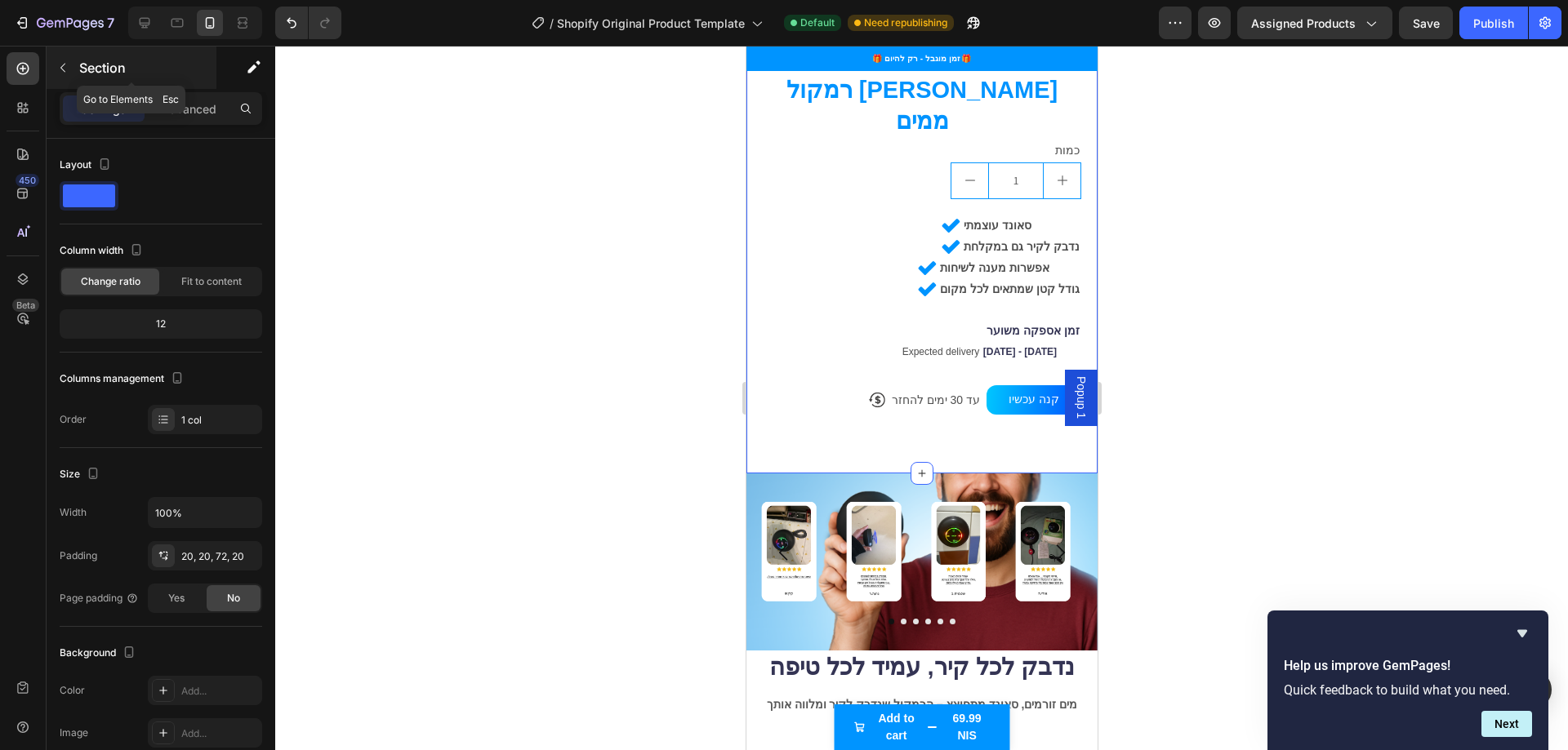
click at [72, 70] on button "button" at bounding box center [63, 68] width 27 height 27
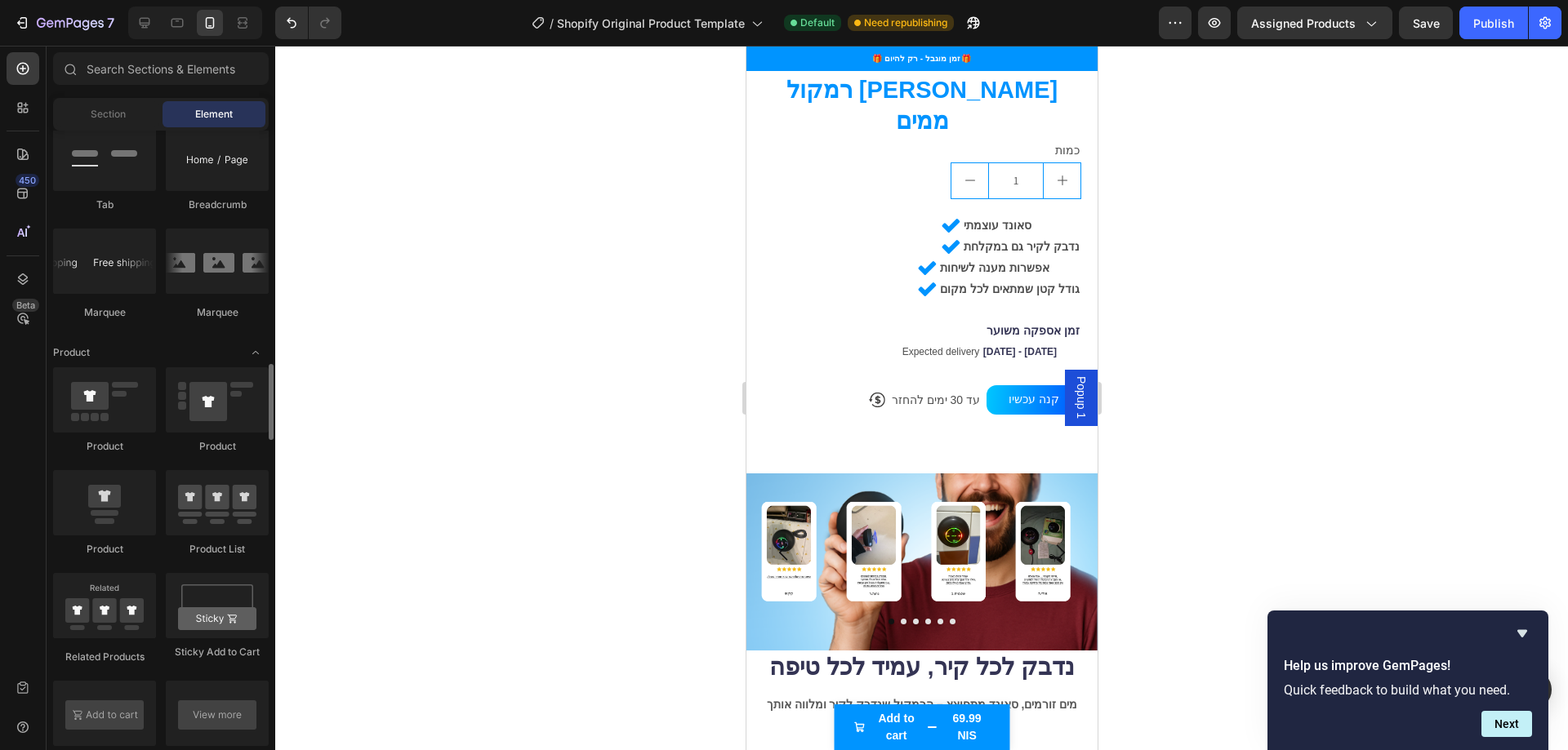
scroll to position [2123, 0]
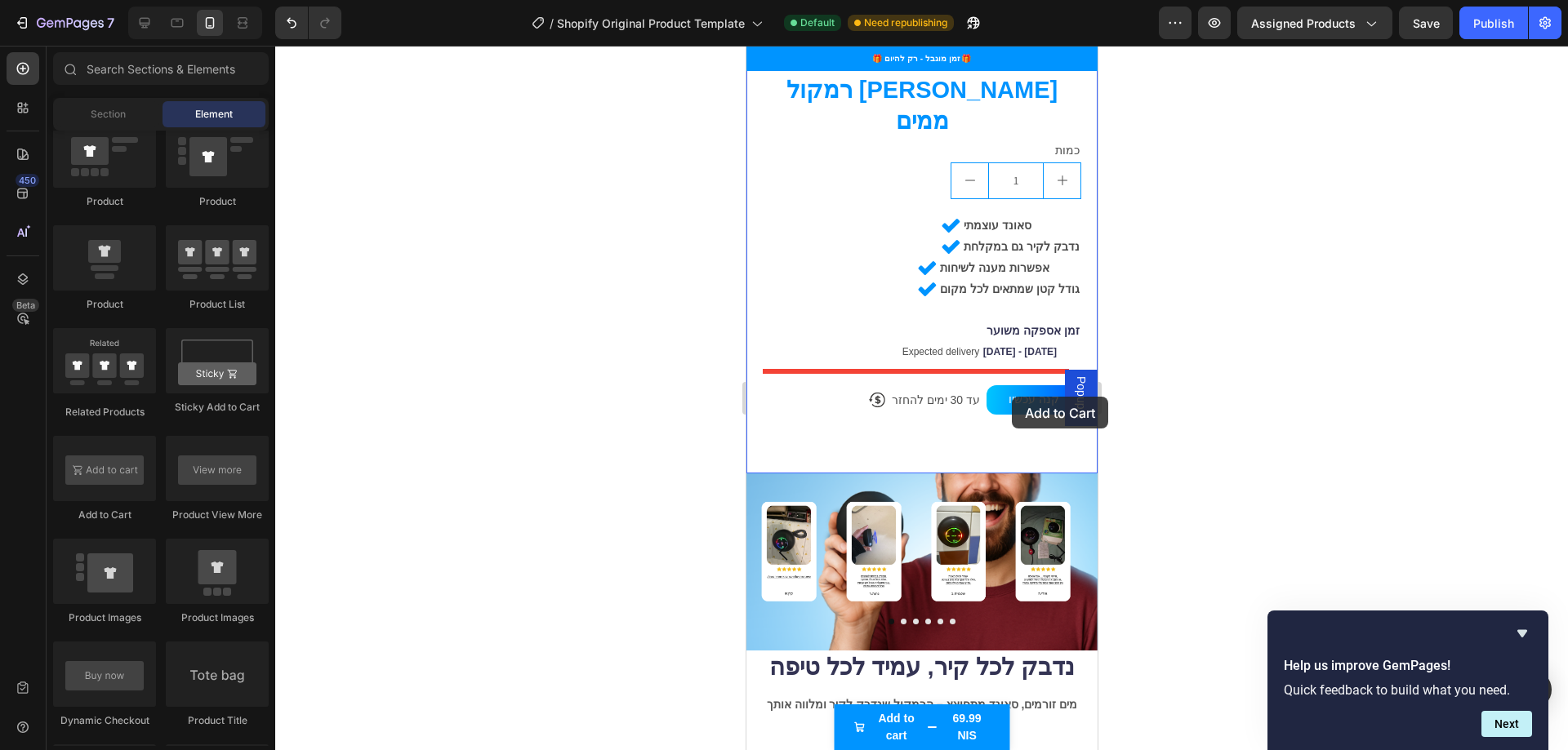
drag, startPoint x: 858, startPoint y: 521, endPoint x: 1011, endPoint y: 397, distance: 196.9
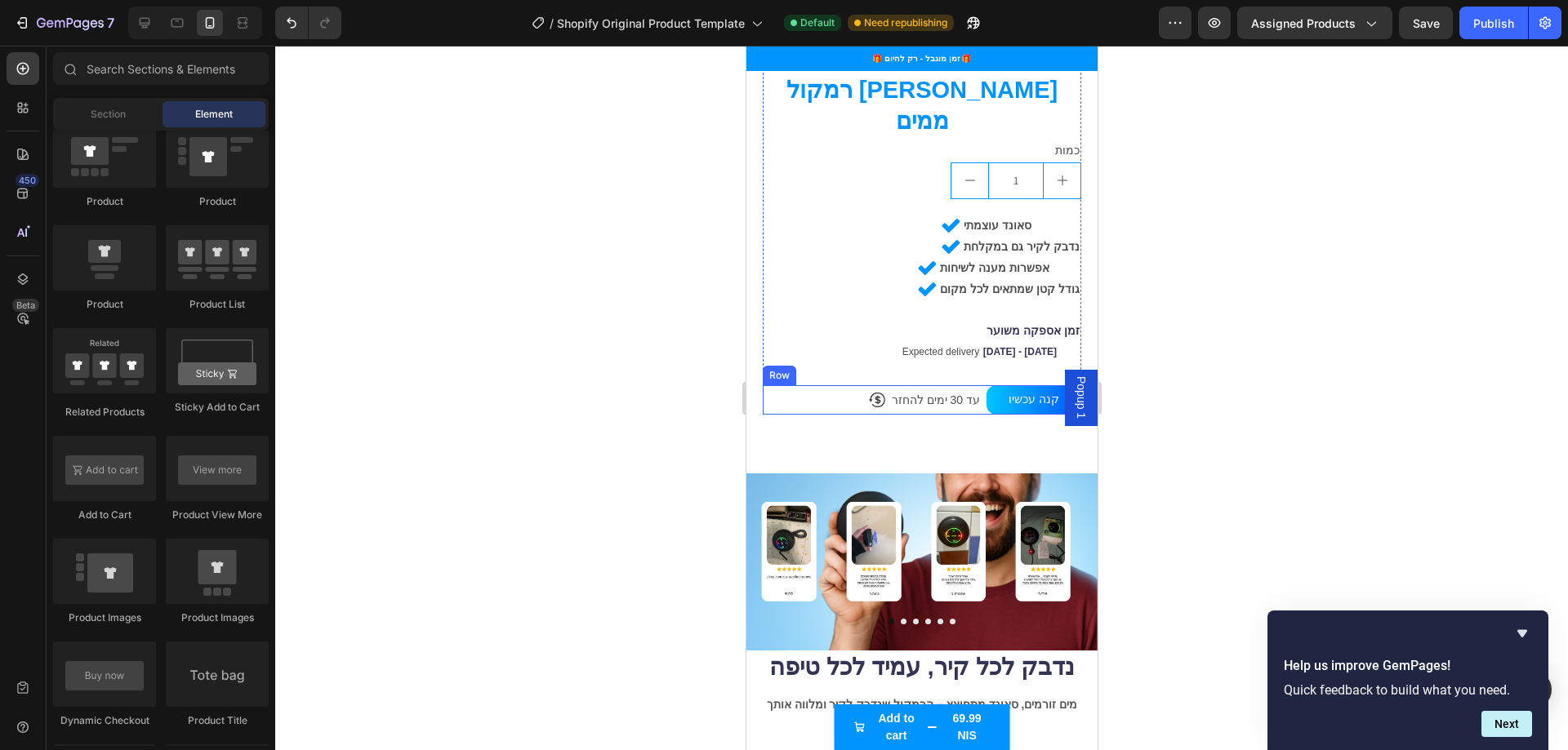
click at [842, 385] on div "Icon עד 30 ימים להחזר Text Block Row קנה עכשיו Dynamic Checkout Row" at bounding box center [920, 399] width 318 height 29
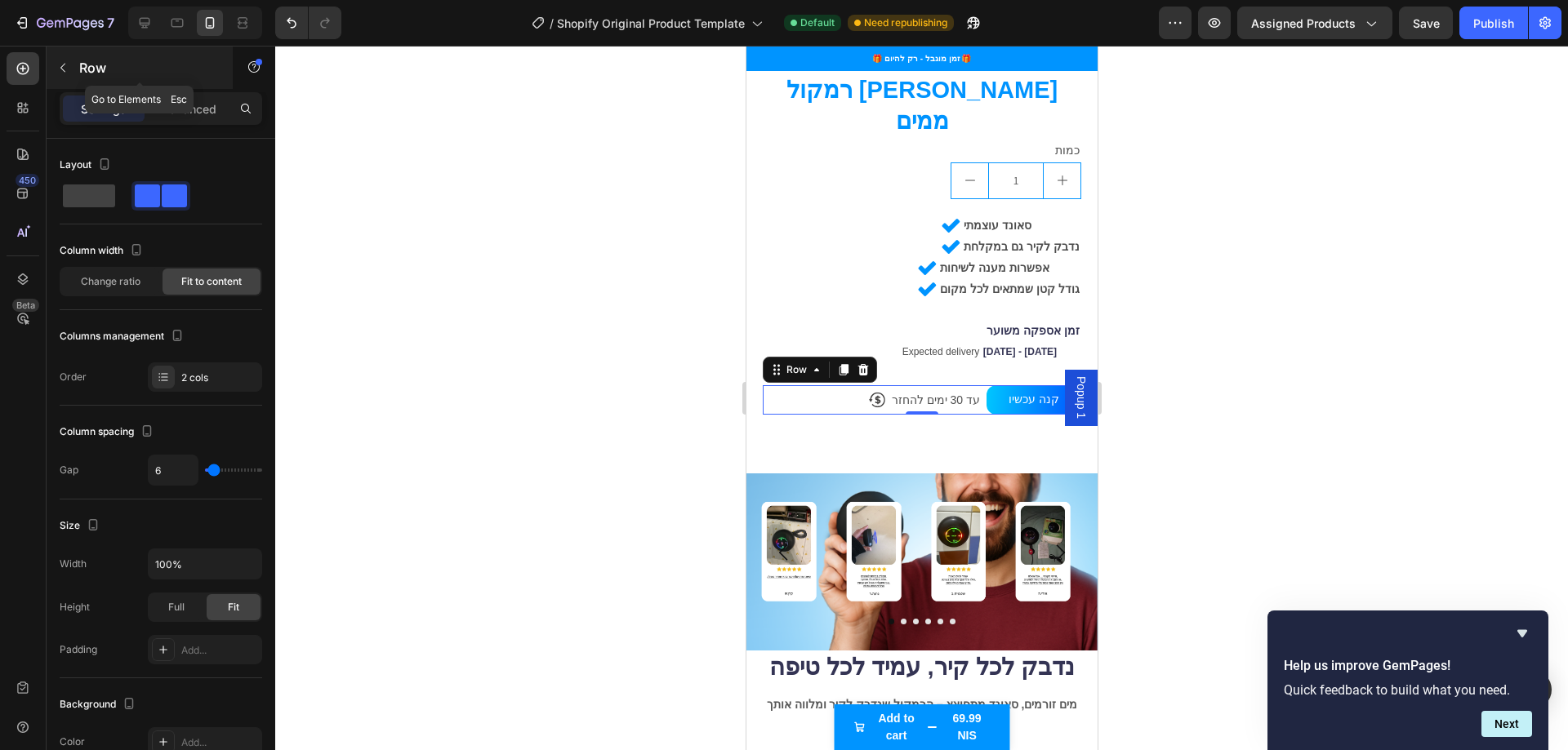
click at [70, 63] on button "button" at bounding box center [63, 68] width 27 height 27
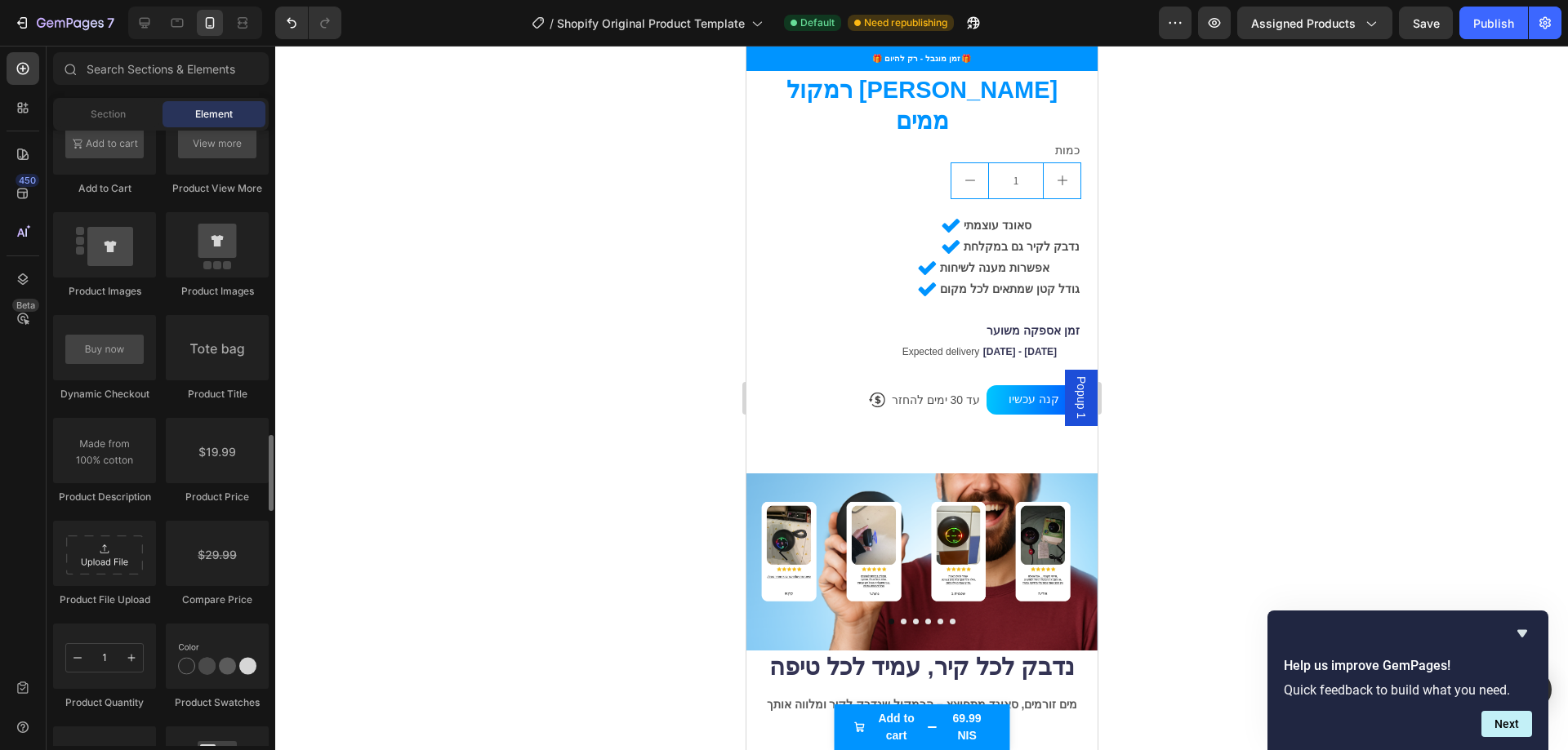
scroll to position [2367, 0]
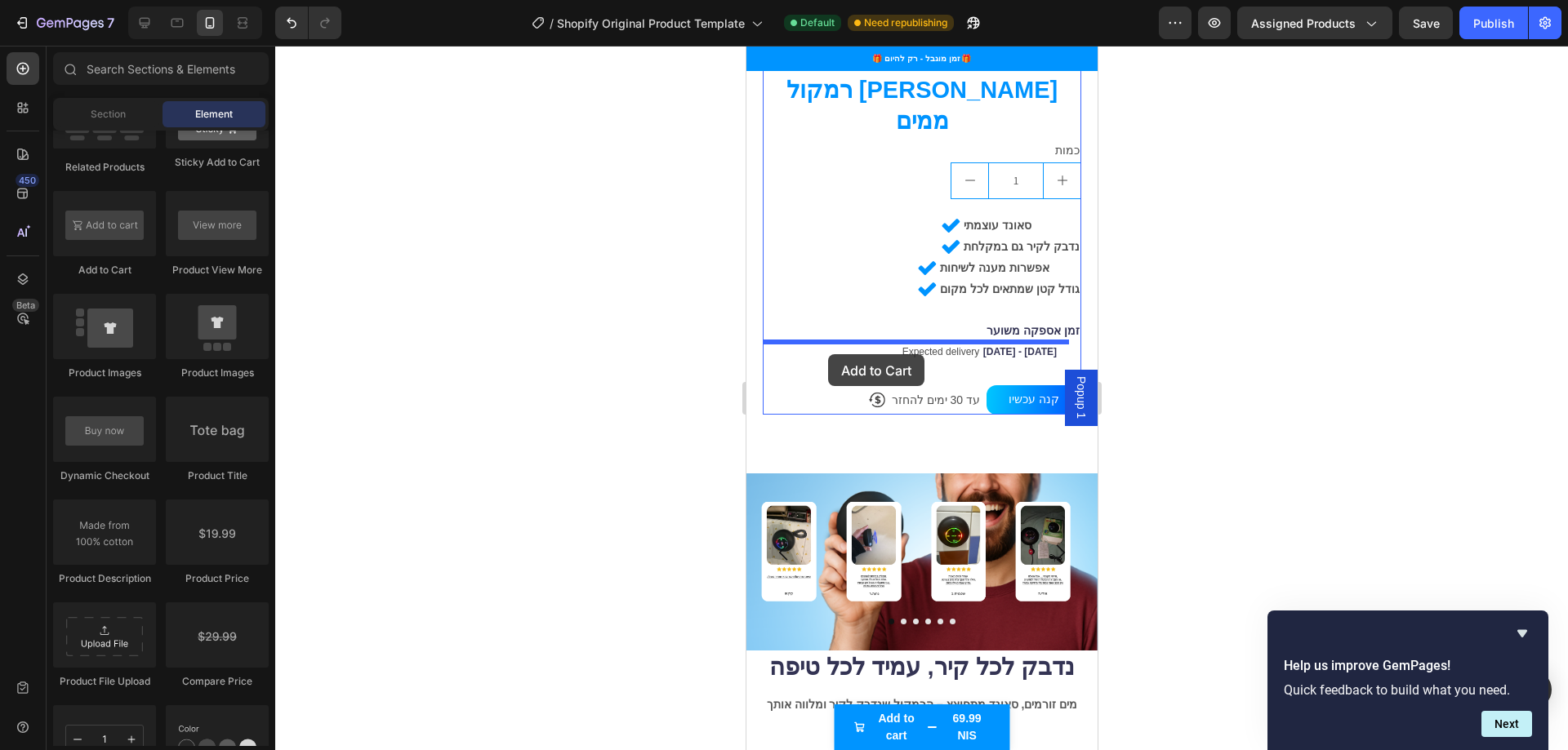
drag, startPoint x: 842, startPoint y: 267, endPoint x: 827, endPoint y: 354, distance: 88.3
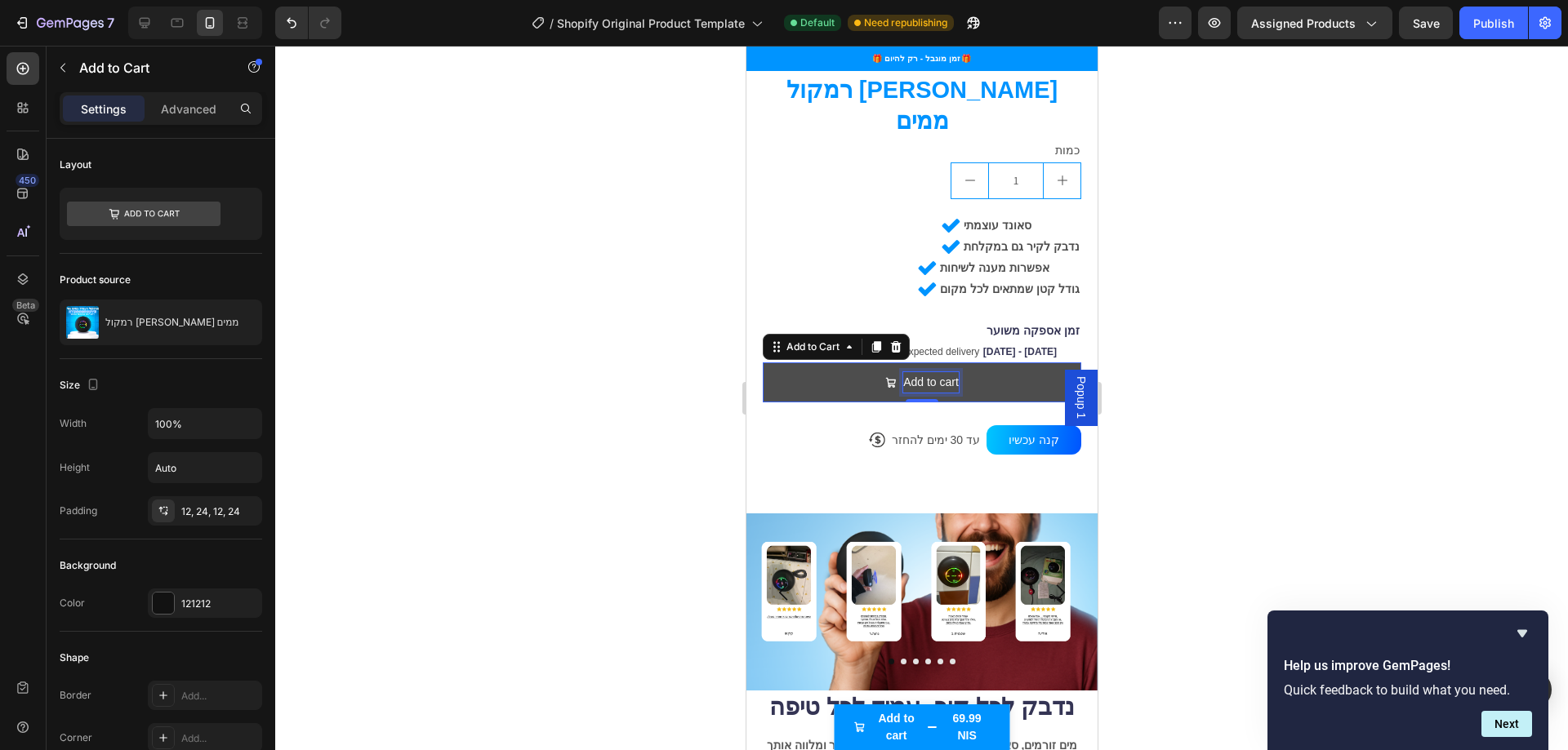
click at [926, 372] on div "Add to cart" at bounding box center [929, 382] width 56 height 20
click at [926, 372] on p "Add to cart" at bounding box center [929, 382] width 56 height 20
click at [761, 362] on button "הוסף" at bounding box center [920, 382] width 318 height 40
click at [843, 362] on button "הוסף לסל" at bounding box center [920, 382] width 318 height 40
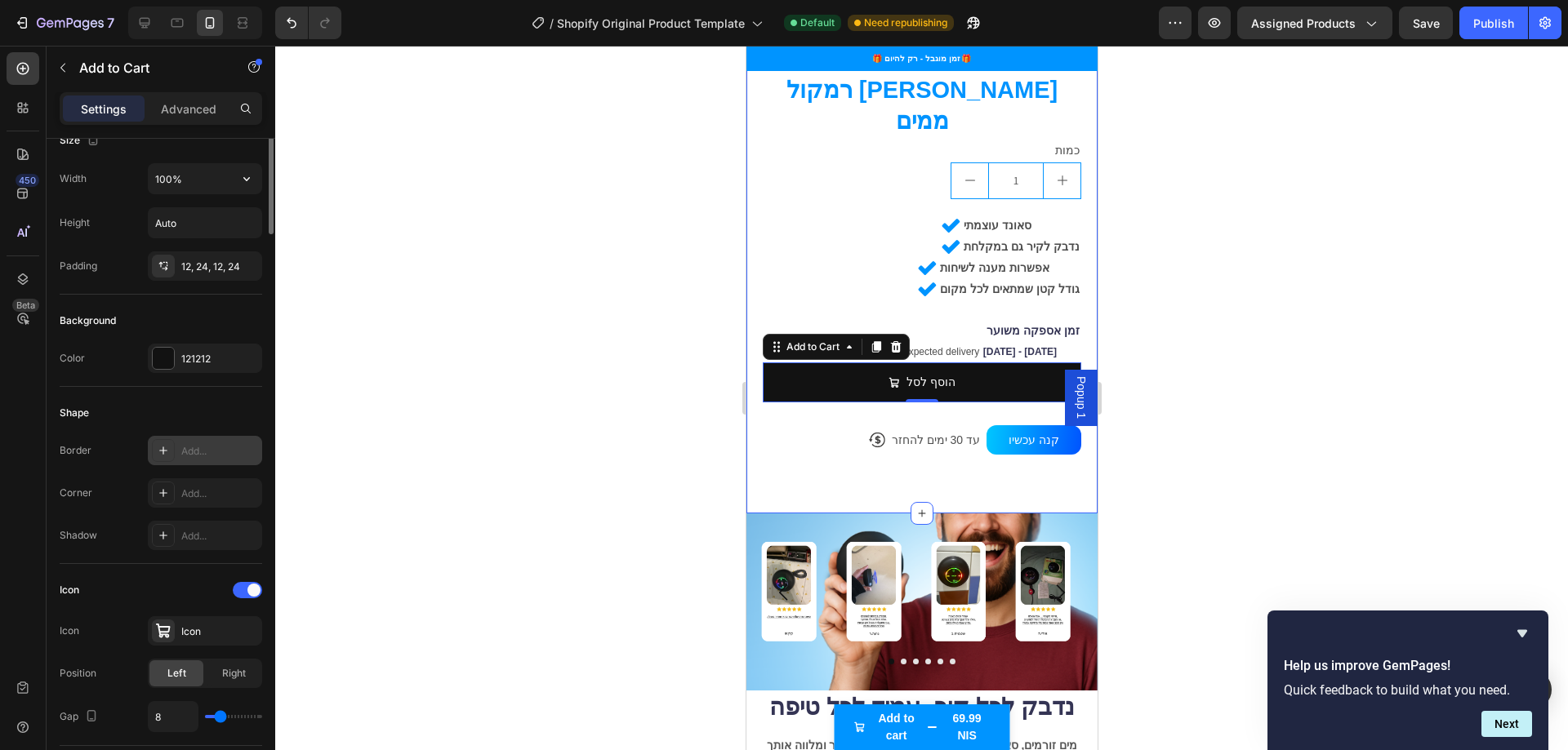
scroll to position [327, 0]
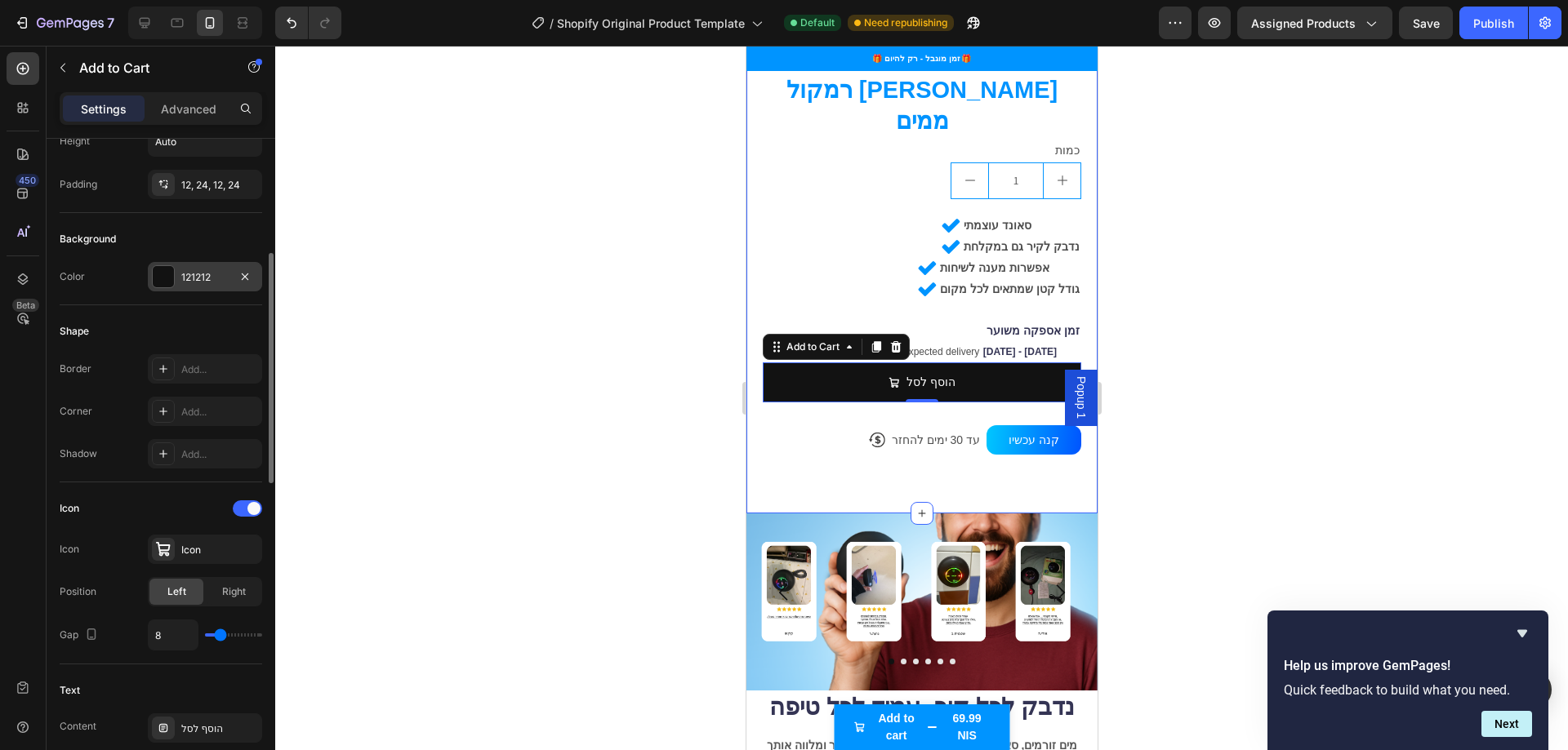
click at [207, 275] on div "121212" at bounding box center [205, 277] width 48 height 15
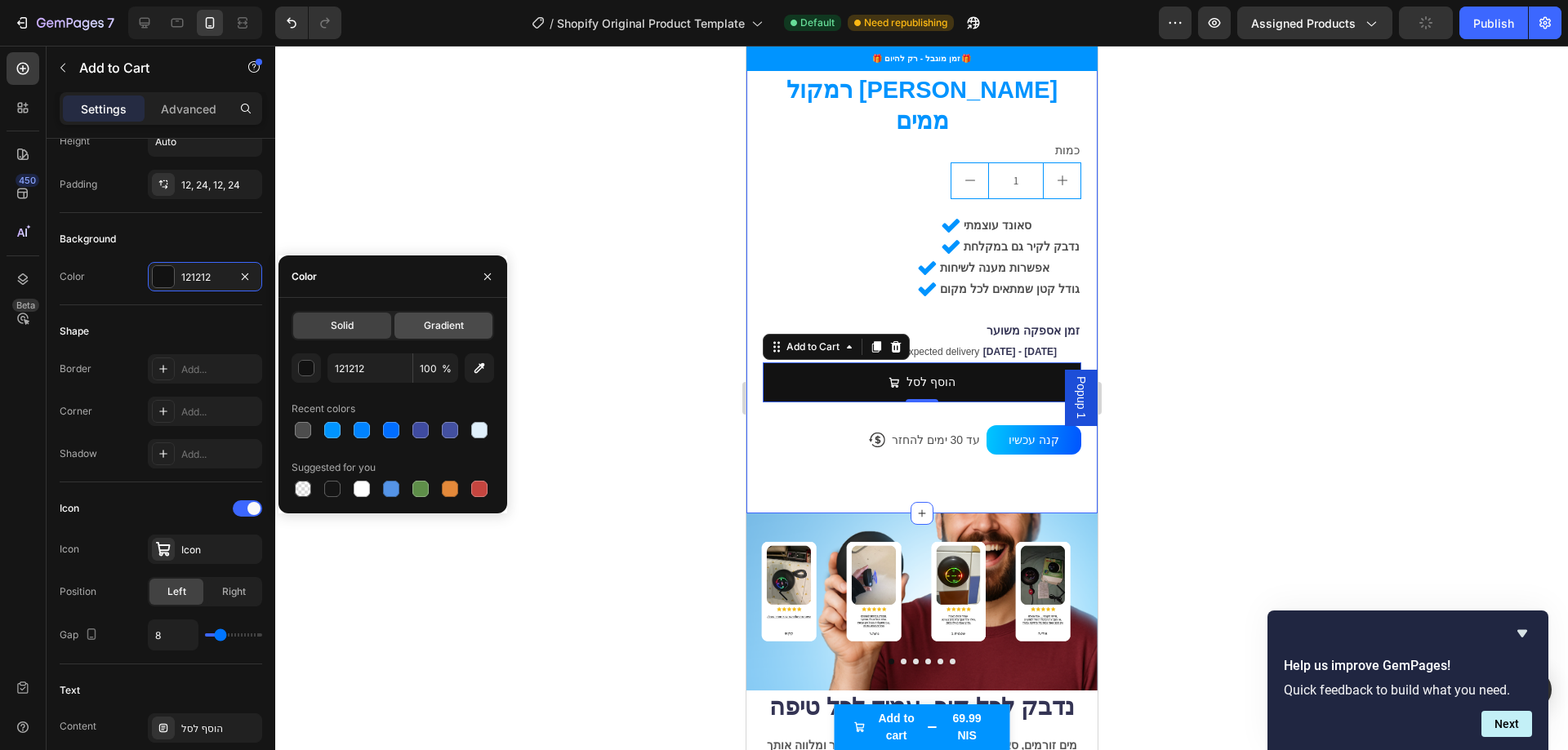
click at [419, 320] on div "Gradient" at bounding box center [443, 326] width 98 height 27
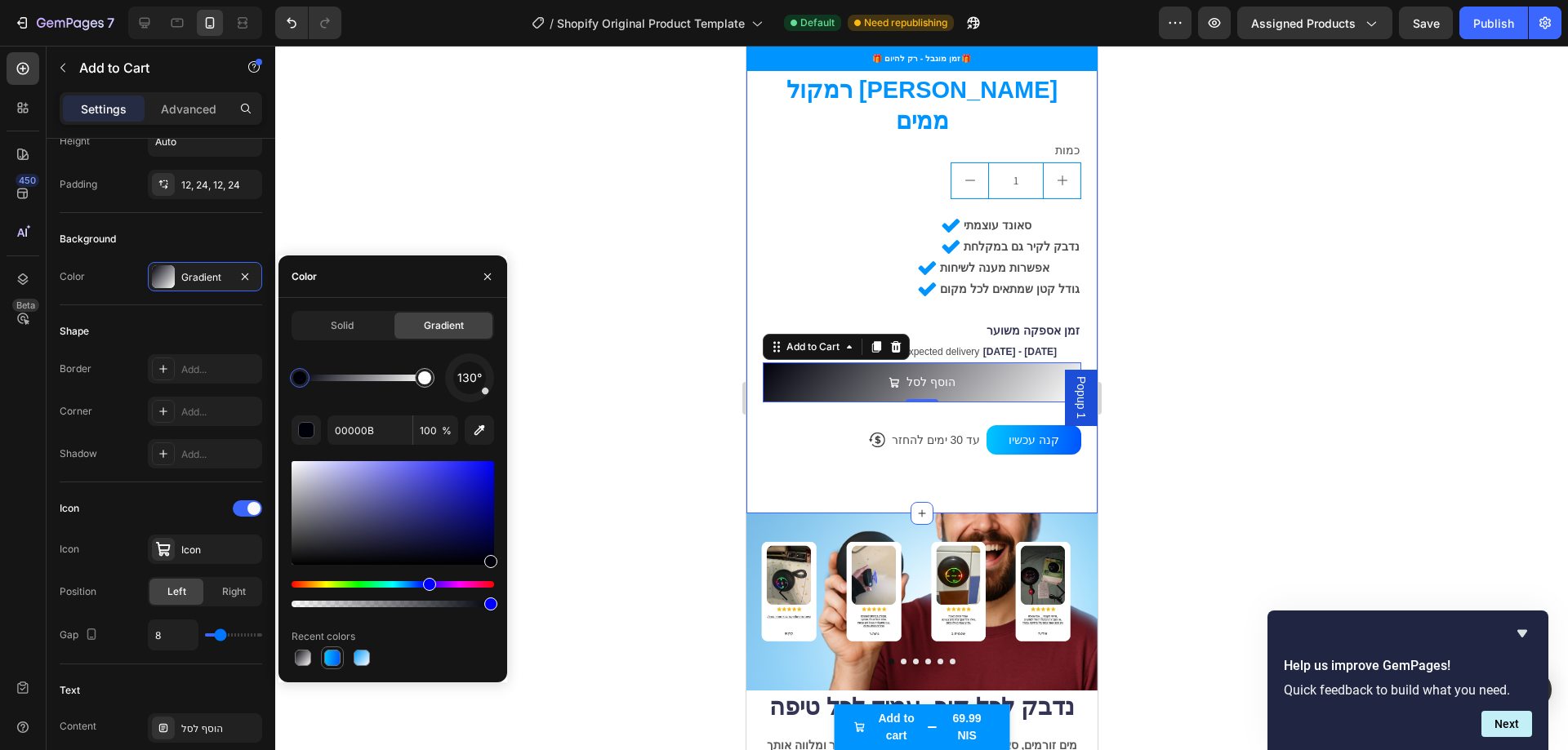
click at [329, 661] on div at bounding box center [332, 658] width 16 height 16
type input "00C7FF"
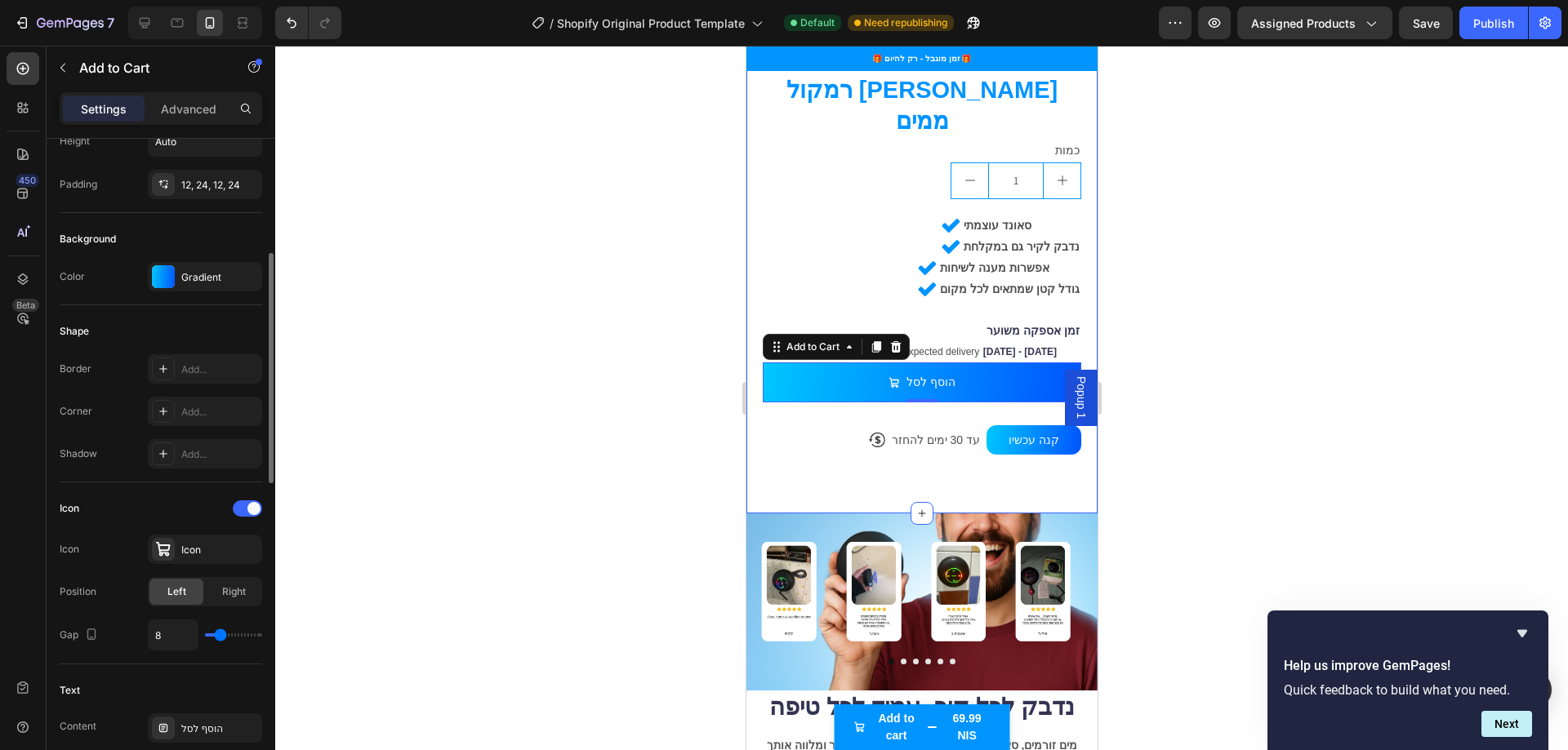
click at [203, 337] on div "Shape" at bounding box center [160, 331] width 202 height 27
click at [200, 371] on div "Add..." at bounding box center [219, 369] width 77 height 15
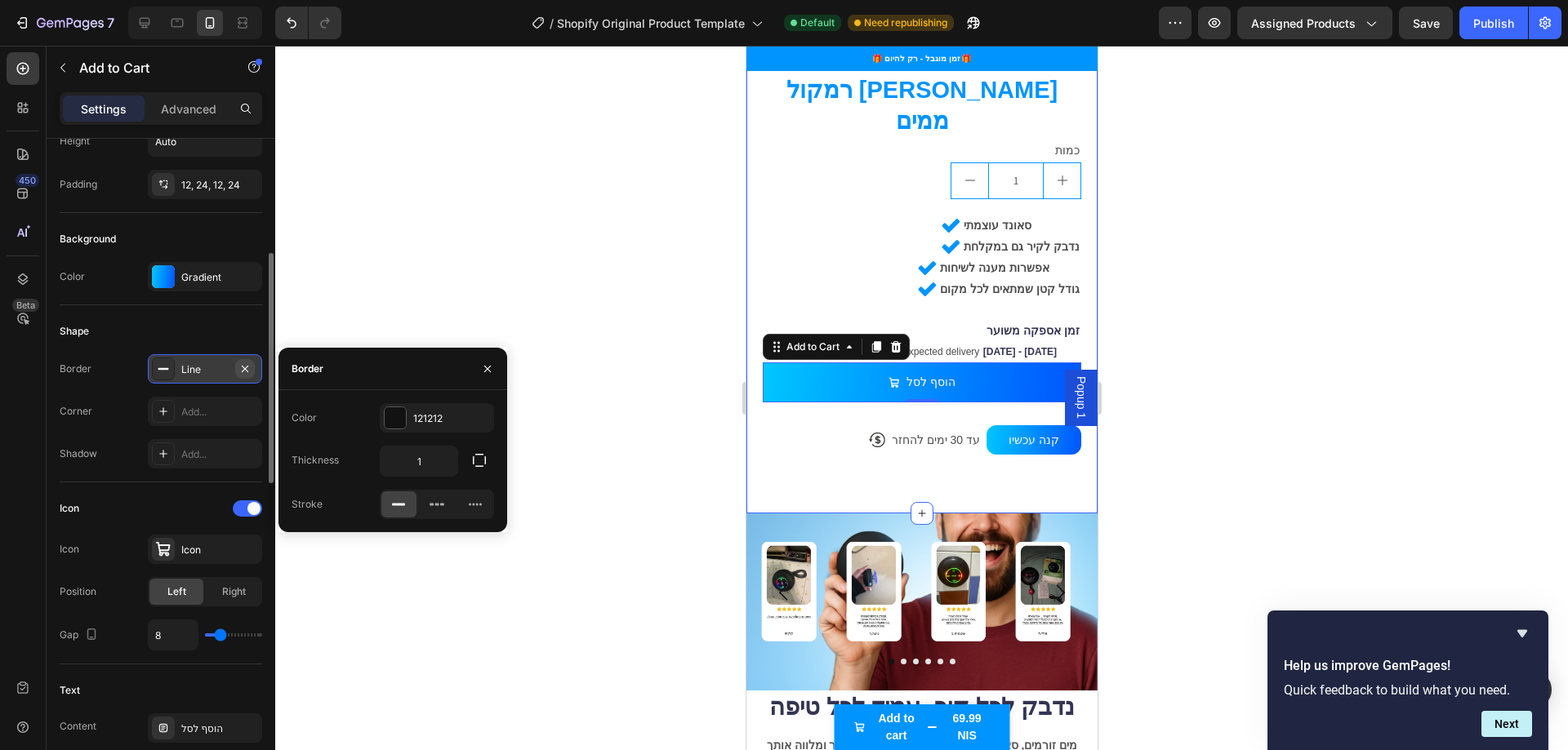
click at [239, 372] on icon "button" at bounding box center [245, 368] width 13 height 13
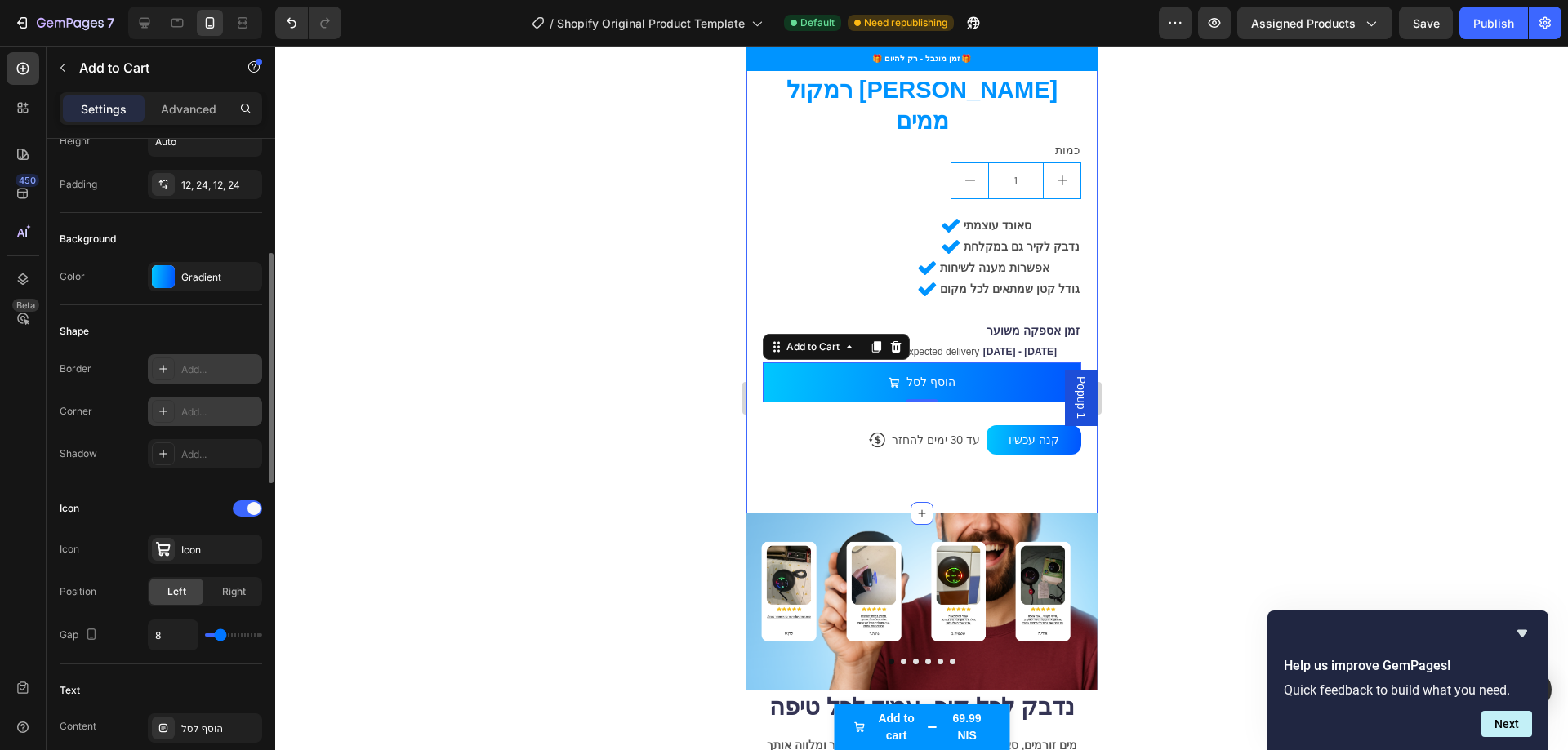
click at [225, 406] on div "Add..." at bounding box center [219, 412] width 77 height 15
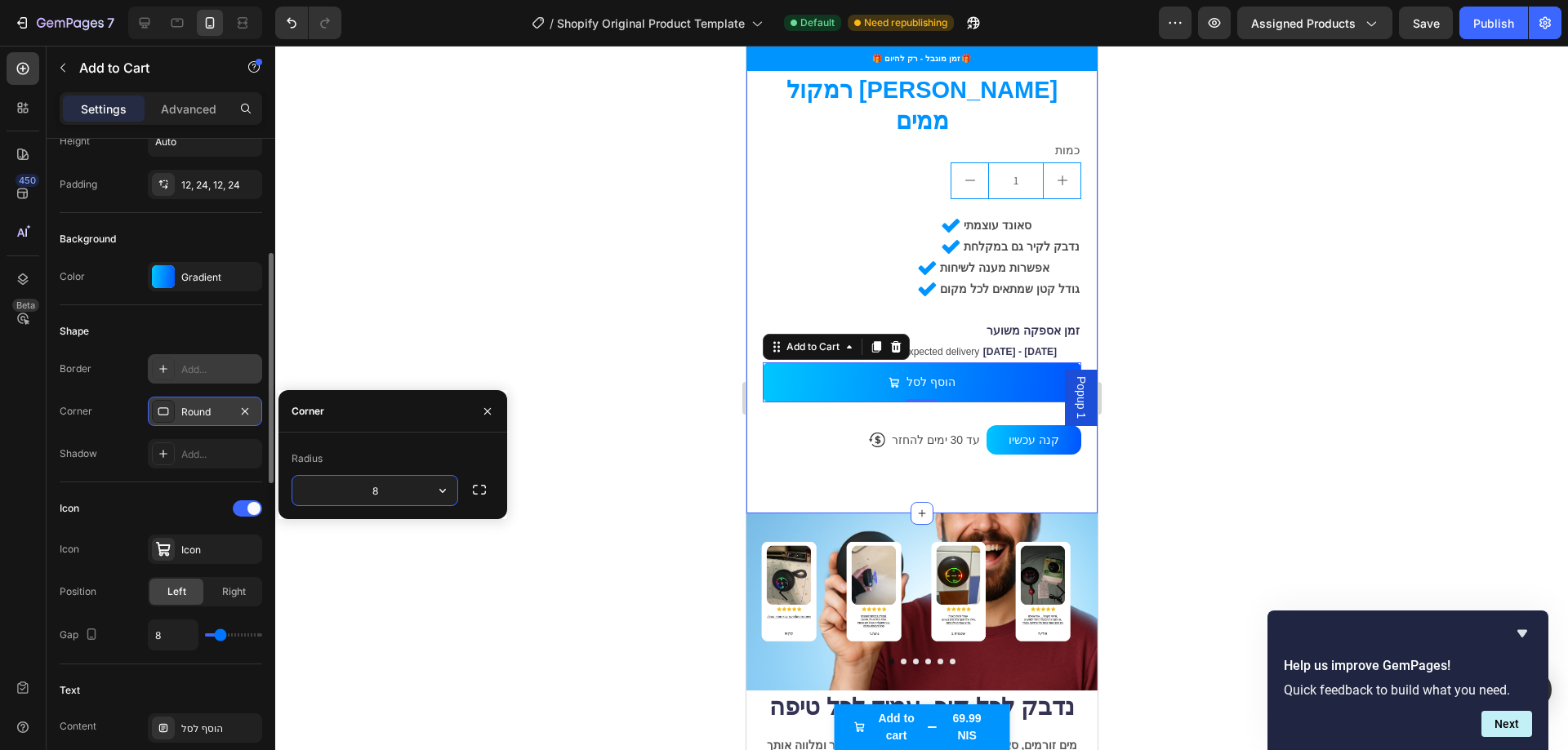
click at [448, 493] on icon "button" at bounding box center [443, 490] width 16 height 16
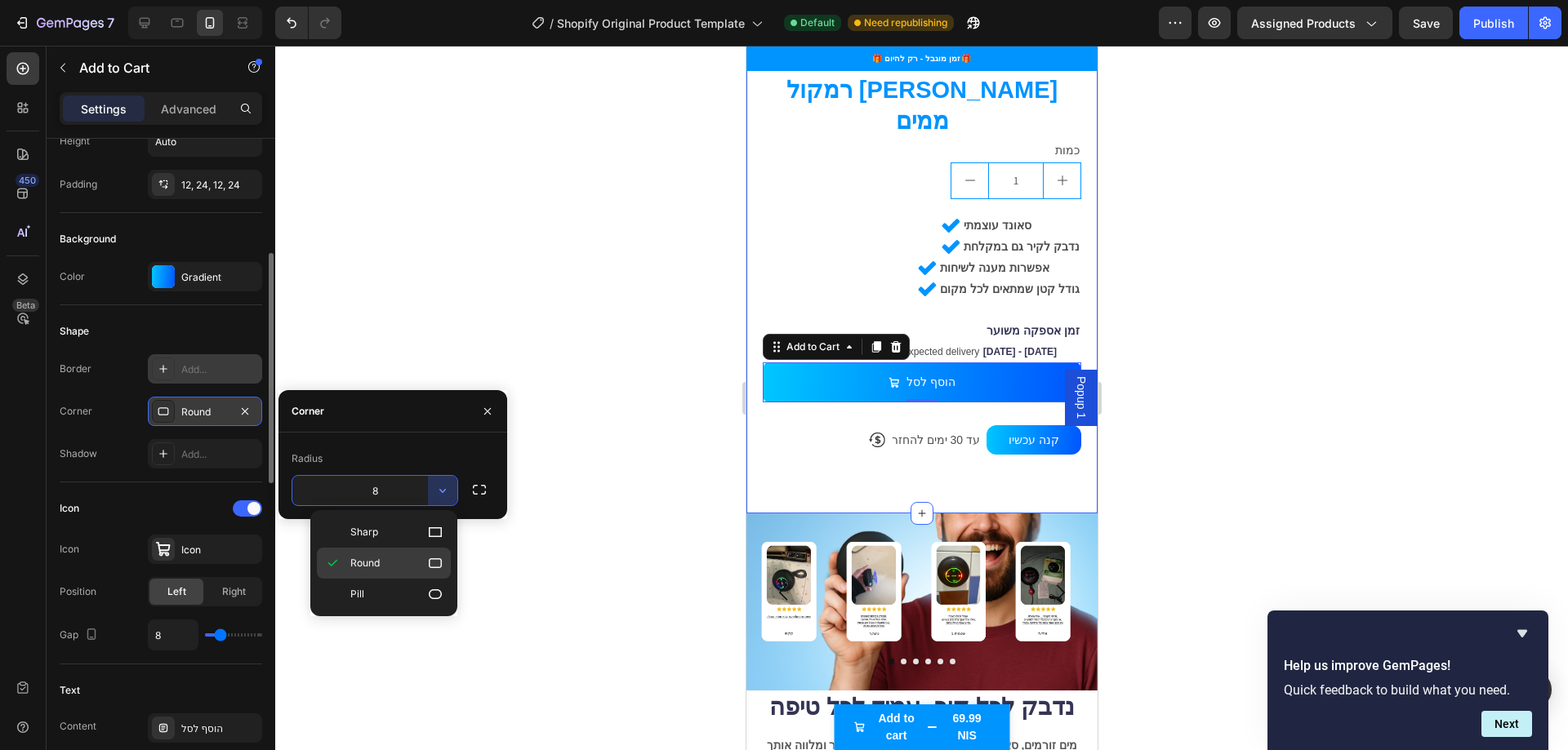
click at [435, 568] on icon at bounding box center [435, 563] width 13 height 10
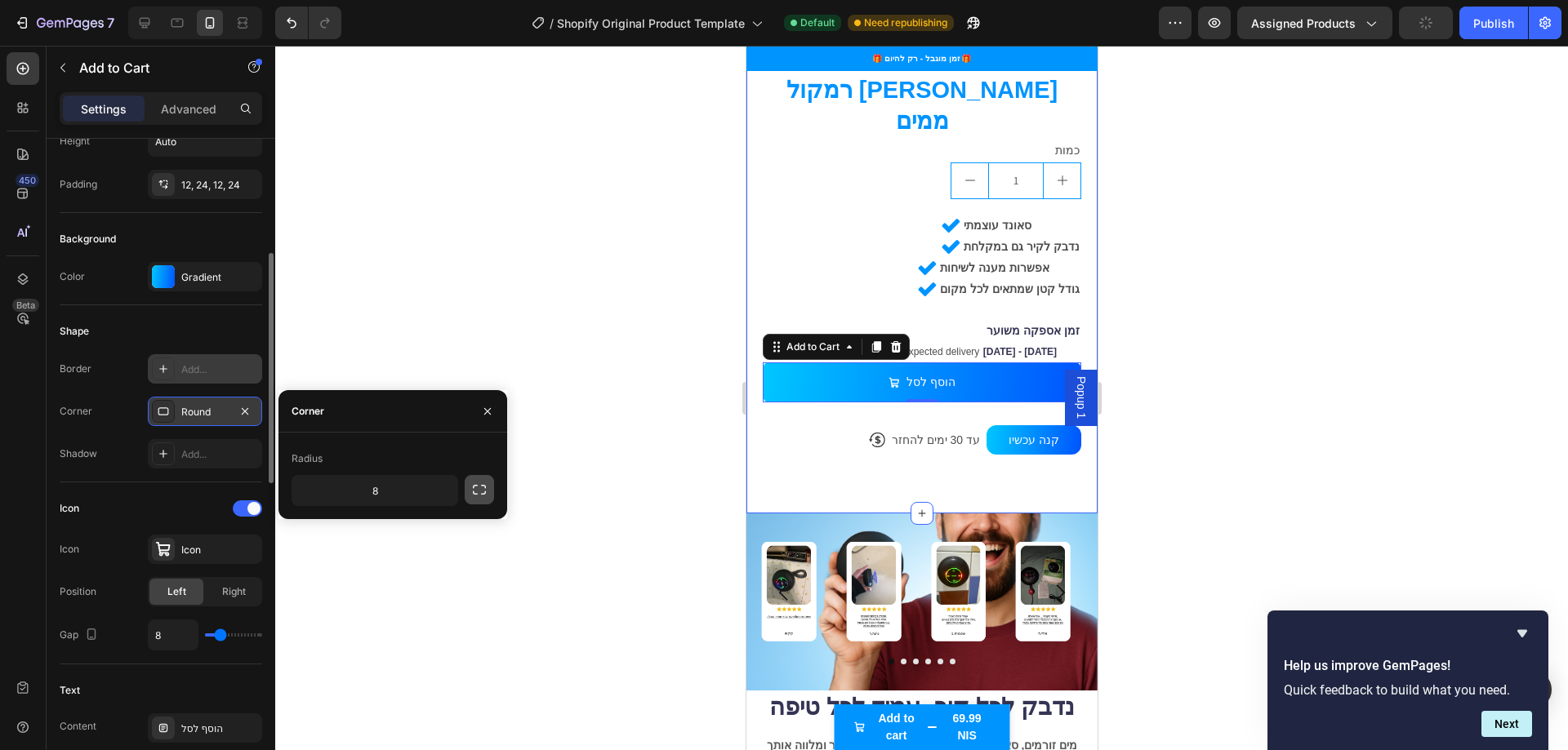
click at [479, 487] on icon "button" at bounding box center [479, 489] width 16 height 16
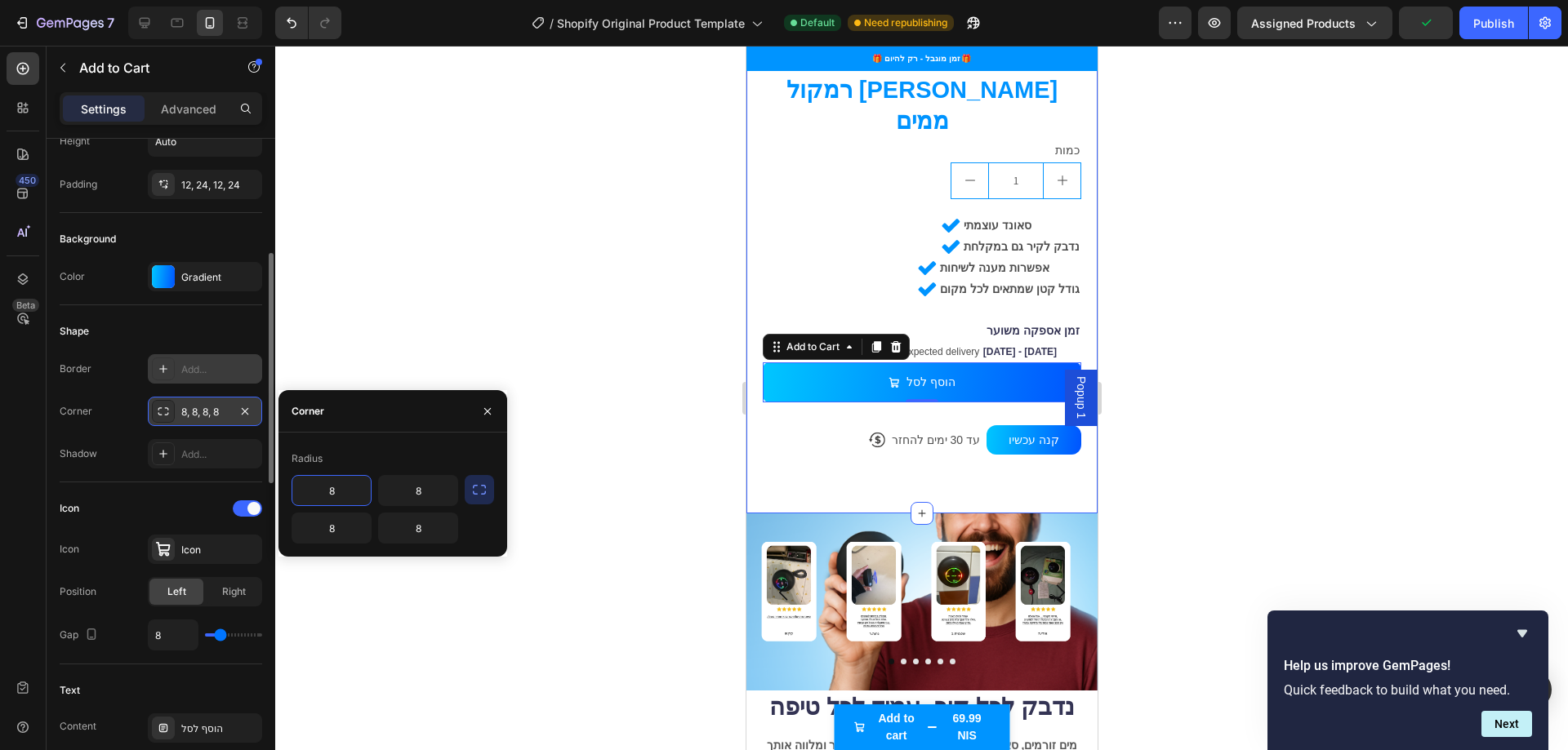
click at [334, 494] on input "8" at bounding box center [331, 490] width 79 height 29
click at [338, 492] on input "16" at bounding box center [331, 490] width 79 height 29
type input "16"
click at [338, 530] on input "8" at bounding box center [331, 527] width 79 height 29
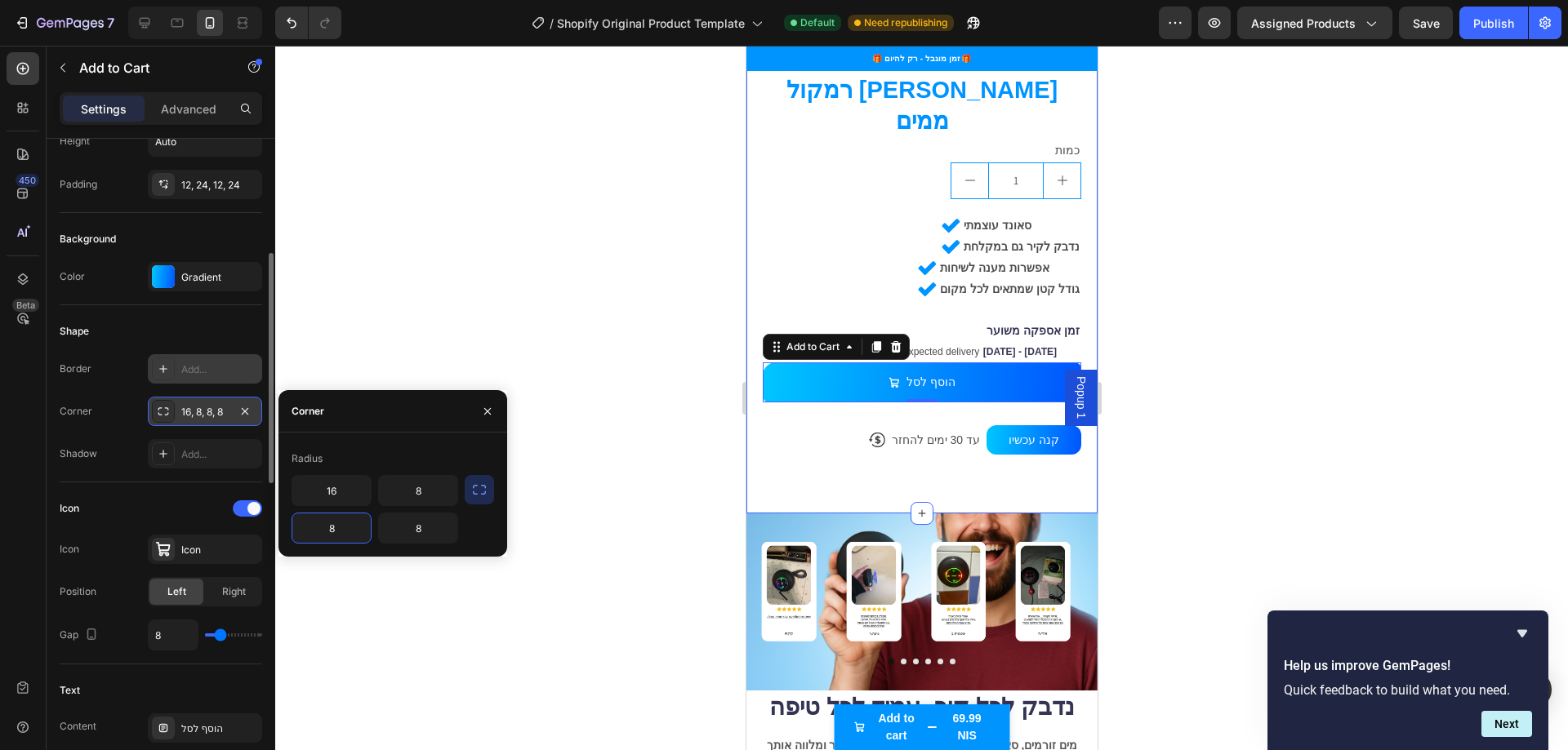
click at [338, 530] on input "8" at bounding box center [331, 527] width 79 height 29
paste input "16"
type input "16"
click at [400, 531] on input "8" at bounding box center [418, 527] width 79 height 29
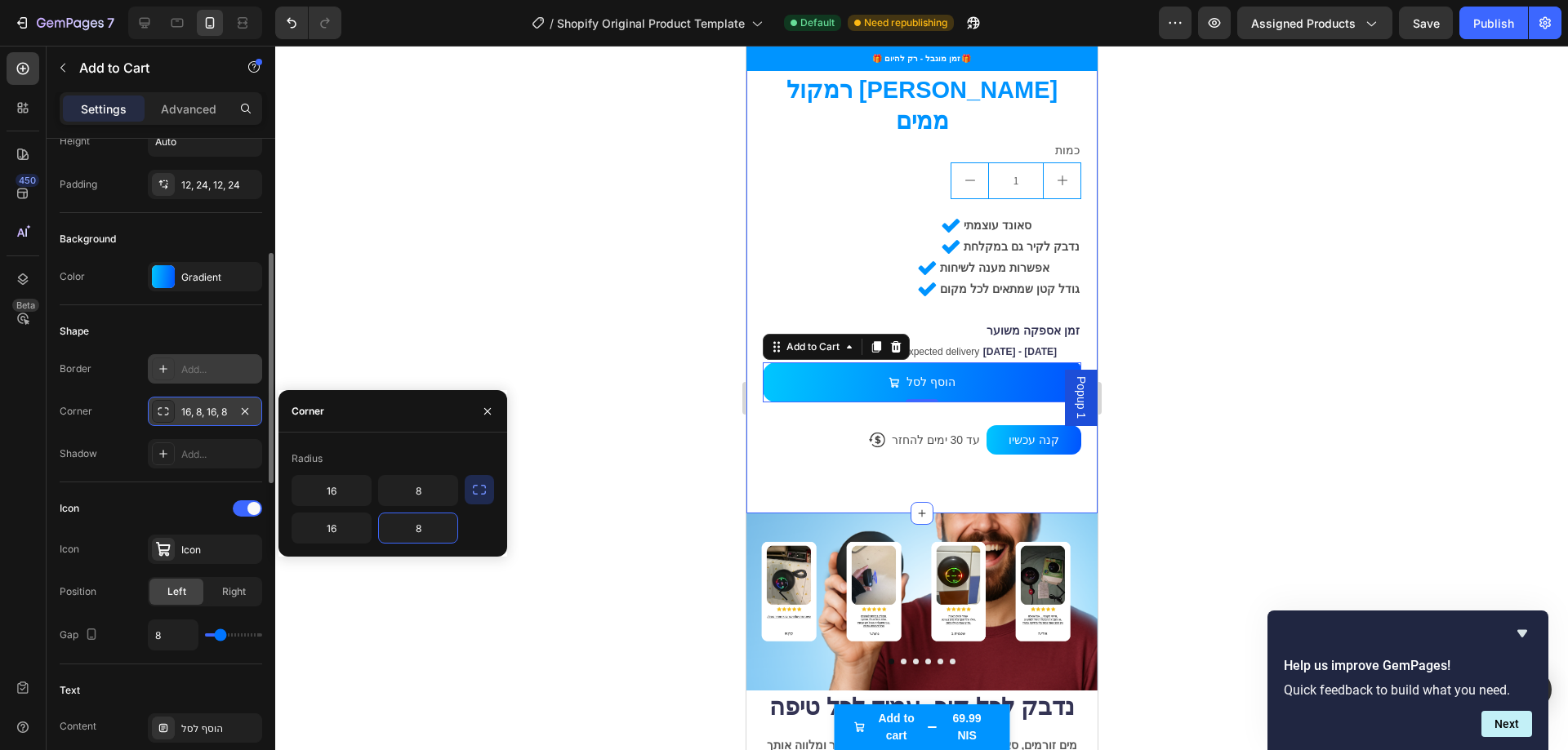
paste input "16"
type input "16"
click at [440, 498] on input "8" at bounding box center [418, 490] width 79 height 29
paste input "16"
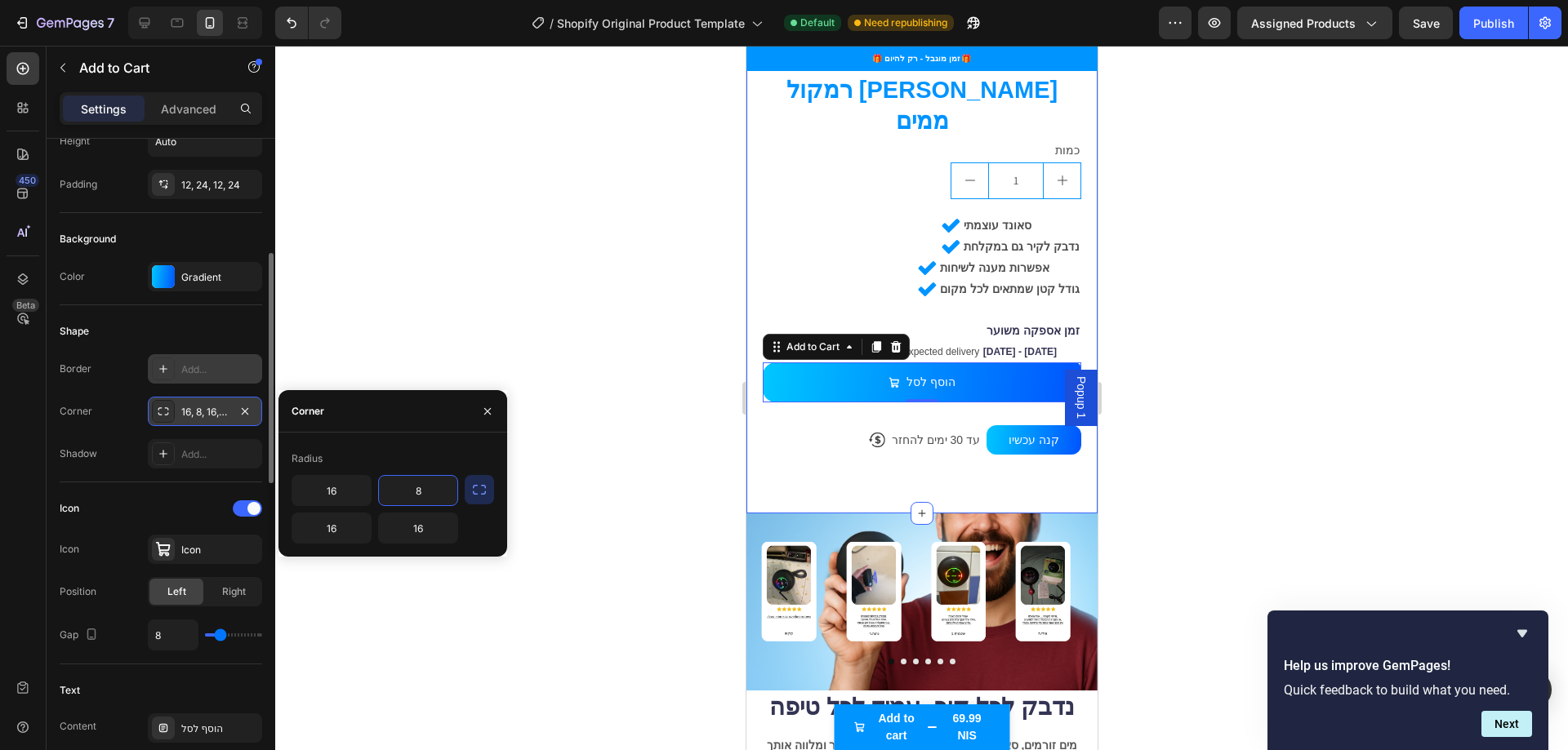
type input "16"
click at [432, 365] on div at bounding box center [920, 398] width 1292 height 705
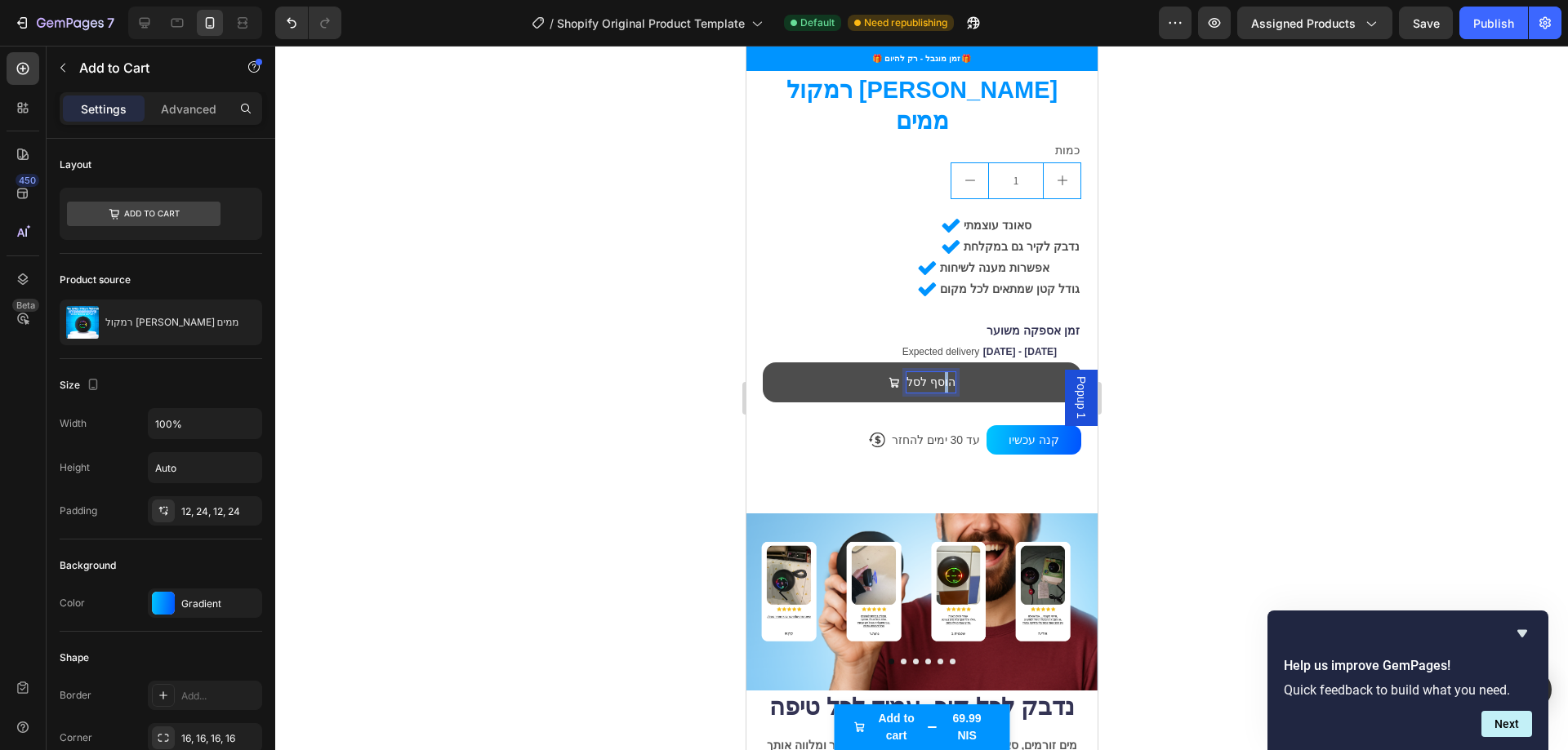
click at [936, 372] on p "הוסף לסל" at bounding box center [929, 382] width 49 height 20
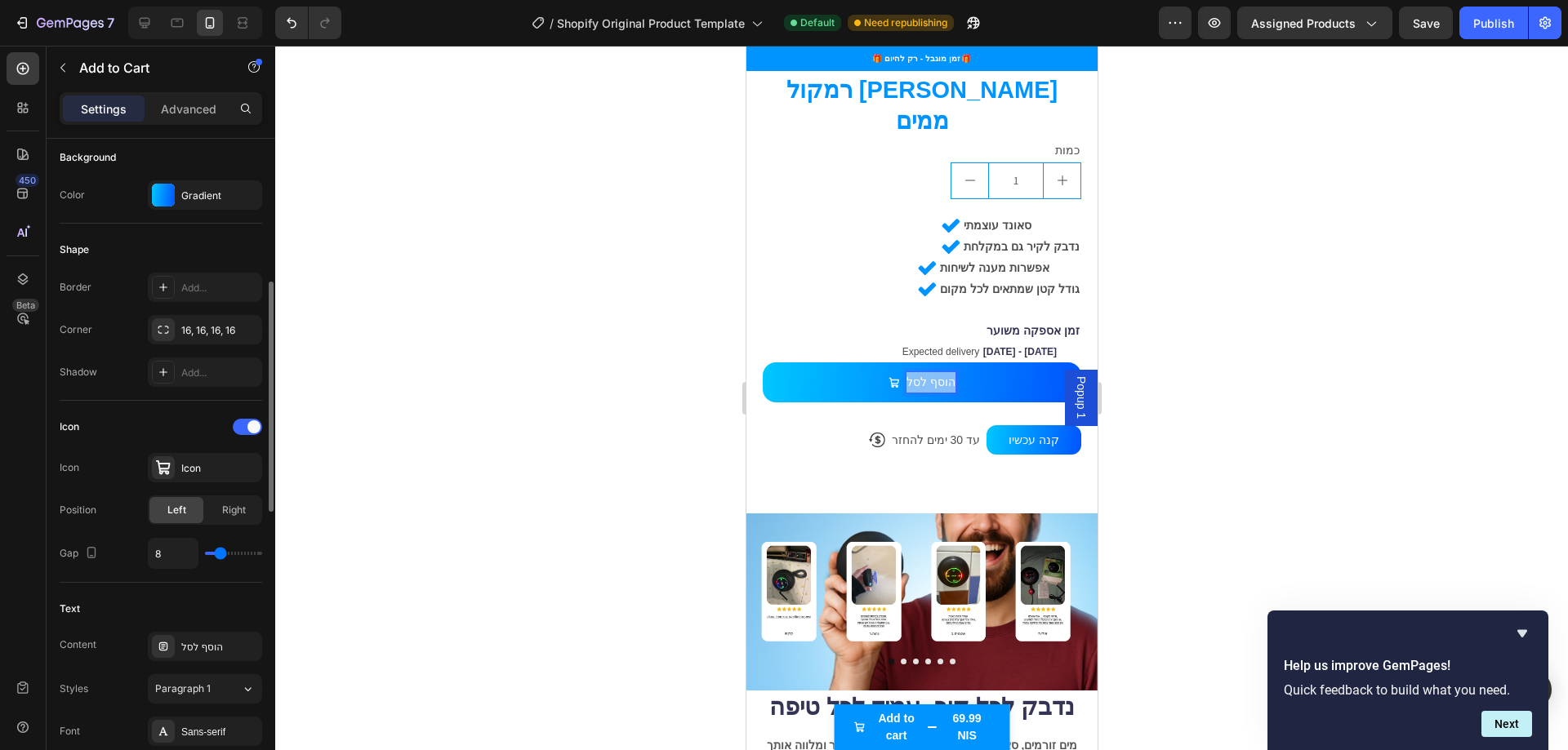
scroll to position [490, 0]
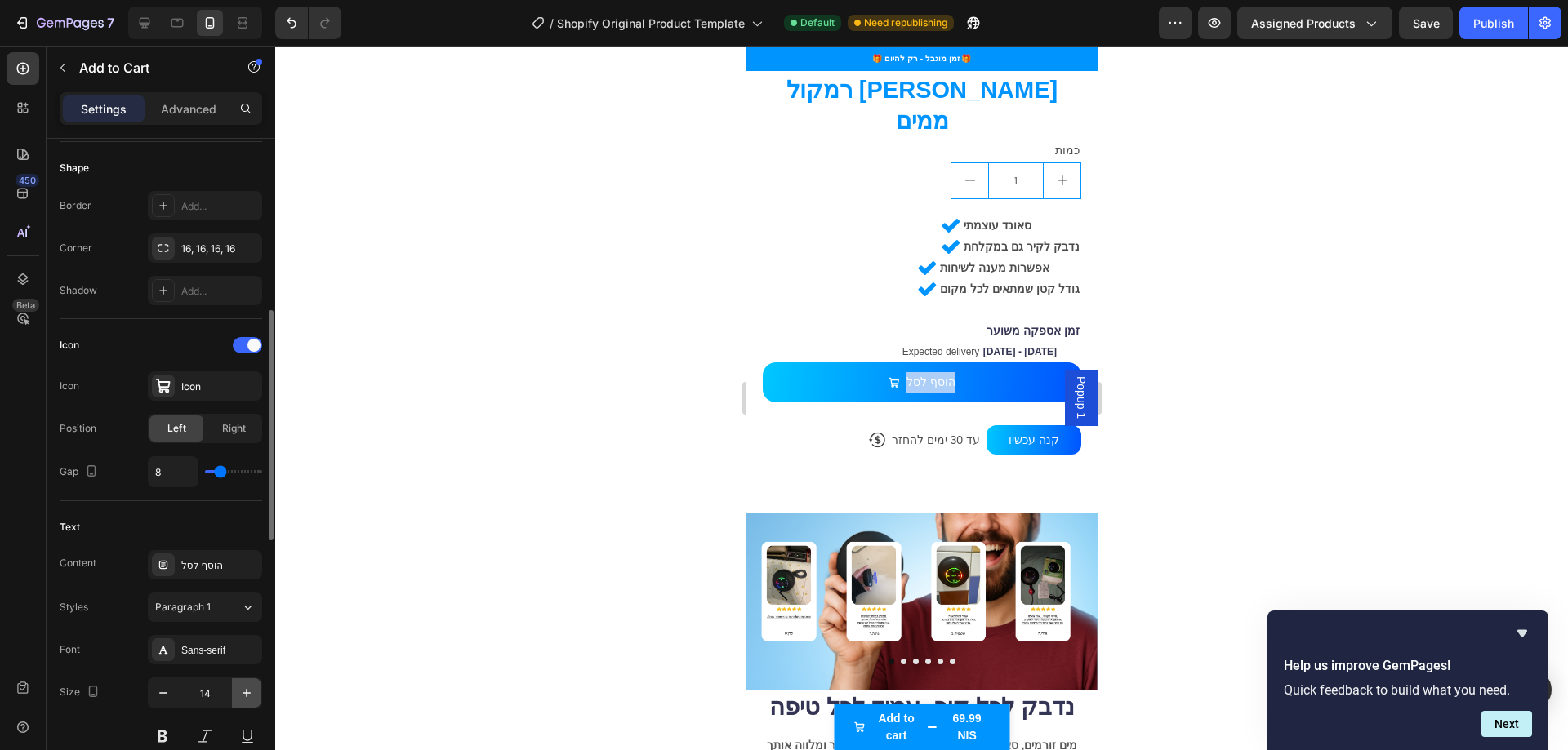
click at [237, 693] on button "button" at bounding box center [246, 693] width 29 height 29
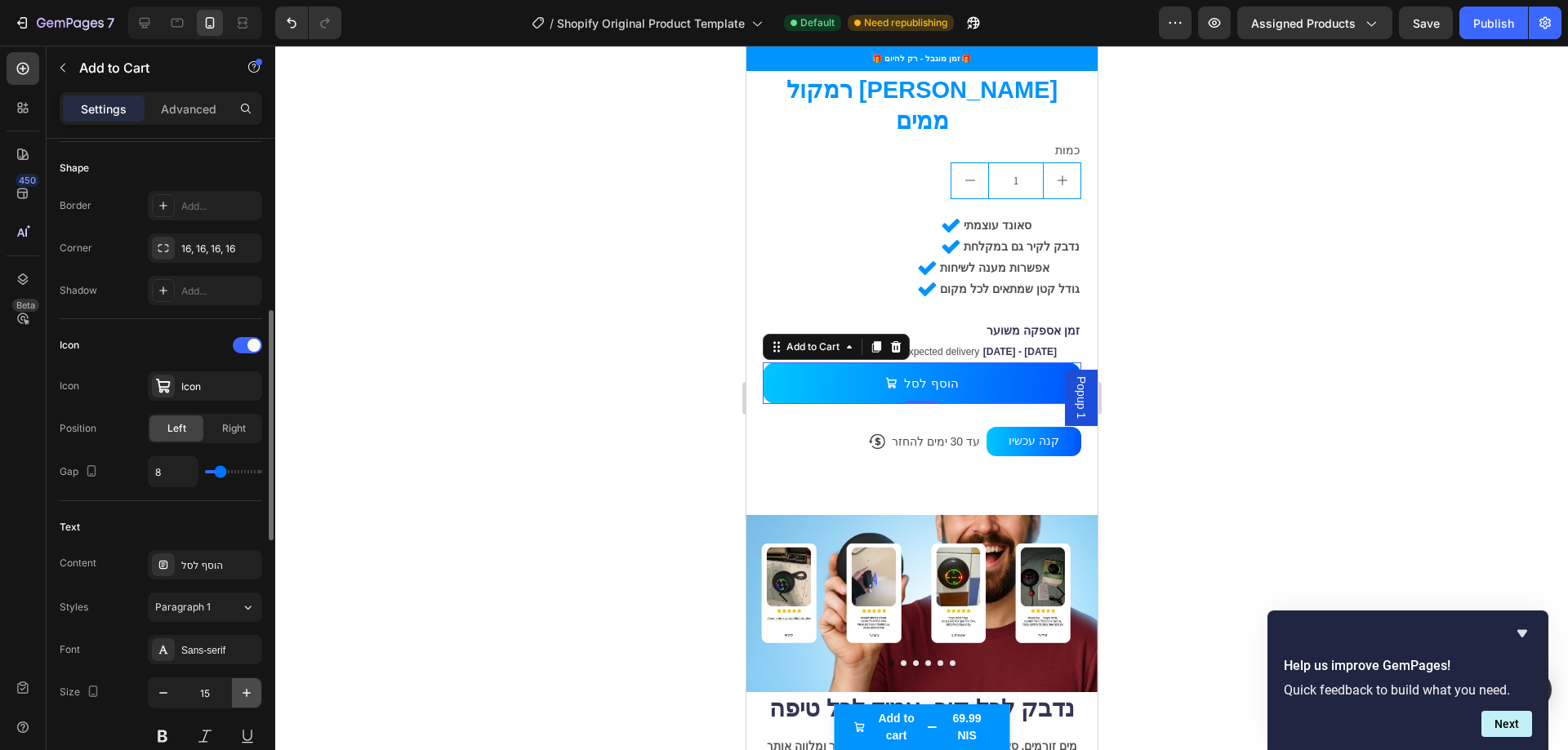
click at [237, 693] on button "button" at bounding box center [246, 693] width 29 height 29
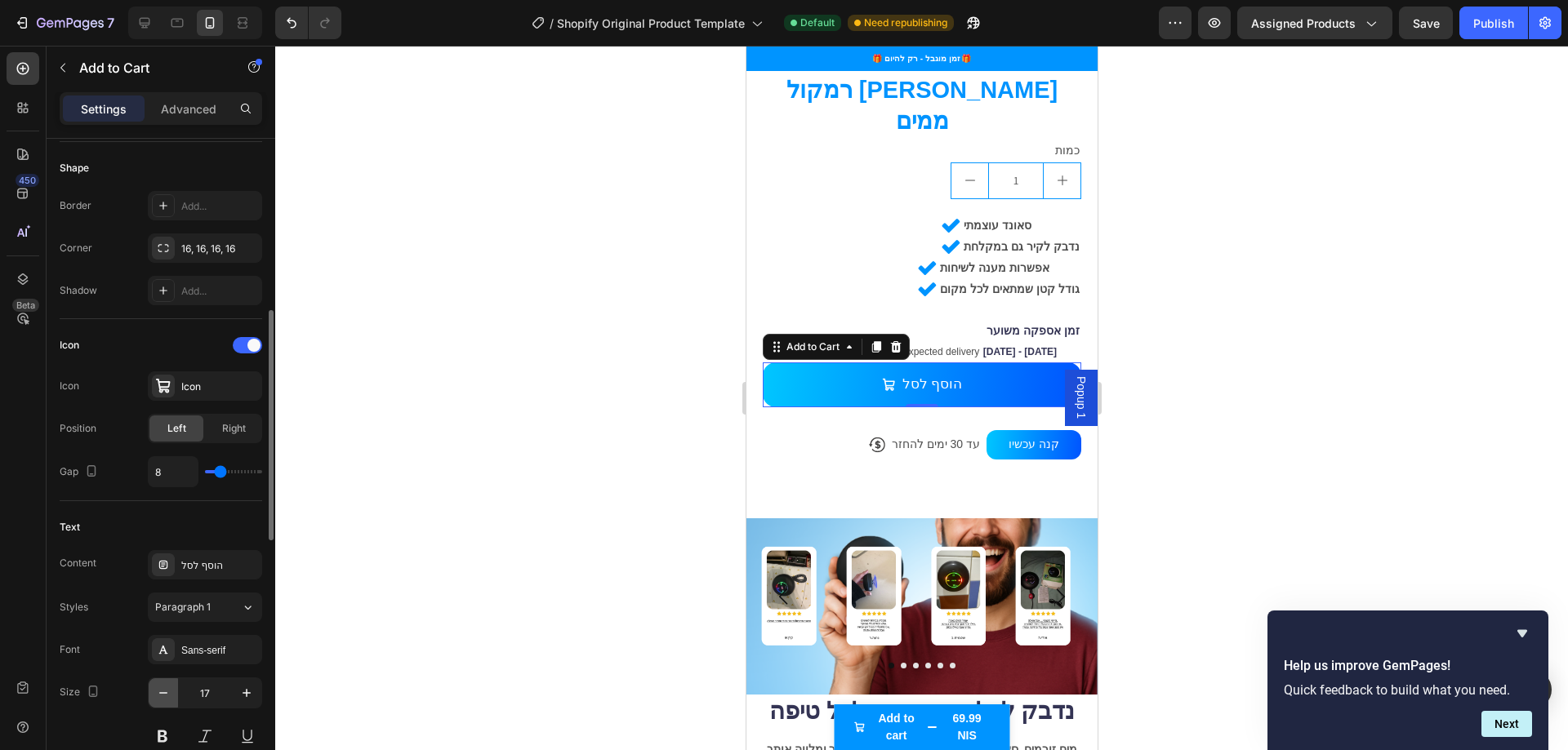
click at [163, 701] on icon "button" at bounding box center [163, 693] width 16 height 16
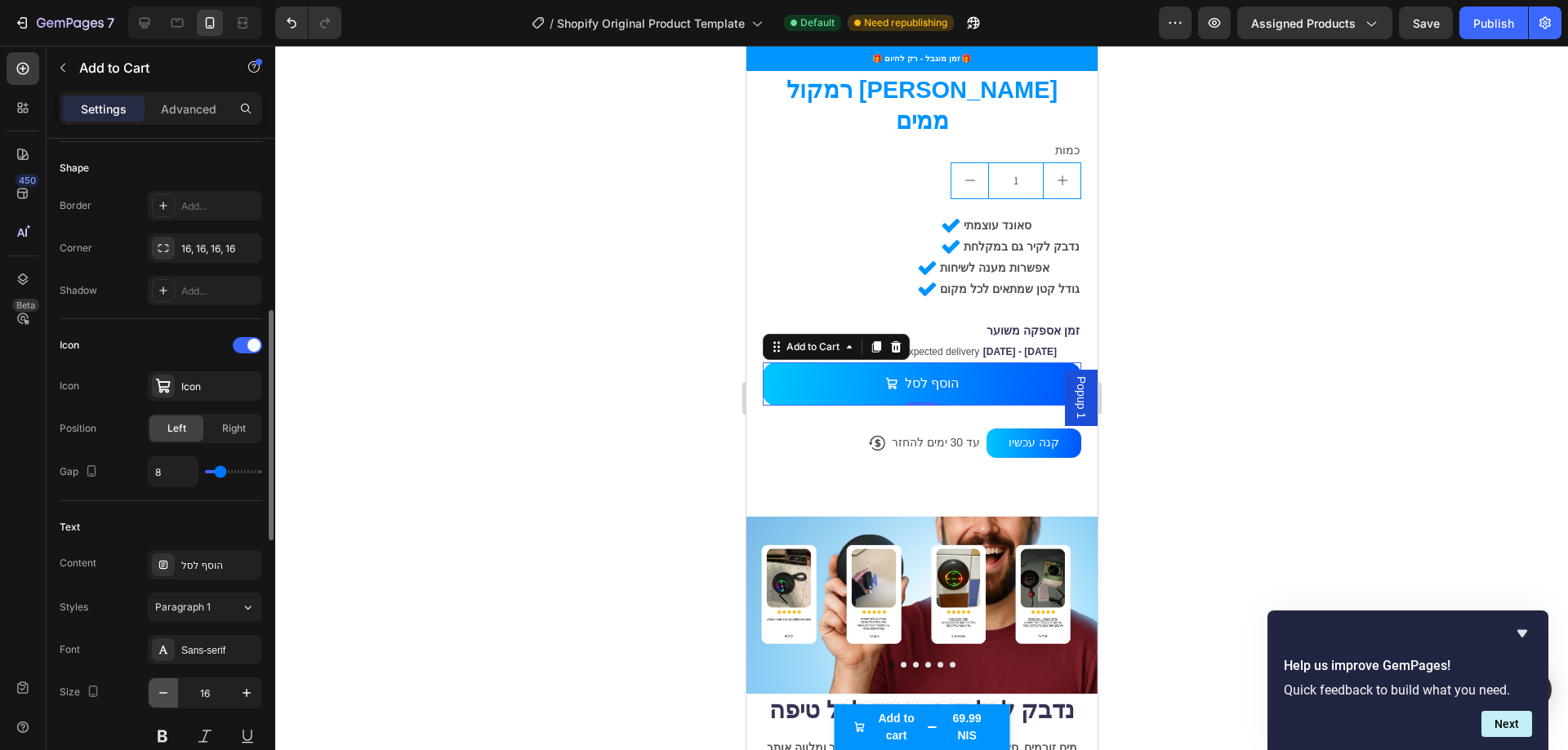
click at [163, 701] on icon "button" at bounding box center [163, 693] width 16 height 16
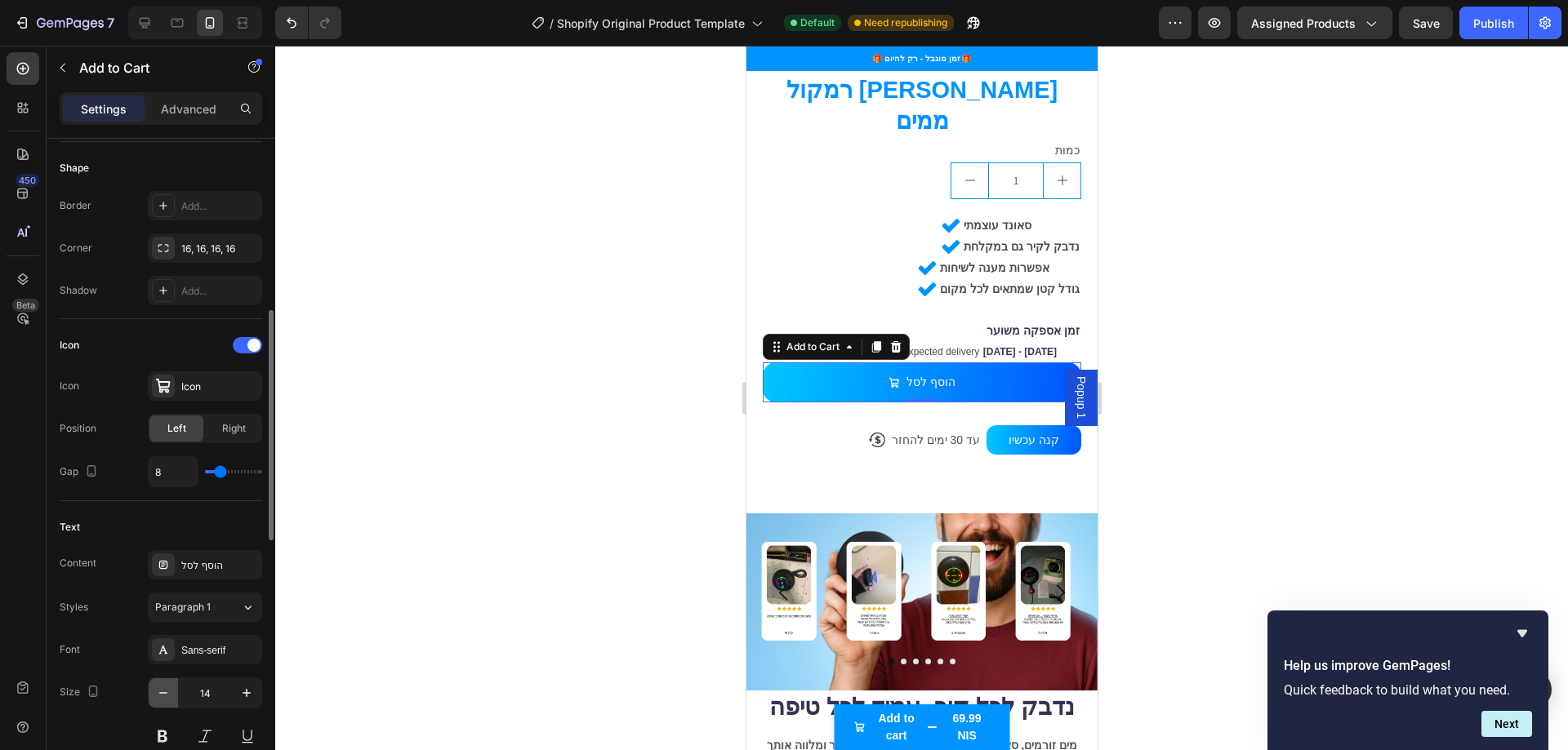
click at [163, 701] on icon "button" at bounding box center [163, 693] width 16 height 16
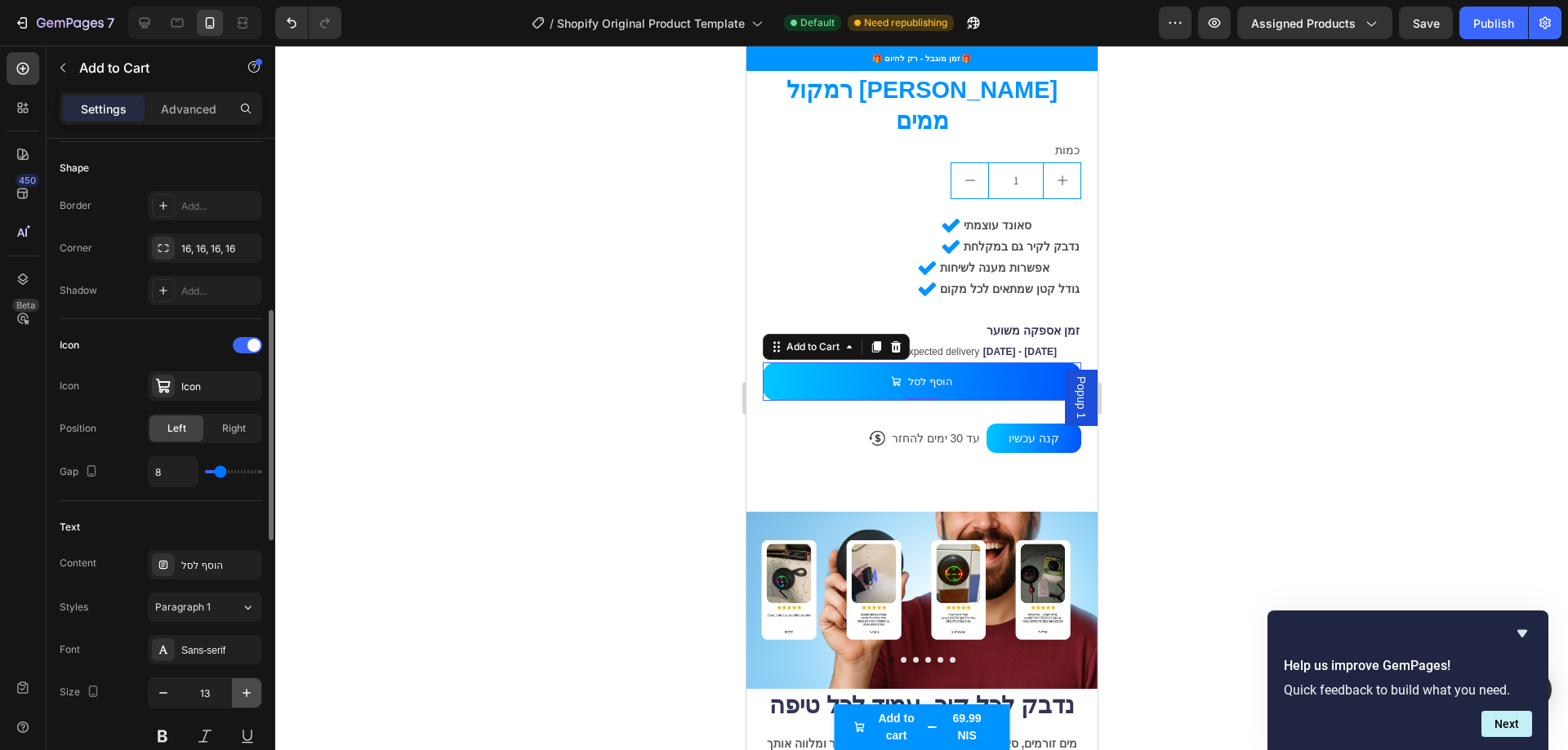
click at [247, 695] on icon "button" at bounding box center [246, 693] width 16 height 16
type input "14"
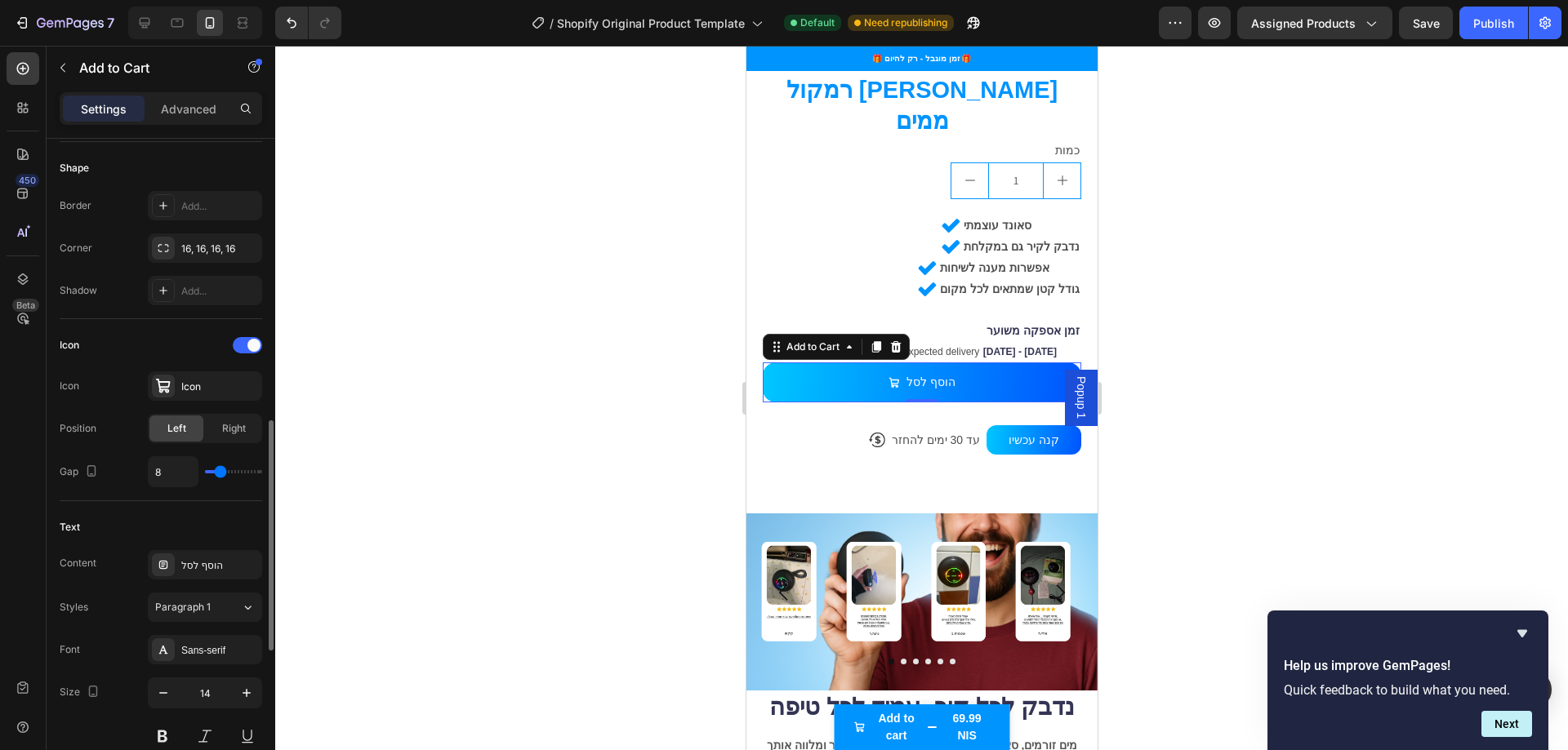
scroll to position [572, 0]
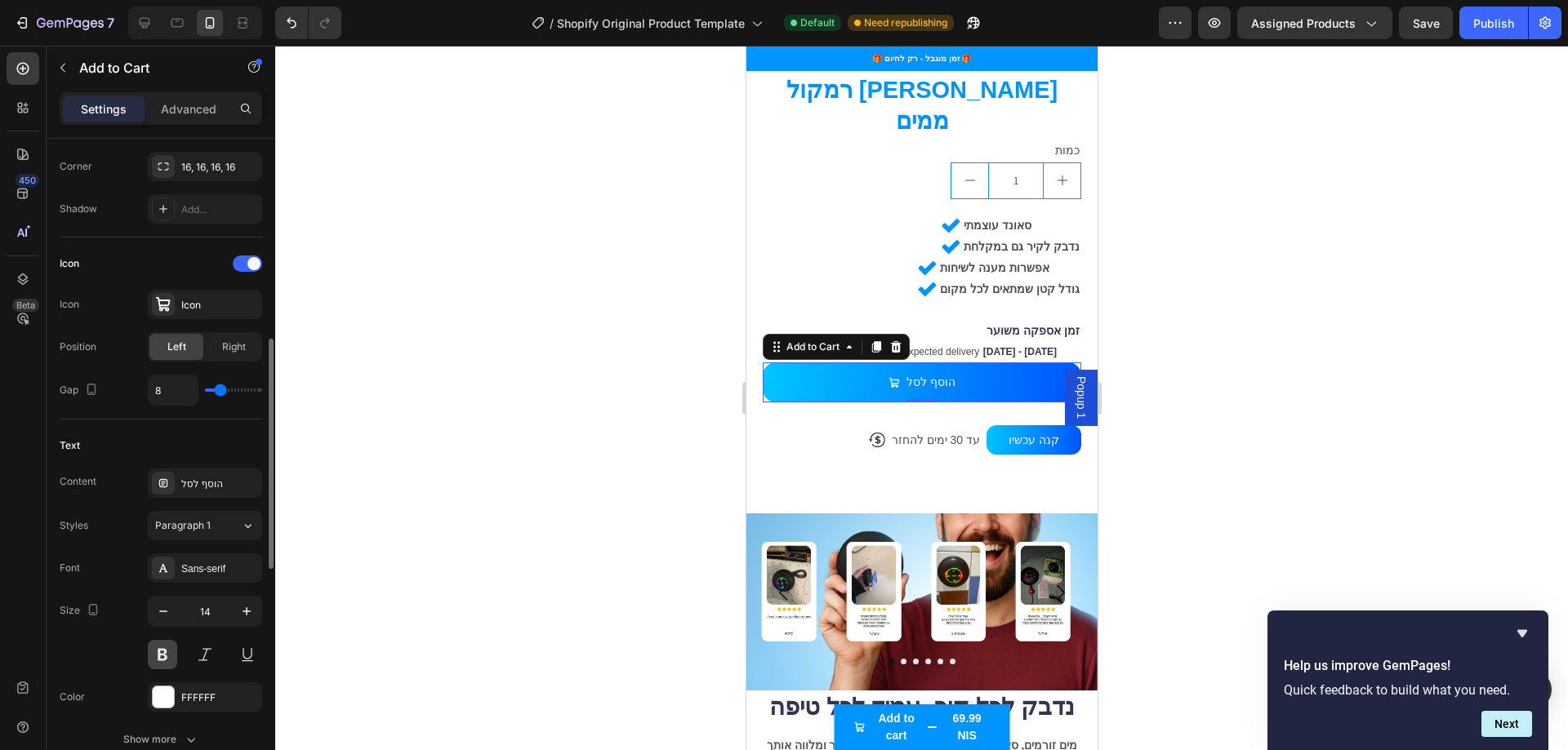
click at [161, 663] on button at bounding box center [162, 655] width 29 height 29
click at [655, 372] on div at bounding box center [920, 398] width 1292 height 705
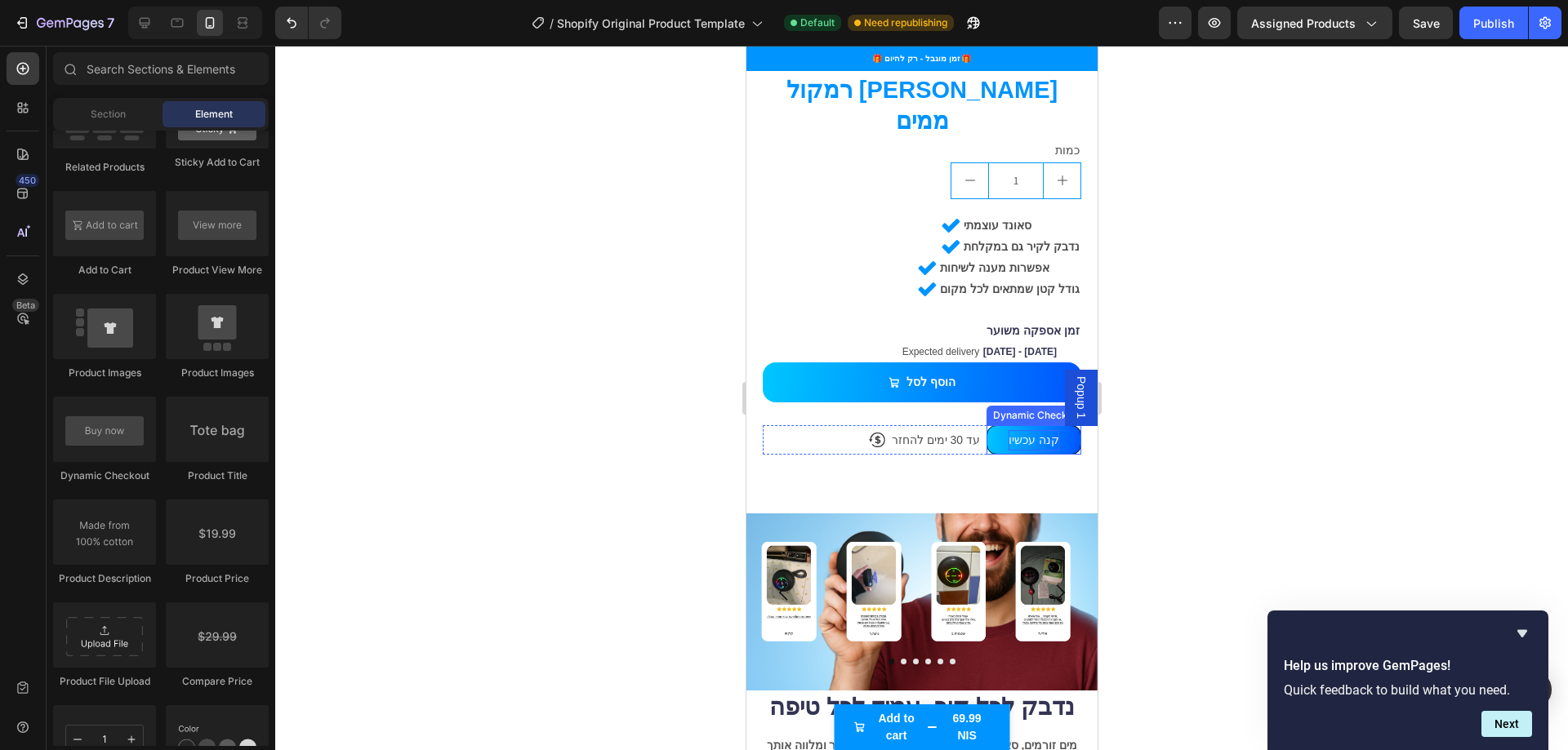
click at [1008, 430] on p "קנה עכשיו" at bounding box center [1033, 440] width 50 height 20
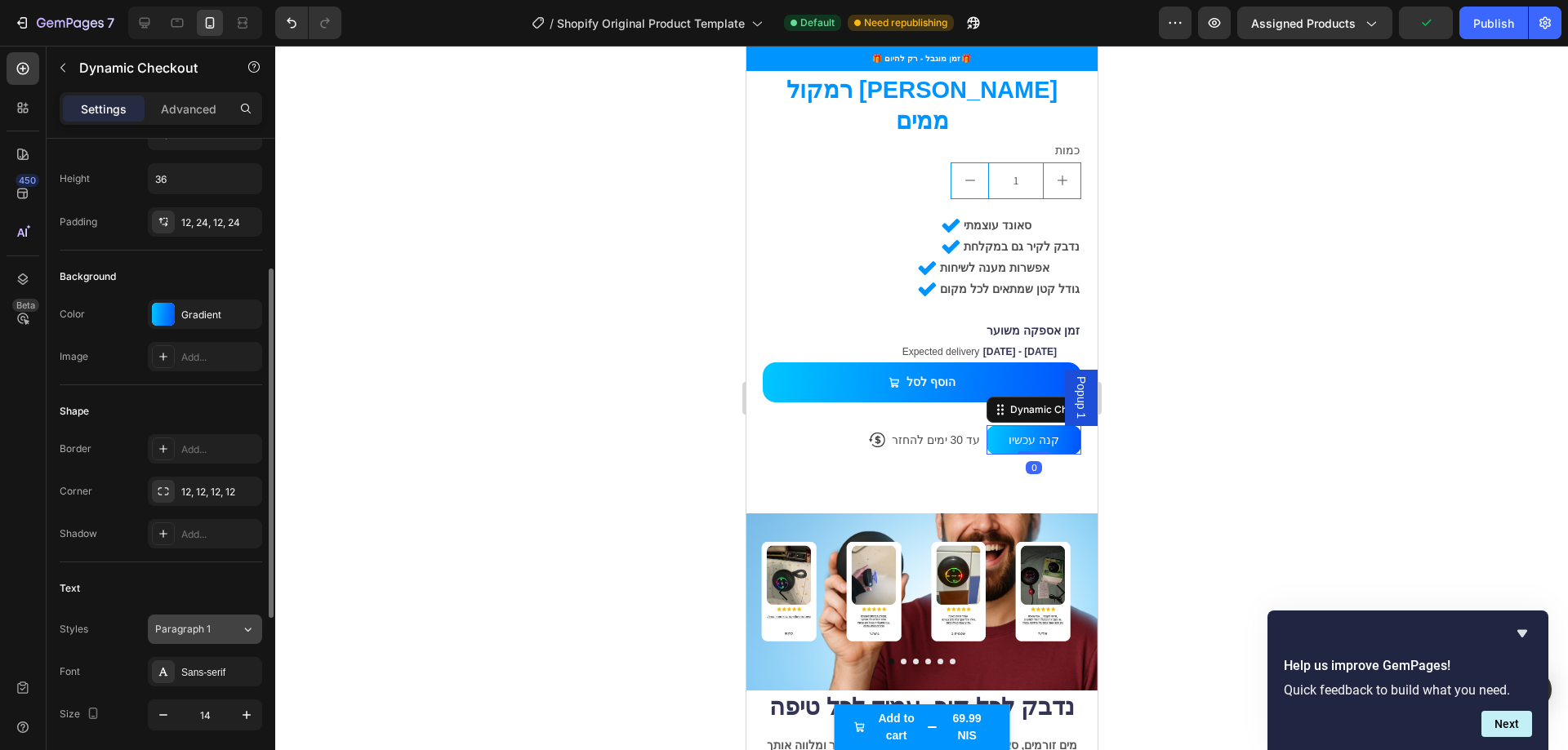
scroll to position [408, 0]
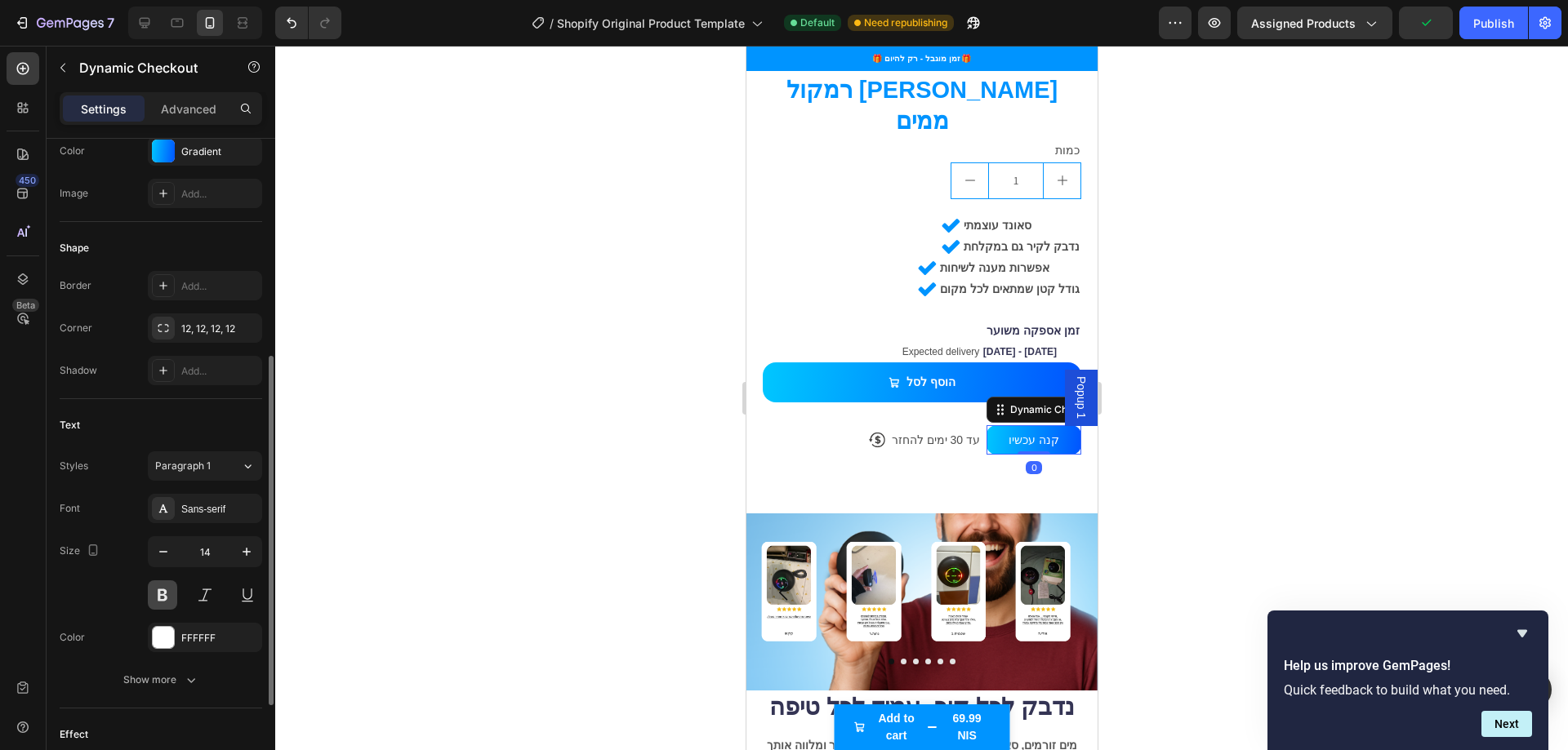
click at [166, 591] on button at bounding box center [162, 595] width 29 height 29
click at [489, 522] on div at bounding box center [920, 398] width 1292 height 705
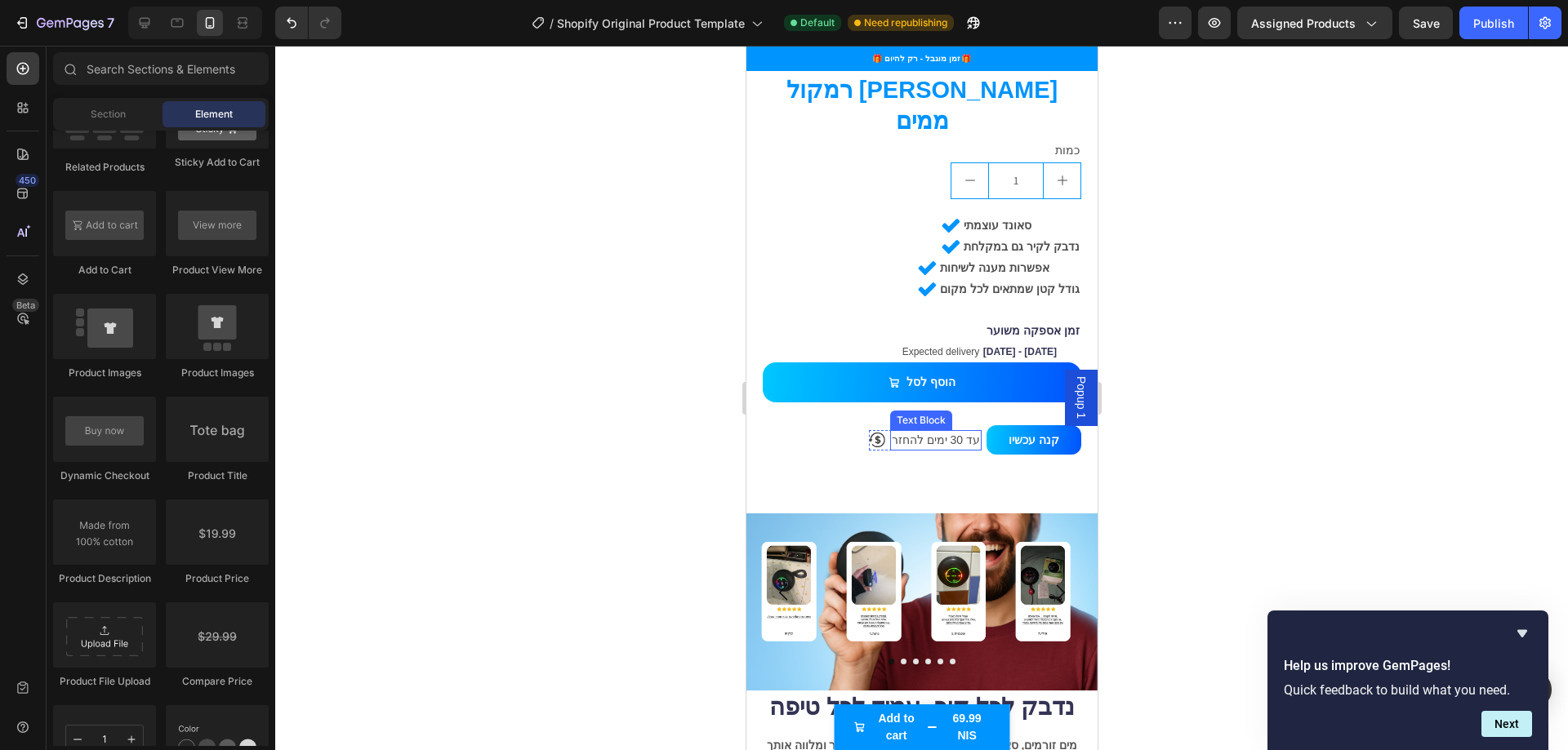
click at [919, 432] on p "עד 30 ימים להחזר" at bounding box center [935, 440] width 88 height 17
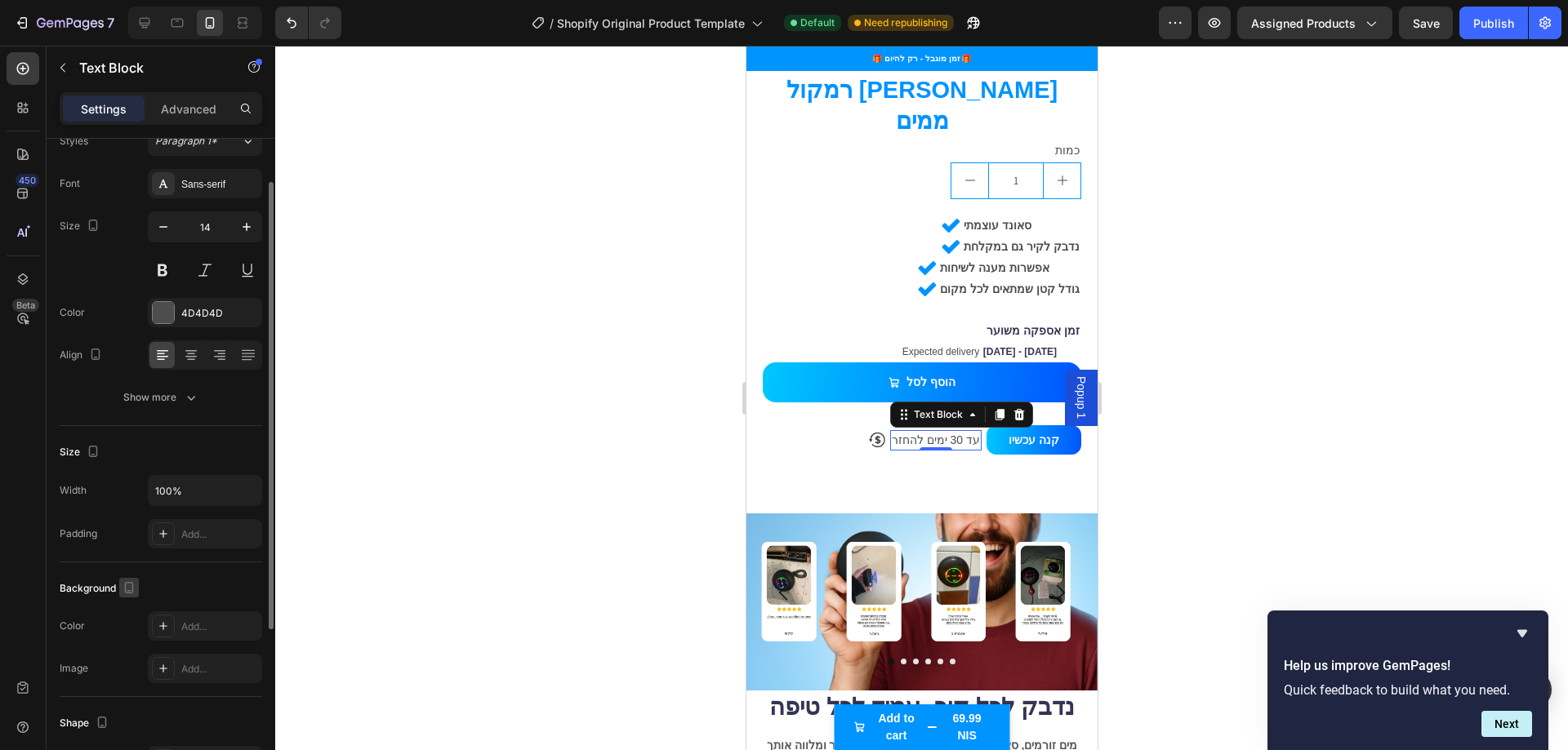
scroll to position [0, 0]
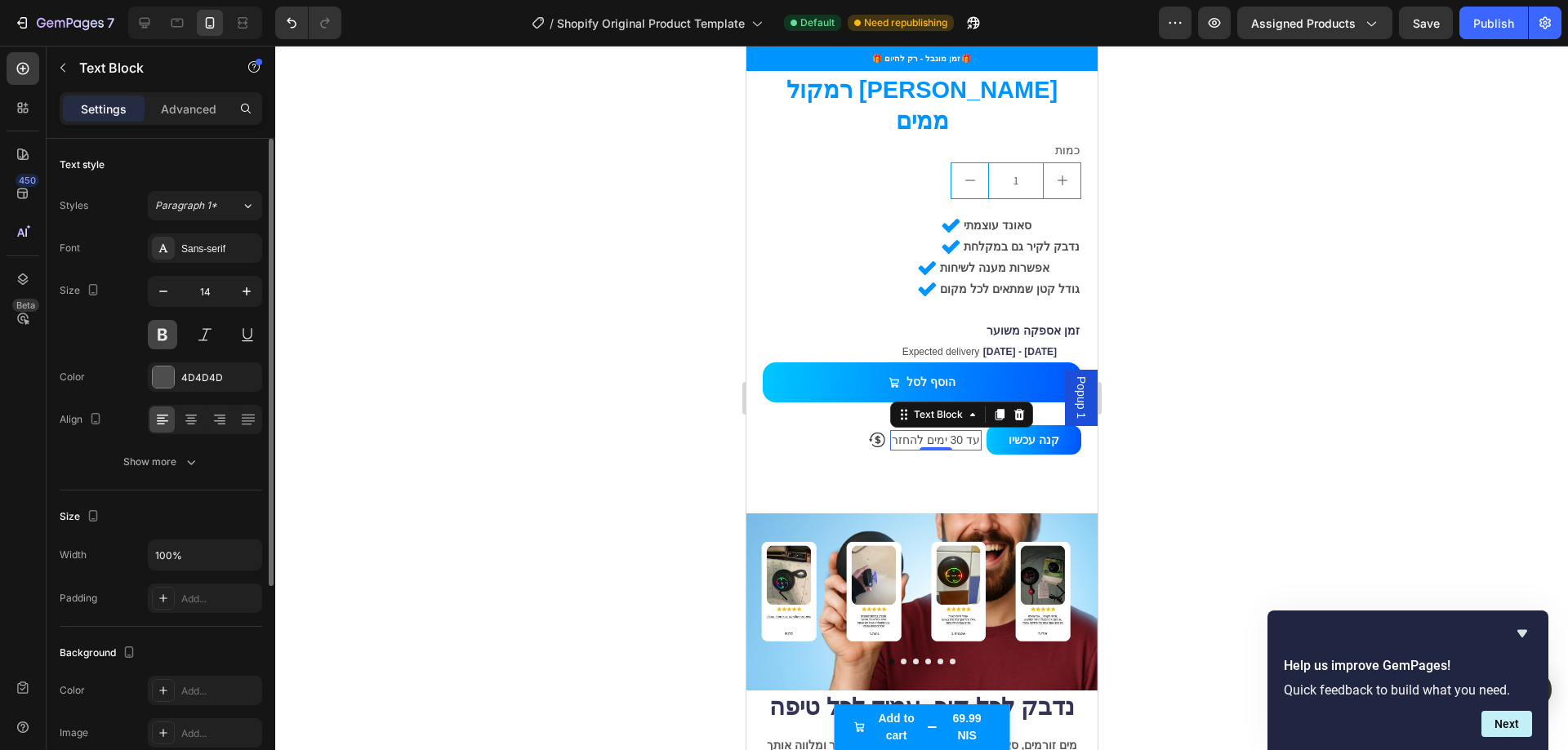
click at [171, 340] on button at bounding box center [162, 334] width 29 height 29
click at [534, 403] on div at bounding box center [920, 398] width 1292 height 705
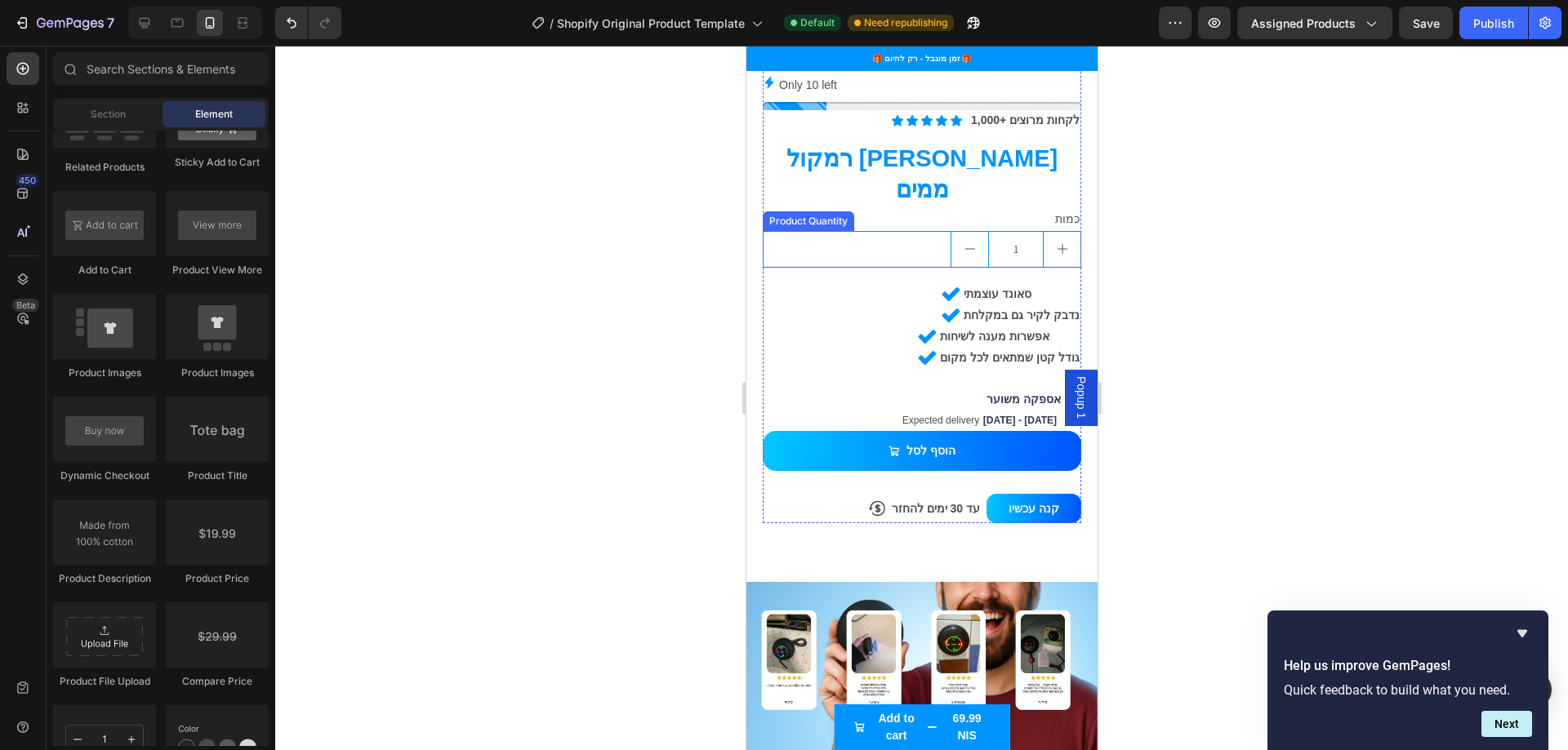
scroll to position [735, 0]
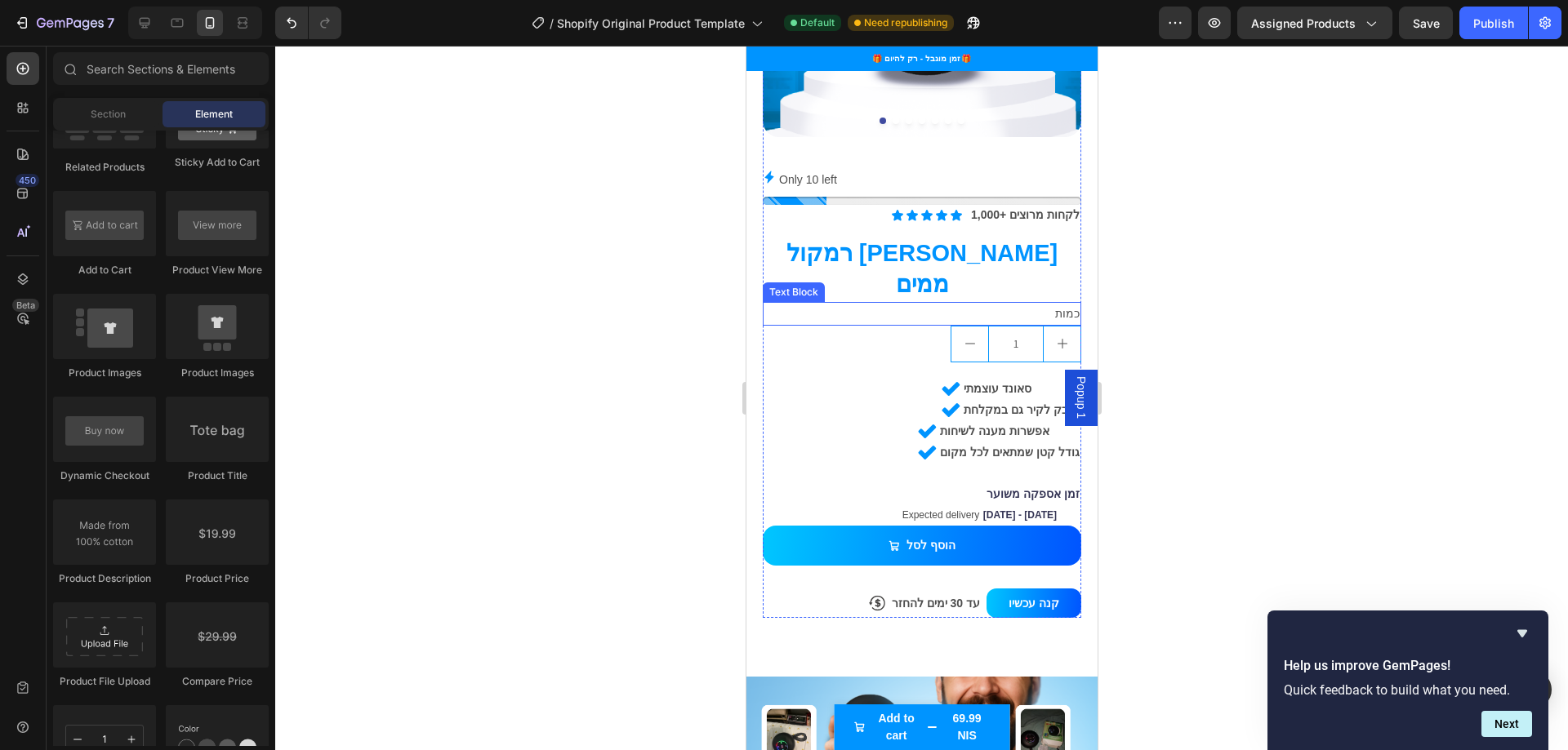
click at [1057, 304] on p "כמות" at bounding box center [920, 314] width 315 height 20
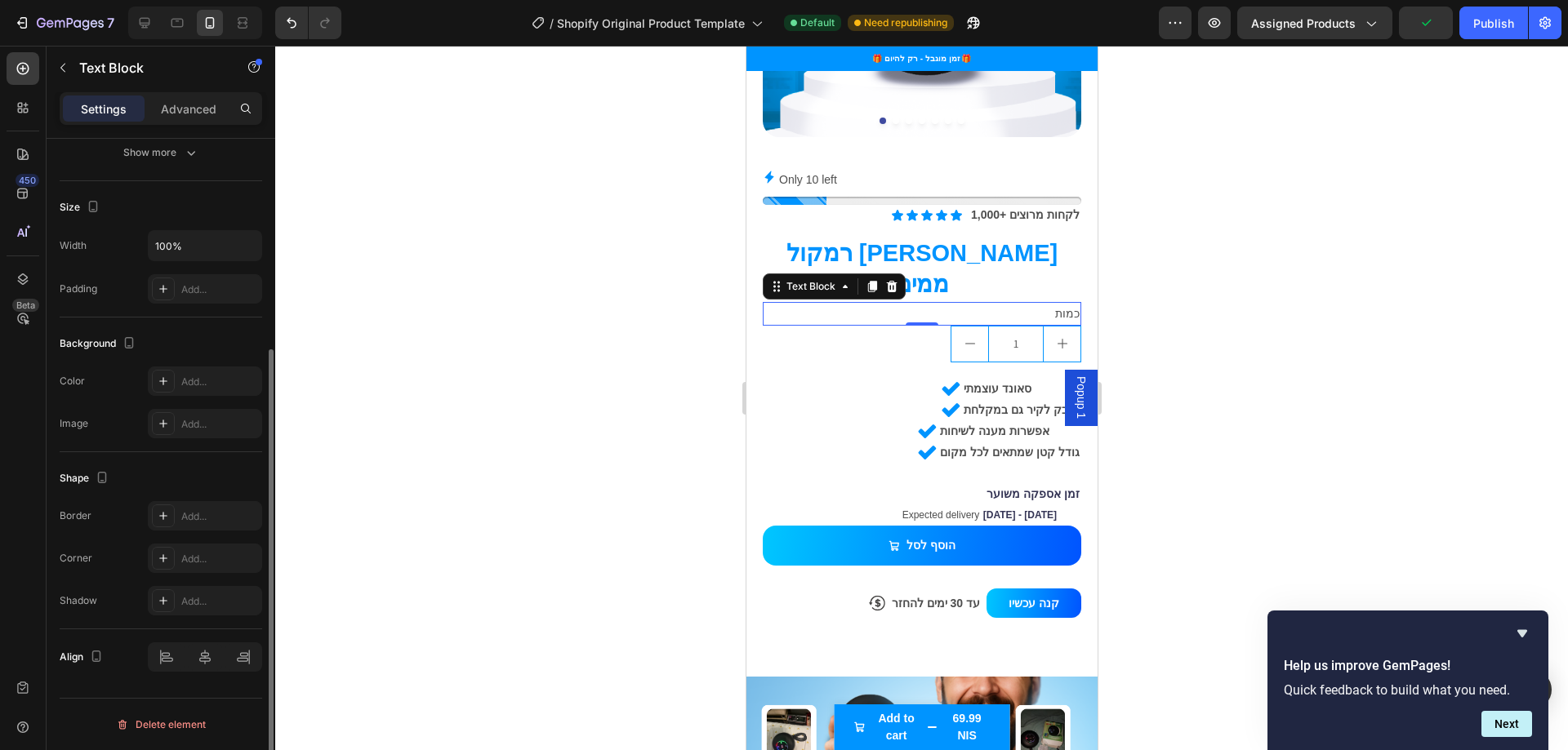
scroll to position [0, 0]
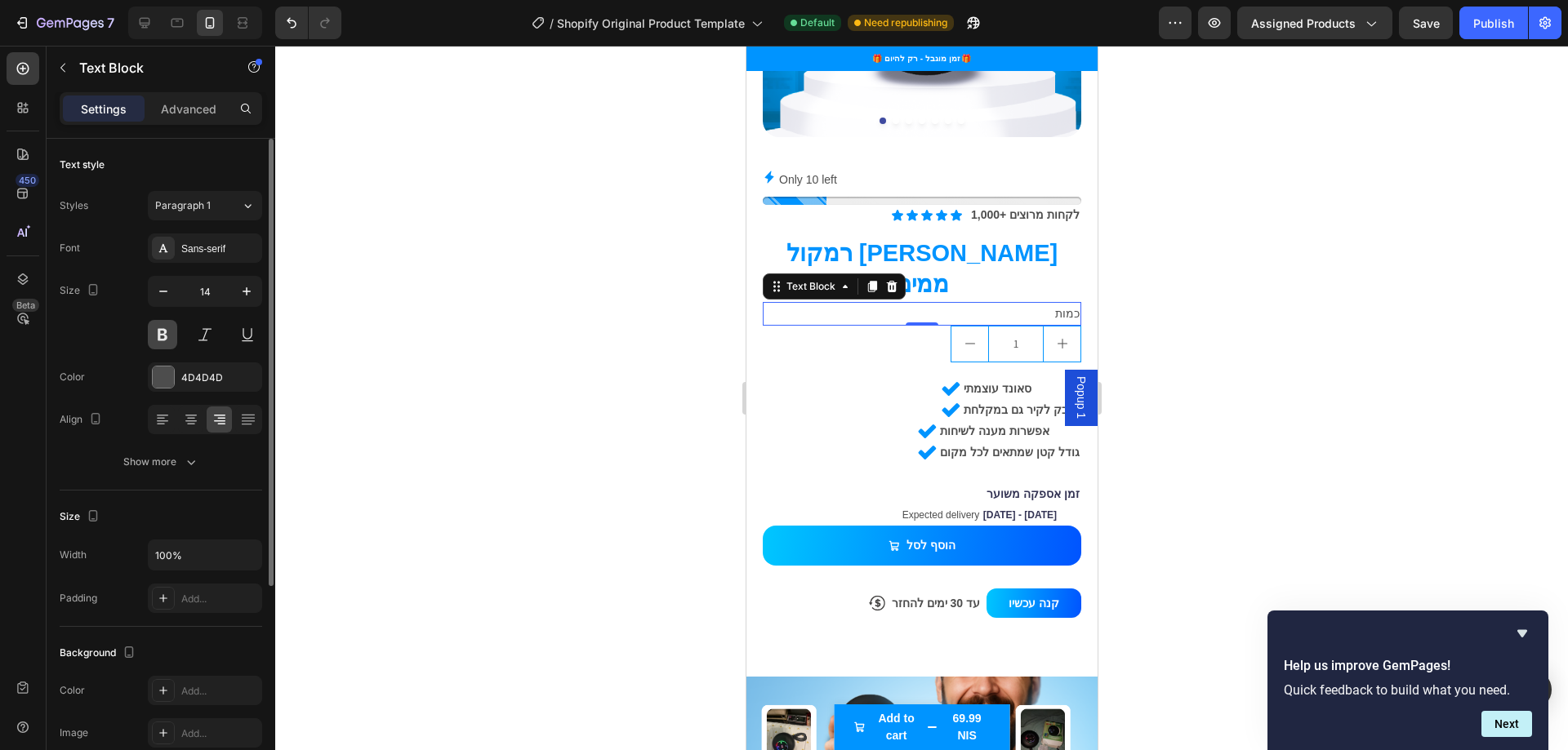
click at [163, 336] on button at bounding box center [162, 334] width 29 height 29
click at [595, 382] on div at bounding box center [920, 398] width 1292 height 705
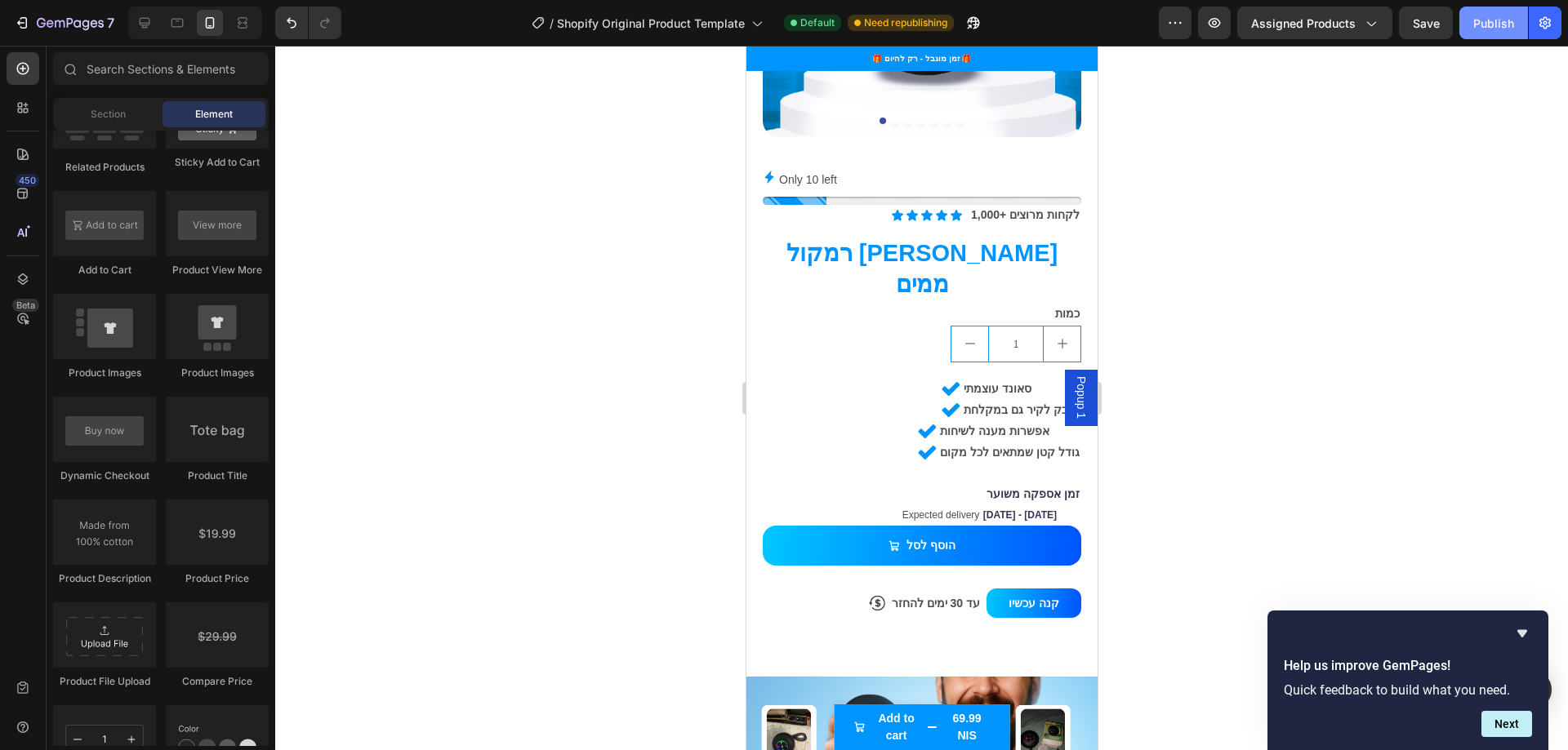
click at [1488, 29] on div "Publish" at bounding box center [1493, 23] width 41 height 17
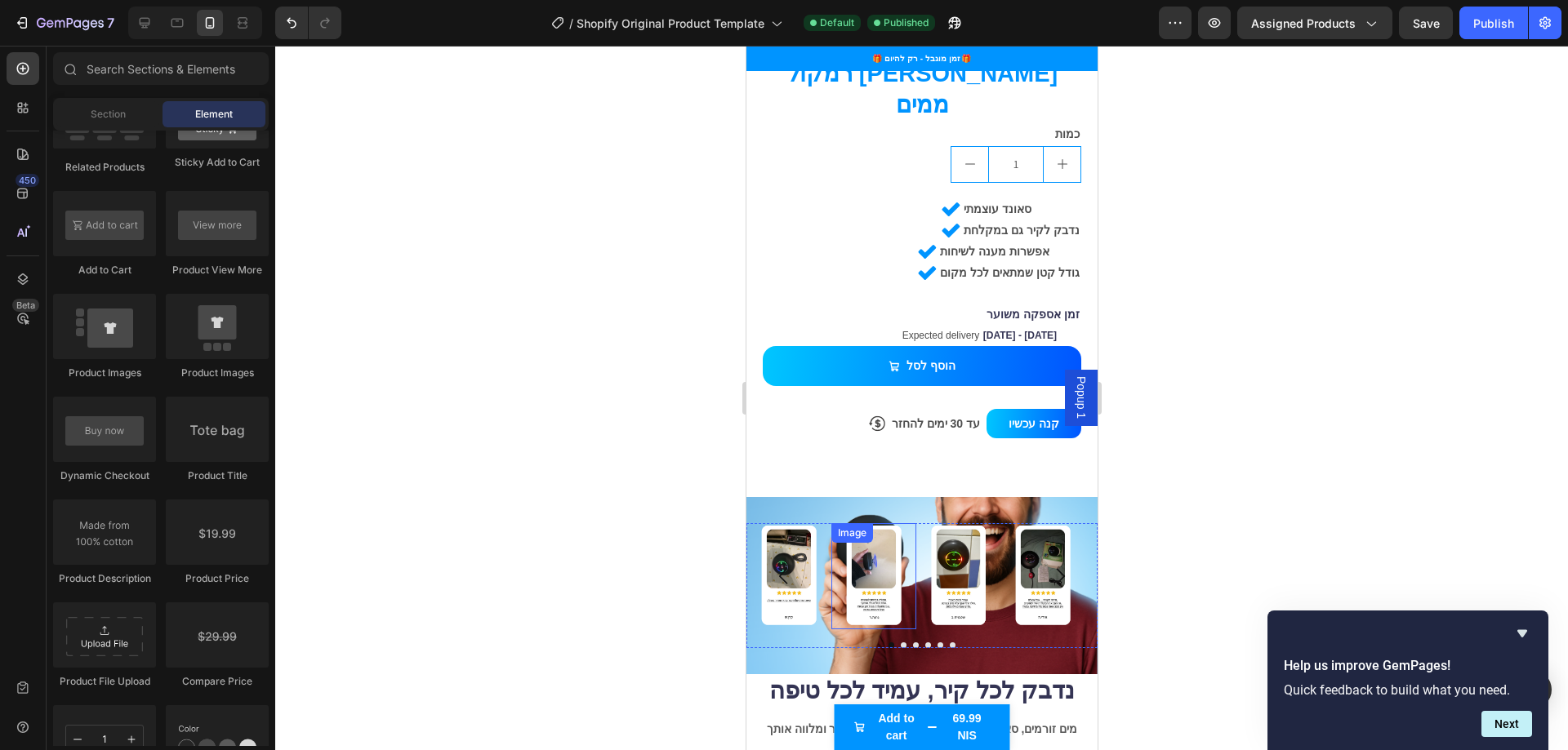
scroll to position [1062, 0]
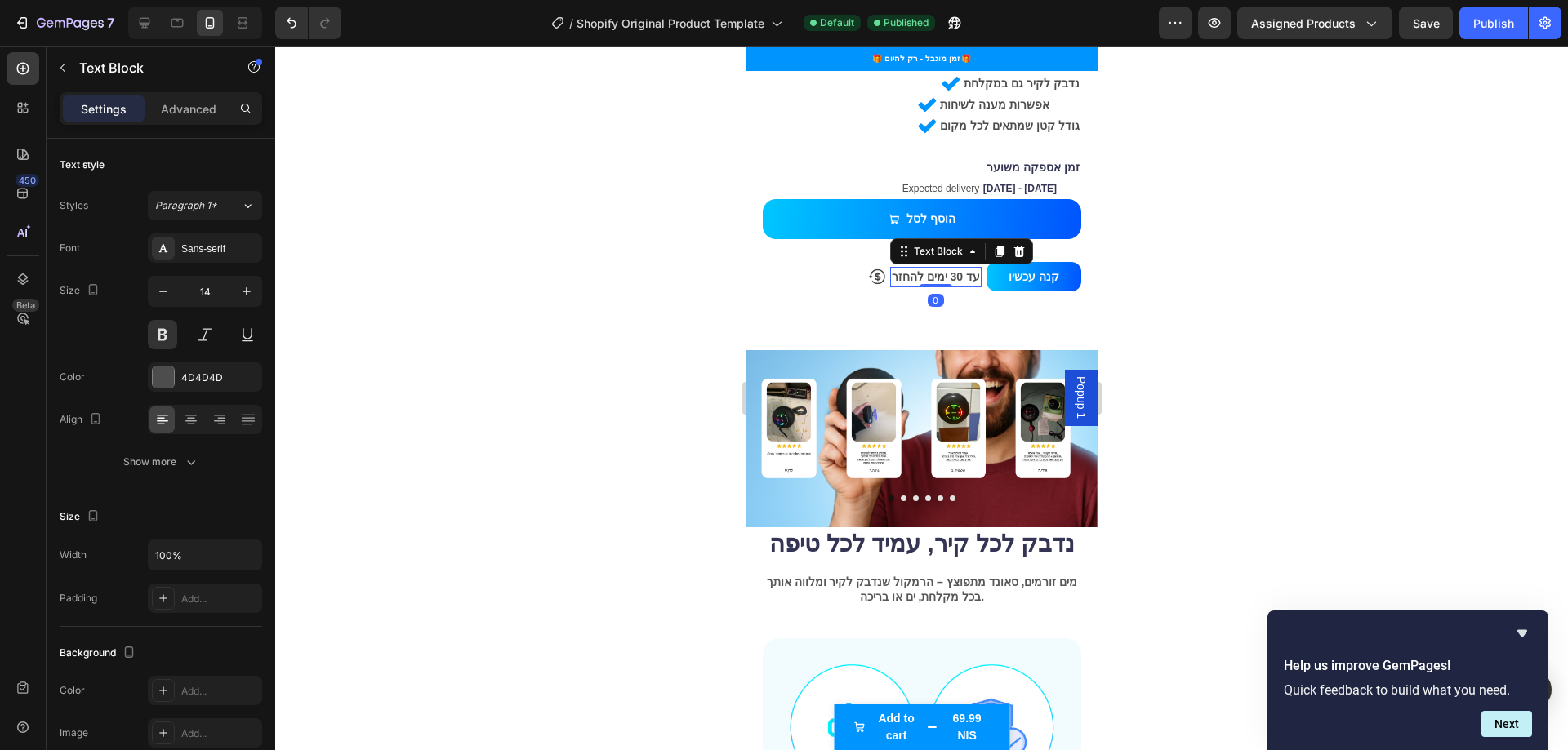
click at [905, 269] on p "עד 30 ימים להחזר" at bounding box center [935, 277] width 88 height 17
click at [1011, 245] on icon at bounding box center [1018, 251] width 13 height 13
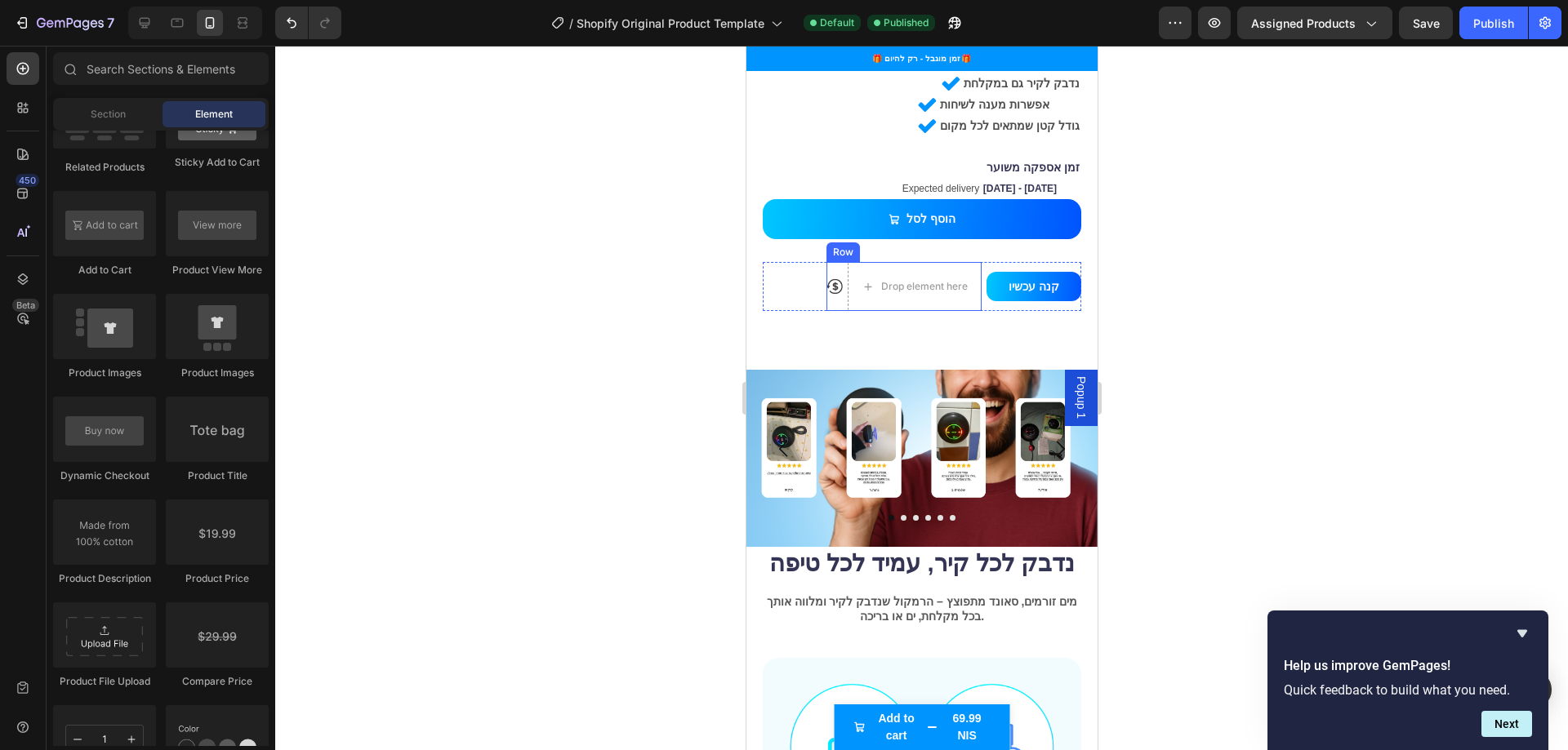
click at [825, 262] on div "Icon" at bounding box center [833, 286] width 16 height 49
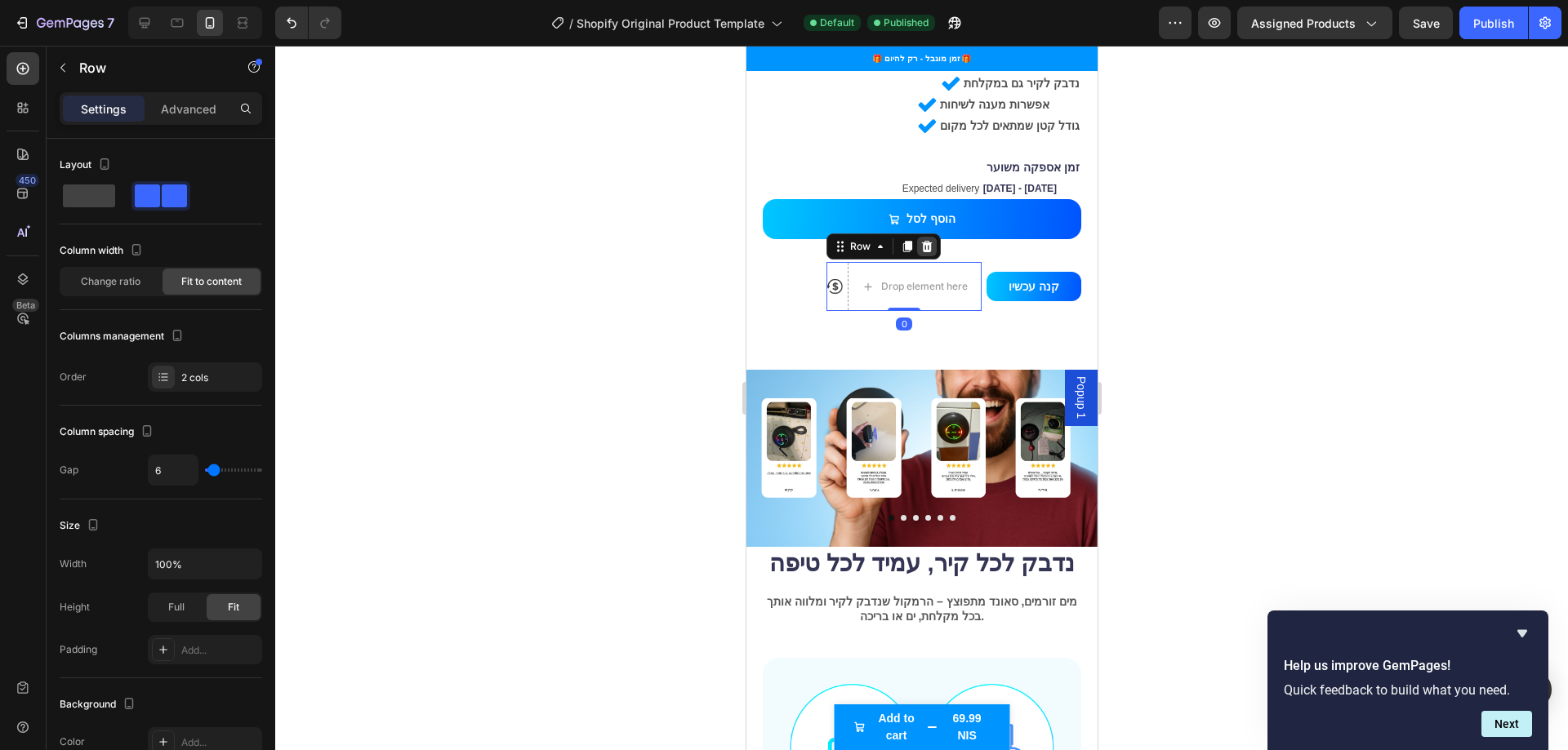
click at [920, 240] on icon at bounding box center [926, 246] width 13 height 13
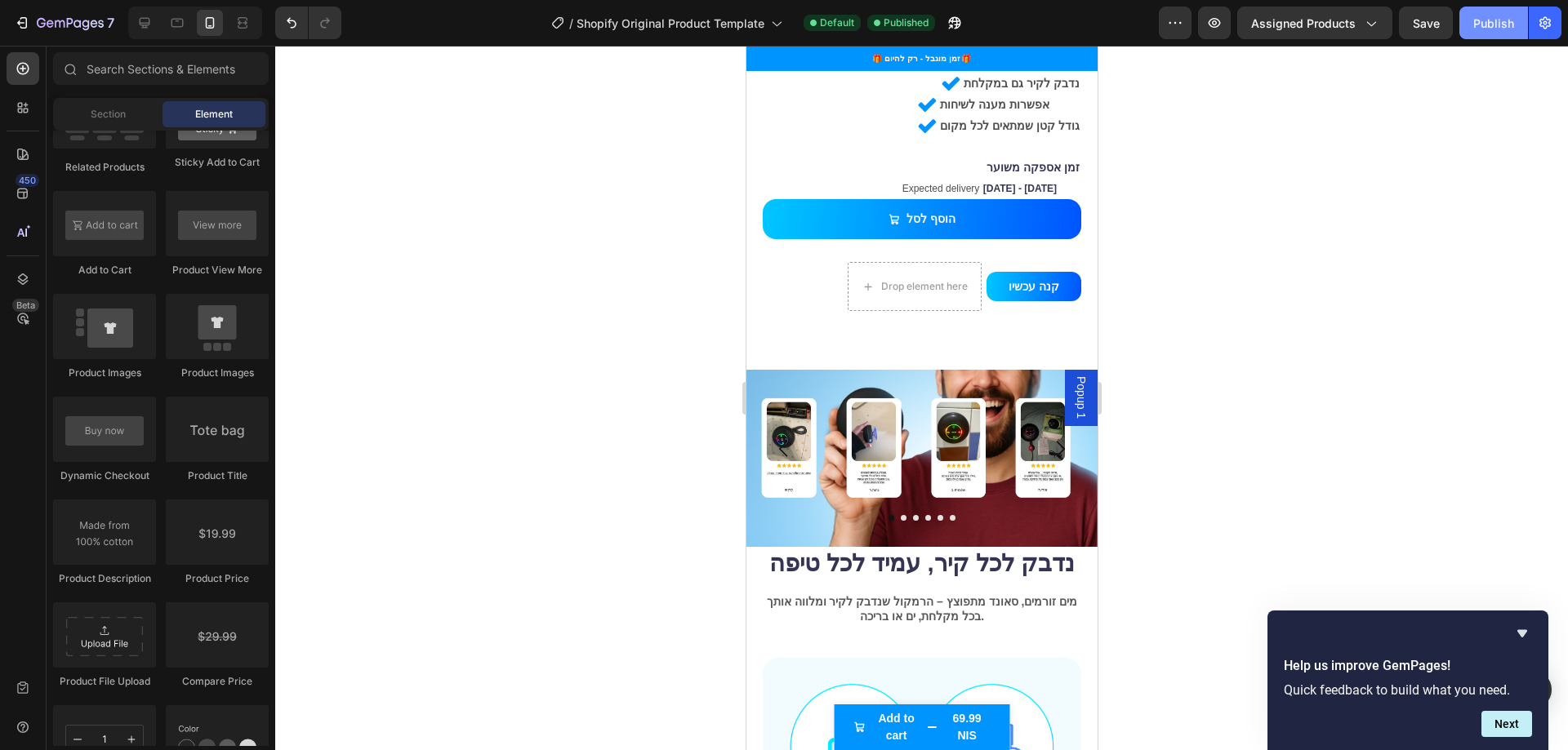
click at [1475, 27] on div "Publish" at bounding box center [1493, 23] width 41 height 17
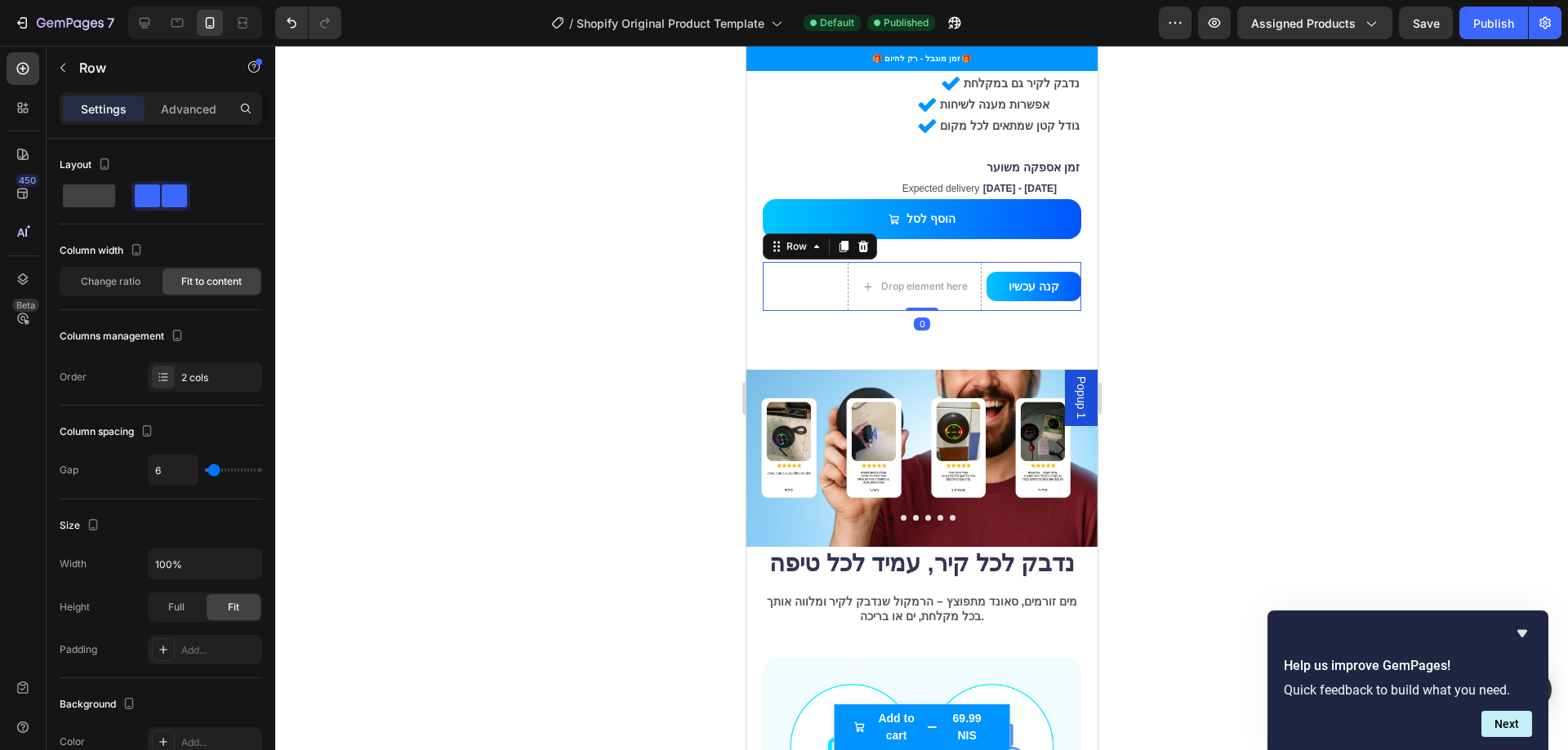
click at [993, 262] on div "קנה עכשיו Dynamic Checkout" at bounding box center [1033, 286] width 95 height 49
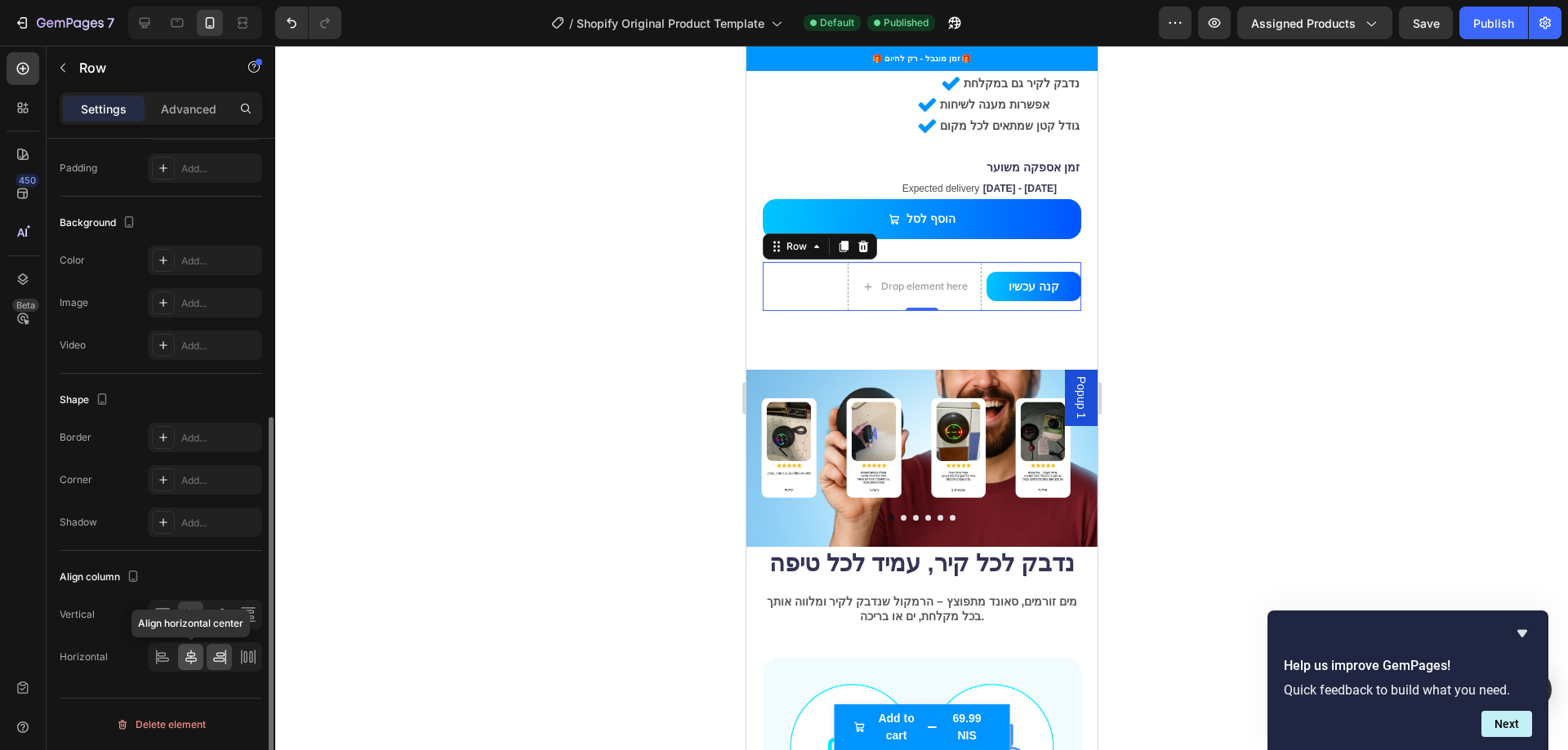
click at [193, 658] on icon at bounding box center [191, 657] width 16 height 16
click at [159, 661] on icon at bounding box center [163, 657] width 16 height 16
click at [188, 662] on icon at bounding box center [191, 657] width 11 height 15
click at [211, 658] on icon at bounding box center [219, 657] width 16 height 16
click at [852, 262] on div "Drop element here" at bounding box center [913, 286] width 134 height 49
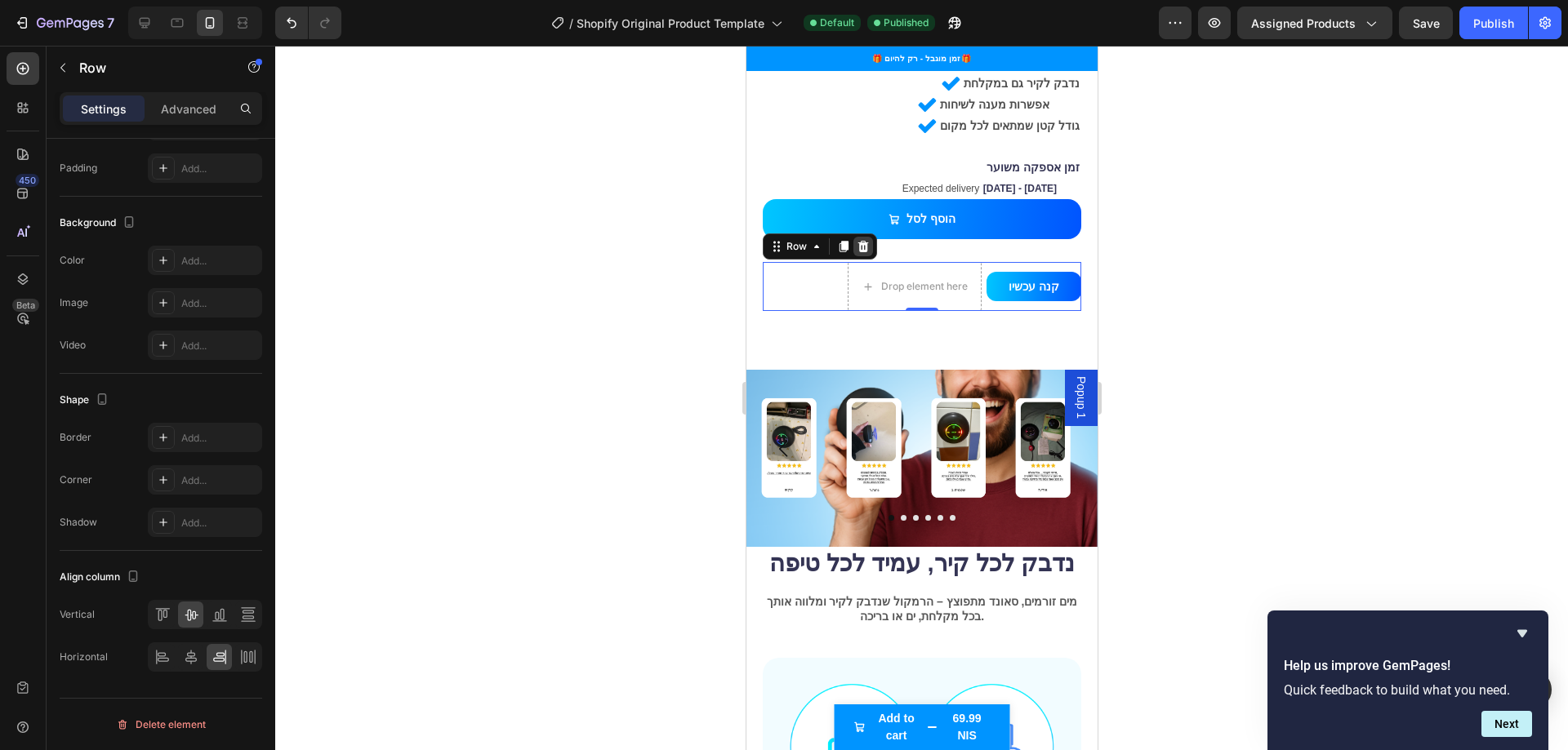
click at [862, 241] on icon at bounding box center [862, 246] width 11 height 11
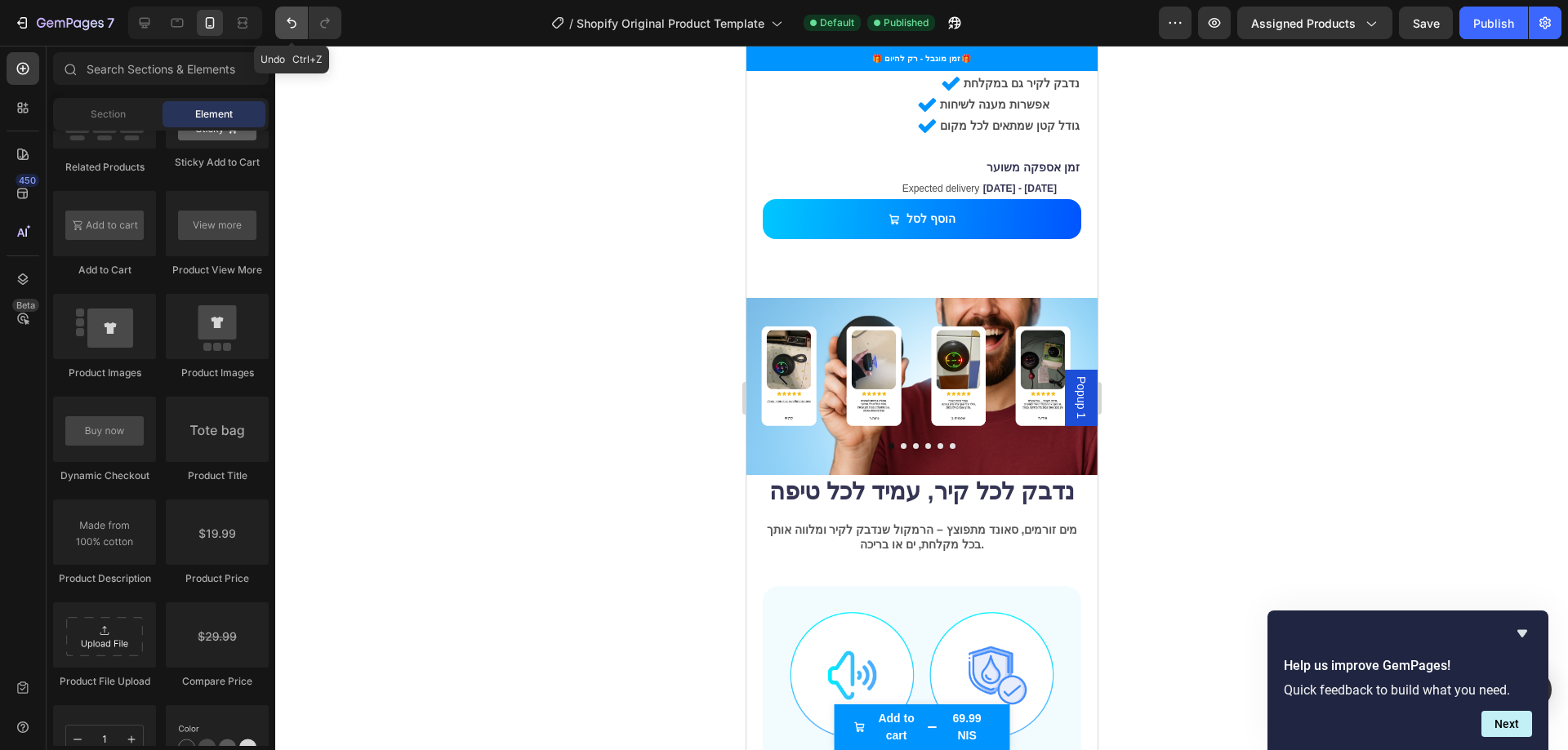
click at [289, 23] on icon "Undo/Redo" at bounding box center [291, 23] width 10 height 11
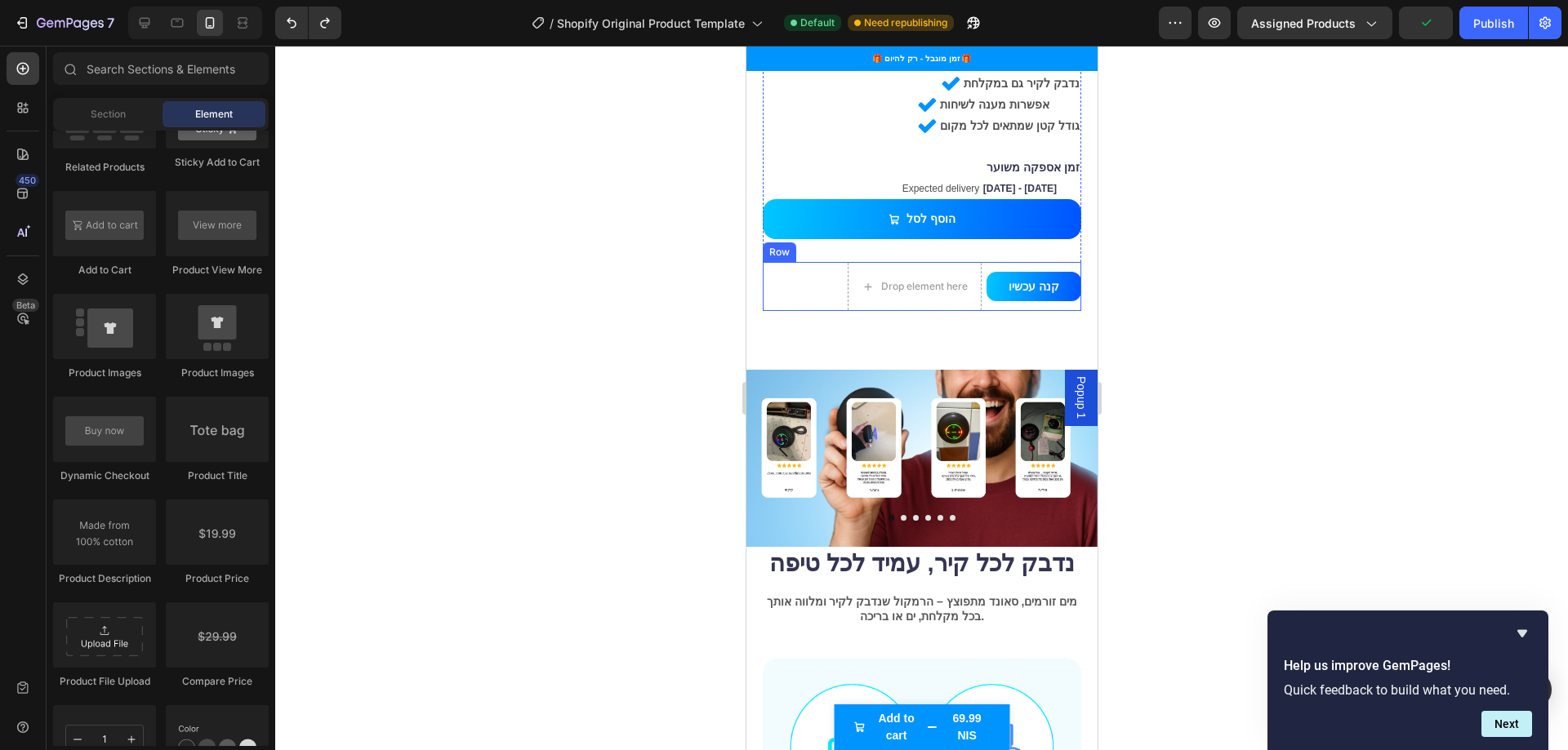
click at [784, 262] on div "Drop element here קנה עכשיו Dynamic Checkout Row" at bounding box center [920, 286] width 318 height 49
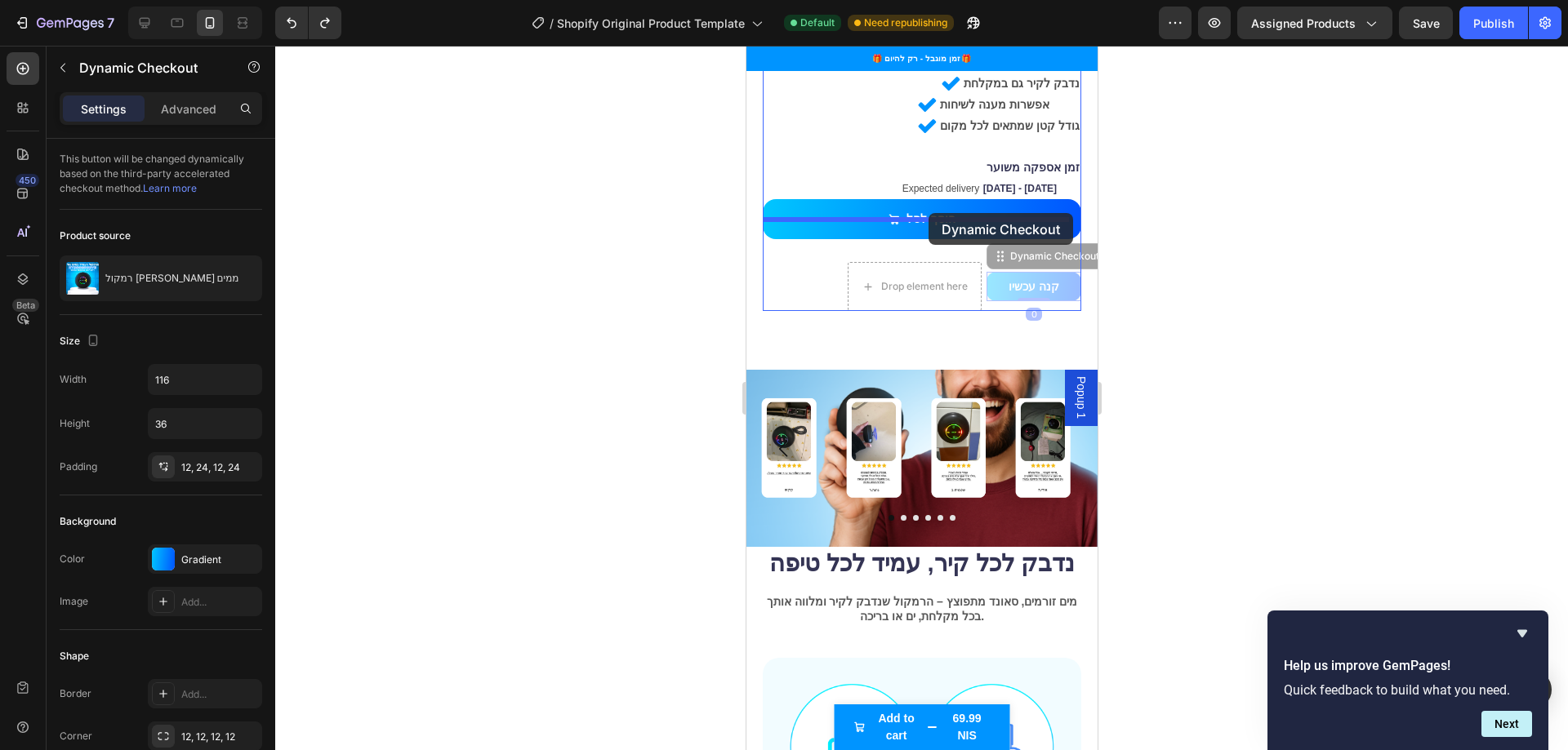
drag, startPoint x: 1014, startPoint y: 241, endPoint x: 928, endPoint y: 213, distance: 90.4
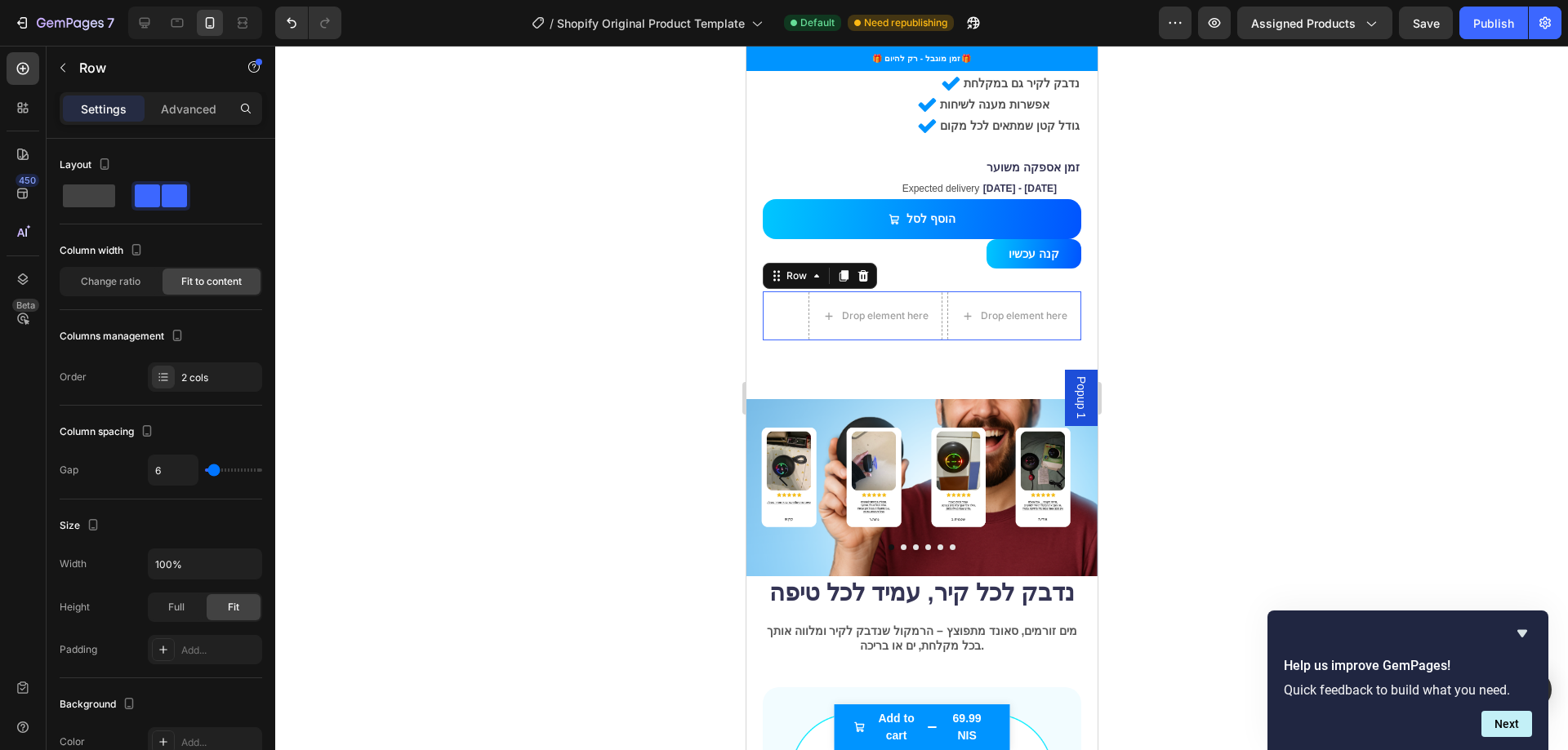
click at [781, 292] on div "Drop element here Drop element here Row 0" at bounding box center [920, 315] width 318 height 49
click at [868, 266] on div at bounding box center [862, 276] width 19 height 19
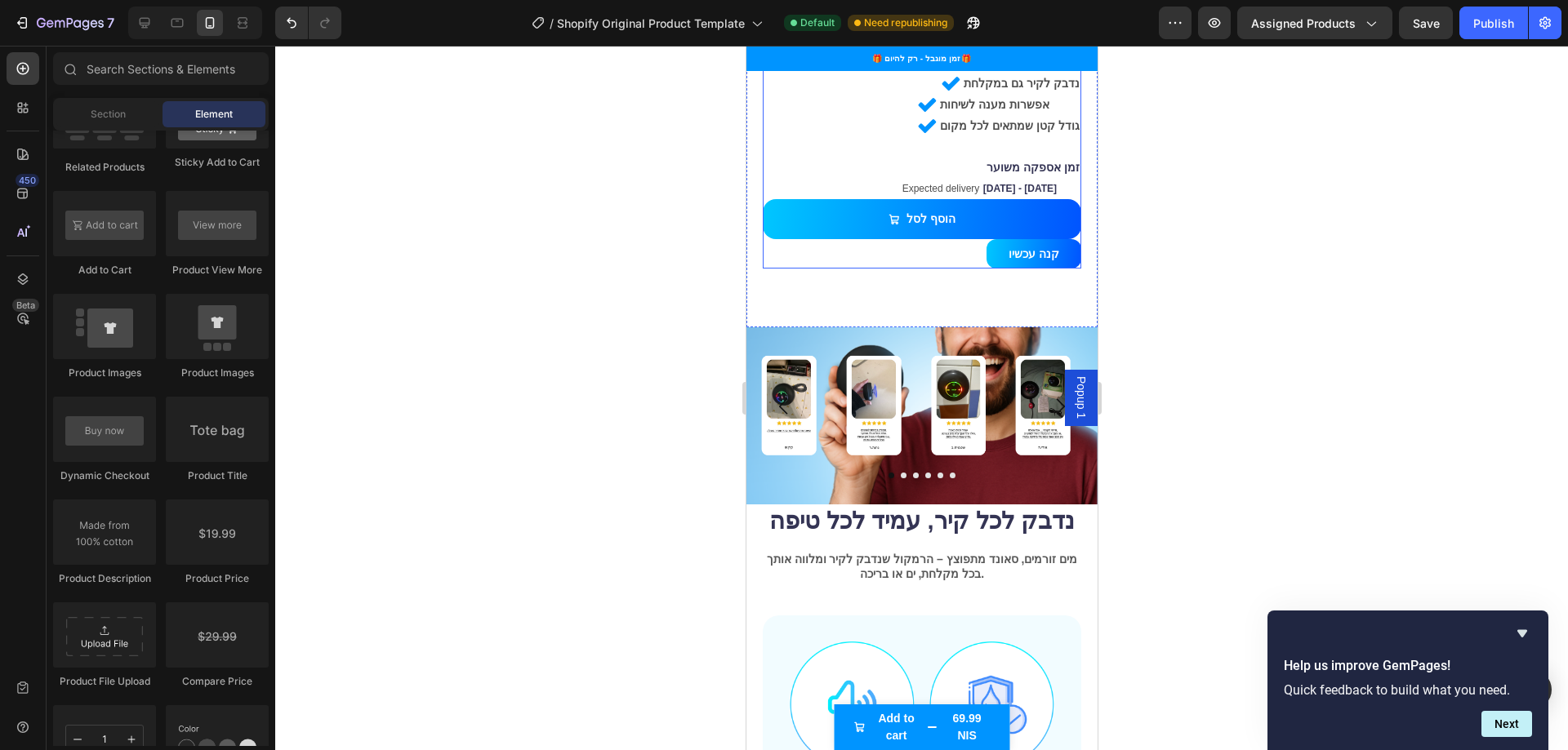
click at [967, 217] on div "Icon Icon Icon Icon Icon Icon List 1,000+ לקחות מרוצים Text Block Row רמקול חסי…" at bounding box center [920, 73] width 318 height 390
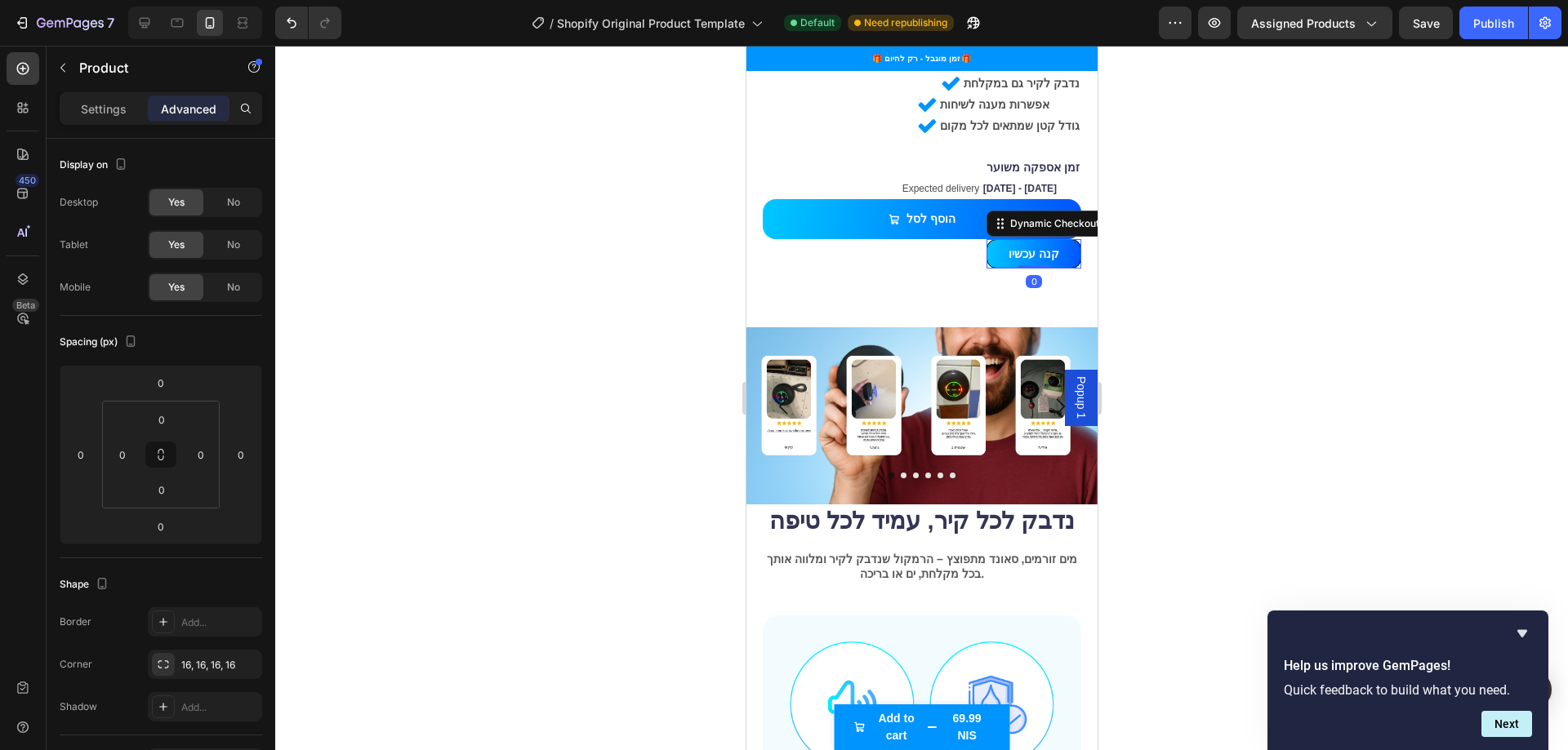
click at [991, 239] on button "קנה עכשיו" at bounding box center [1033, 254] width 95 height 29
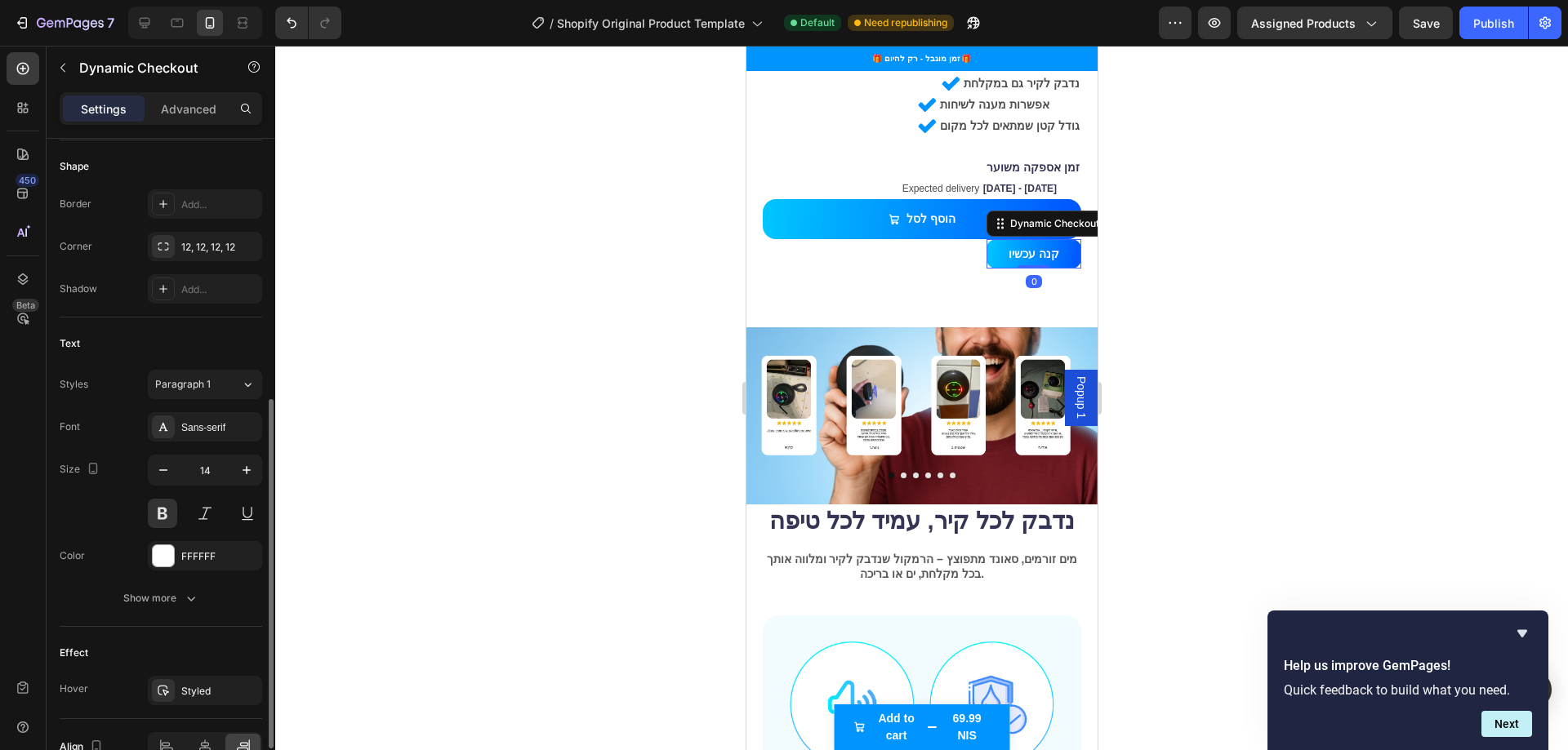
scroll to position [580, 0]
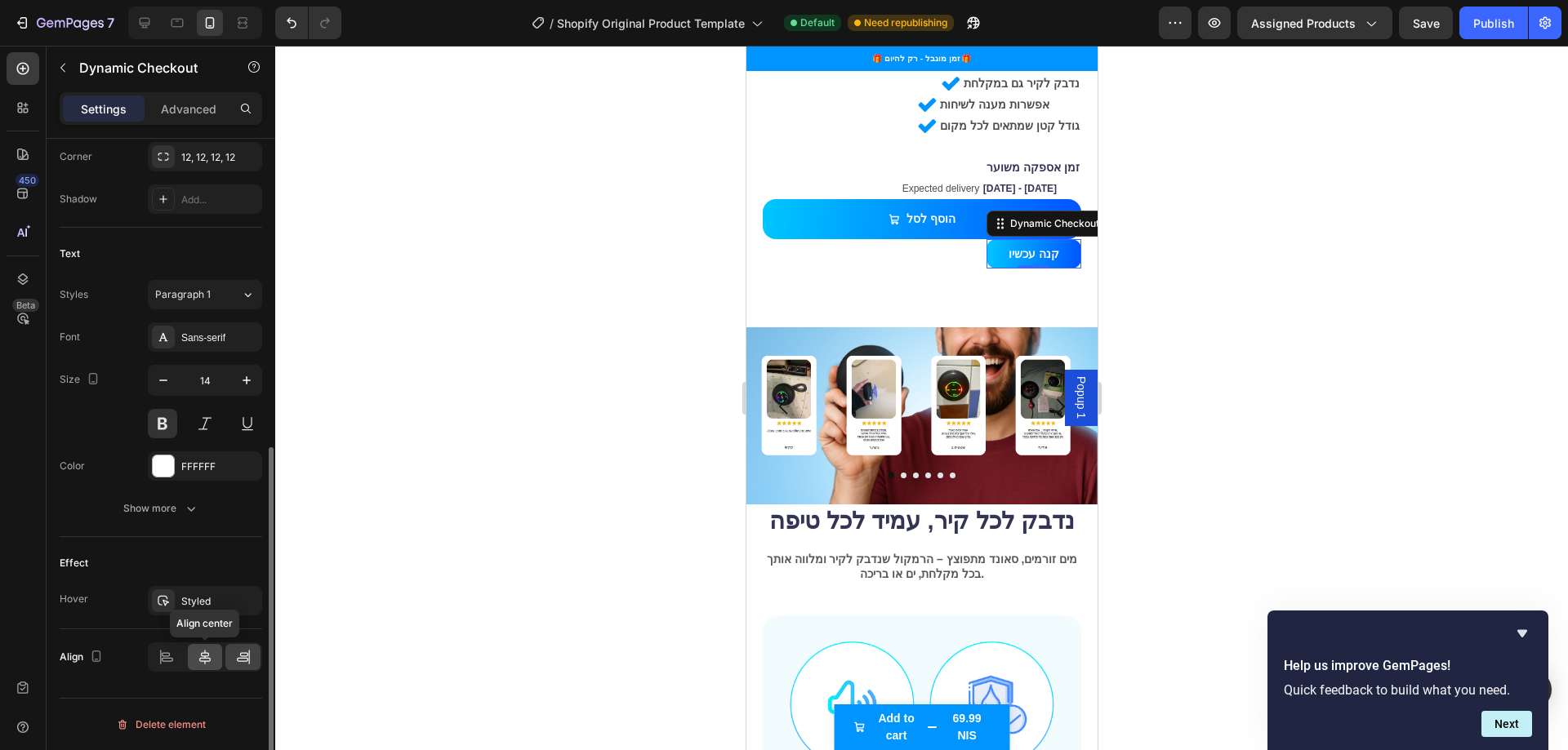
click at [203, 660] on icon at bounding box center [205, 657] width 16 height 16
click at [206, 659] on icon at bounding box center [205, 657] width 16 height 16
click at [253, 654] on div at bounding box center [243, 657] width 35 height 27
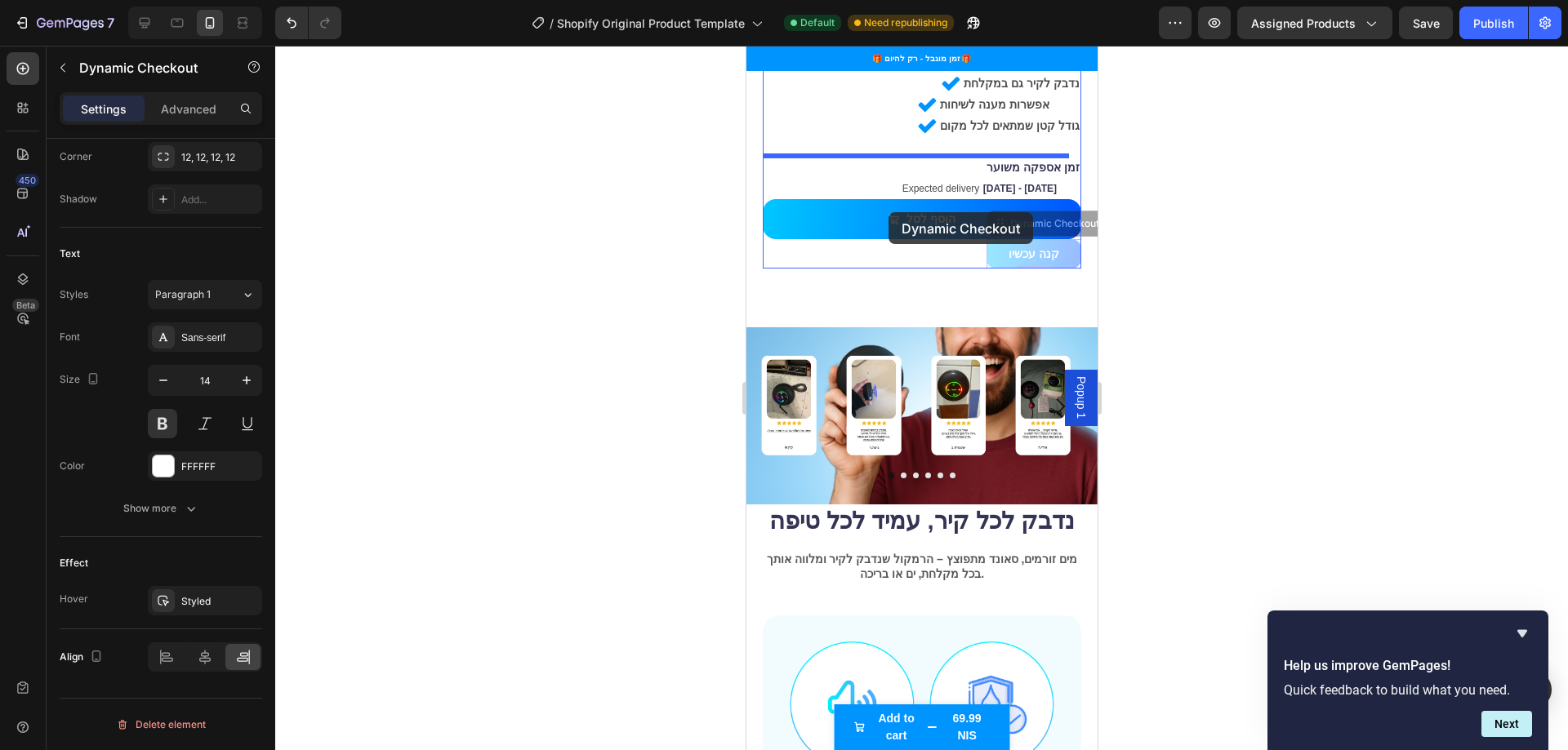
drag, startPoint x: 981, startPoint y: 211, endPoint x: 888, endPoint y: 212, distance: 93.0
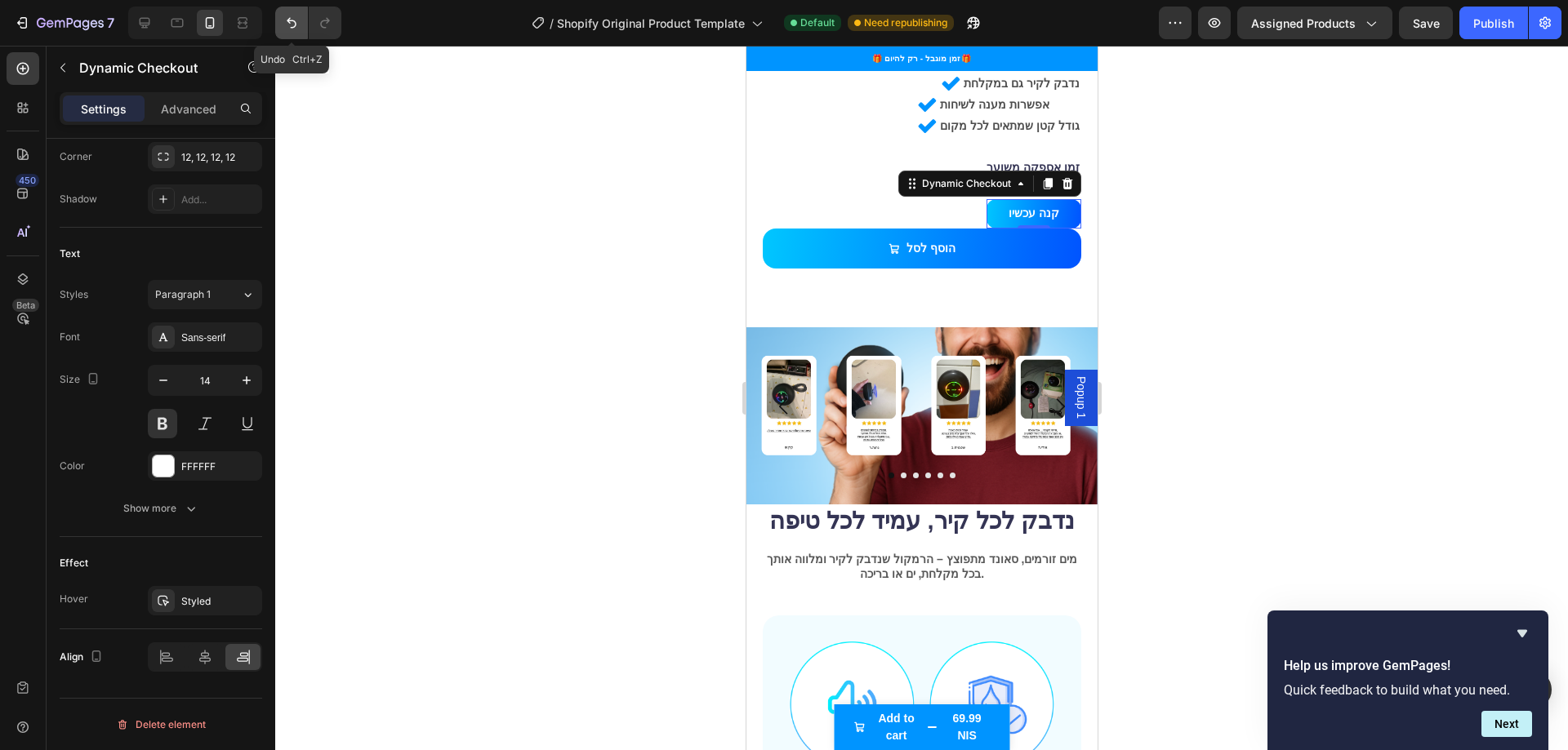
click at [294, 28] on icon "Undo/Redo" at bounding box center [292, 23] width 16 height 16
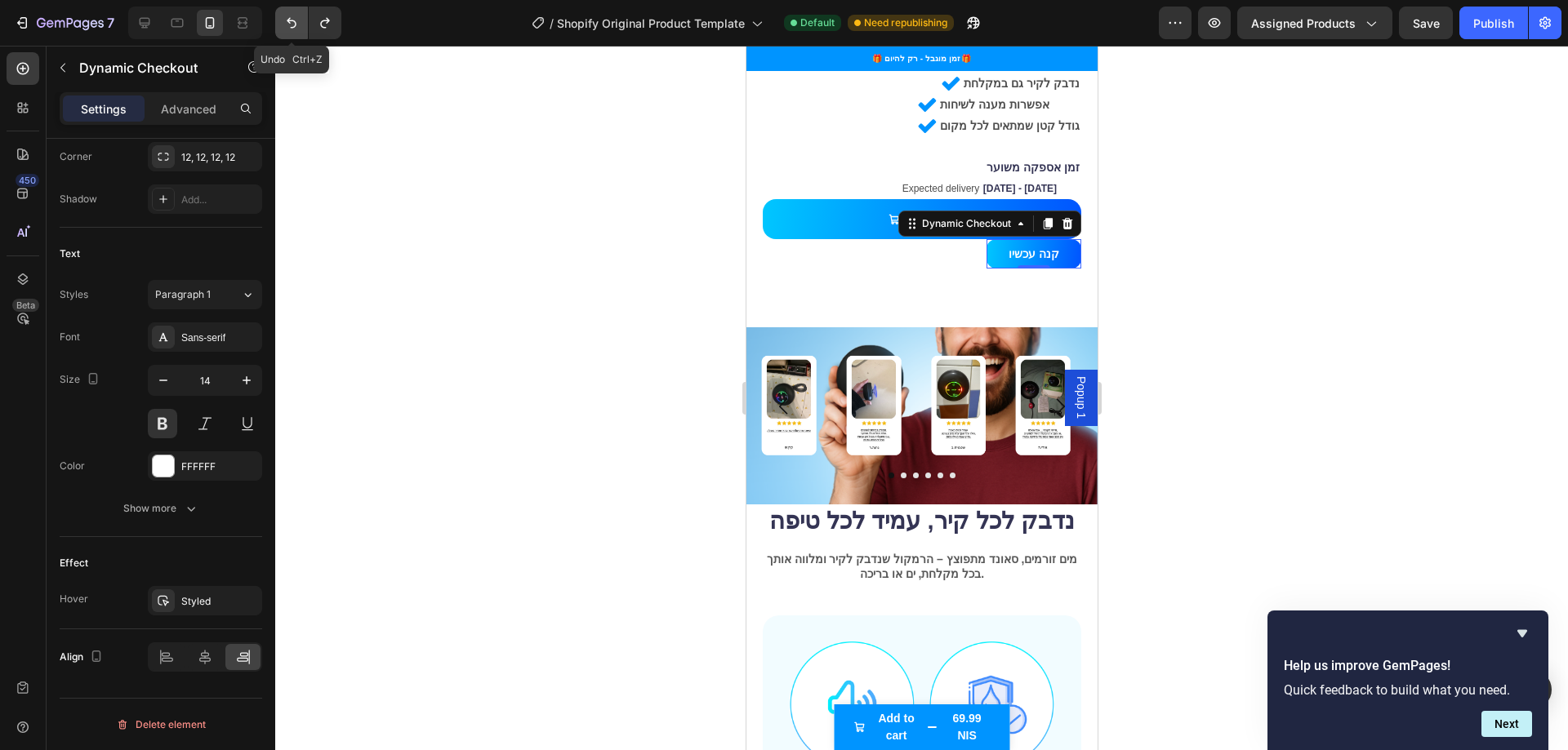
click at [294, 28] on icon "Undo/Redo" at bounding box center [292, 23] width 16 height 16
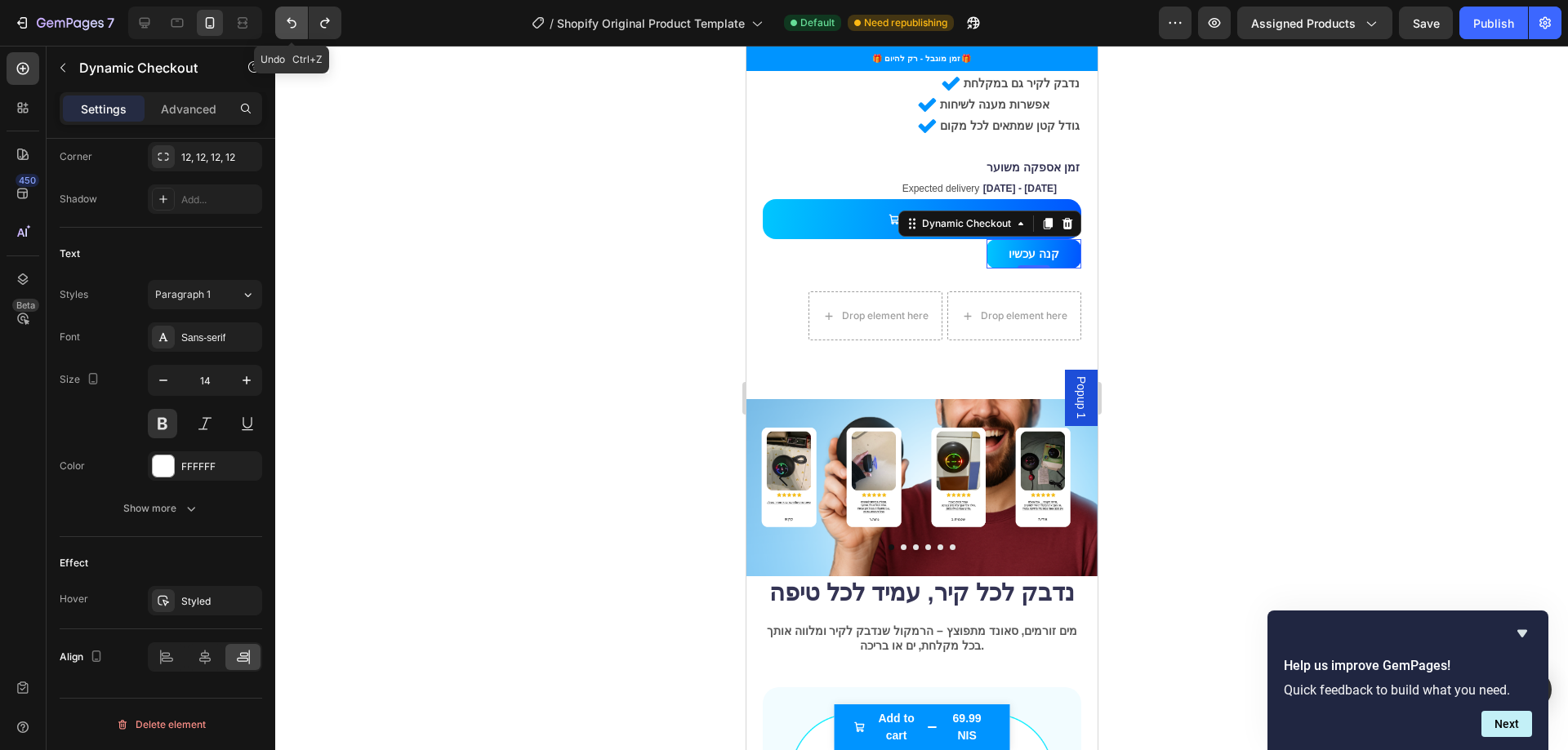
click at [294, 28] on icon "Undo/Redo" at bounding box center [292, 23] width 16 height 16
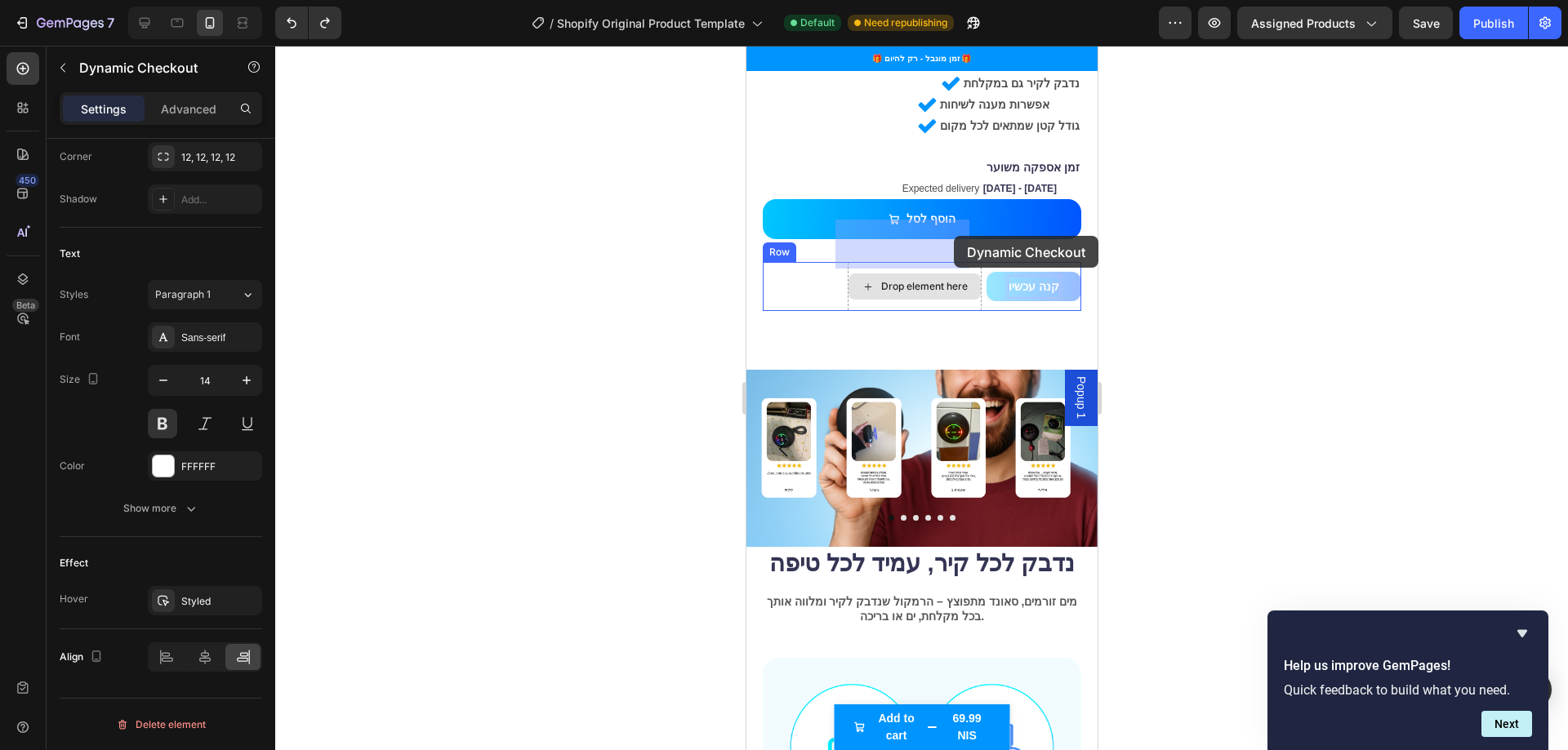
scroll to position [1051, 0]
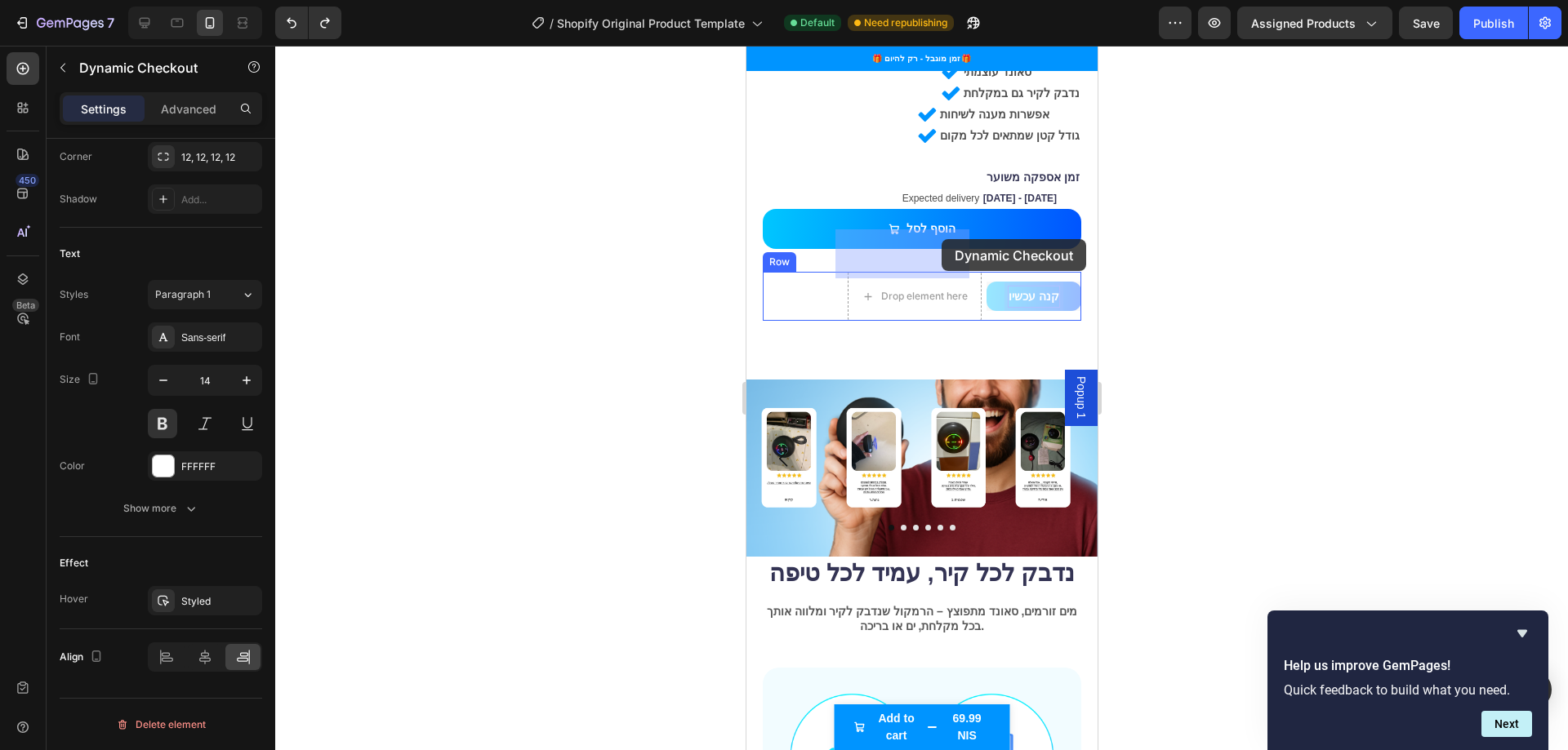
drag, startPoint x: 1008, startPoint y: 234, endPoint x: 941, endPoint y: 239, distance: 67.2
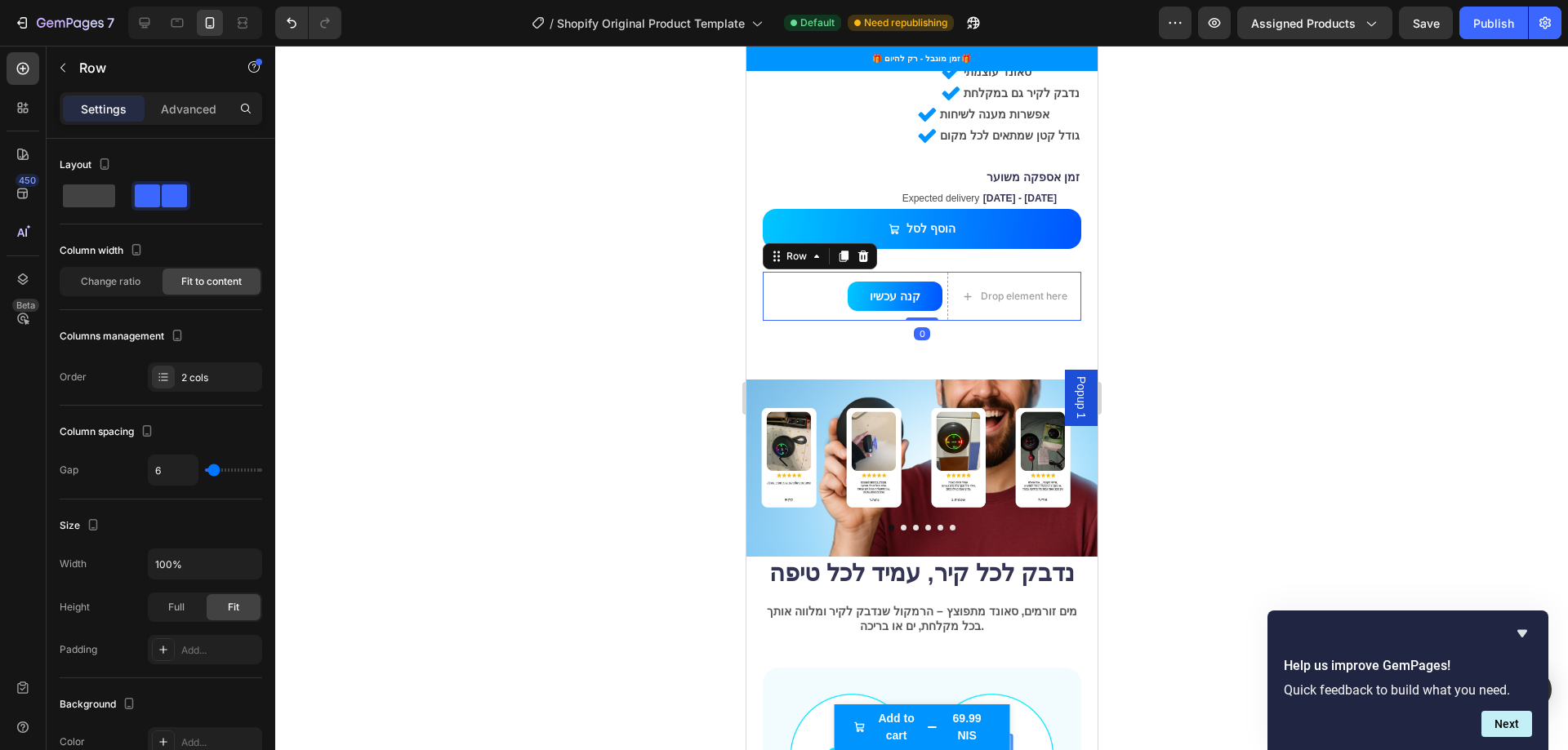
click at [829, 272] on div "קנה עכשיו Dynamic Checkout Drop element here Row 0" at bounding box center [920, 296] width 318 height 49
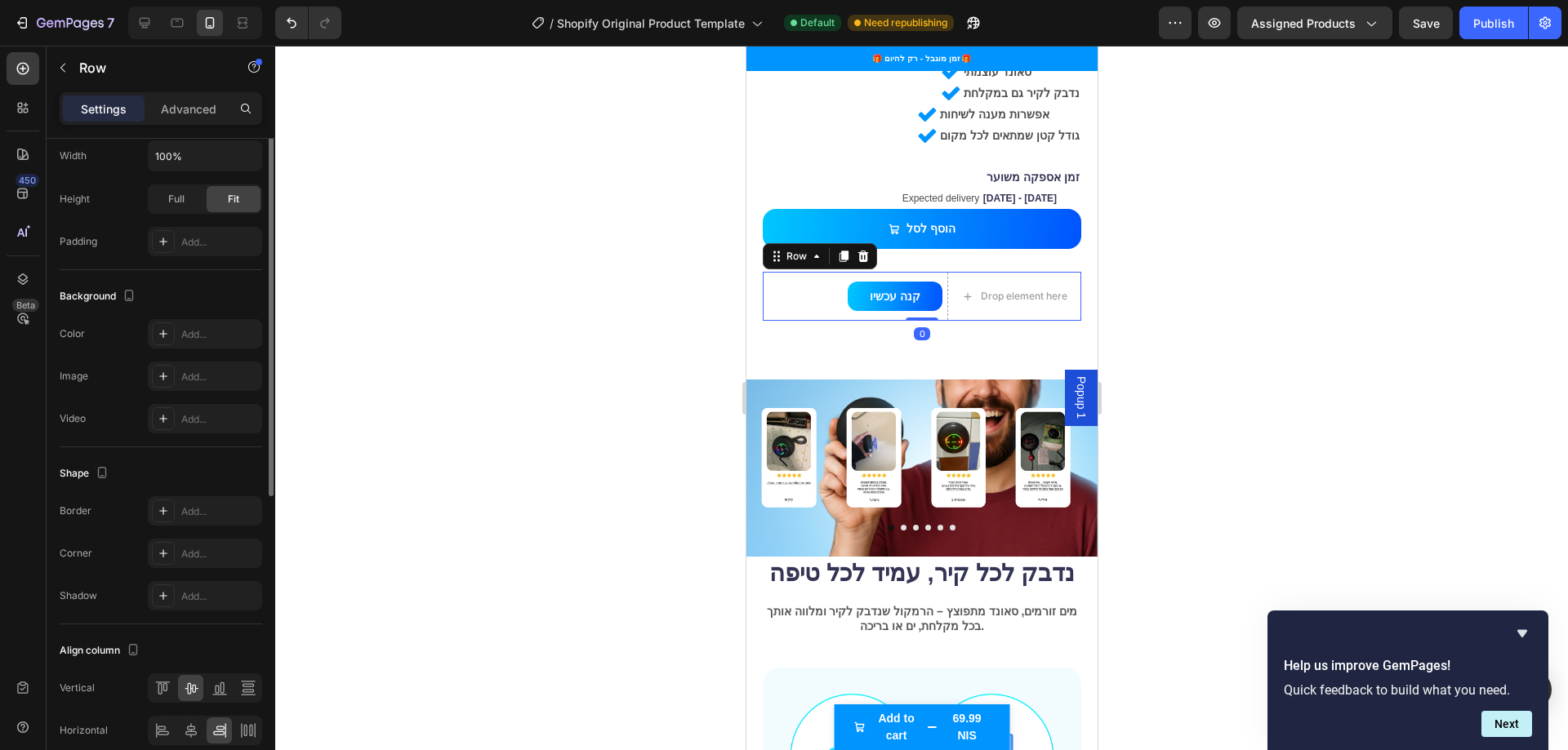
scroll to position [481, 0]
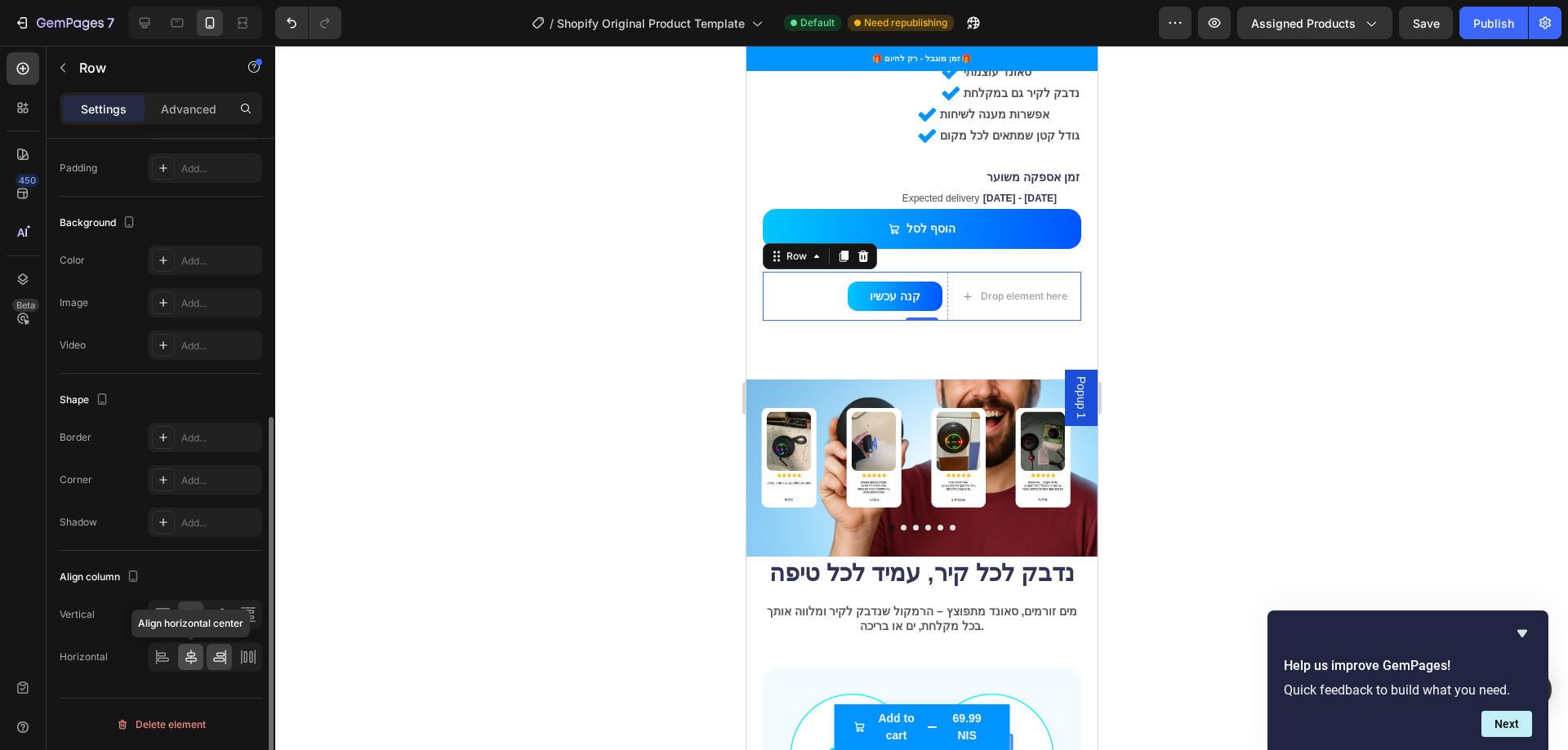
click at [191, 654] on icon at bounding box center [191, 657] width 16 height 16
click at [168, 653] on icon at bounding box center [163, 657] width 16 height 16
click at [221, 654] on icon at bounding box center [219, 657] width 16 height 16
click at [250, 651] on icon at bounding box center [248, 657] width 16 height 16
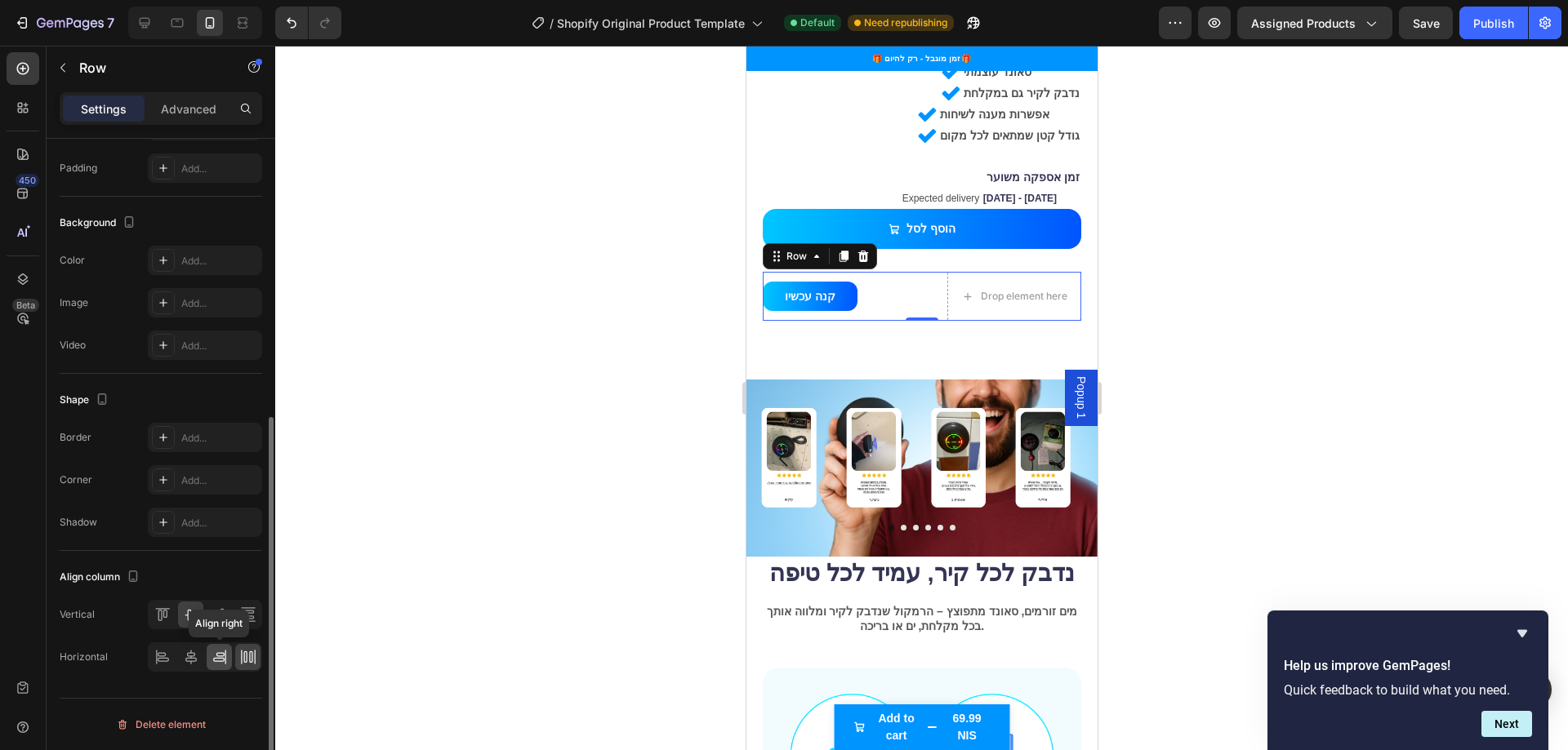
click at [220, 658] on icon at bounding box center [218, 660] width 11 height 4
click at [214, 617] on icon at bounding box center [219, 615] width 16 height 16
click at [194, 612] on icon at bounding box center [191, 615] width 16 height 16
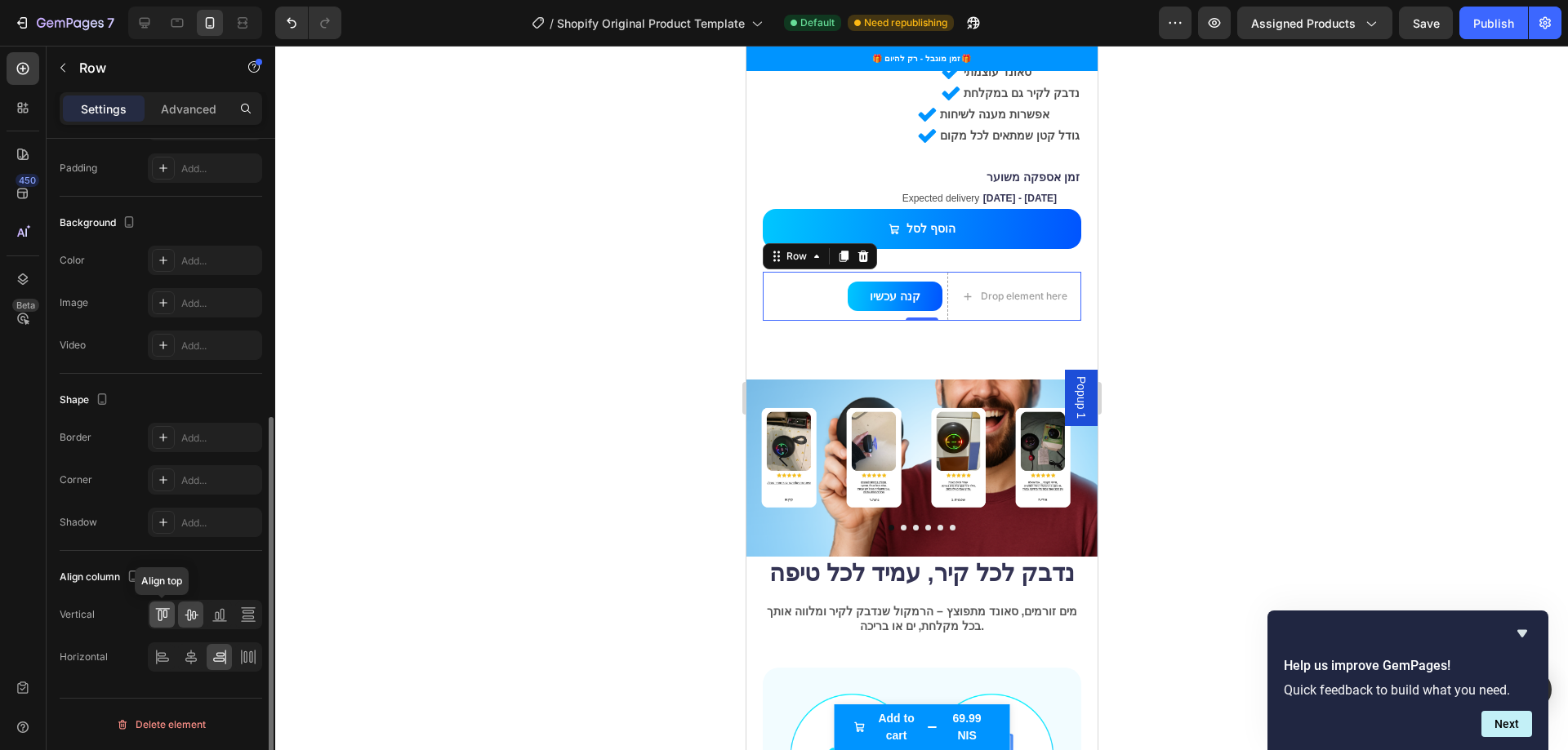
click at [161, 611] on icon at bounding box center [159, 615] width 4 height 11
click at [183, 619] on icon at bounding box center [191, 615] width 16 height 16
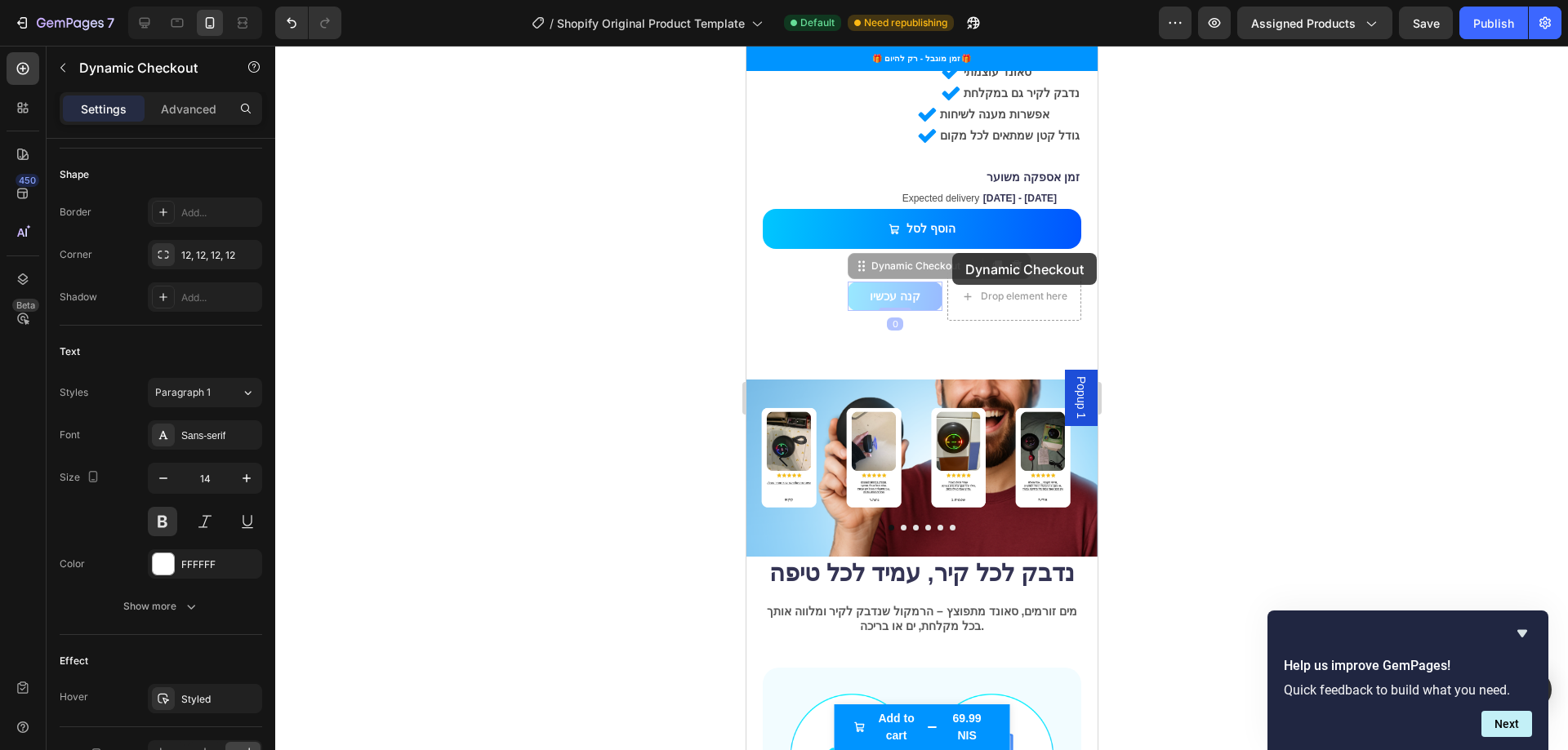
scroll to position [0, 0]
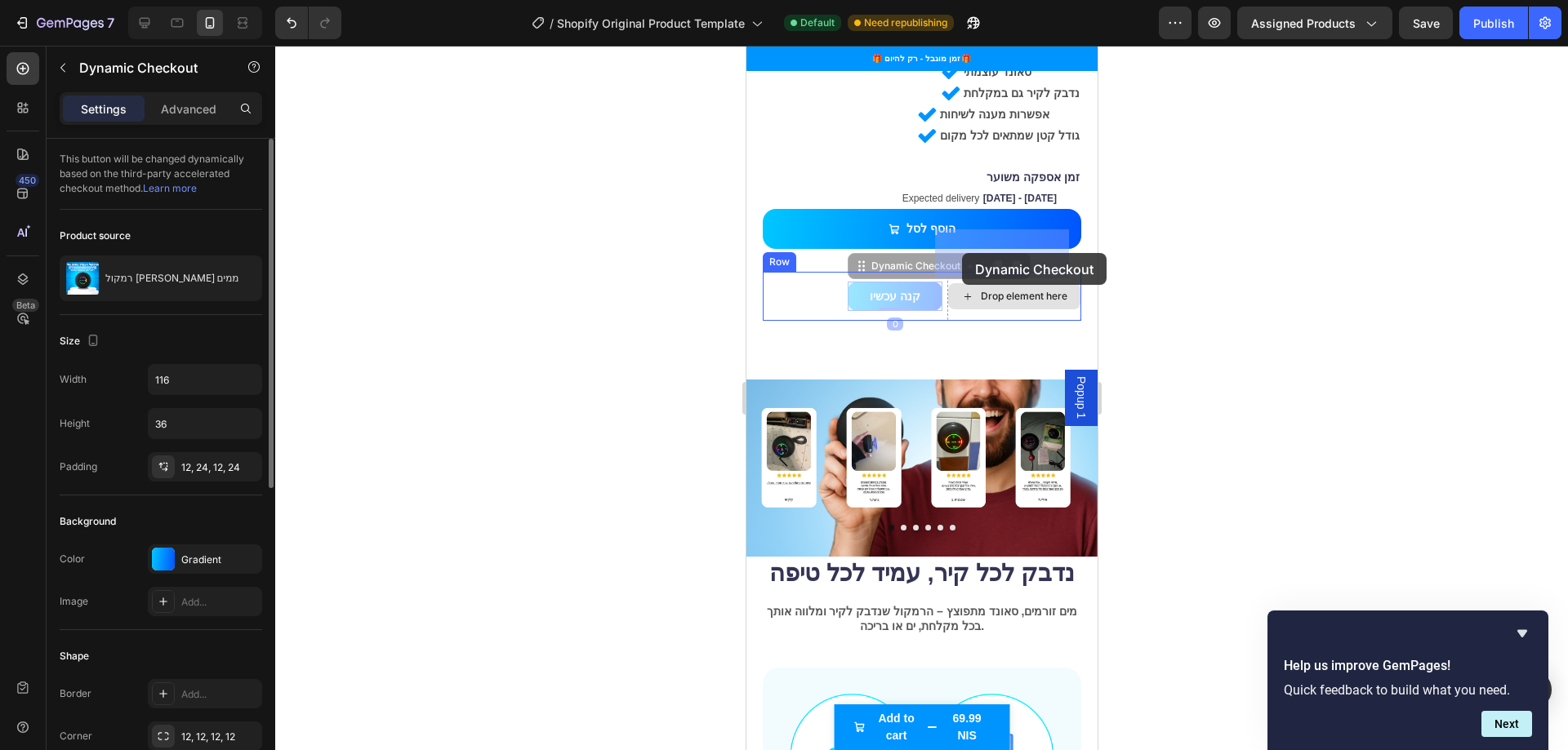
drag, startPoint x: 852, startPoint y: 252, endPoint x: 967, endPoint y: 254, distance: 115.0
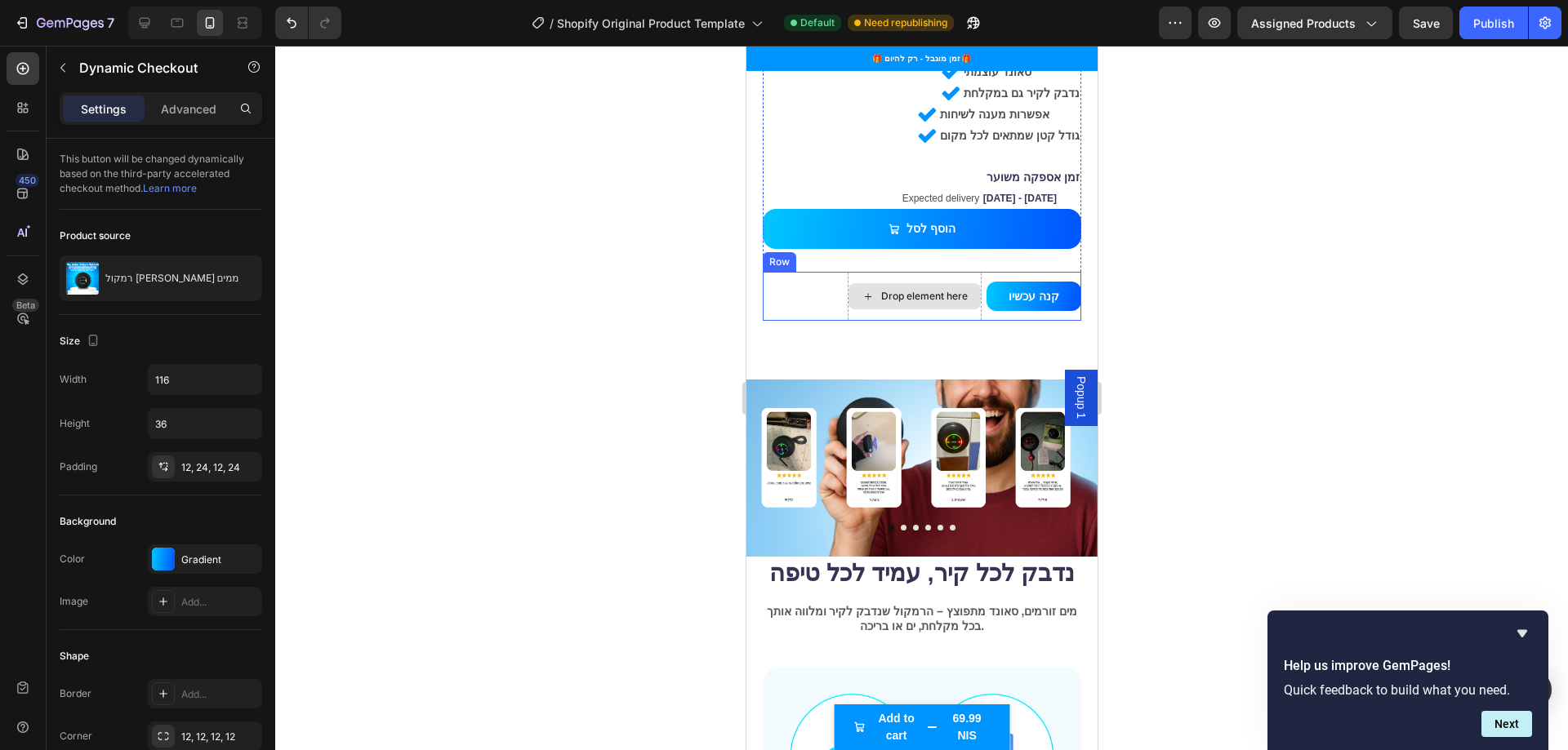
click at [898, 290] on div "Drop element here" at bounding box center [923, 296] width 87 height 13
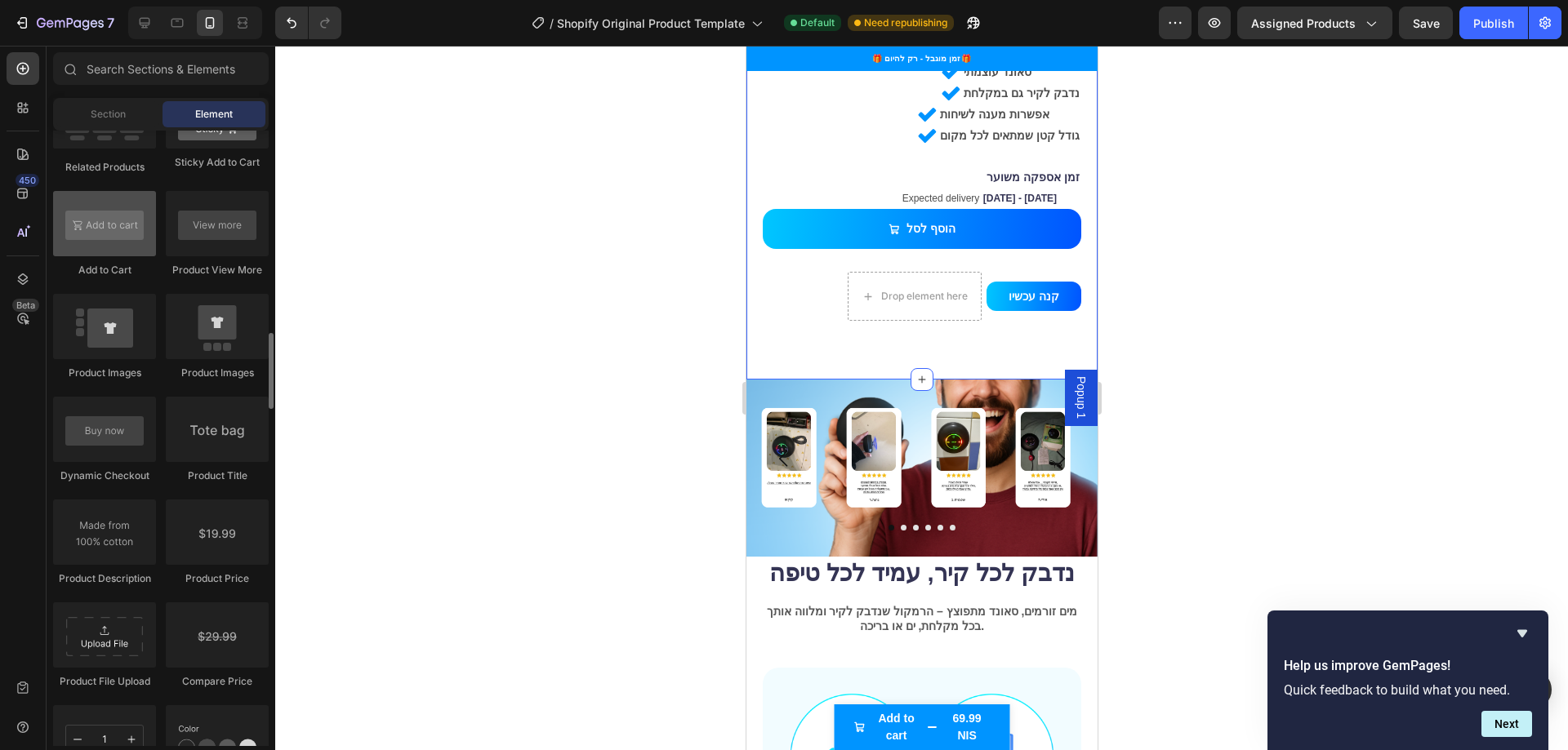
scroll to position [2286, 0]
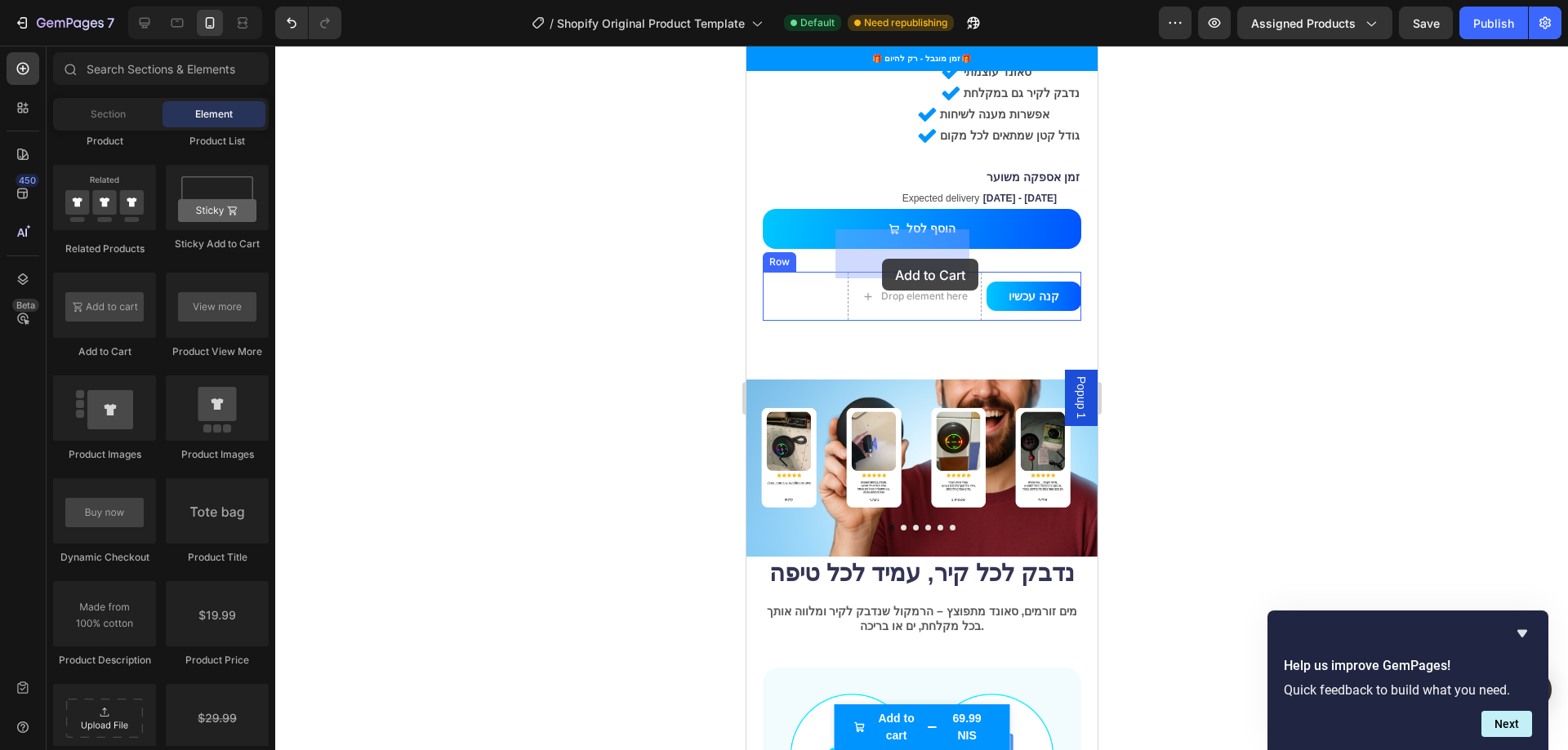
drag, startPoint x: 862, startPoint y: 361, endPoint x: 882, endPoint y: 254, distance: 108.9
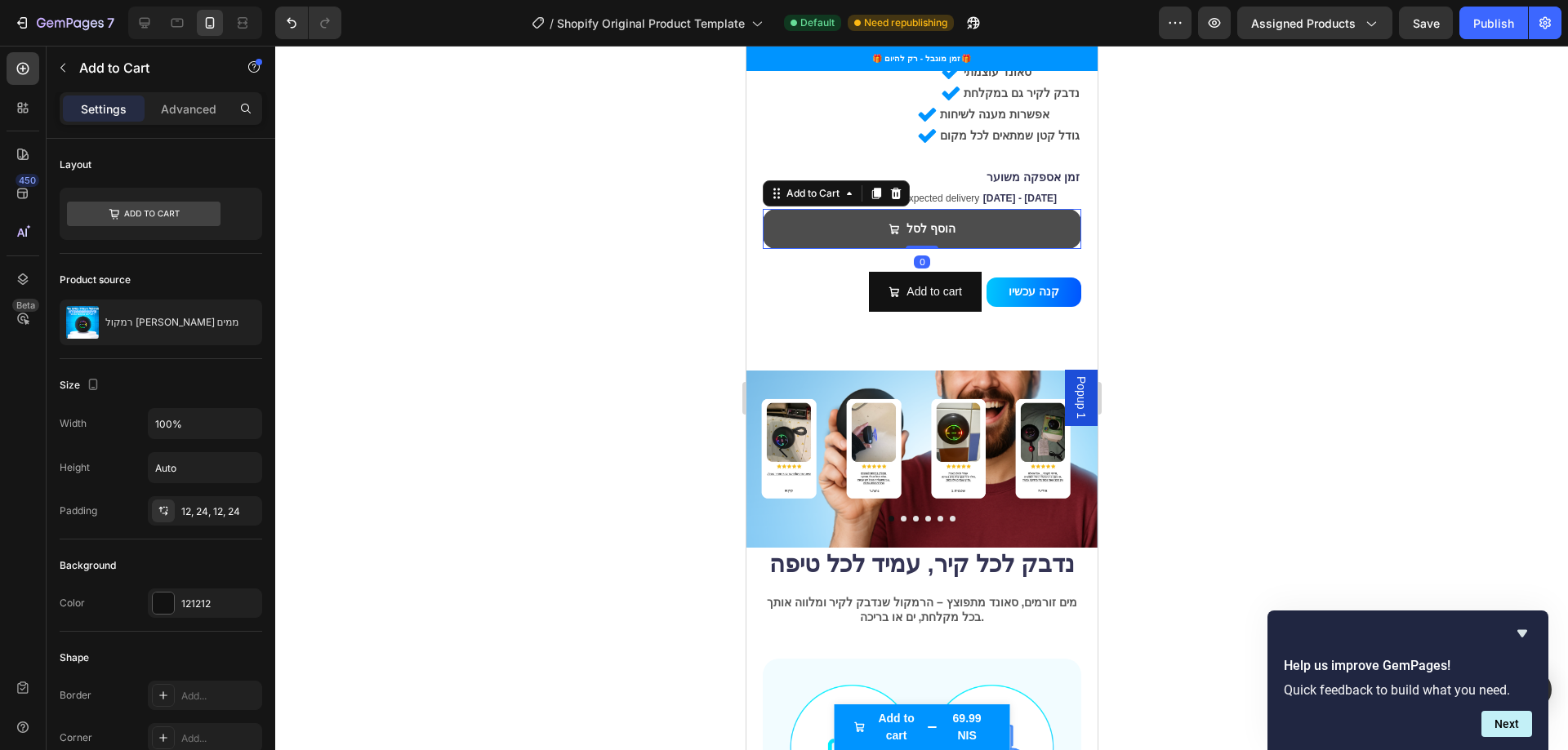
click at [1042, 209] on button "הוסף לסל" at bounding box center [920, 229] width 318 height 40
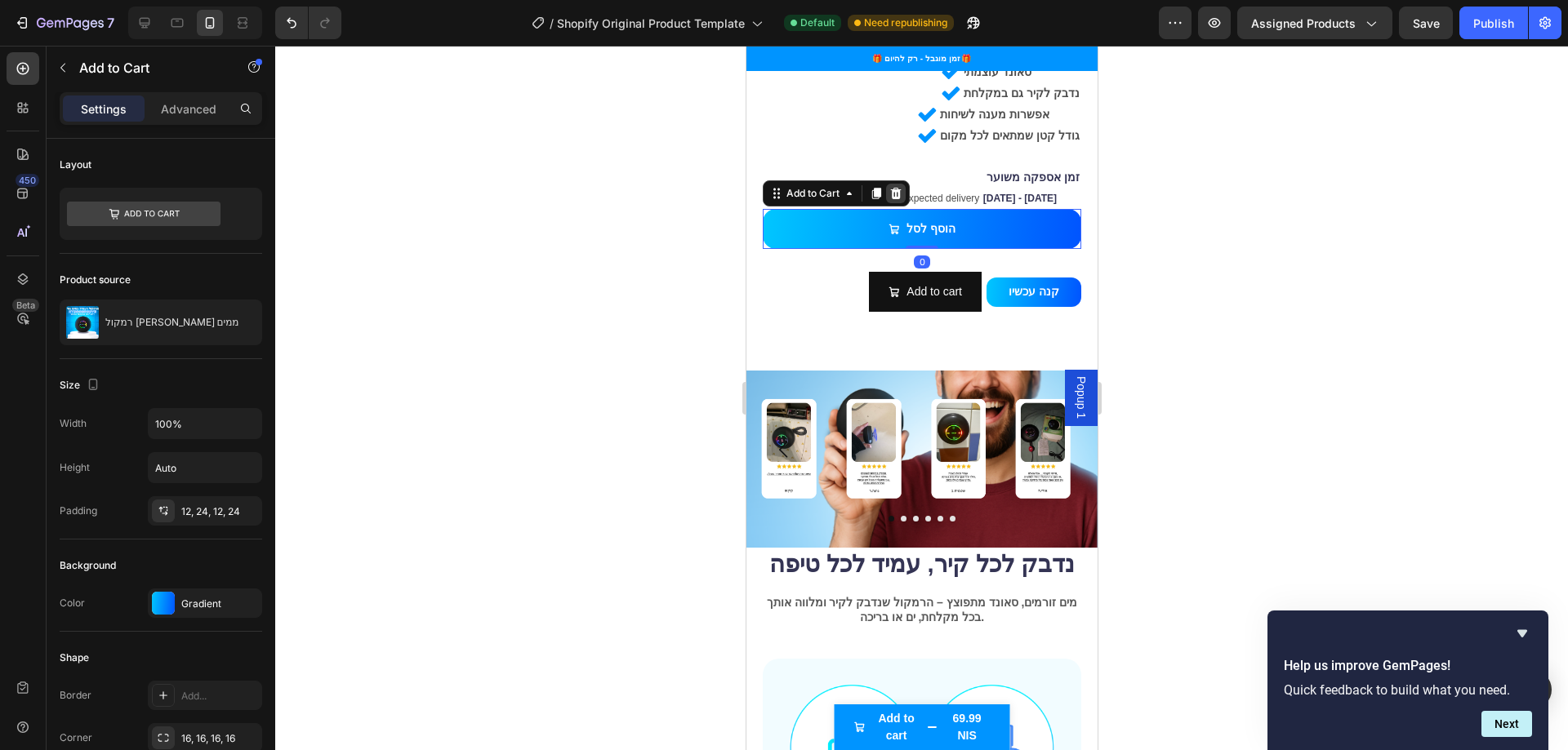
click at [900, 187] on icon at bounding box center [895, 193] width 13 height 13
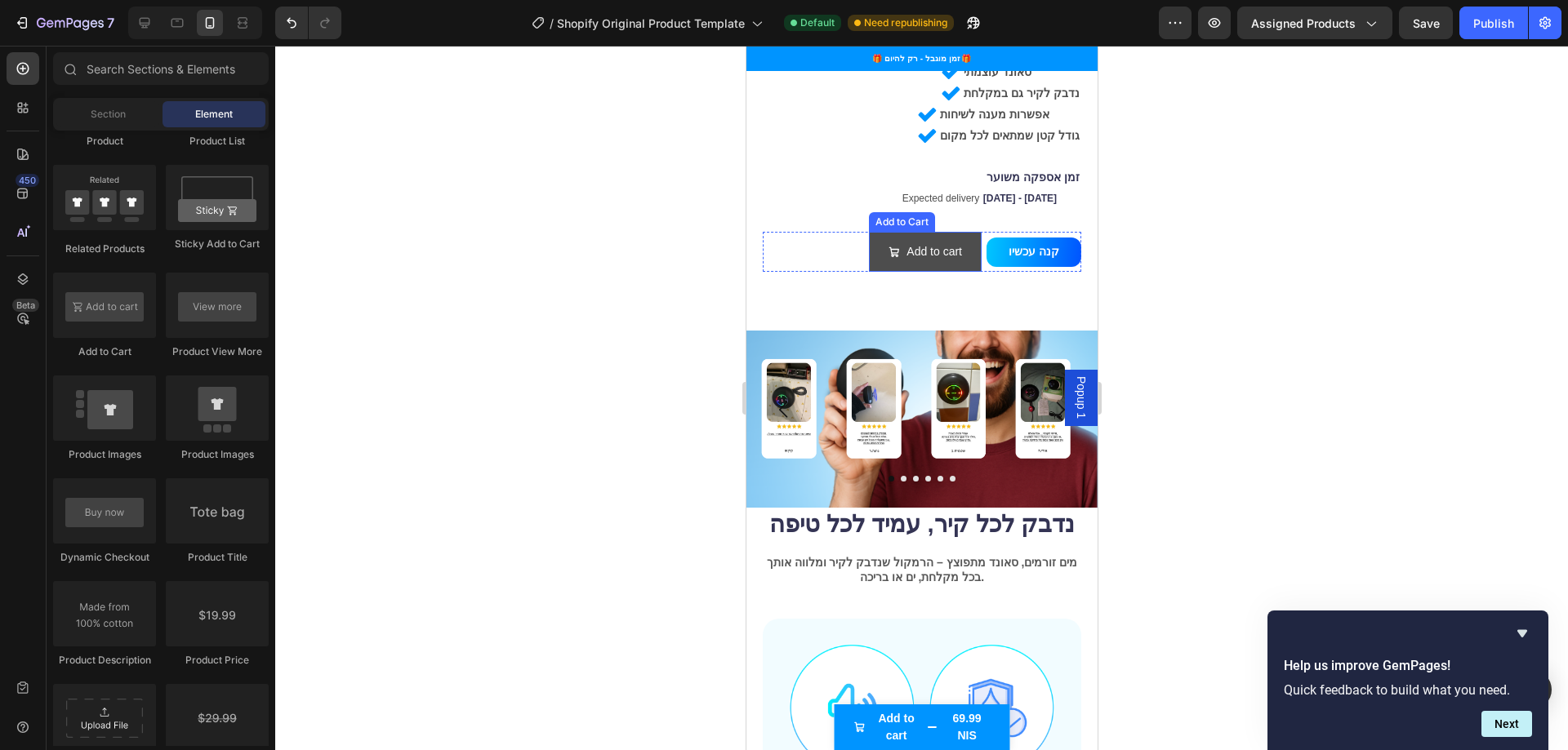
click at [943, 231] on button "Add to cart" at bounding box center [925, 251] width 113 height 40
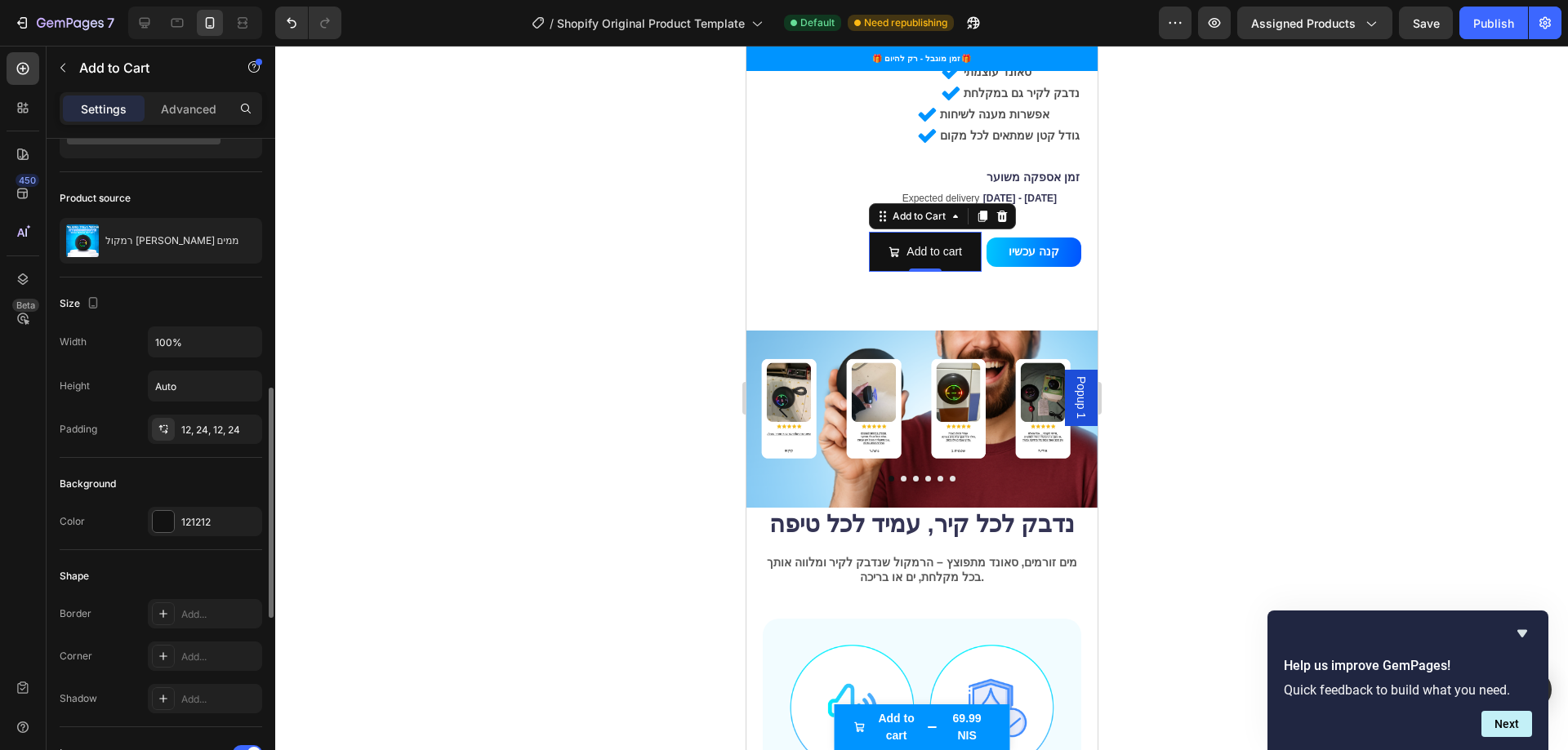
scroll to position [245, 0]
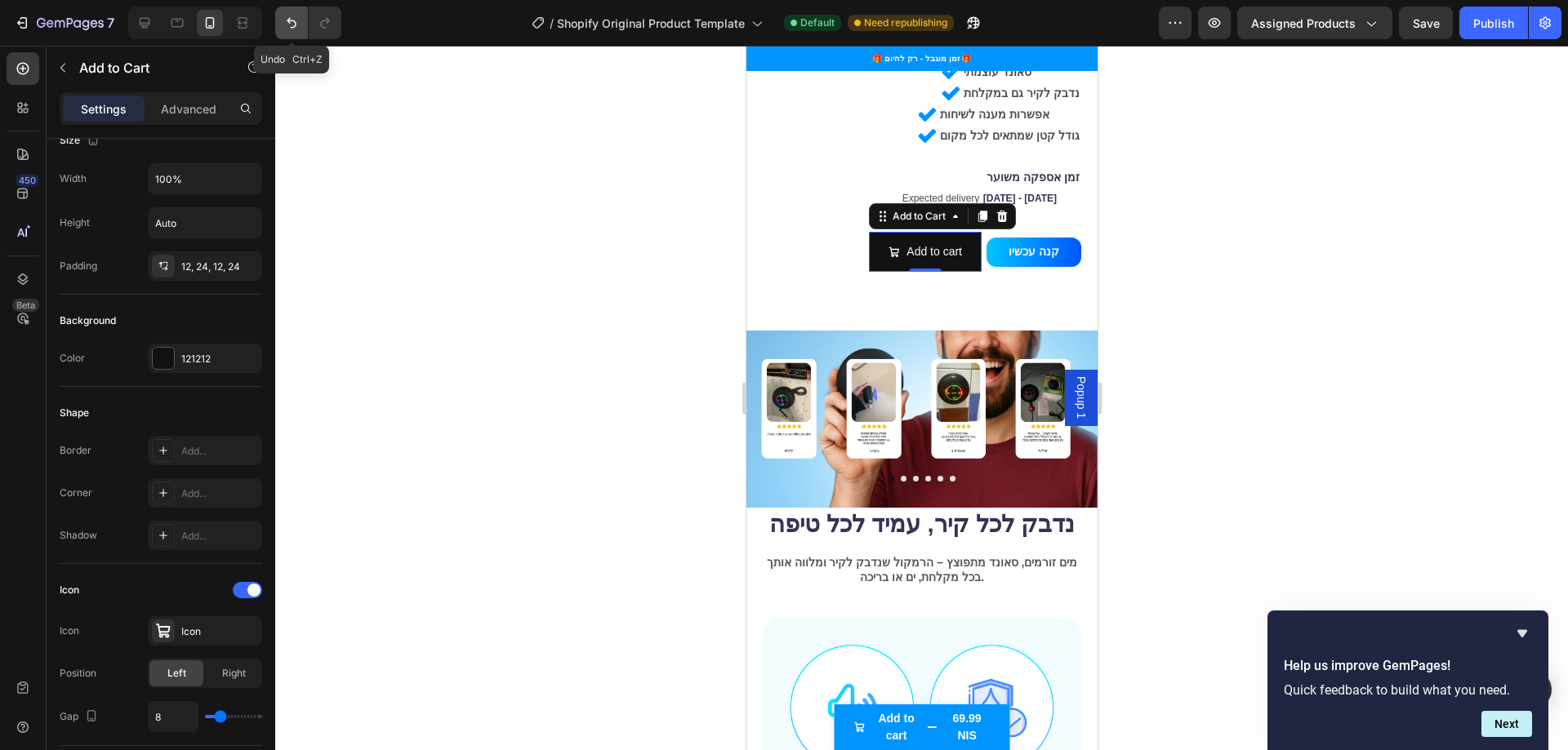
click at [291, 23] on icon "Undo/Redo" at bounding box center [292, 23] width 16 height 16
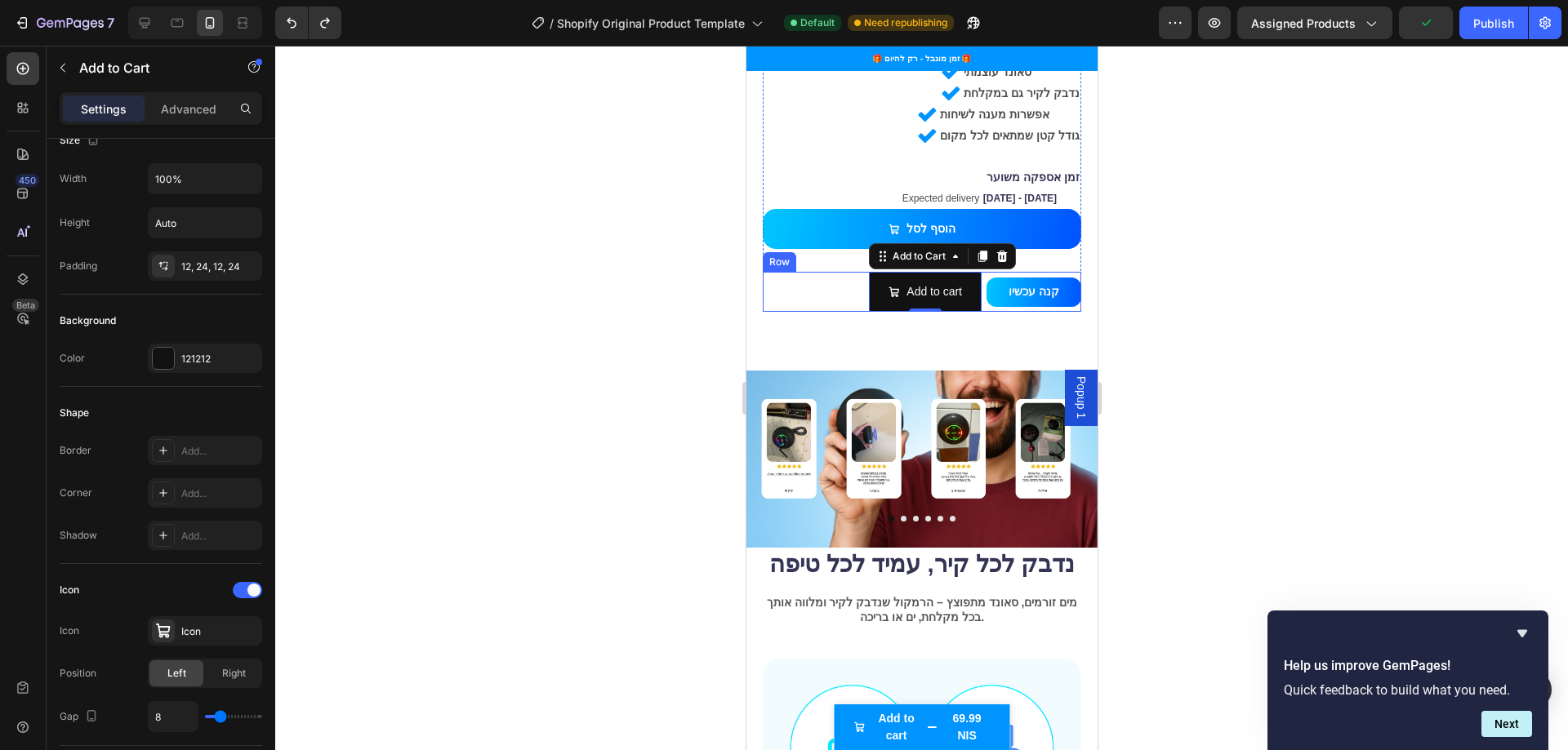
click at [989, 272] on div "קנה עכשיו Dynamic Checkout" at bounding box center [1033, 292] width 95 height 40
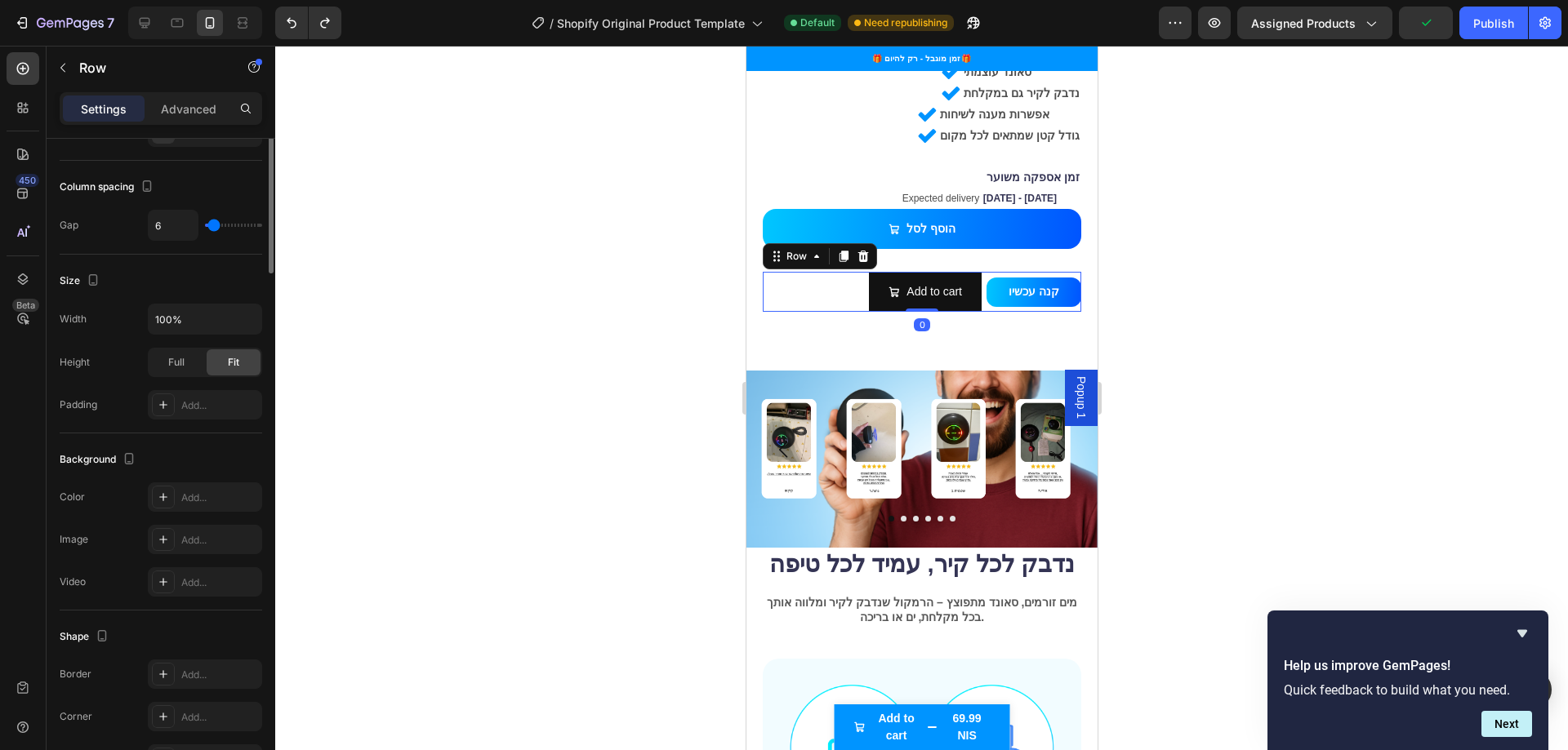
scroll to position [0, 0]
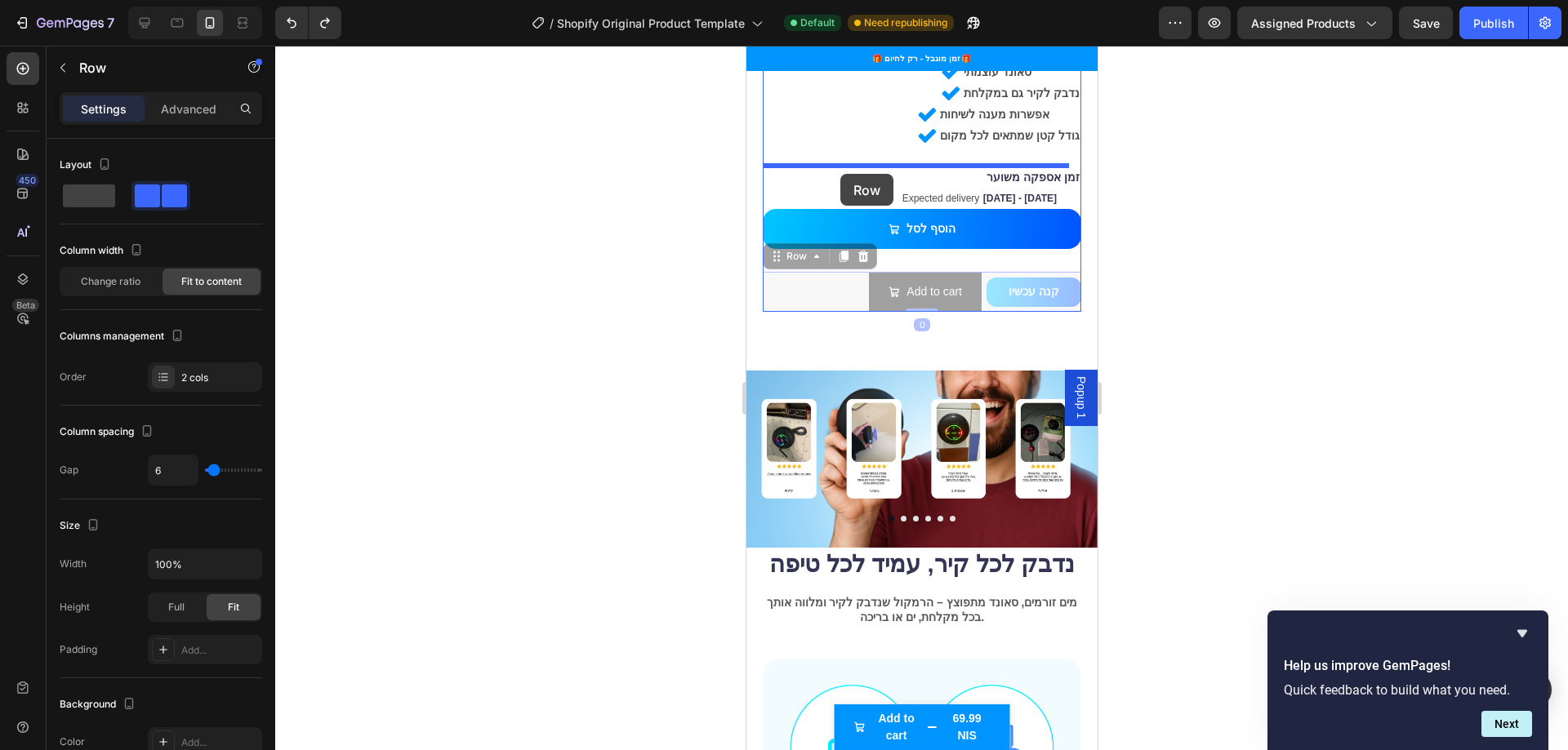
drag, startPoint x: 812, startPoint y: 252, endPoint x: 840, endPoint y: 174, distance: 82.9
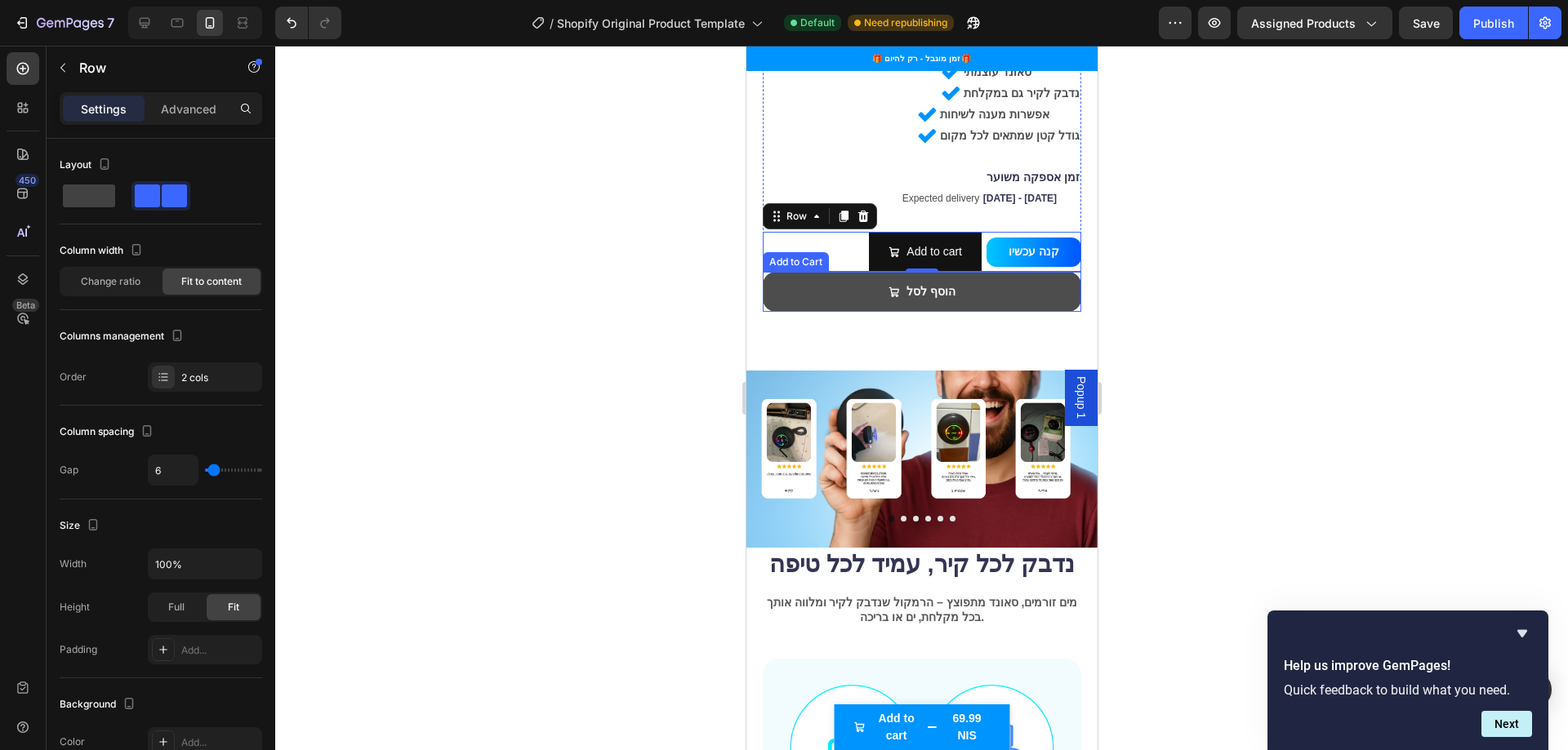
click at [850, 272] on button "הוסף לסל" at bounding box center [920, 292] width 318 height 40
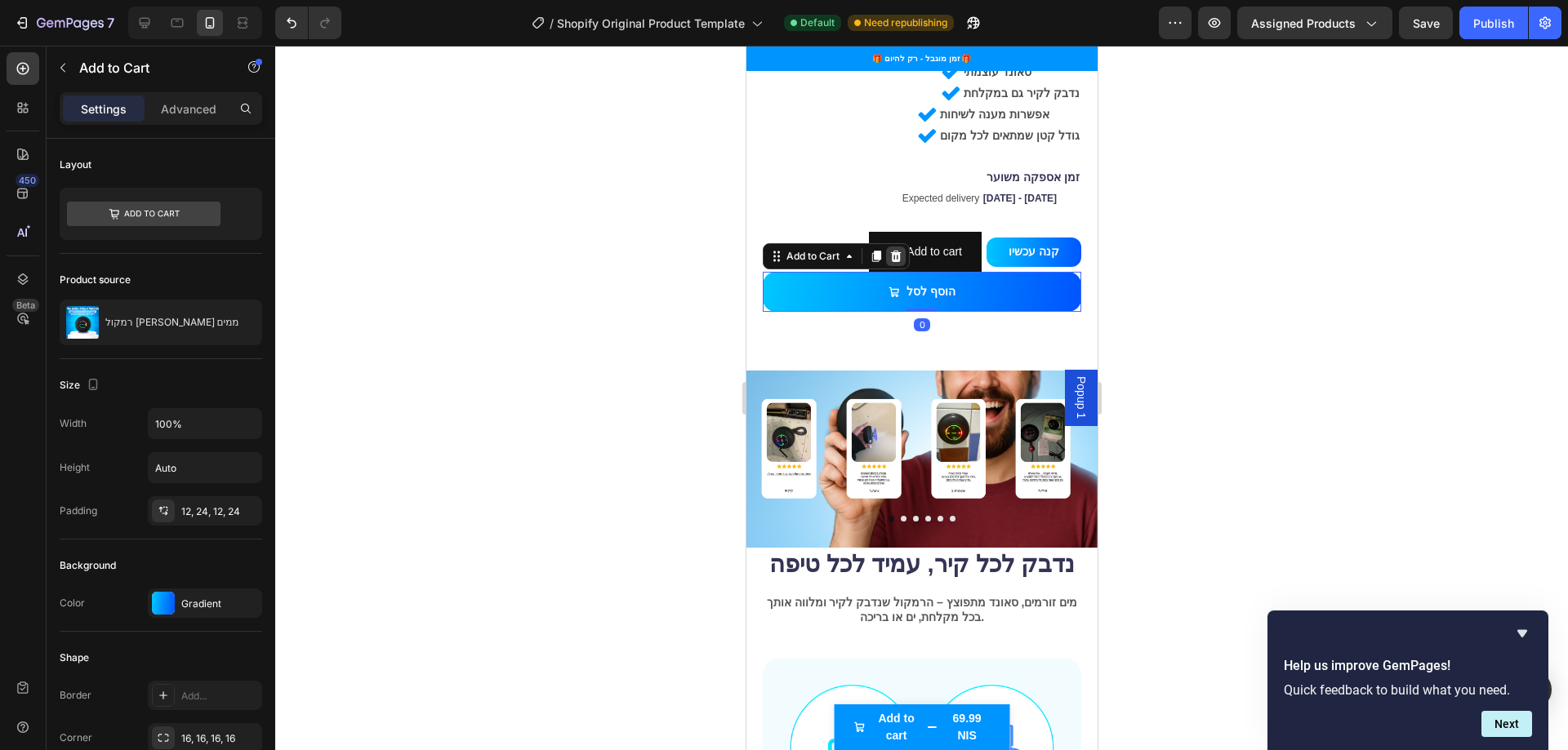
click at [893, 250] on icon at bounding box center [895, 256] width 13 height 13
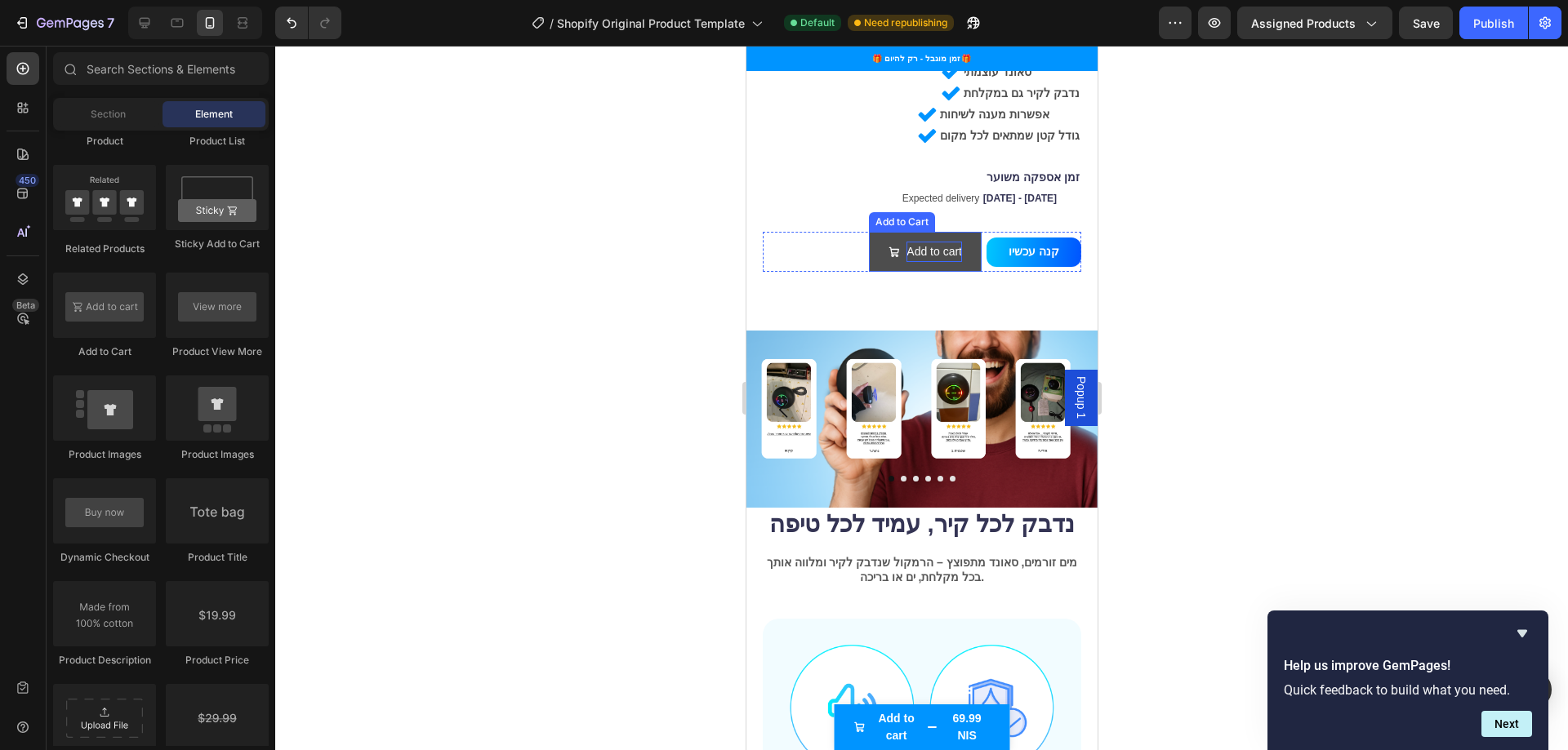
click at [916, 242] on div "Add to cart" at bounding box center [933, 252] width 56 height 20
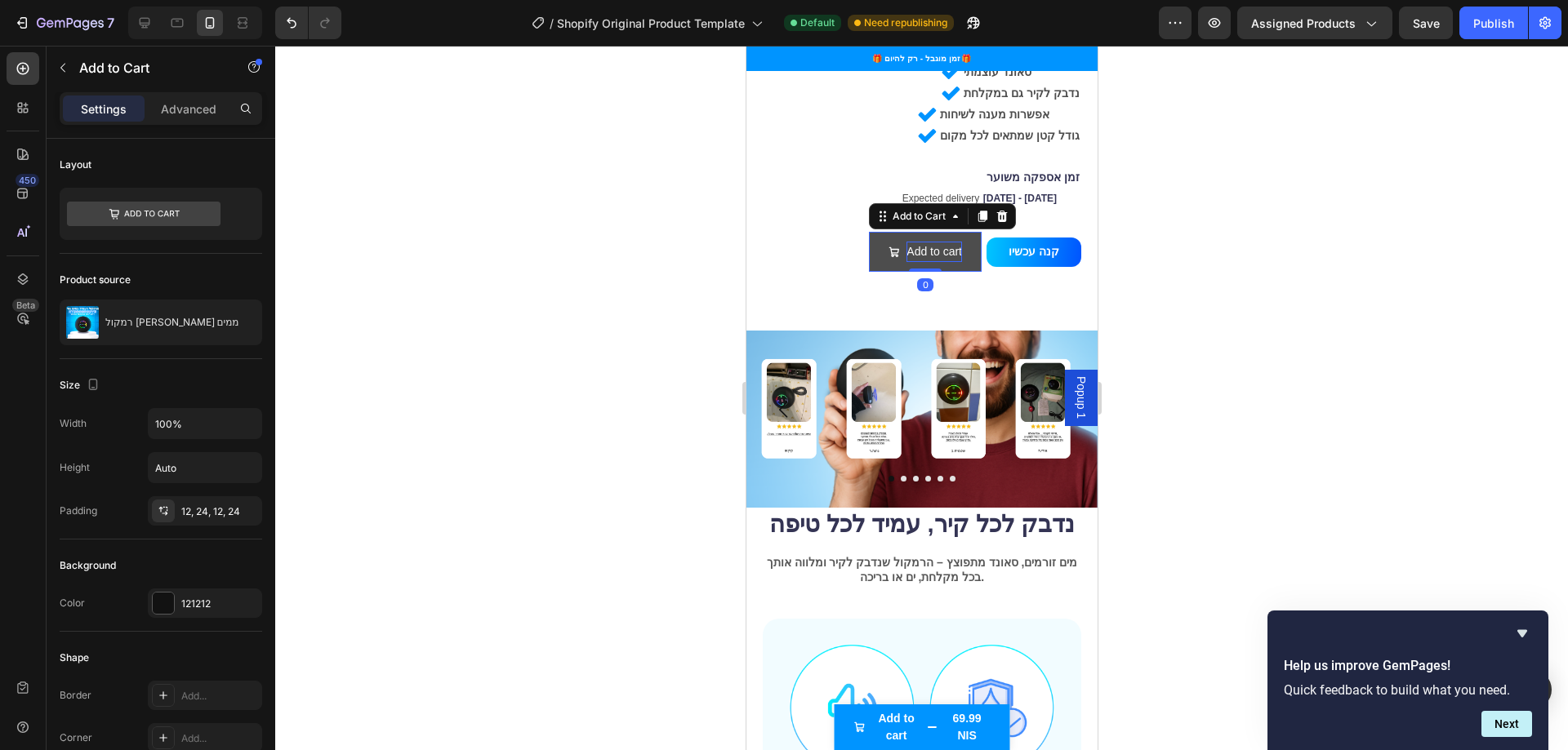
click at [916, 242] on div "Add to cart" at bounding box center [933, 252] width 56 height 20
click at [898, 231] on button "הוסף" at bounding box center [939, 251] width 82 height 40
click at [916, 242] on p "הוסף לסל" at bounding box center [935, 252] width 49 height 20
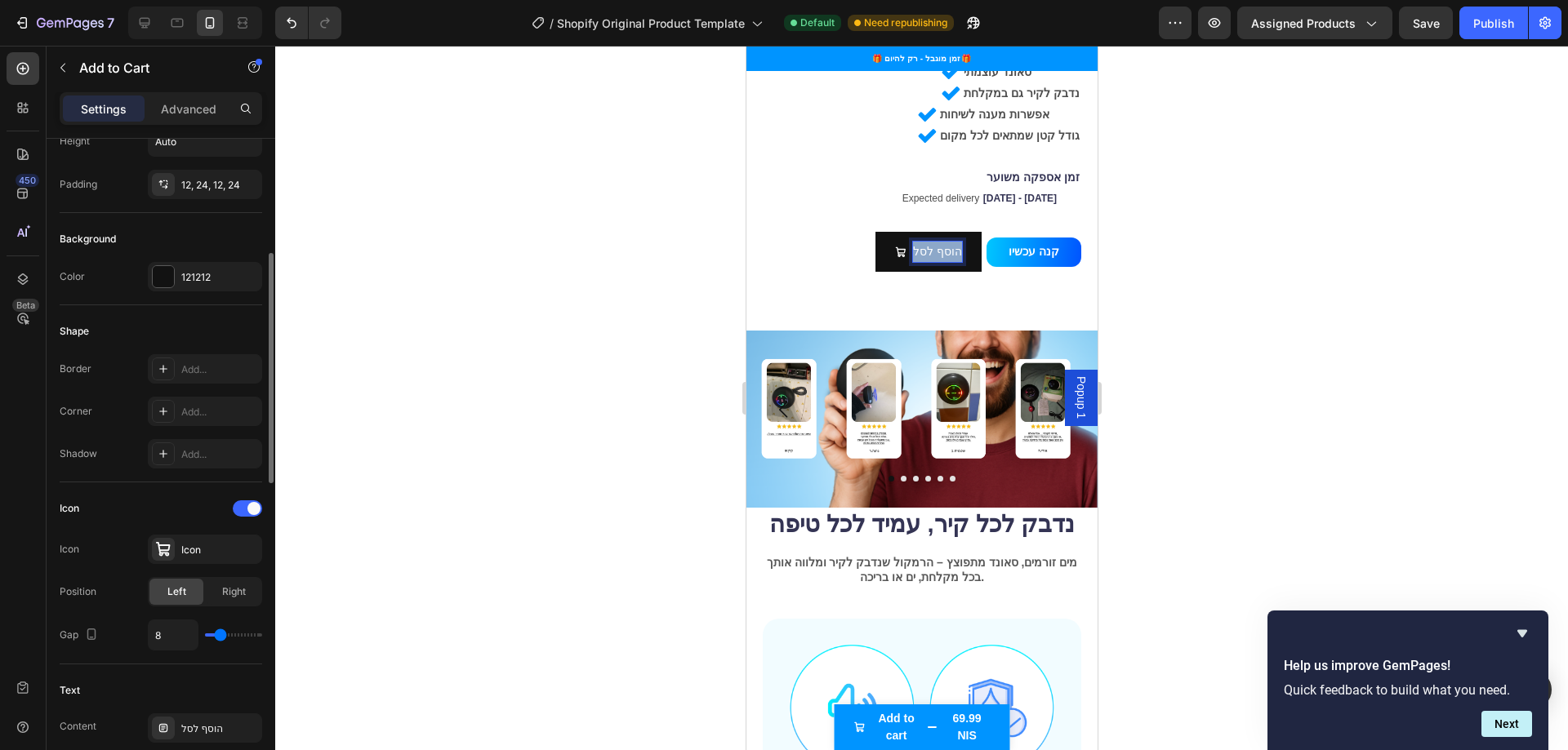
scroll to position [572, 0]
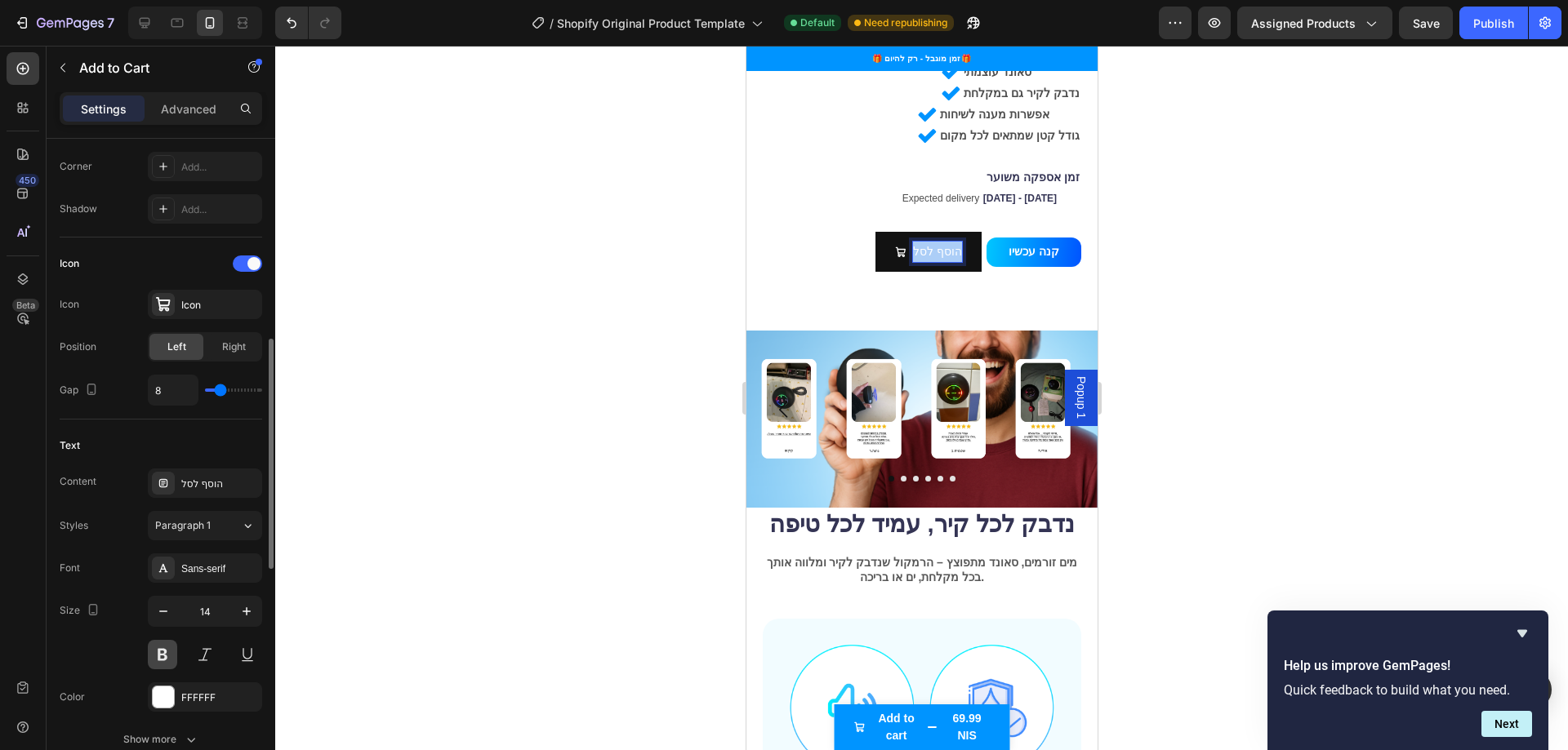
click at [162, 663] on button at bounding box center [162, 655] width 29 height 29
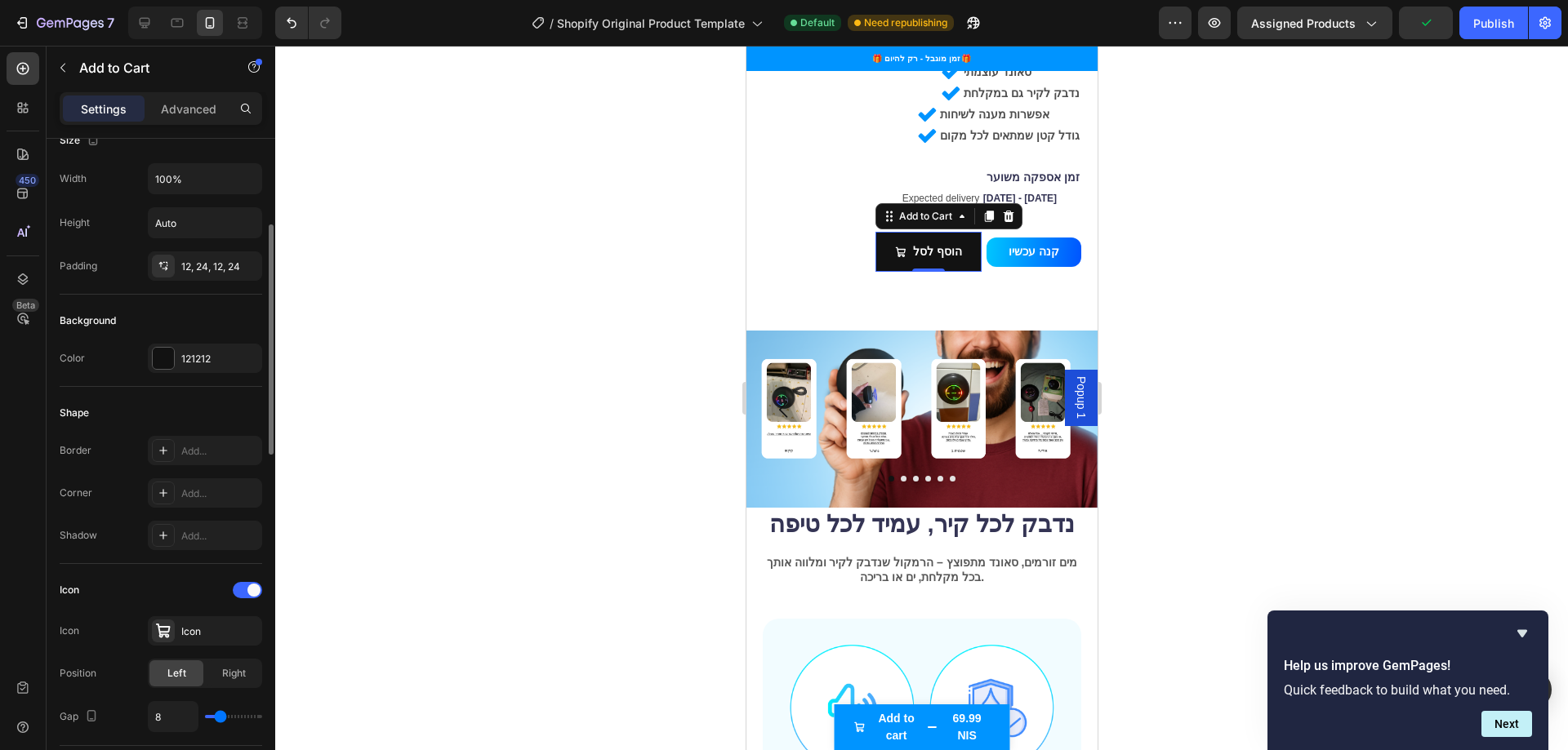
scroll to position [0, 0]
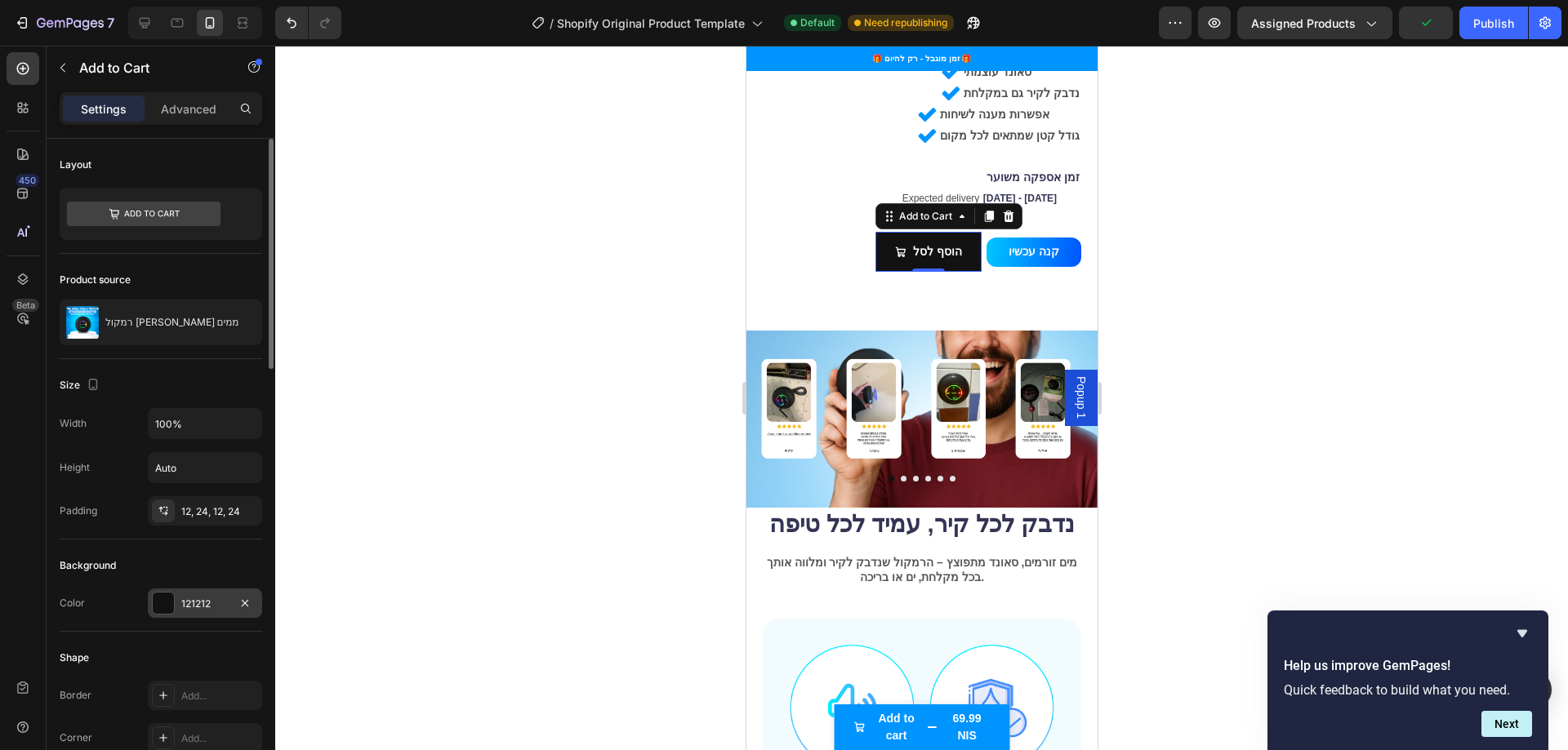
click at [186, 606] on div "121212" at bounding box center [205, 604] width 48 height 15
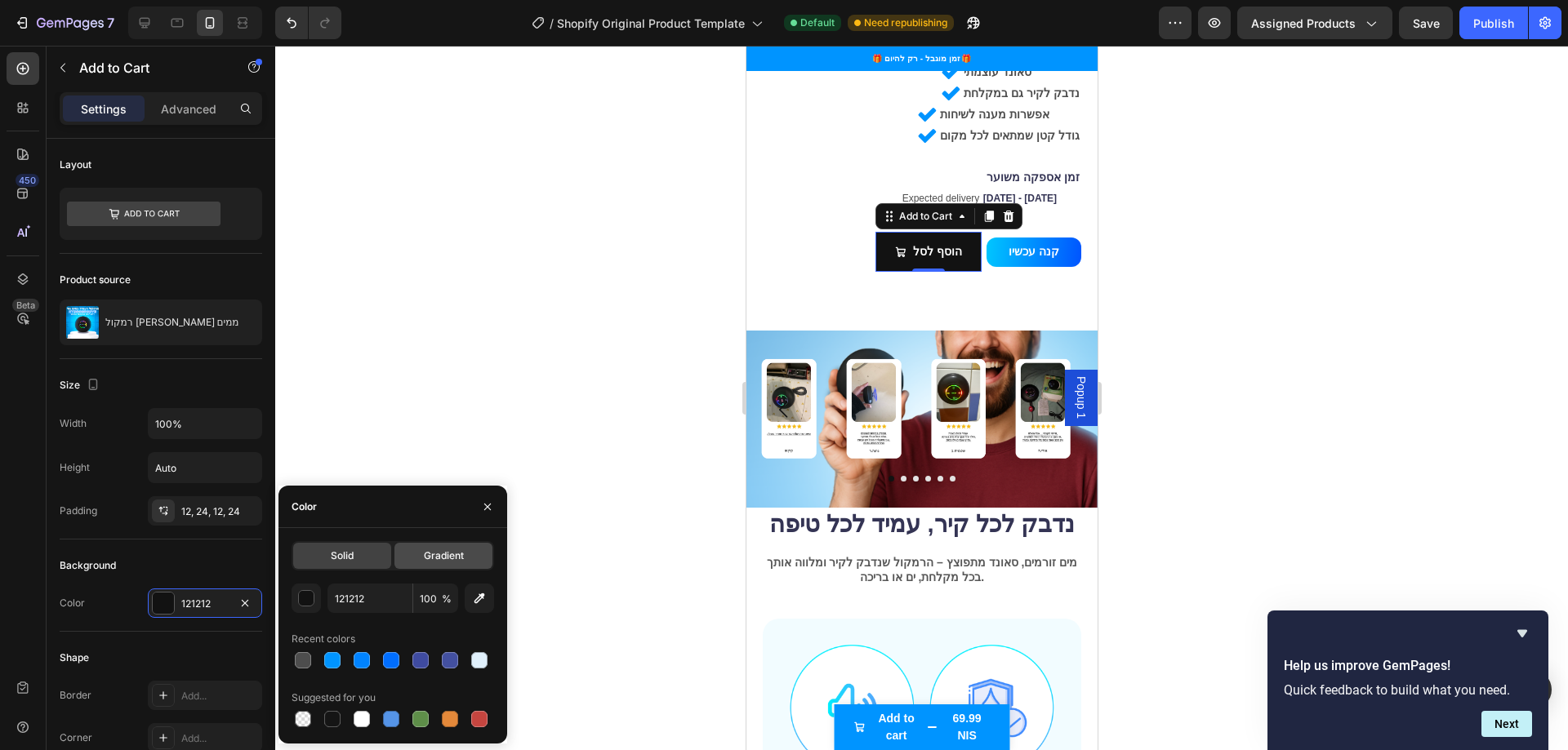
click at [419, 544] on div "Gradient" at bounding box center [443, 557] width 98 height 27
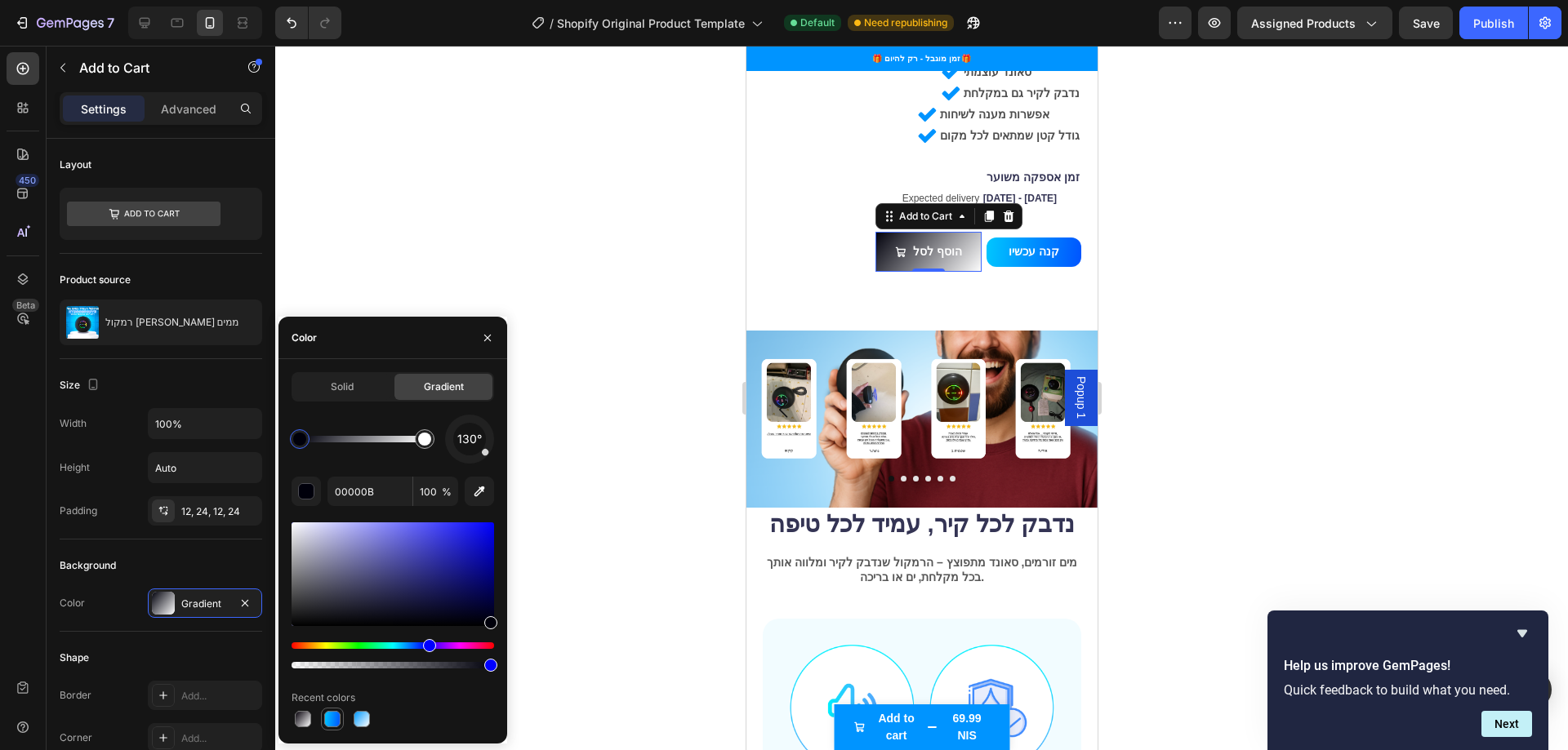
click at [334, 716] on div at bounding box center [332, 719] width 16 height 16
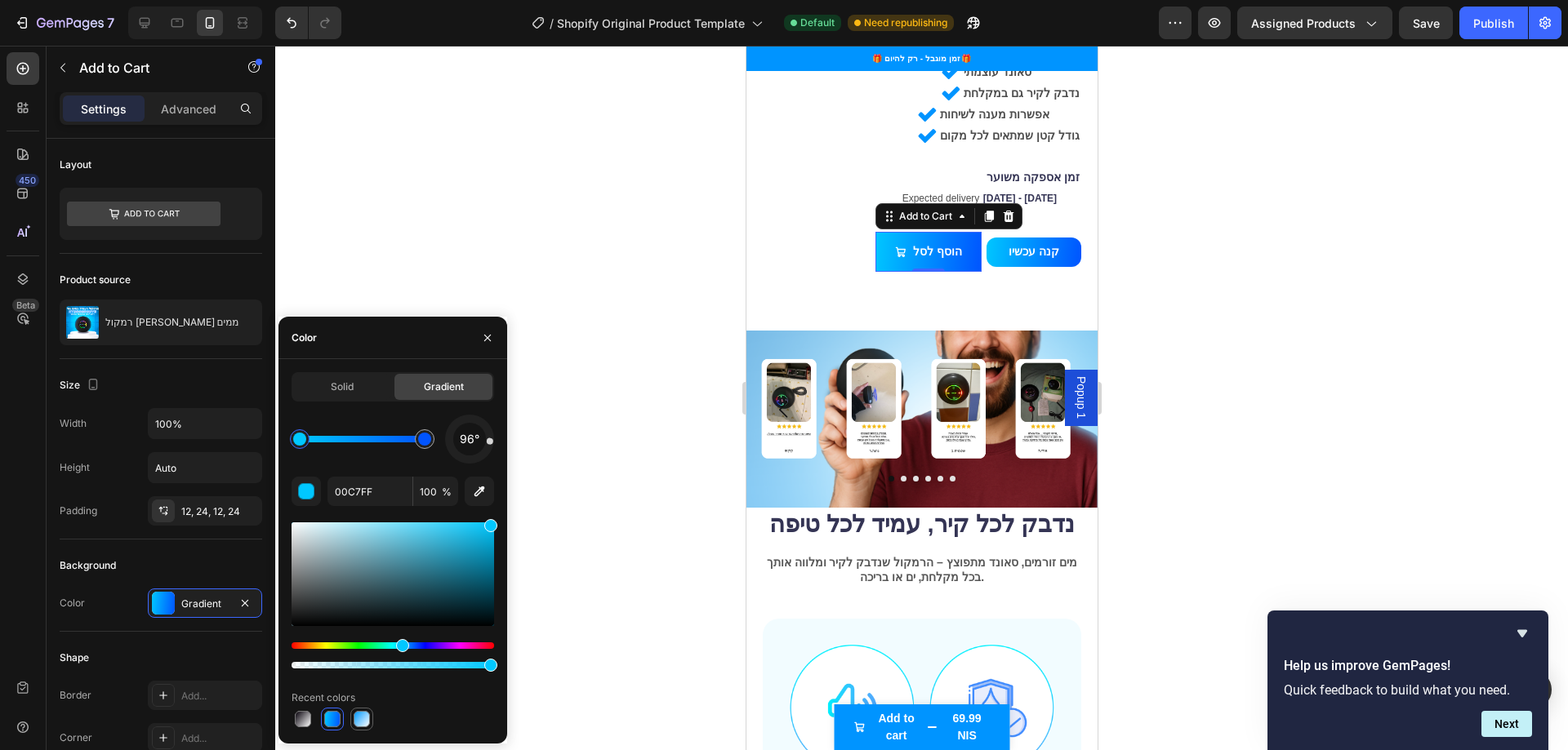
click at [359, 712] on div at bounding box center [361, 719] width 16 height 16
type input "0099FF"
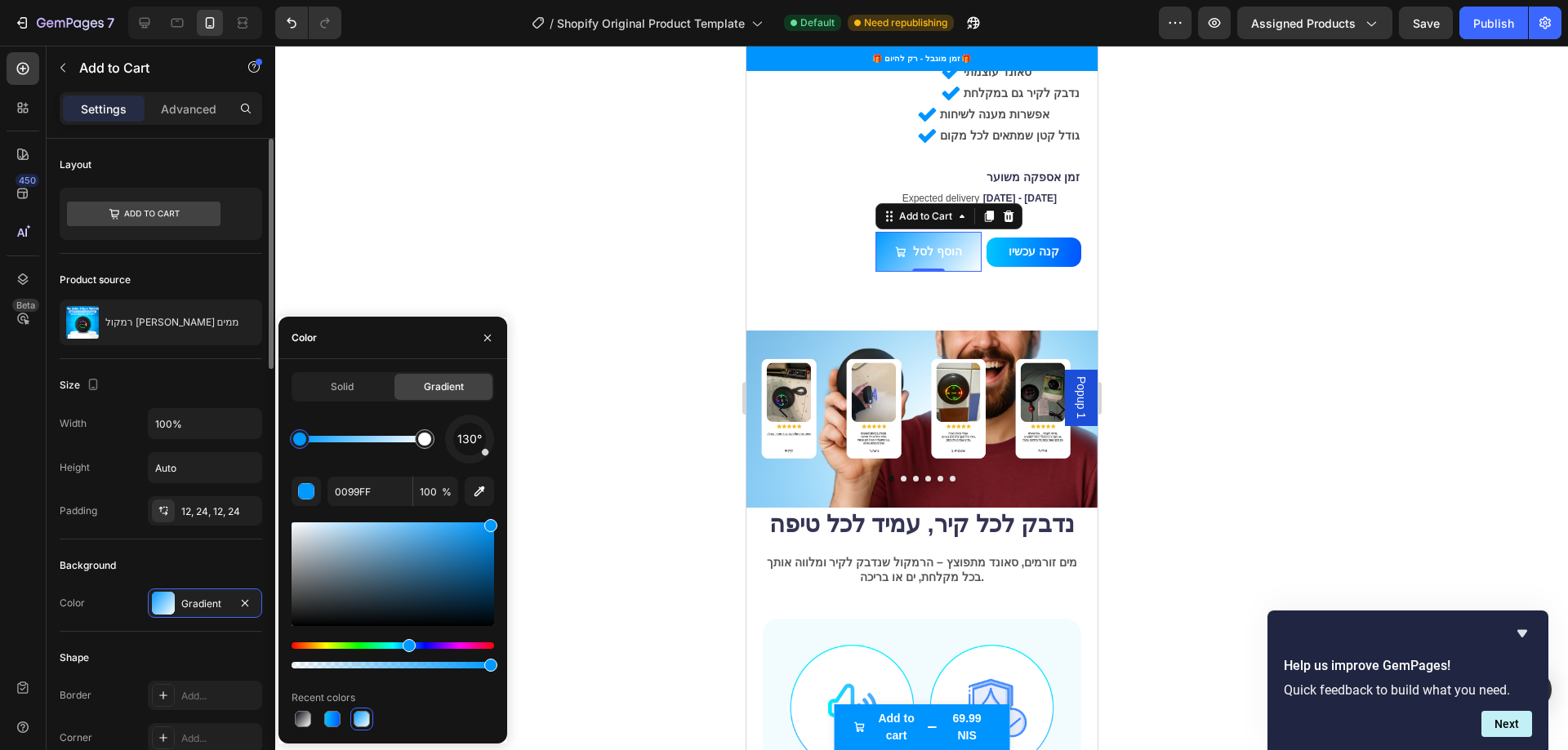
click at [186, 544] on div "Background Color Gradient" at bounding box center [160, 586] width 202 height 92
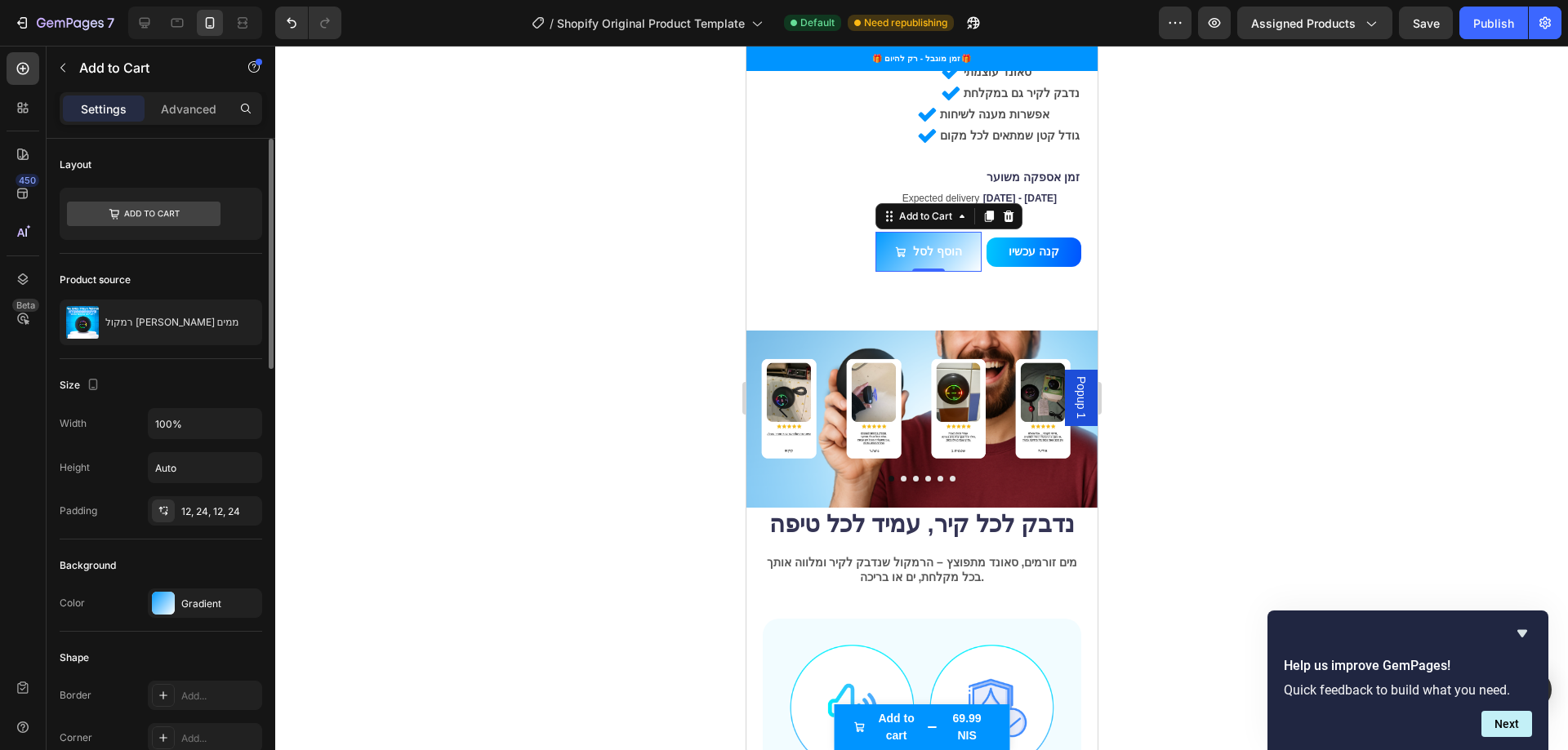
scroll to position [163, 0]
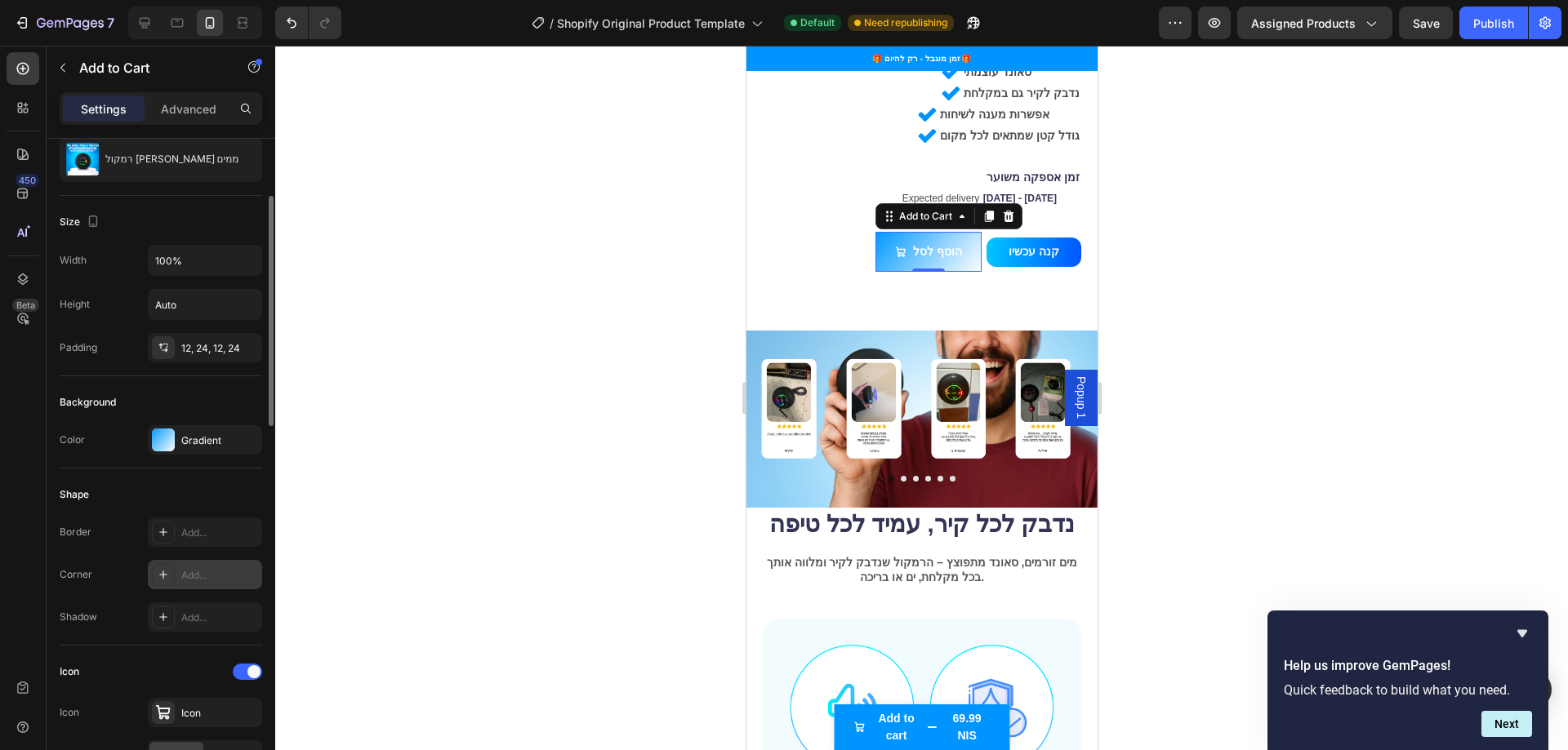
click at [200, 564] on div "Add..." at bounding box center [204, 574] width 114 height 29
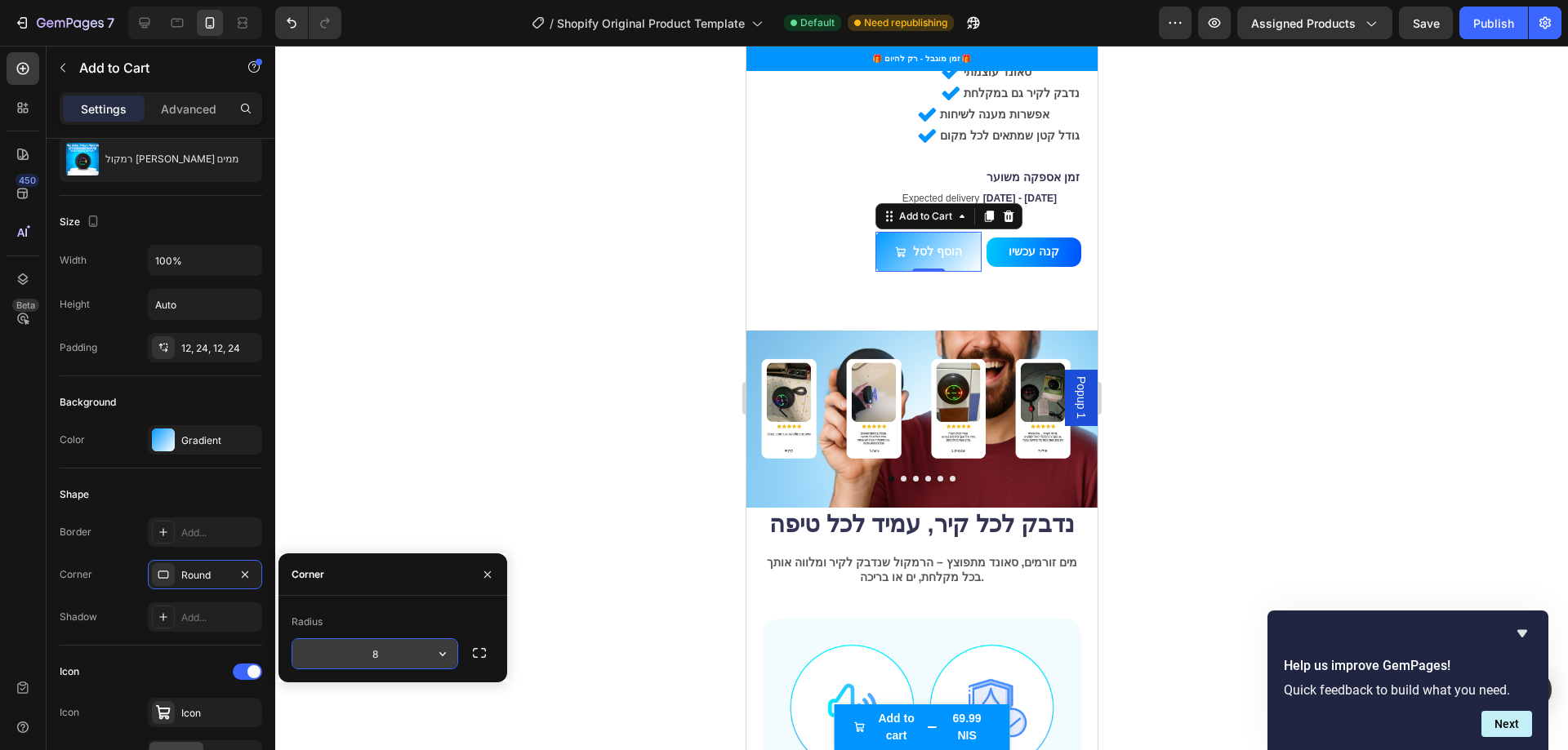
click at [444, 648] on icon "button" at bounding box center [443, 654] width 16 height 16
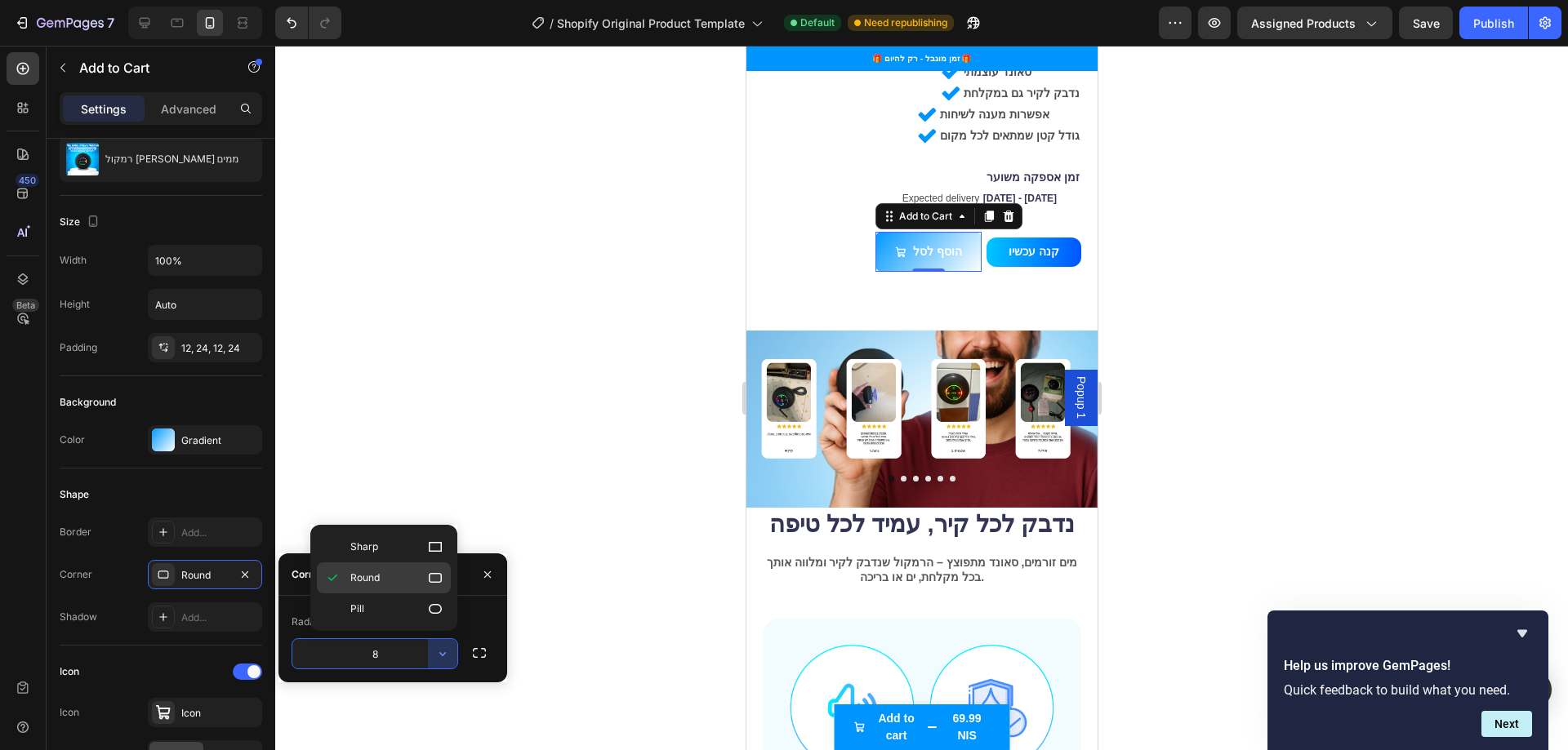
click at [415, 580] on p "Round" at bounding box center [397, 578] width 93 height 16
click at [393, 648] on input "8" at bounding box center [375, 654] width 165 height 29
type input "16"
click at [417, 498] on div at bounding box center [920, 398] width 1292 height 705
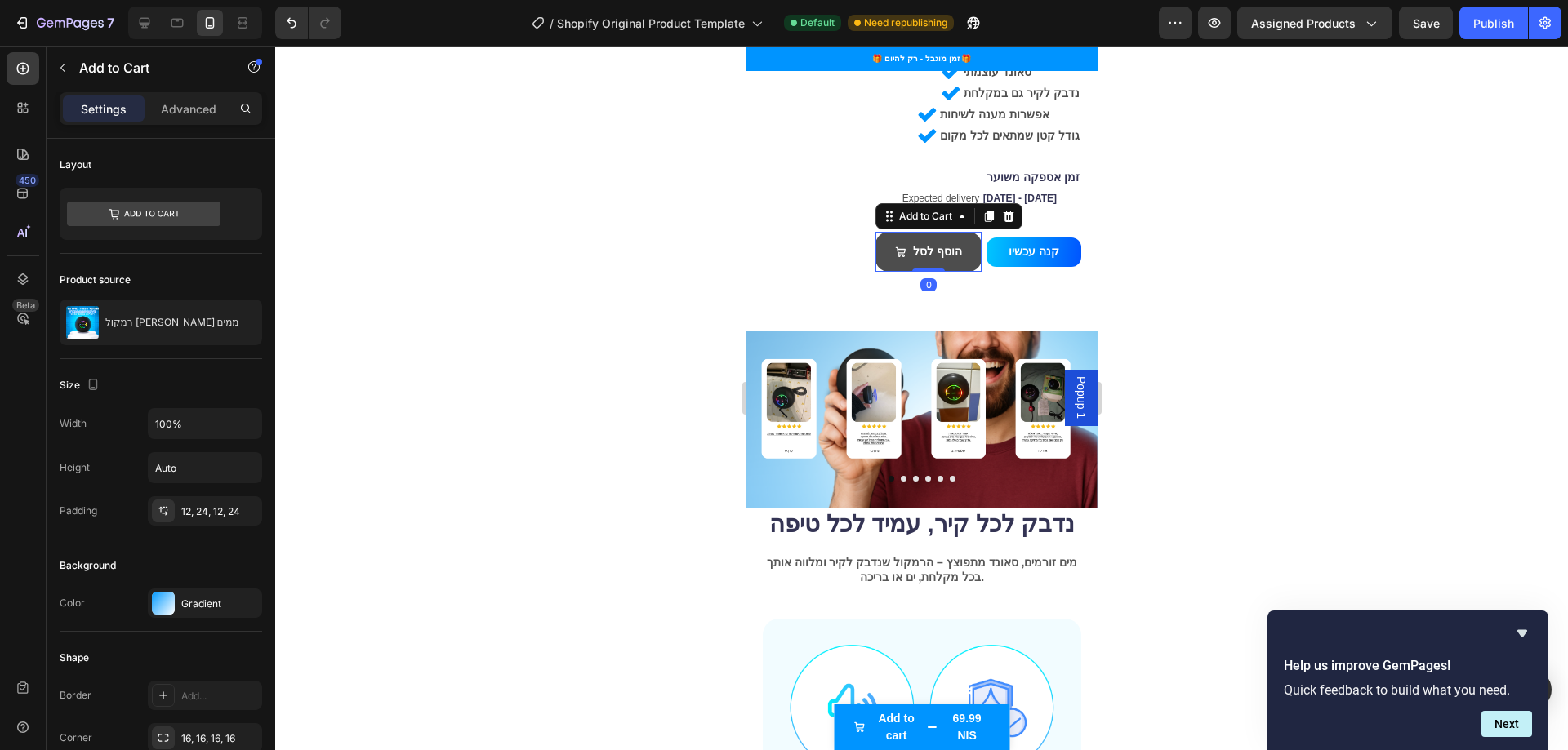
click at [940, 231] on button "הוסף לסל" at bounding box center [928, 251] width 106 height 40
click at [994, 238] on button "קנה עכשיו" at bounding box center [1033, 252] width 95 height 29
click at [905, 231] on div "הוסף לסל Add to Cart 0" at bounding box center [928, 251] width 106 height 40
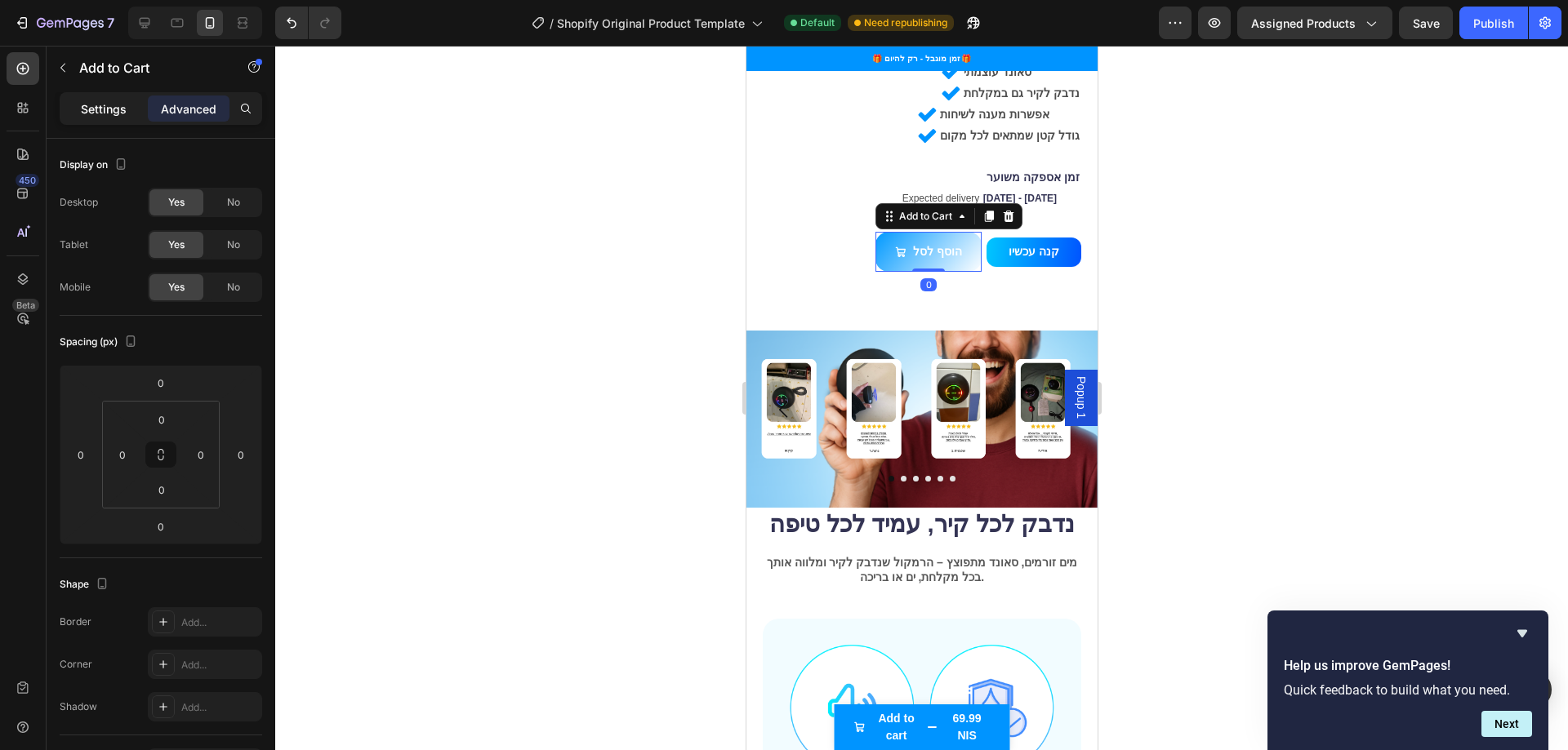
click at [102, 102] on p "Settings" at bounding box center [104, 109] width 46 height 17
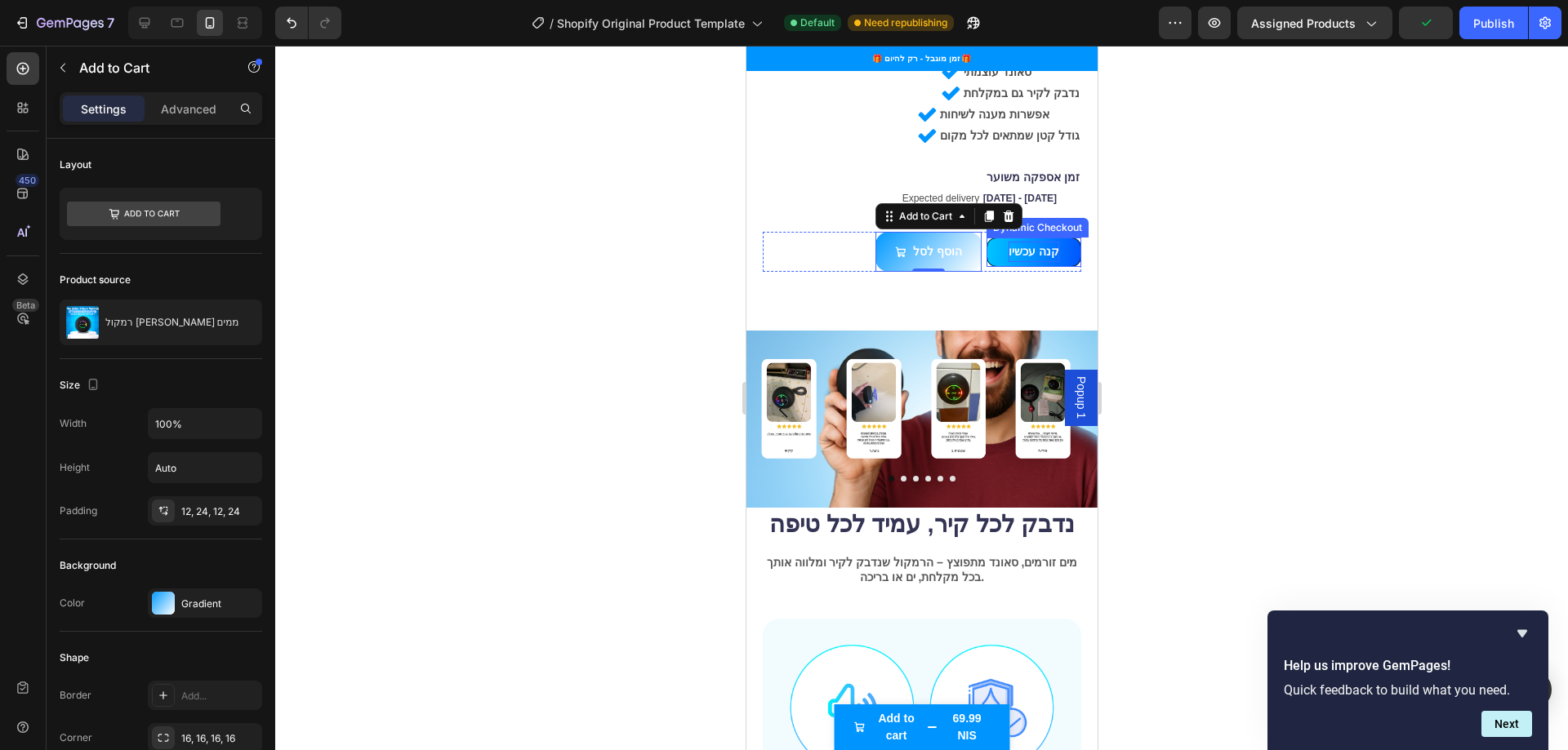
click at [1030, 242] on p "קנה עכשיו" at bounding box center [1033, 252] width 50 height 20
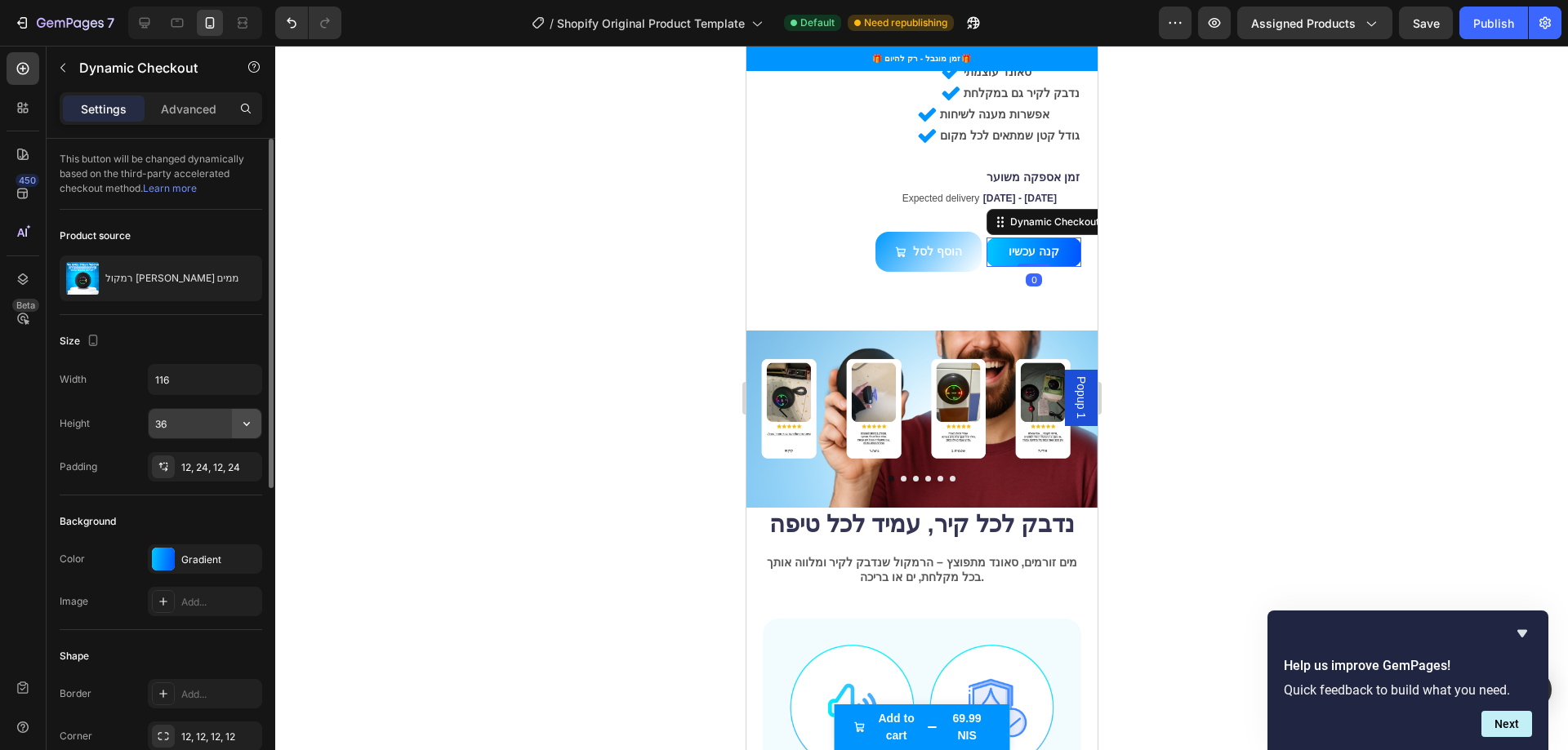
click at [254, 419] on button "button" at bounding box center [246, 423] width 29 height 29
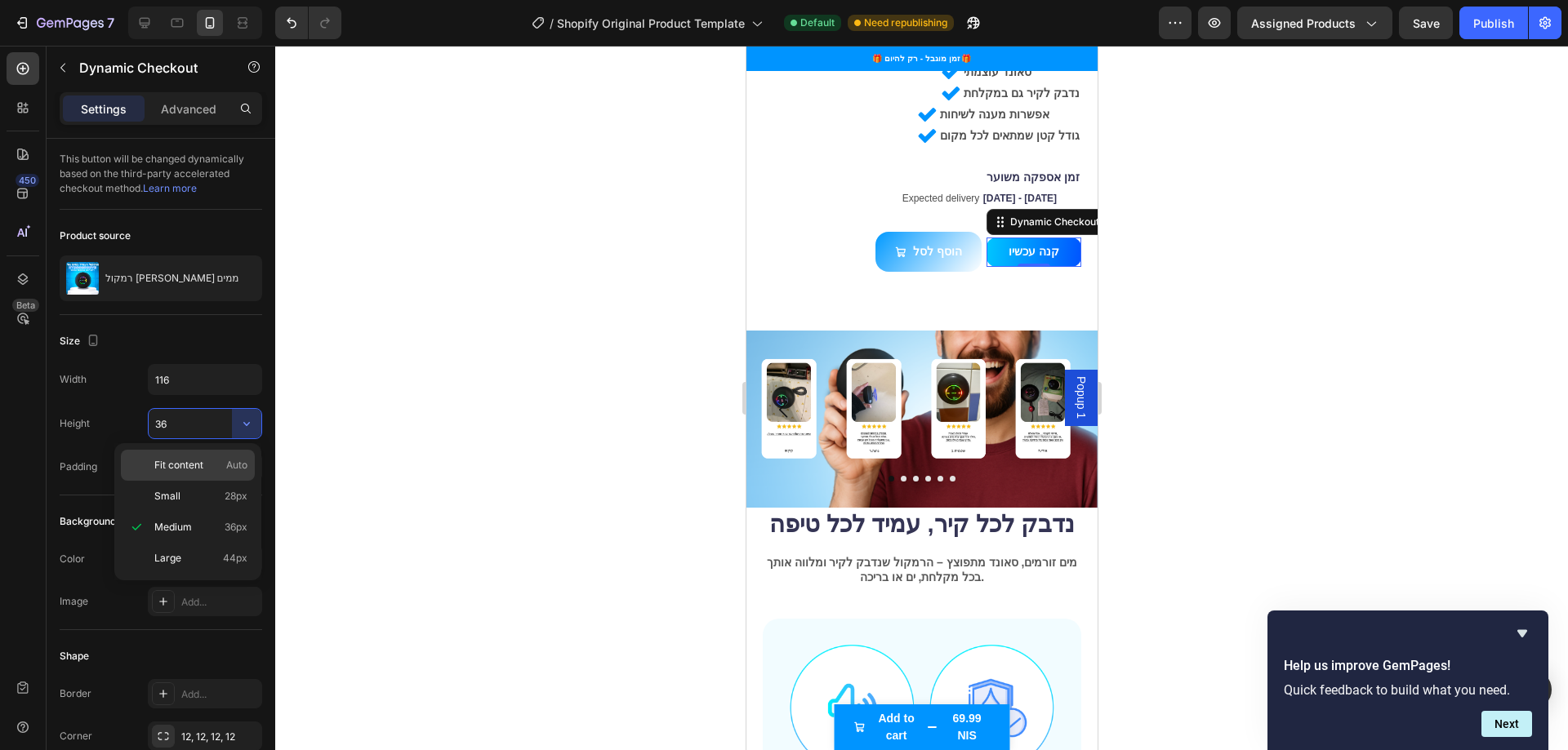
click at [201, 459] on span "Fit content" at bounding box center [178, 466] width 49 height 15
type input "Auto"
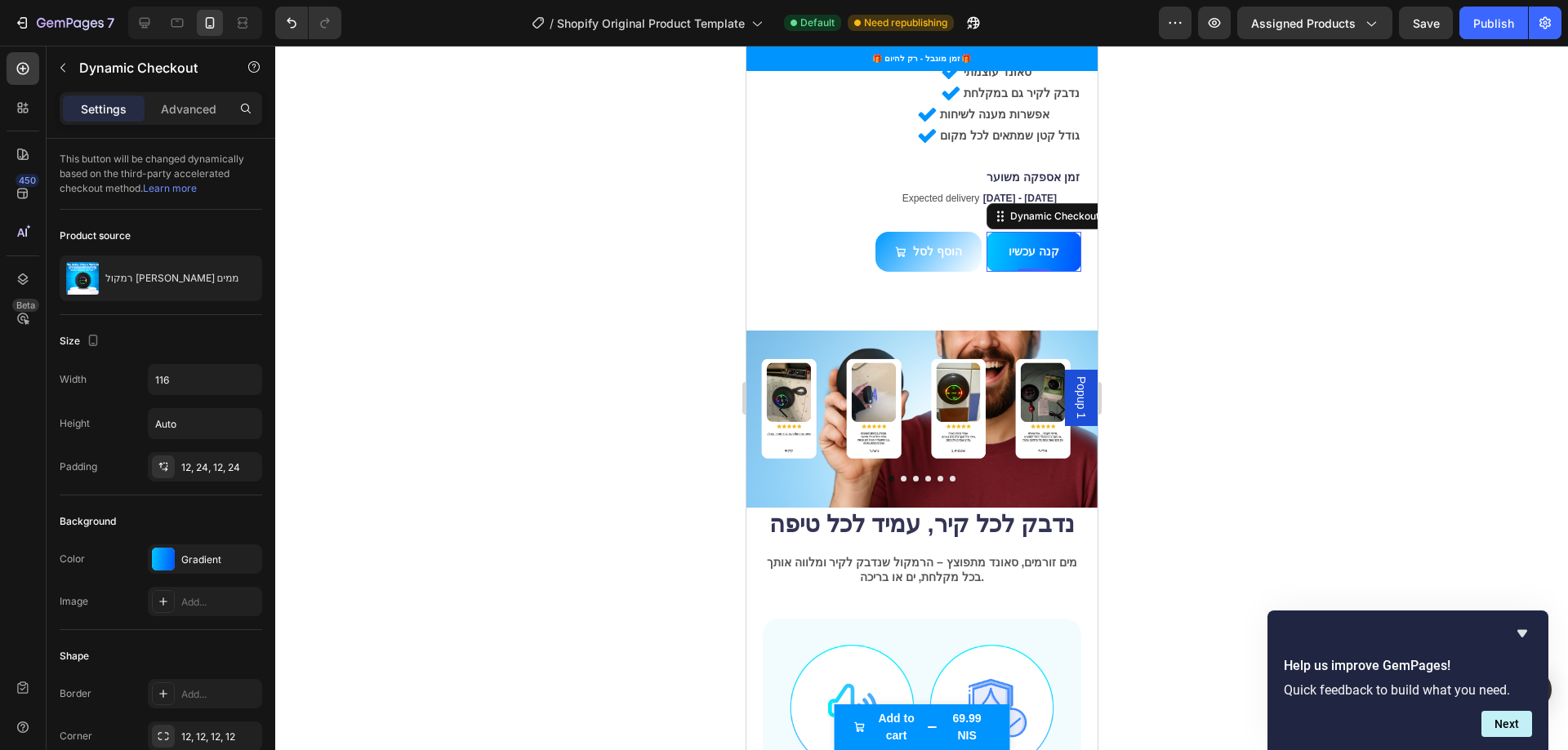
click at [498, 300] on div at bounding box center [920, 398] width 1292 height 705
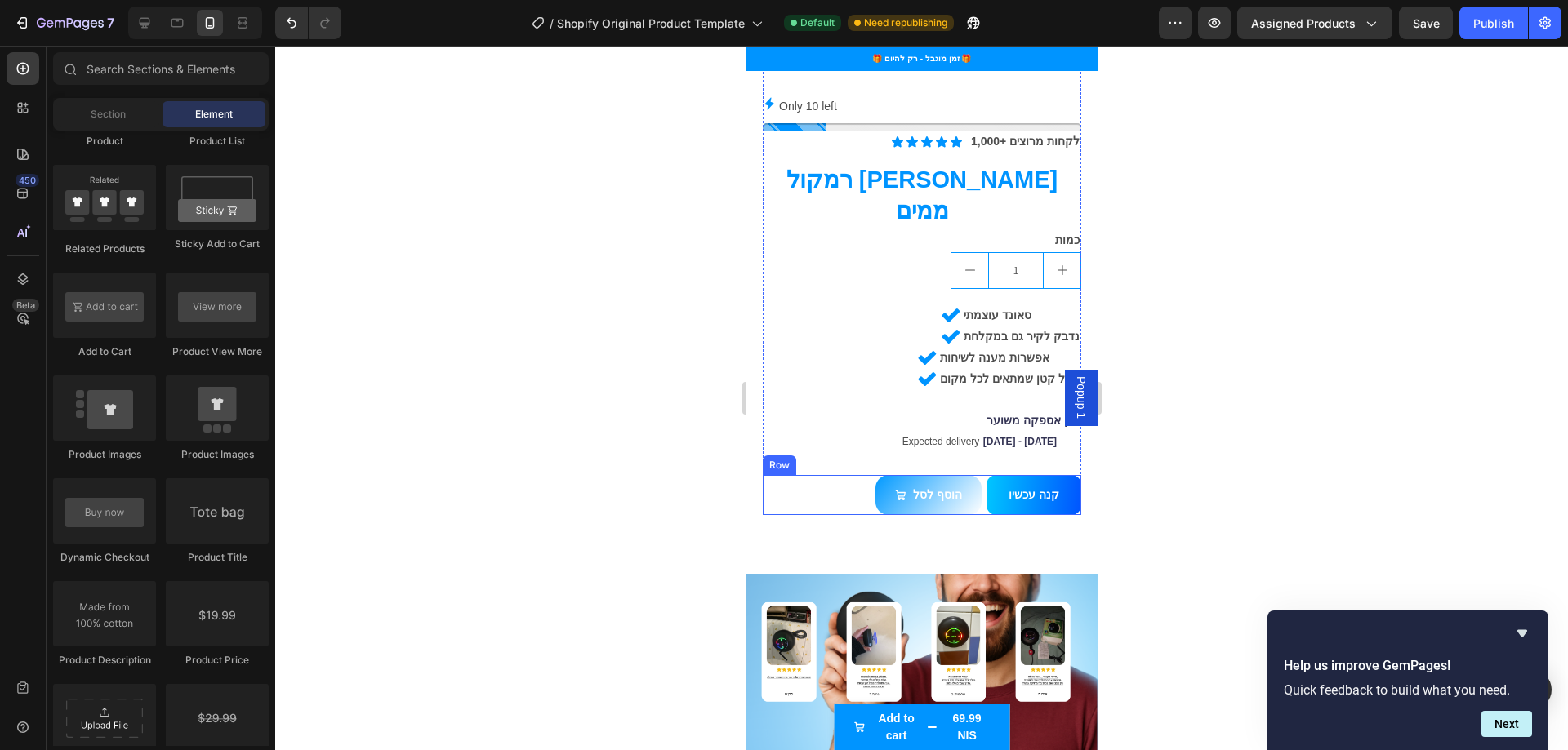
scroll to position [807, 0]
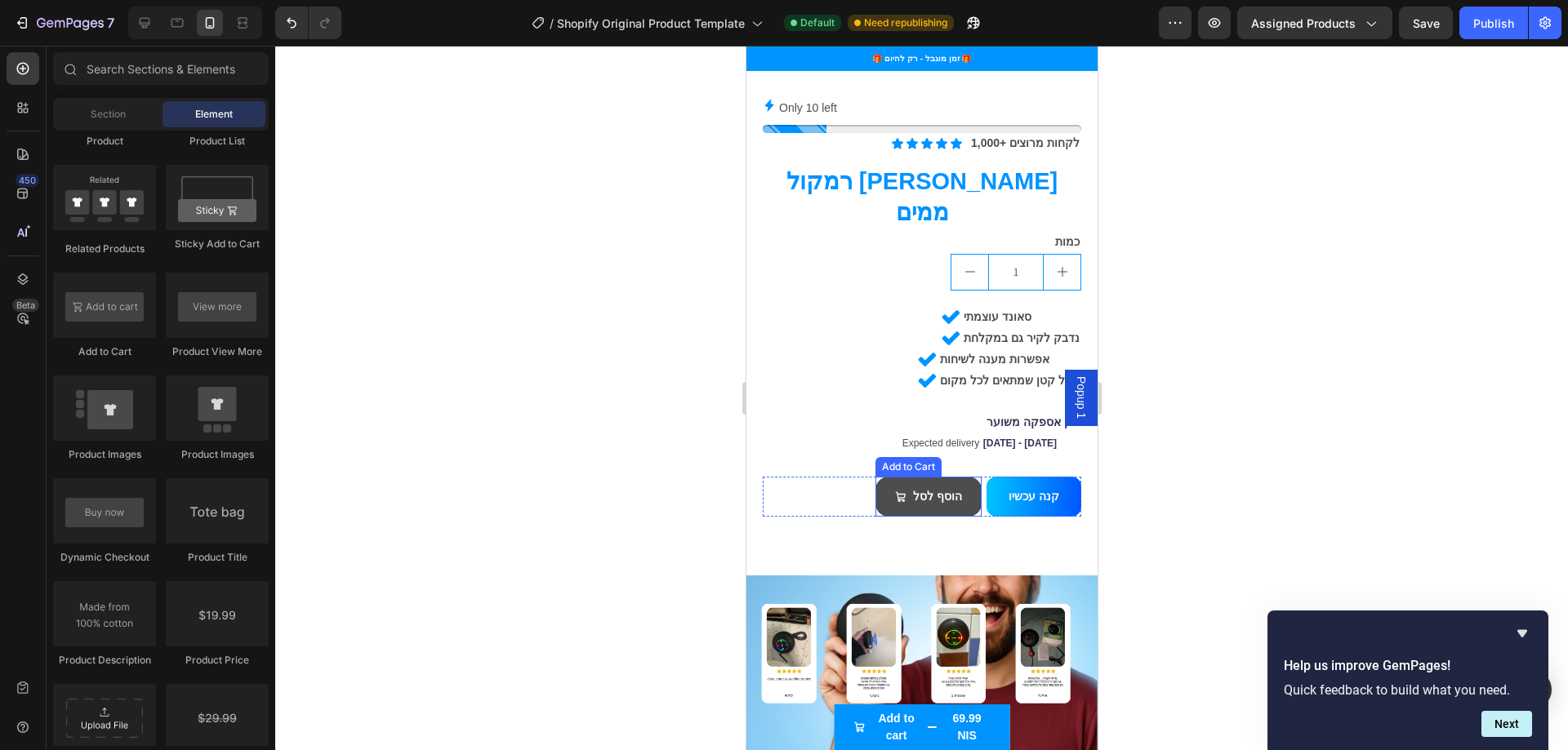
click at [875, 477] on button "הוסף לסל" at bounding box center [928, 496] width 106 height 40
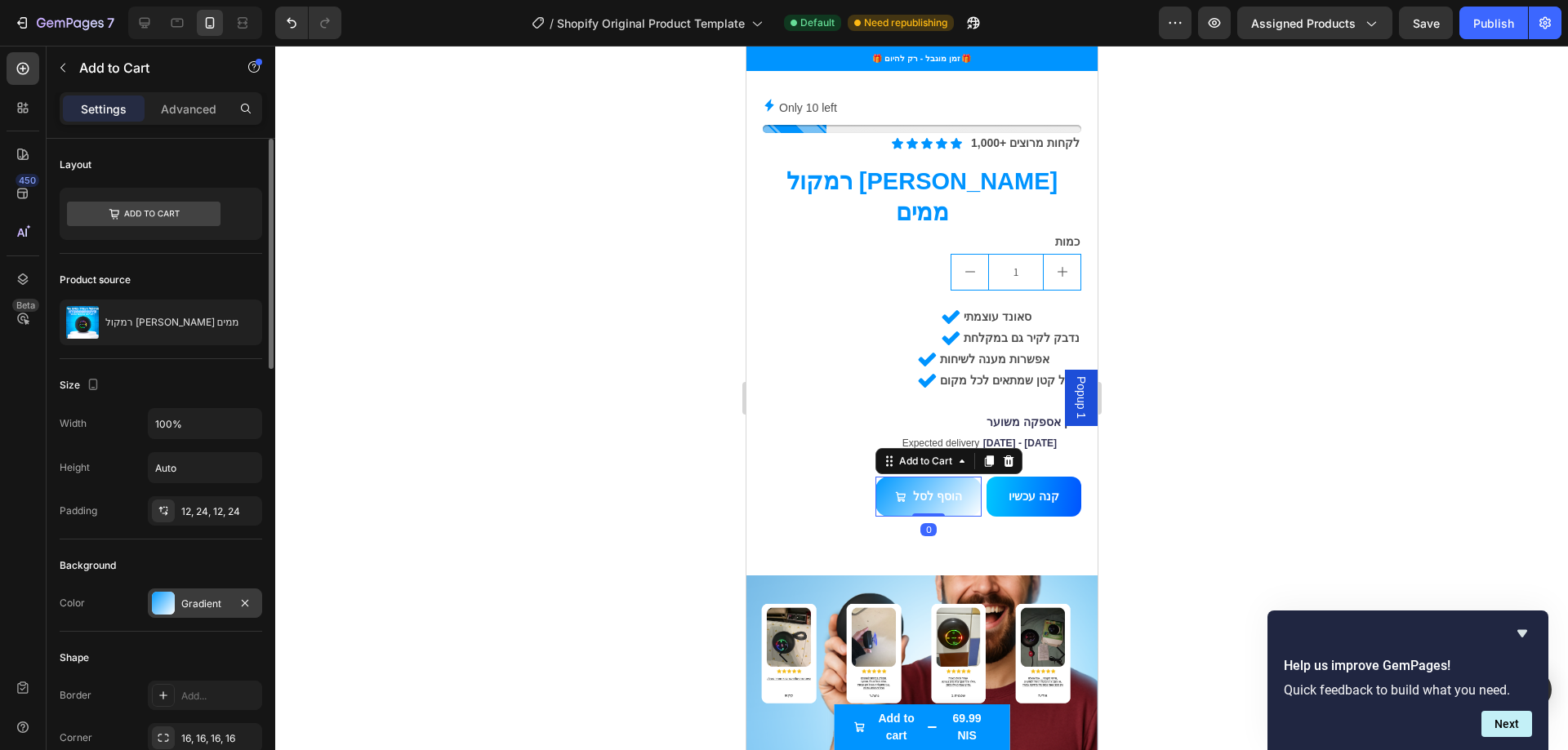
click at [191, 614] on div "Gradient" at bounding box center [204, 602] width 114 height 29
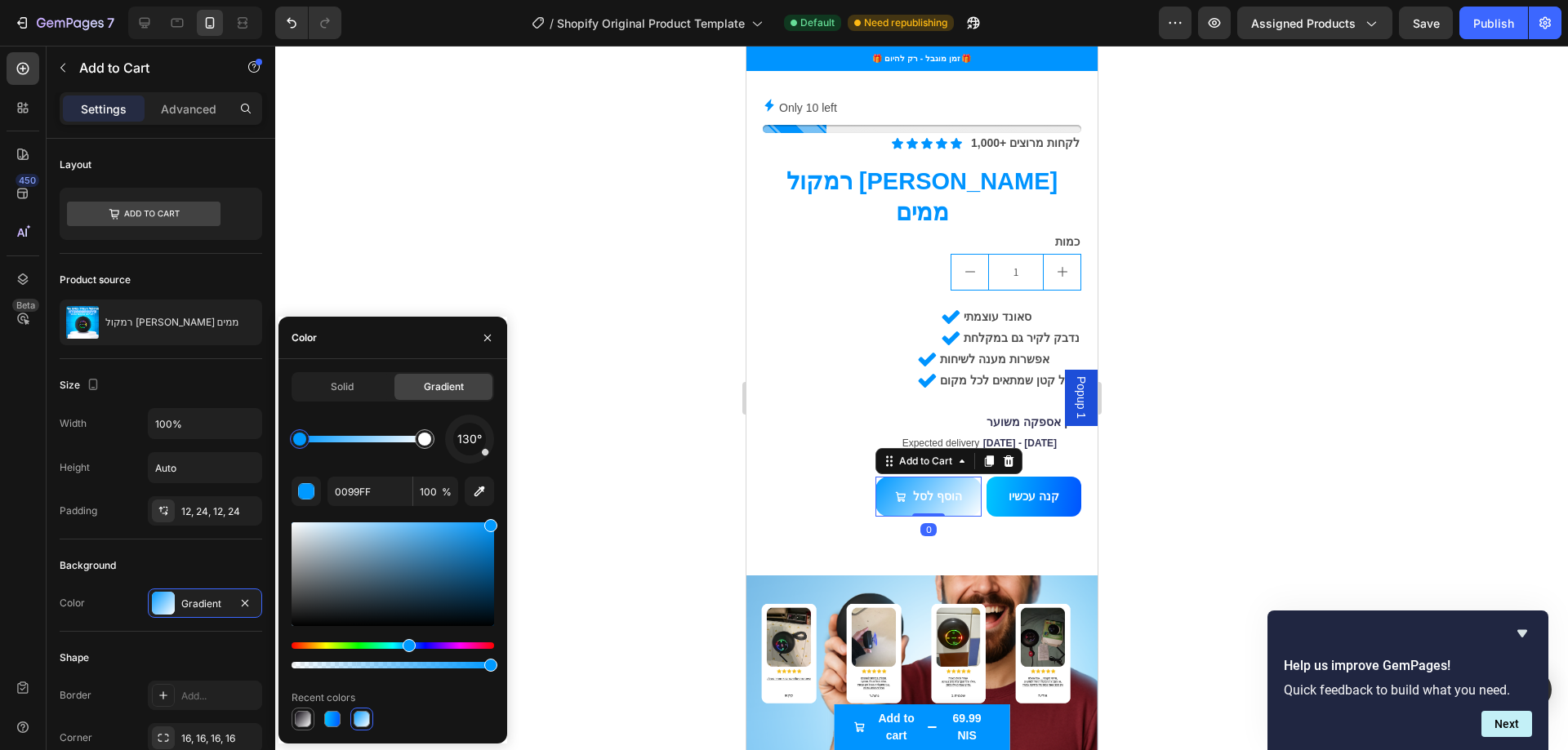
click at [302, 719] on div at bounding box center [303, 719] width 16 height 16
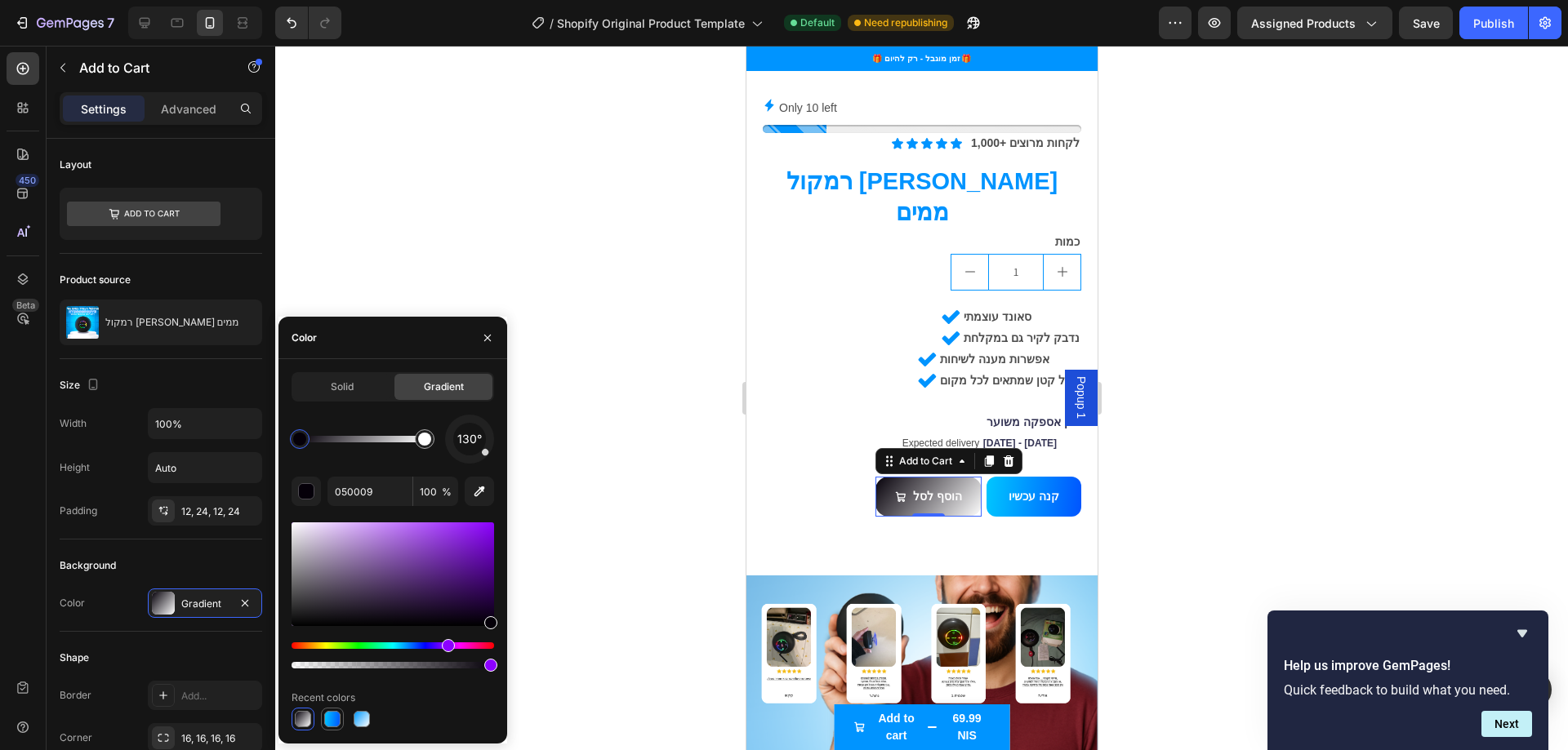
click at [332, 717] on div at bounding box center [332, 719] width 16 height 16
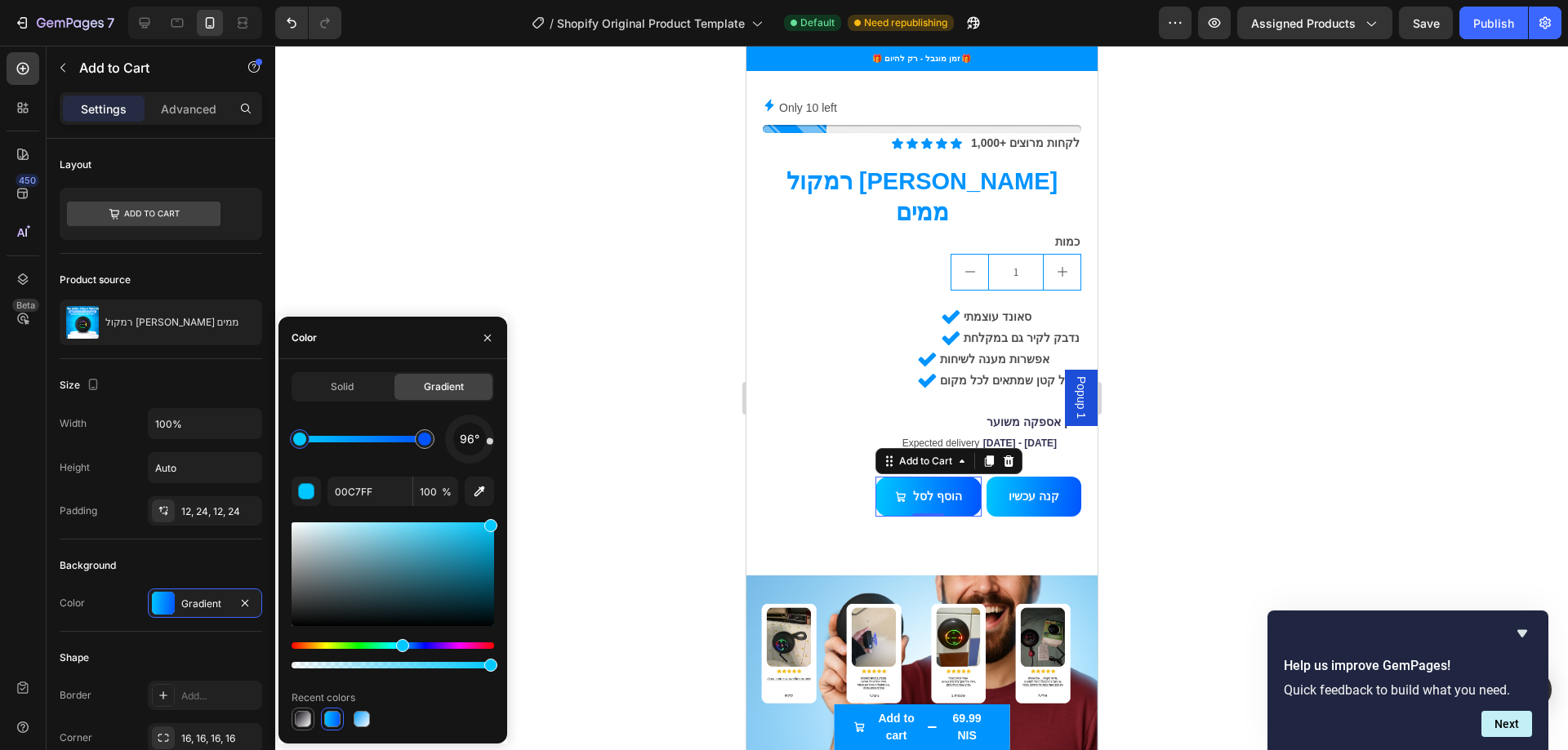
click at [305, 718] on div at bounding box center [303, 719] width 16 height 16
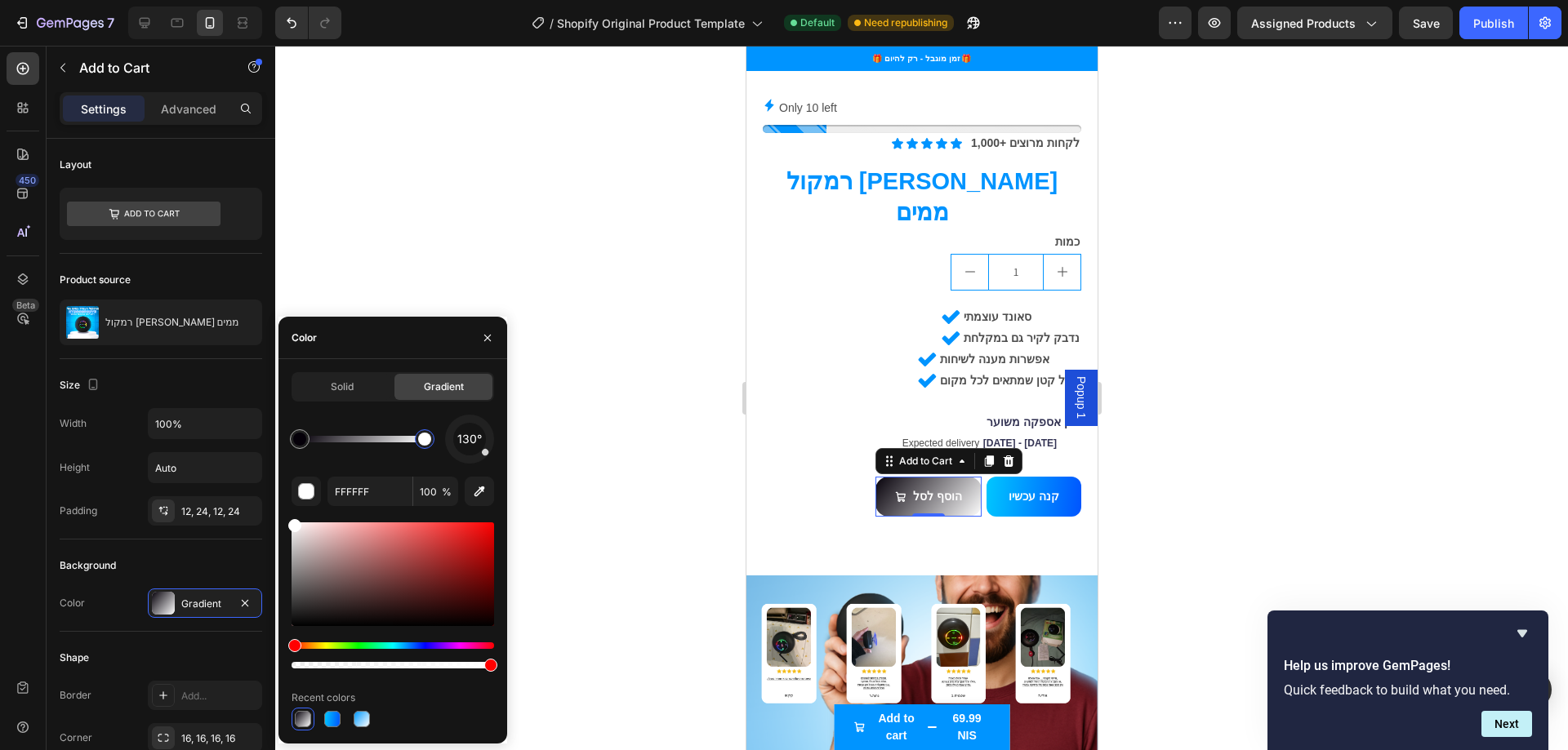
click at [426, 438] on div at bounding box center [424, 439] width 13 height 13
drag, startPoint x: 347, startPoint y: 562, endPoint x: 547, endPoint y: 517, distance: 205.0
click at [545, 0] on div "7 / Shopify Original Product Template Default Need republishing Preview Assigne…" at bounding box center [784, 0] width 1568 height 0
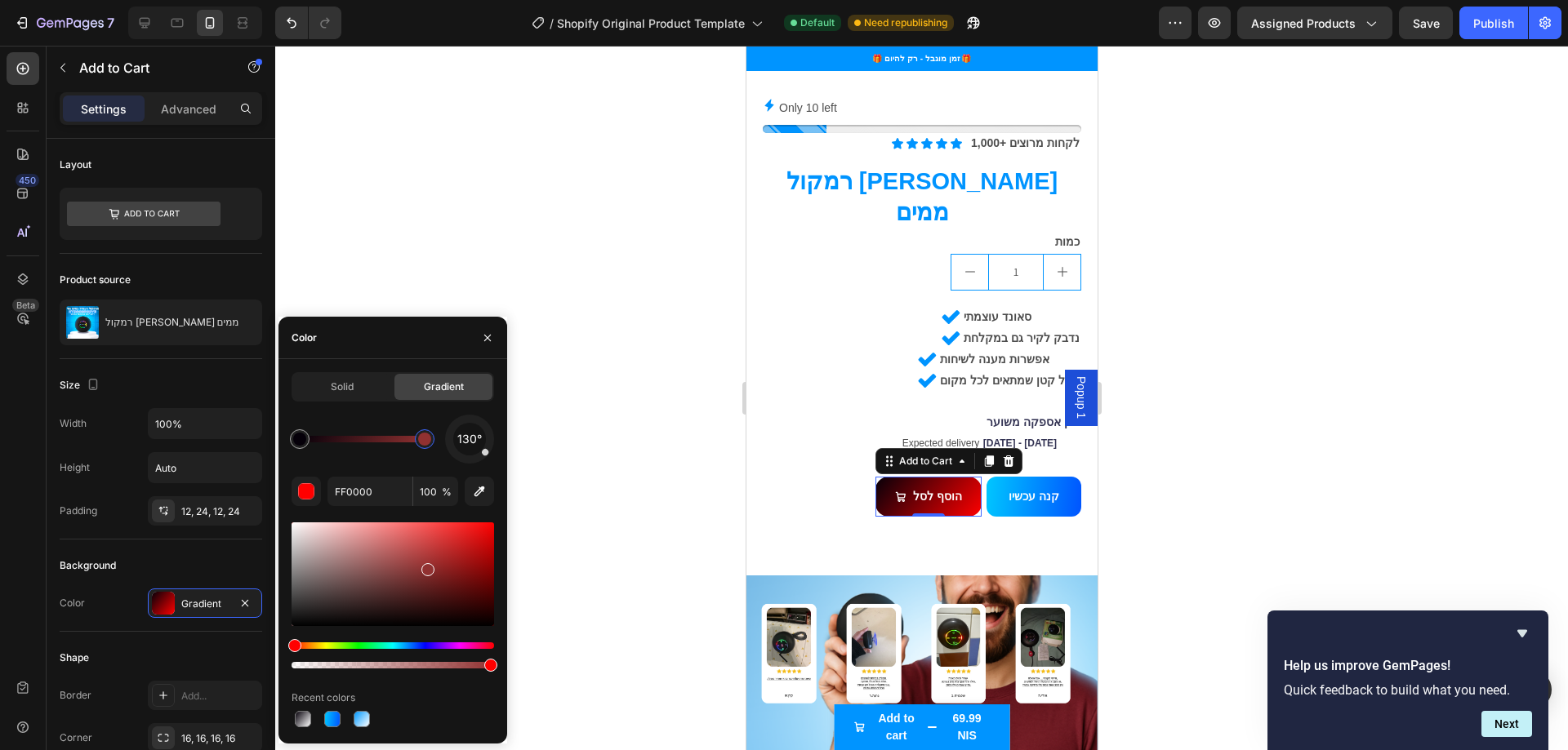
click at [427, 566] on div at bounding box center [392, 574] width 202 height 103
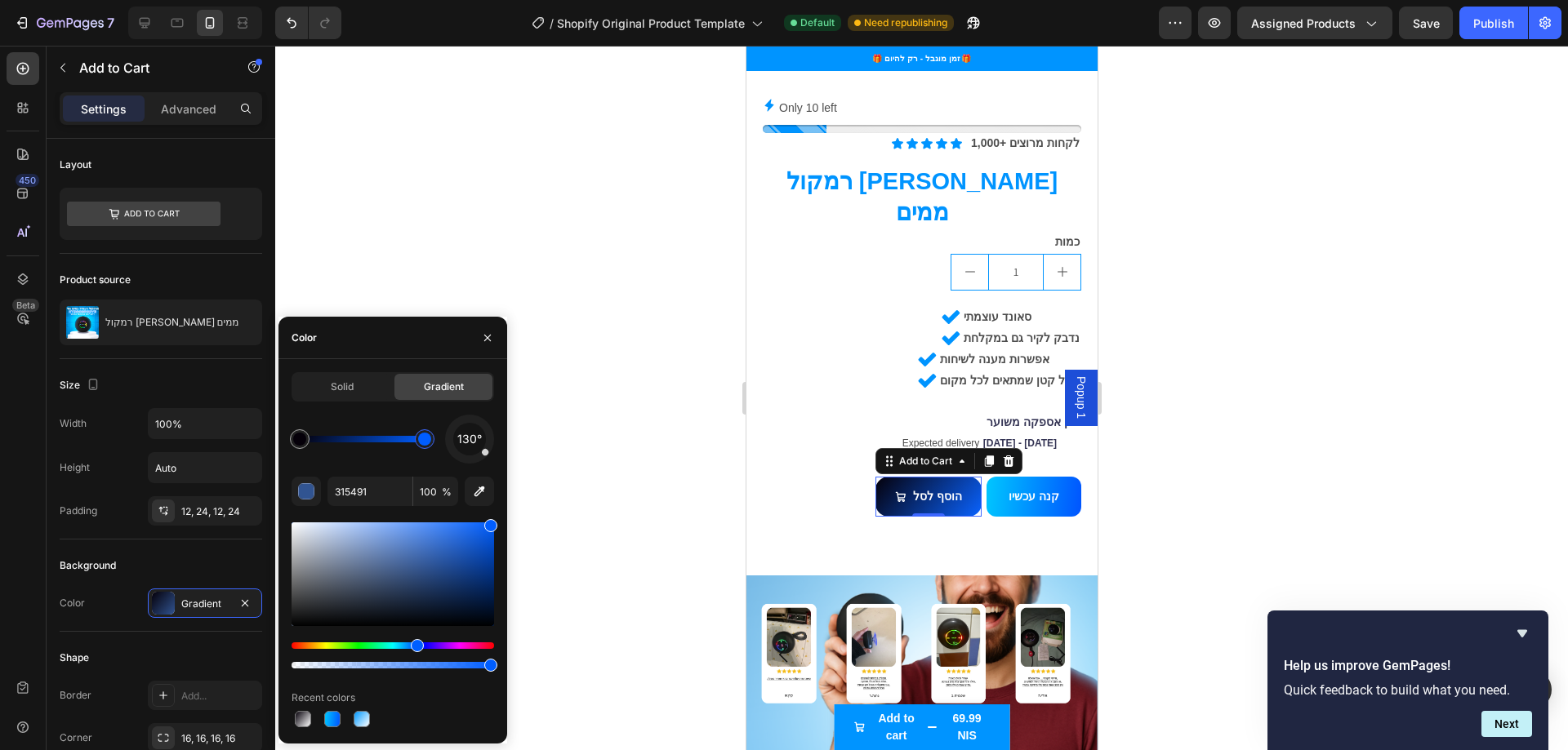
drag, startPoint x: 450, startPoint y: 532, endPoint x: 520, endPoint y: 493, distance: 80.1
click at [520, 0] on div "7 / Shopify Original Product Template Default Need republishing Preview Assigne…" at bounding box center [784, 0] width 1568 height 0
click at [299, 440] on div at bounding box center [299, 439] width 13 height 13
click at [416, 646] on div "Hue" at bounding box center [392, 645] width 202 height 6
click at [419, 645] on div "Hue" at bounding box center [421, 646] width 13 height 13
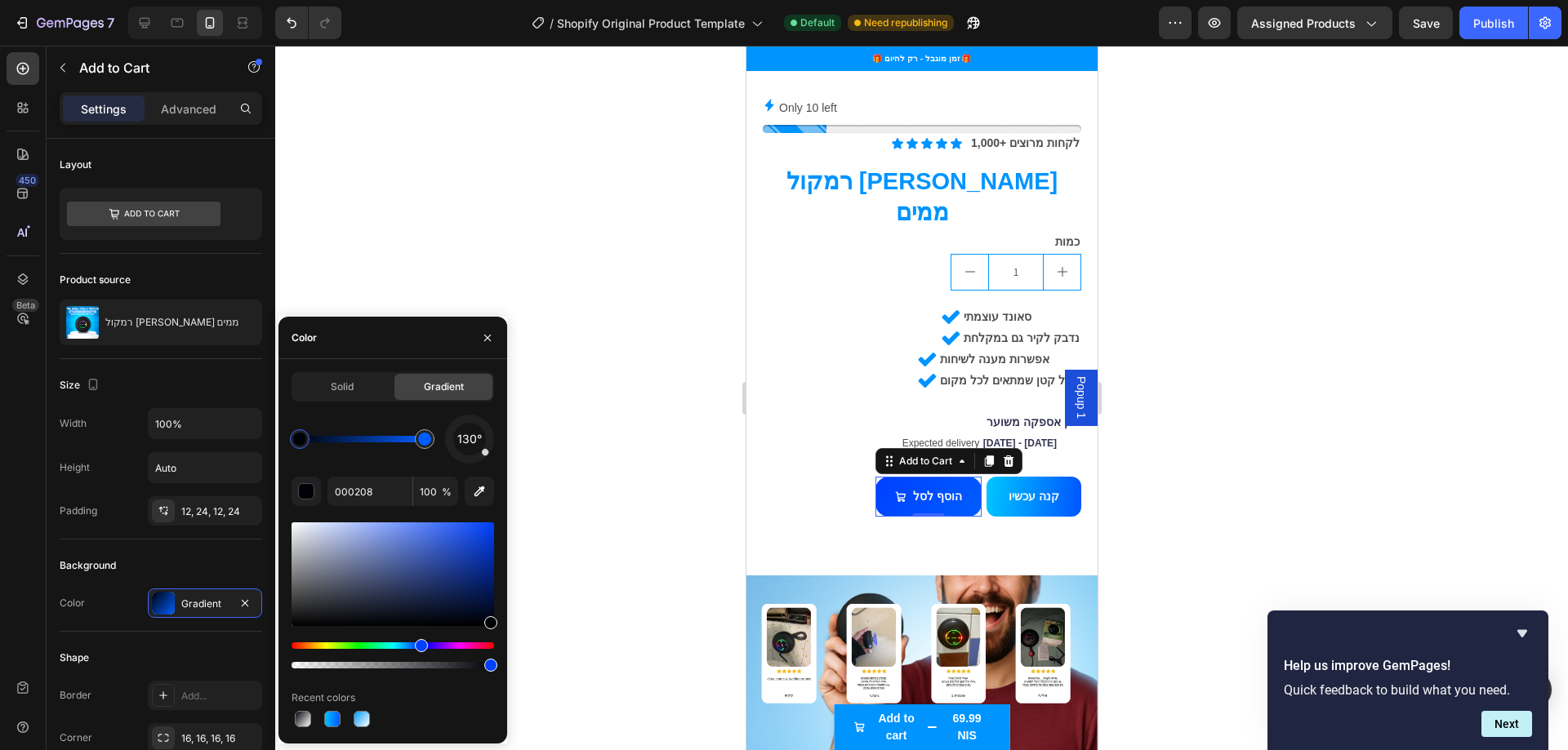
click at [518, 0] on div "7 / Shopify Original Product Template Default Need republishing Preview Assigne…" at bounding box center [784, 0] width 1568 height 0
click at [330, 721] on div at bounding box center [332, 719] width 16 height 16
type input "00C7FF"
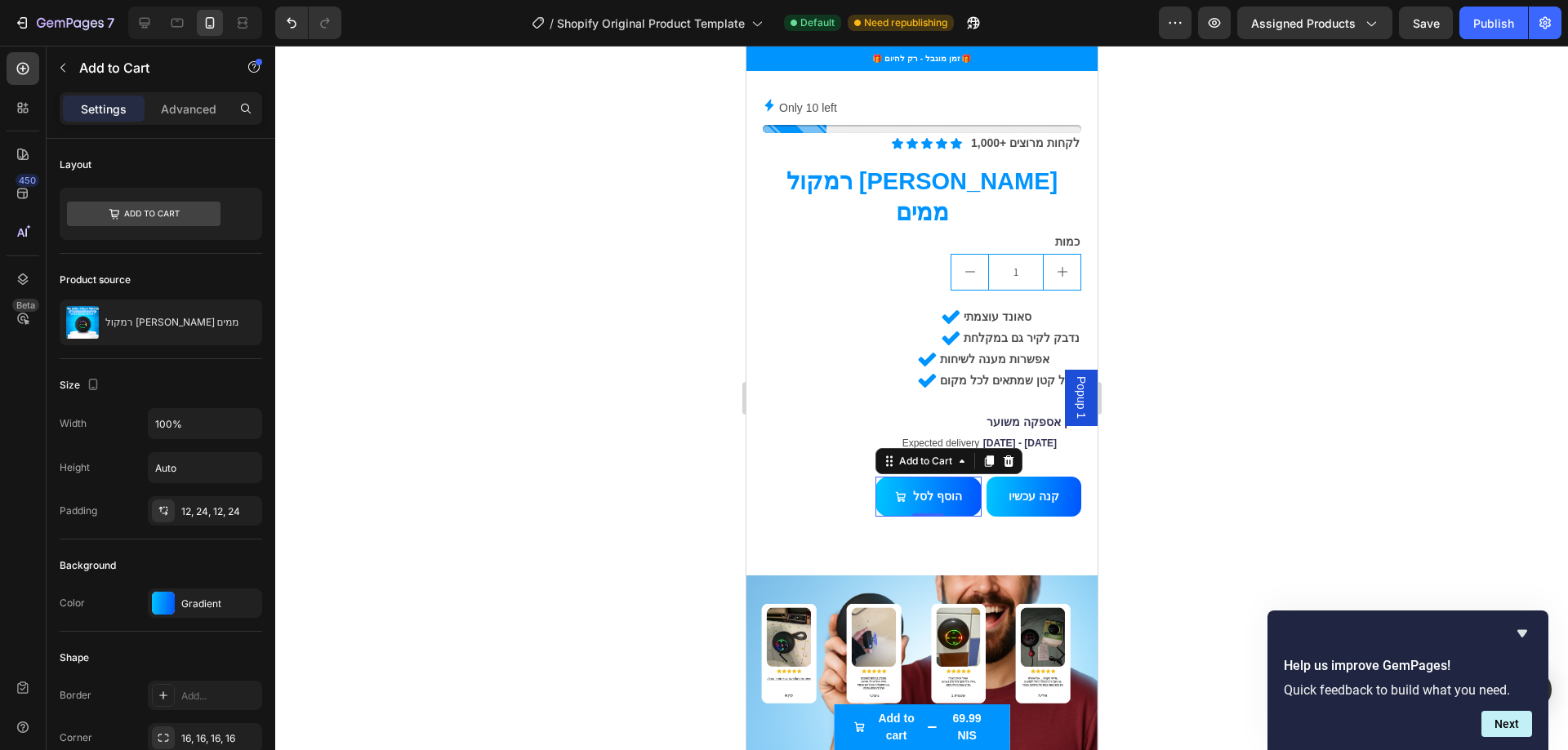
click at [599, 489] on div at bounding box center [920, 398] width 1292 height 705
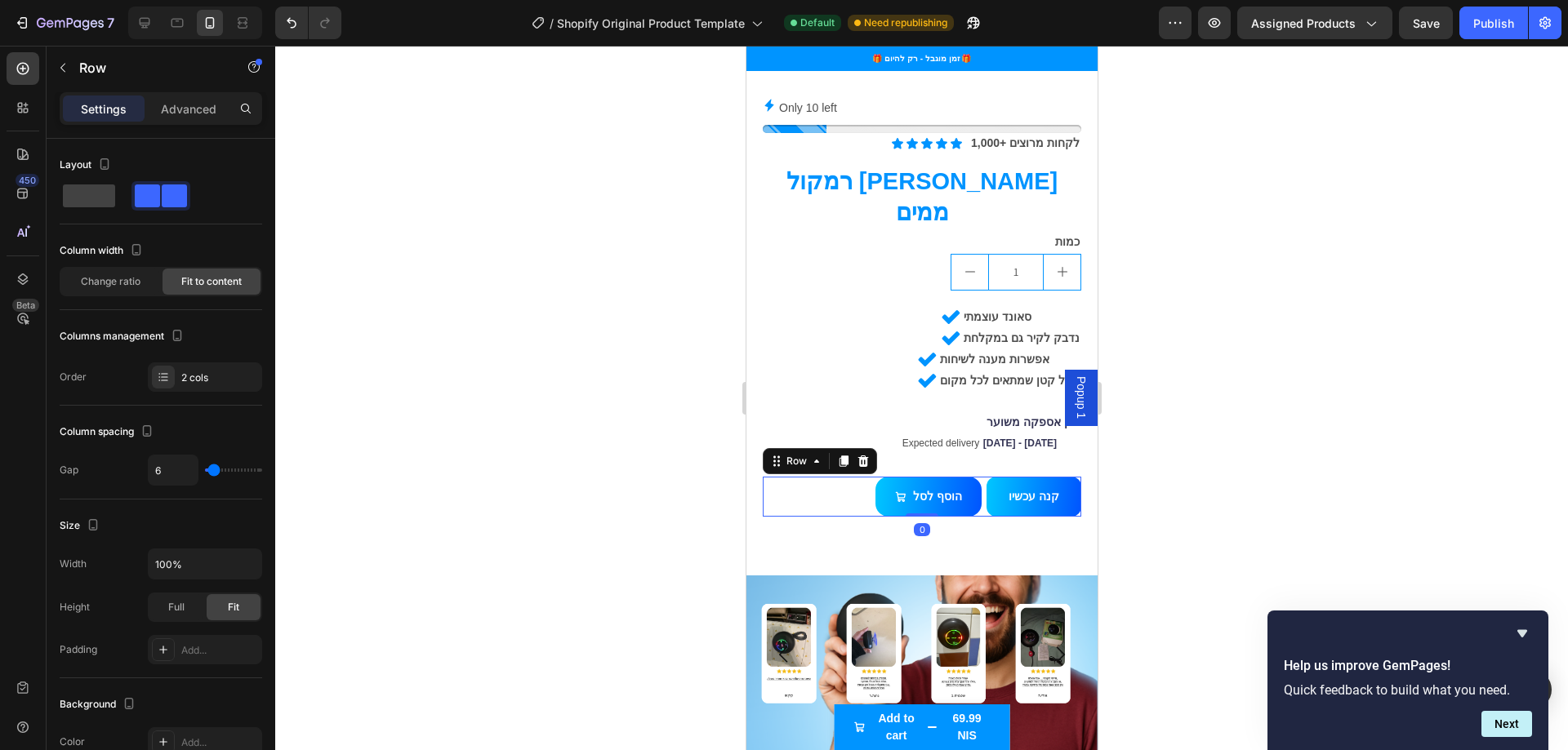
click at [845, 477] on div "הוסף לסל Add to Cart קנה עכשיו Dynamic Checkout Row 0" at bounding box center [920, 496] width 318 height 40
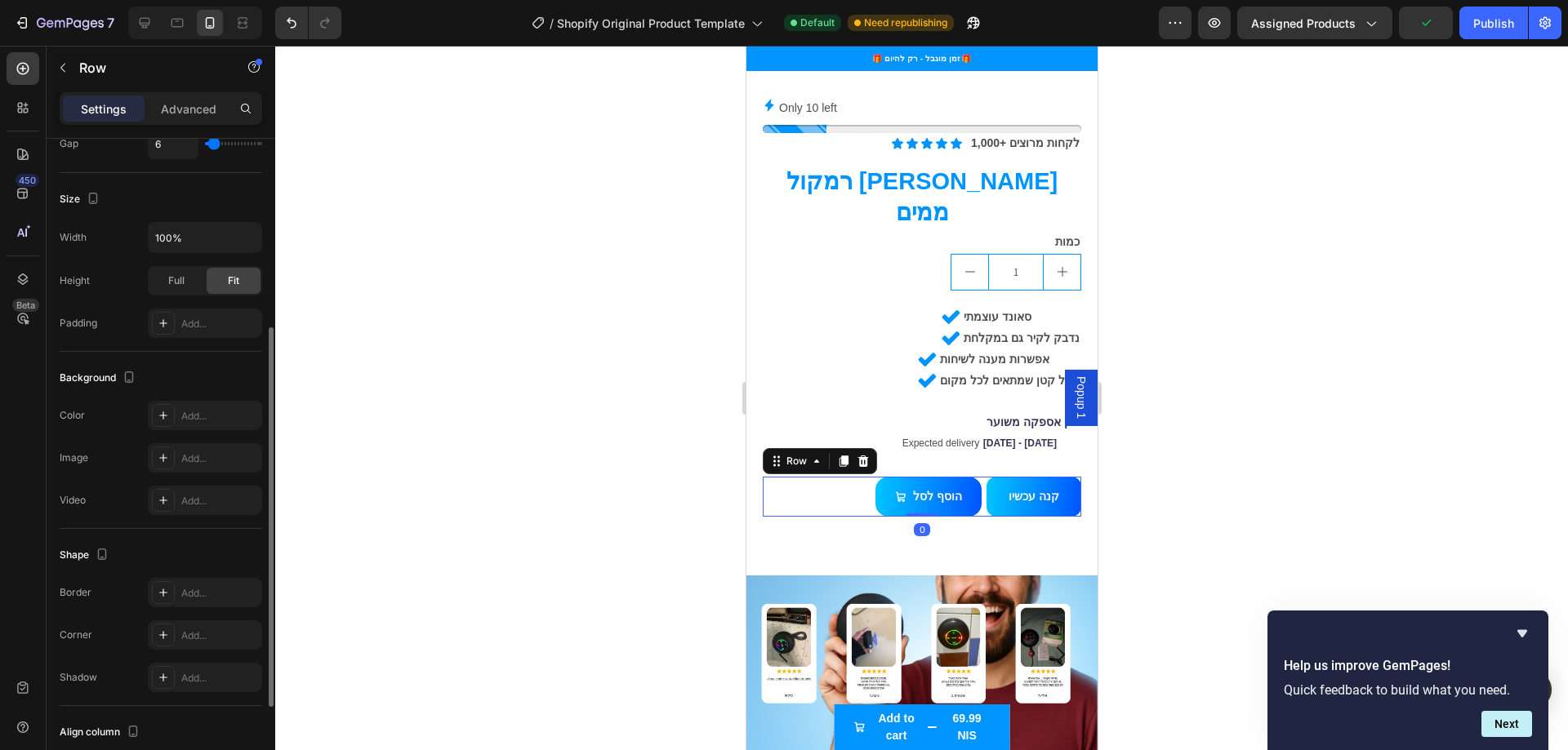
scroll to position [481, 0]
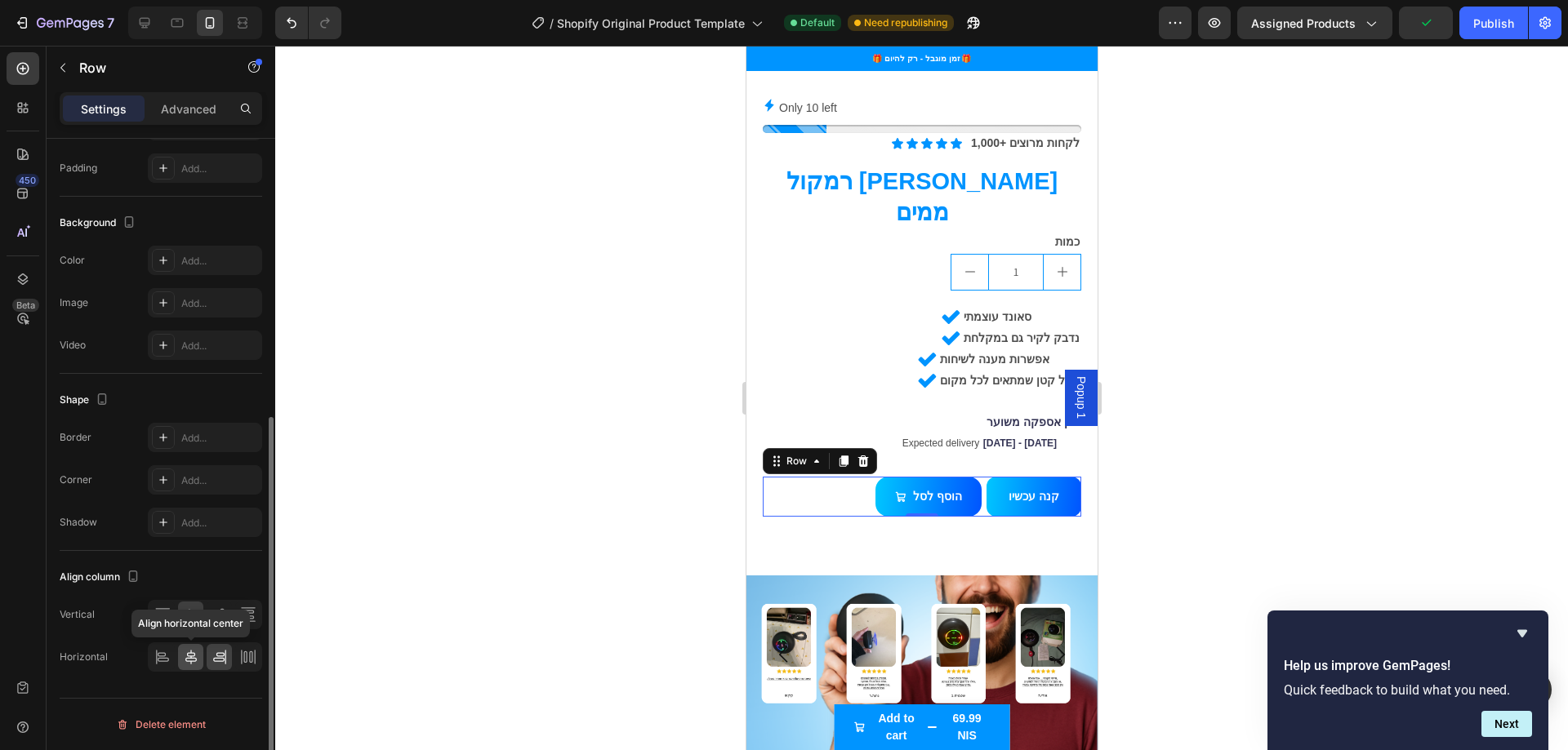
click at [187, 656] on icon at bounding box center [191, 657] width 16 height 16
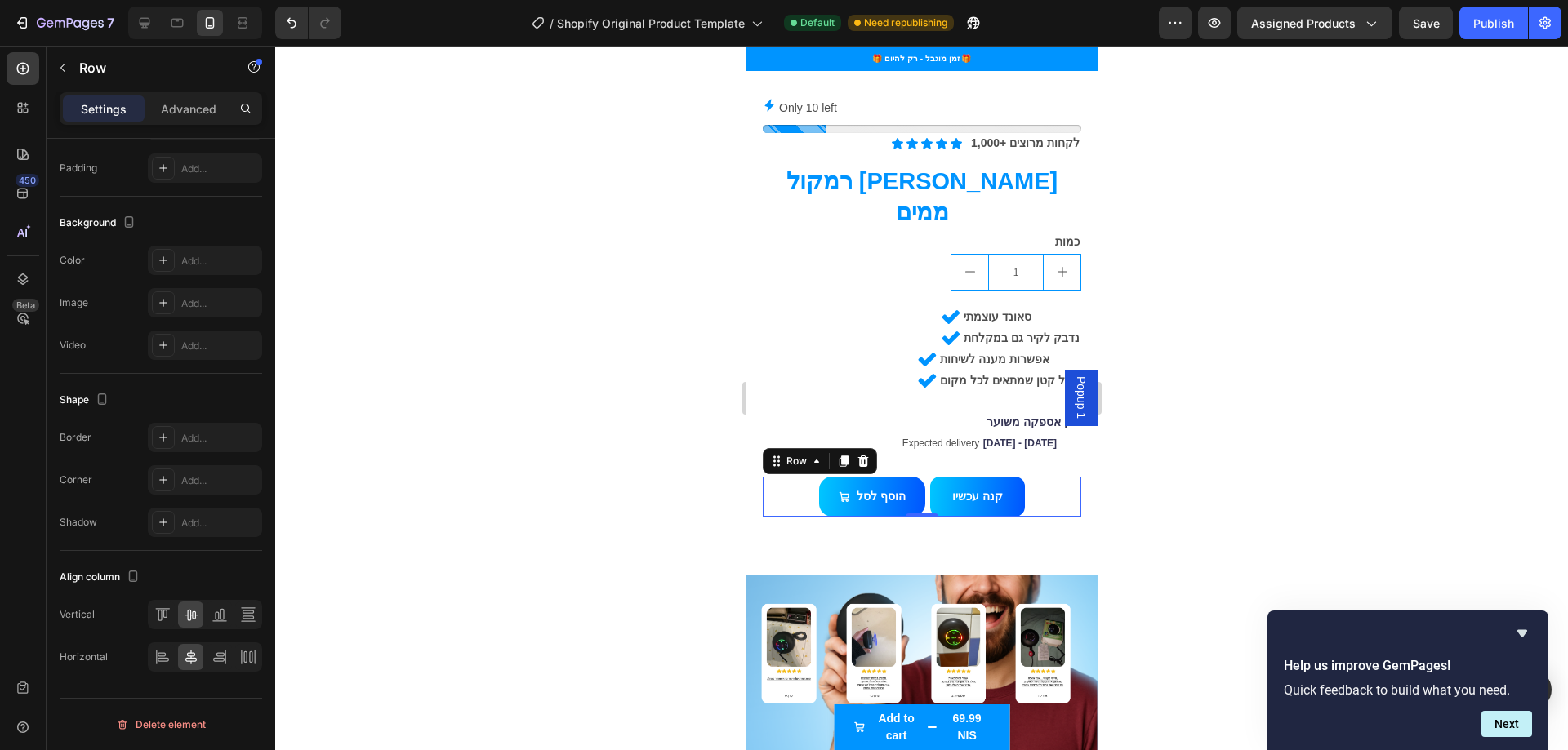
click at [511, 556] on div at bounding box center [920, 398] width 1292 height 705
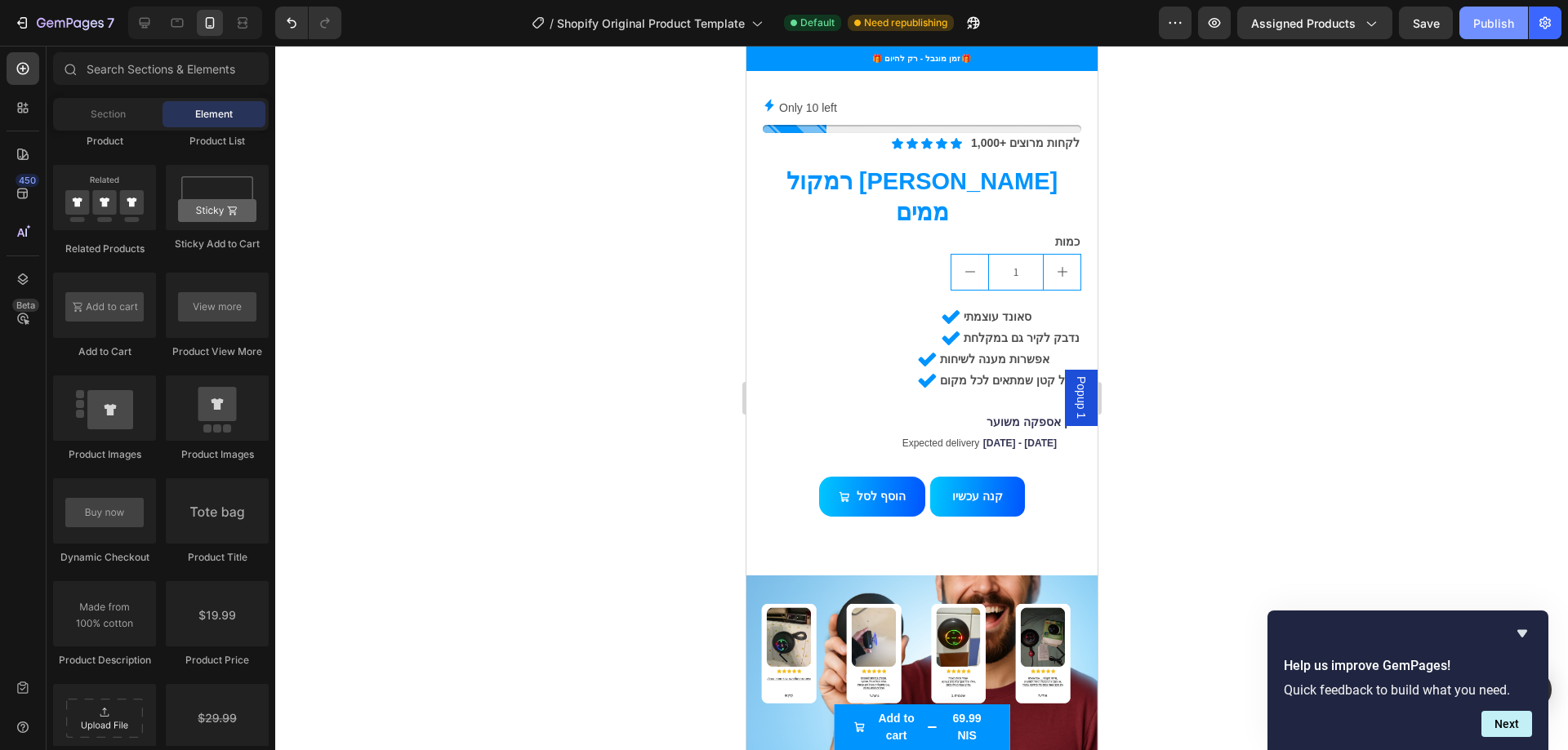
click at [1477, 19] on div "Publish" at bounding box center [1493, 23] width 41 height 17
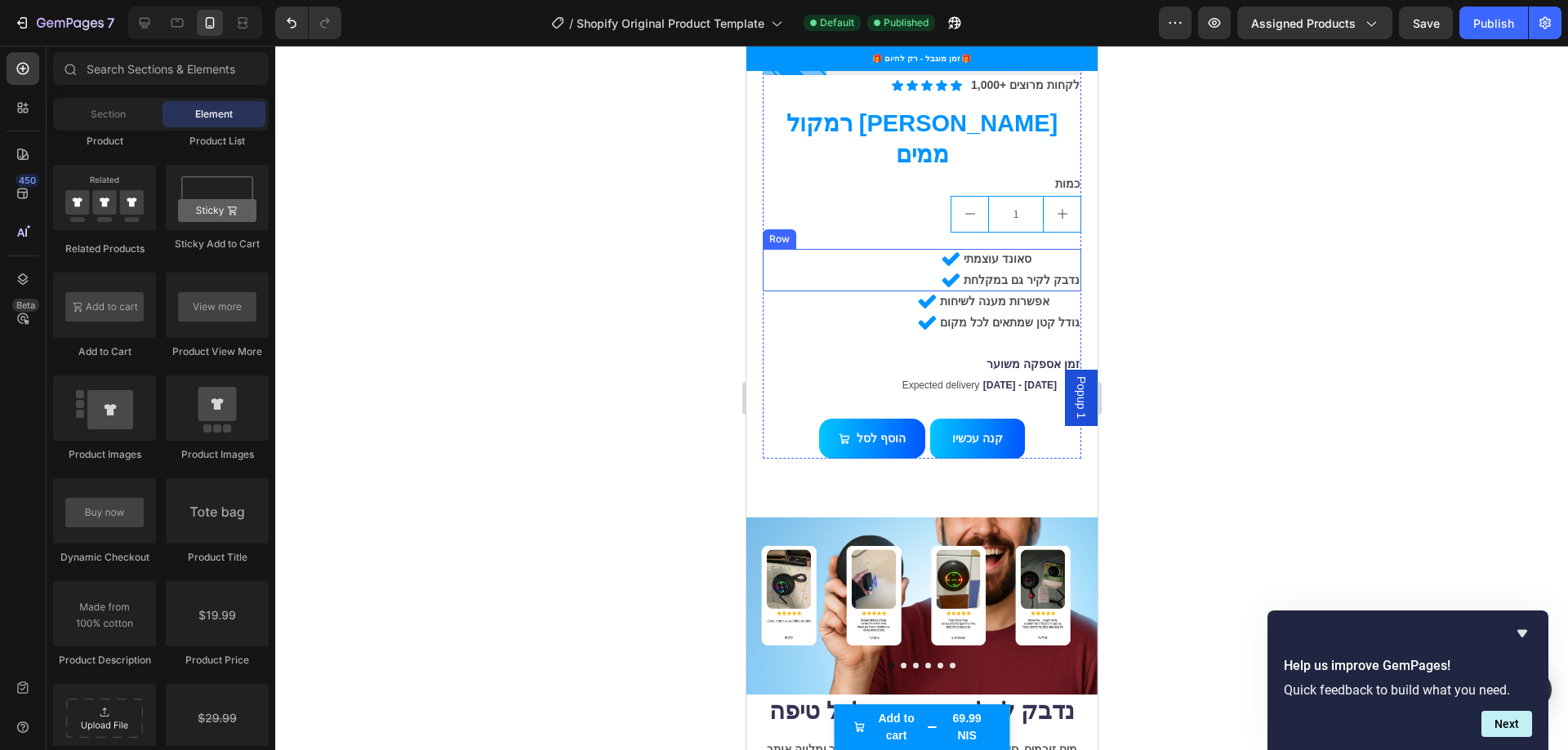
scroll to position [970, 0]
